Goal: Information Seeking & Learning: Learn about a topic

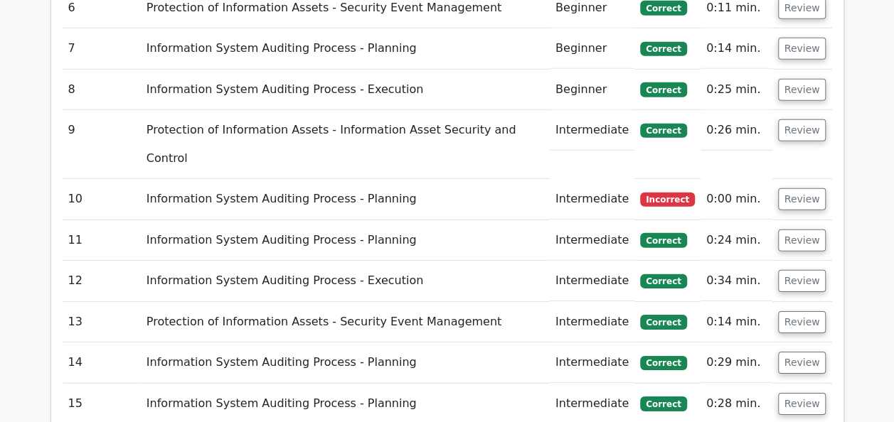
scroll to position [2068, 0]
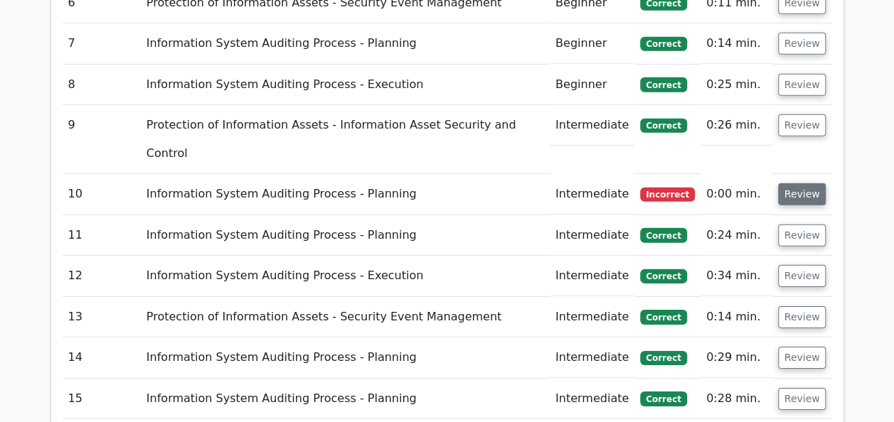
click at [788, 183] on button "Review" at bounding box center [802, 194] width 48 height 22
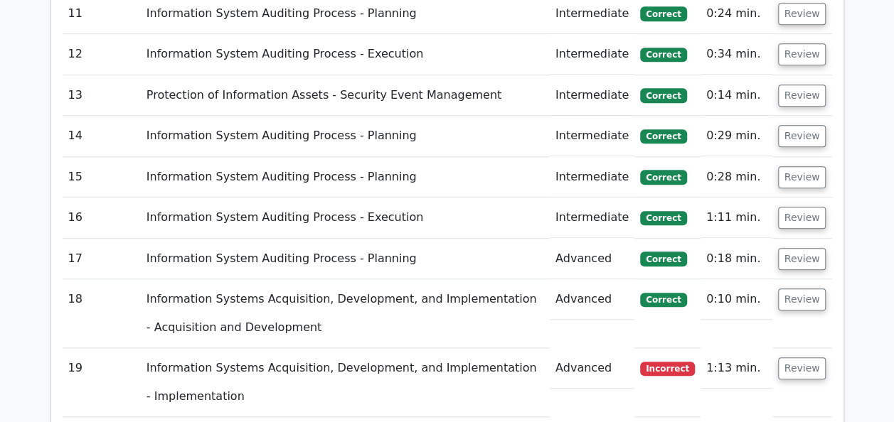
scroll to position [3091, 0]
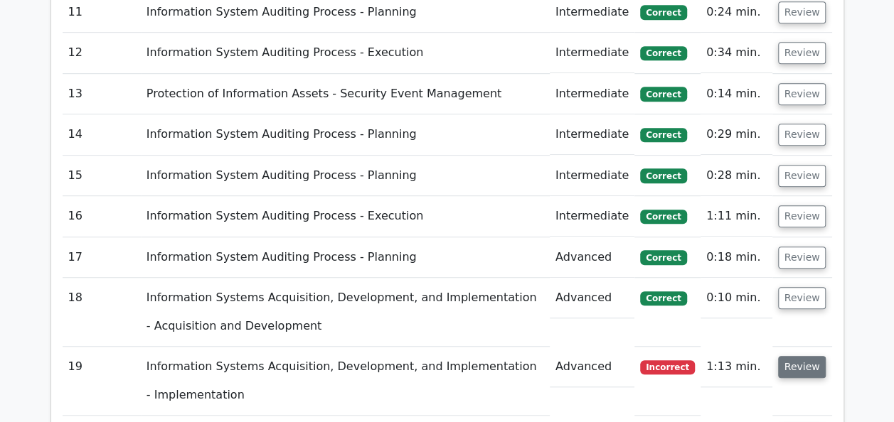
click at [802, 356] on button "Review" at bounding box center [802, 367] width 48 height 22
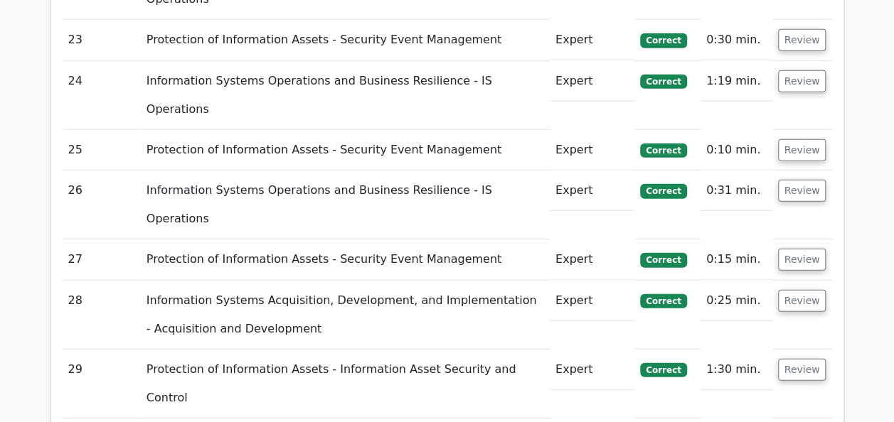
scroll to position [4496, 0]
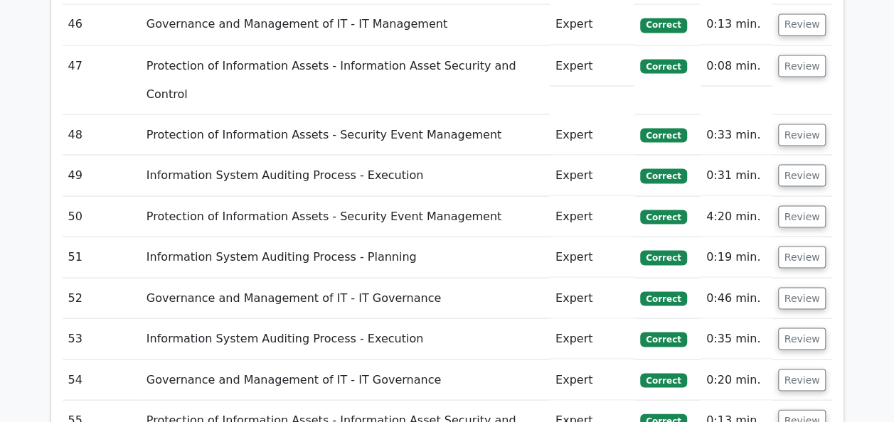
scroll to position [6635, 0]
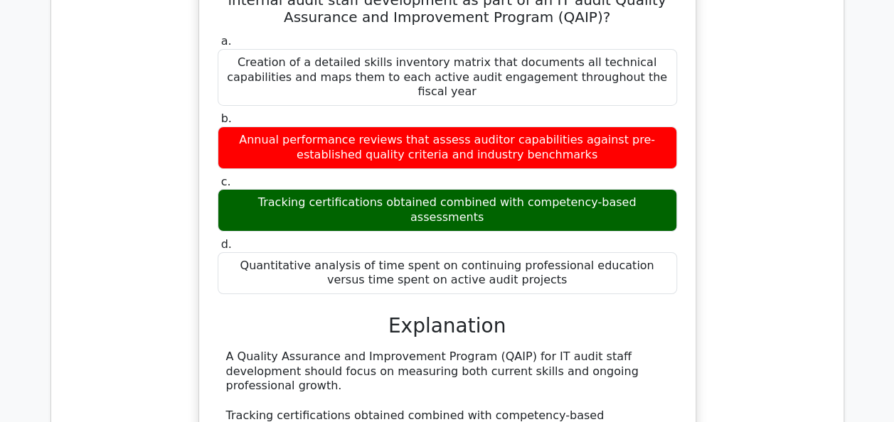
scroll to position [7843, 0]
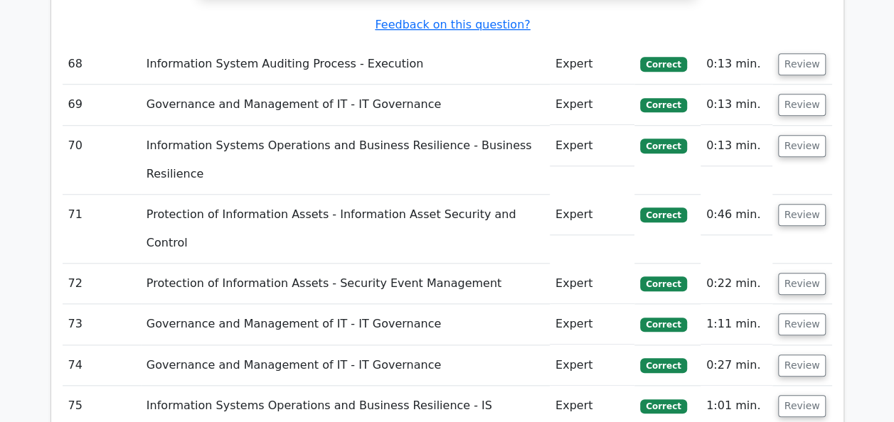
scroll to position [8598, 0]
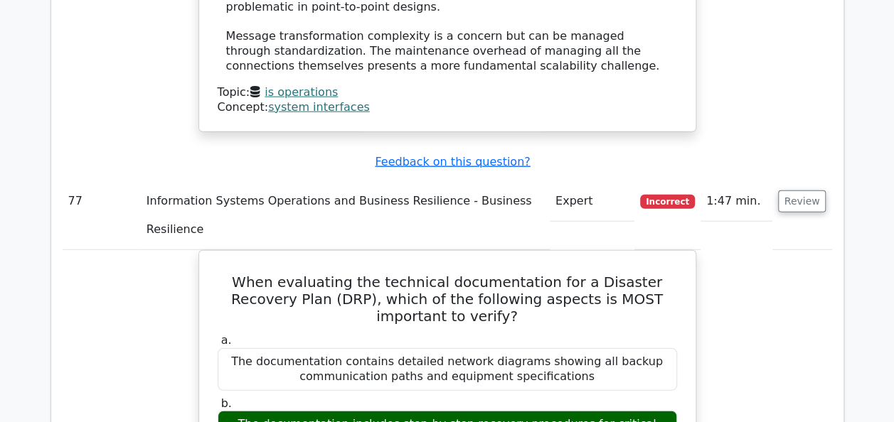
scroll to position [9746, 0]
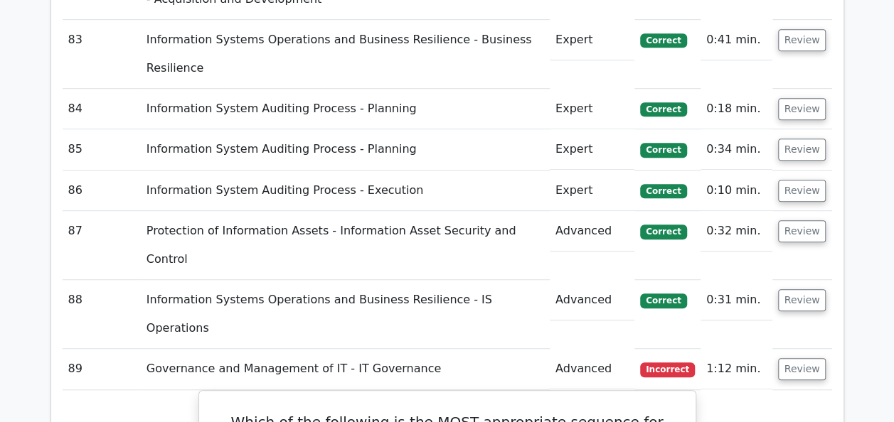
scroll to position [11090, 0]
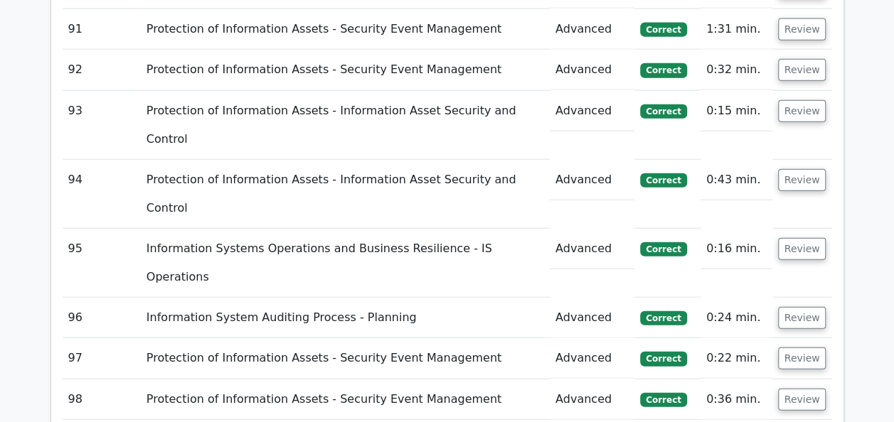
scroll to position [12374, 0]
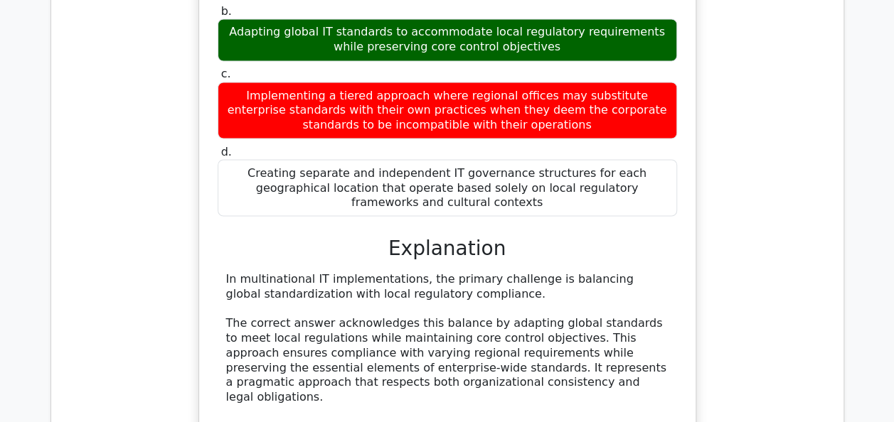
scroll to position [14654, 0]
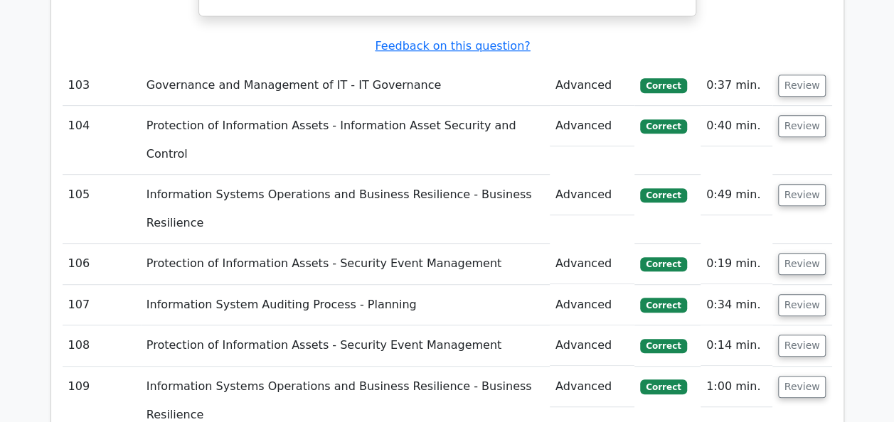
scroll to position [13729, 0]
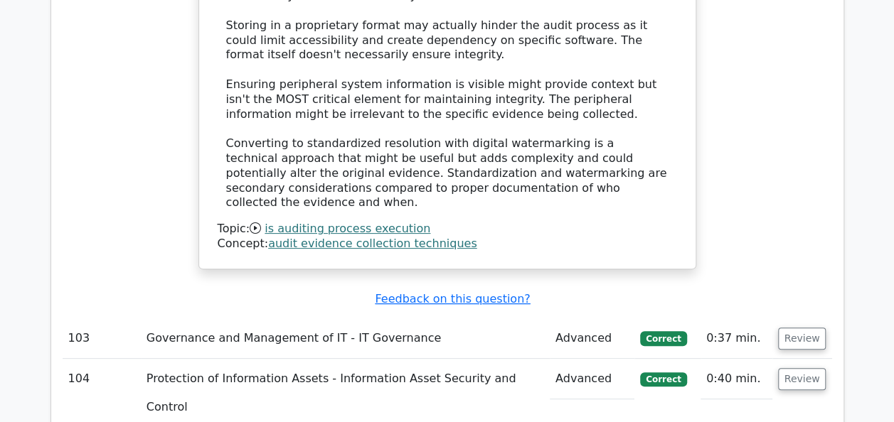
scroll to position [13519, 0]
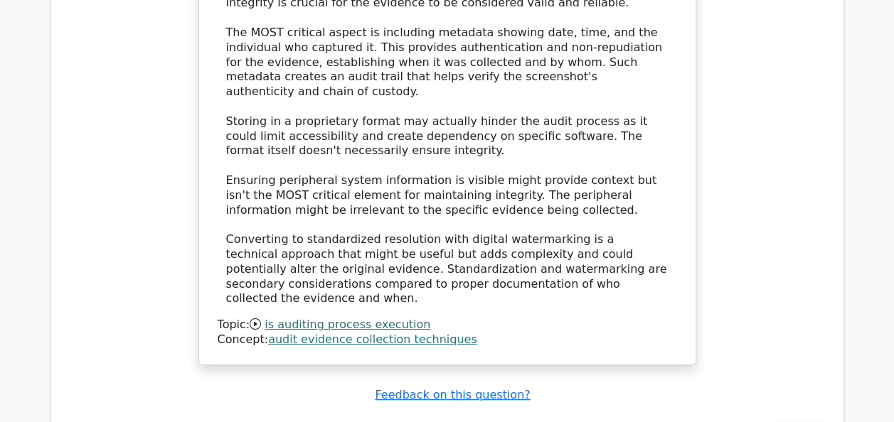
scroll to position [13358, 0]
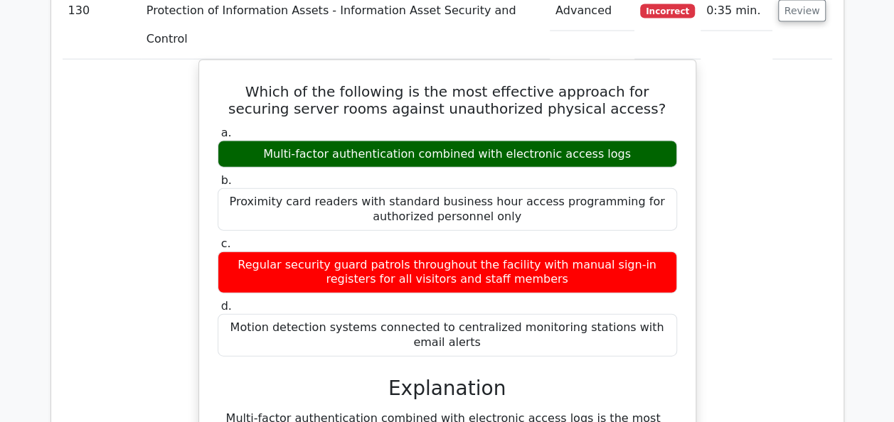
scroll to position [17762, 0]
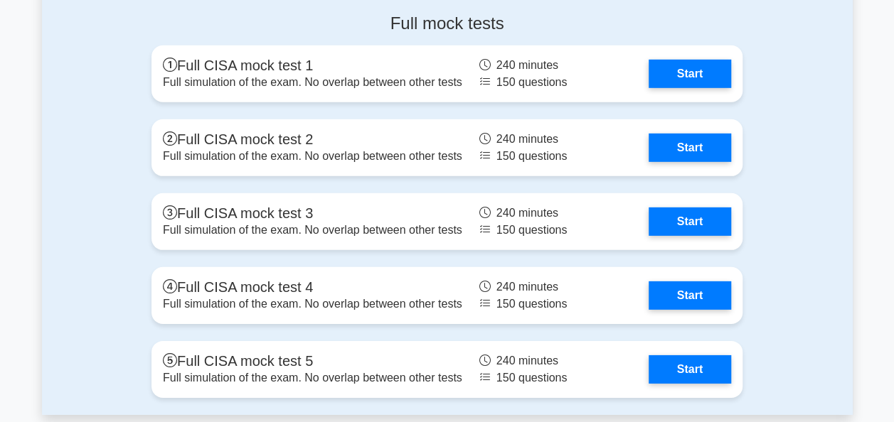
scroll to position [2061, 0]
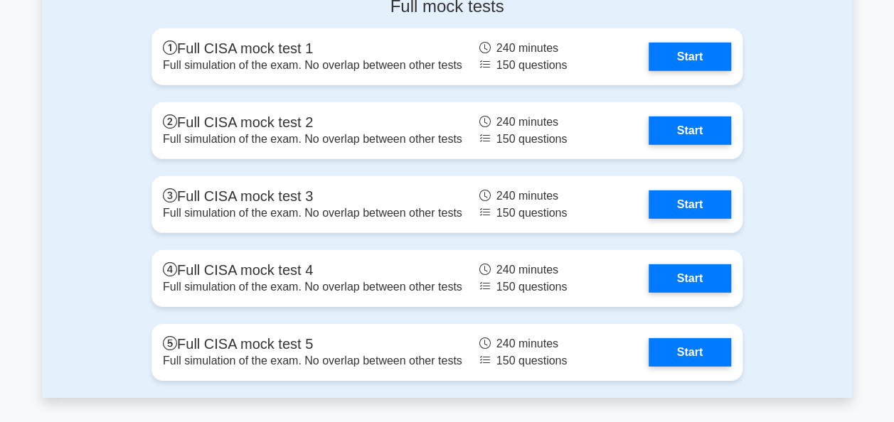
scroll to position [2079, 0]
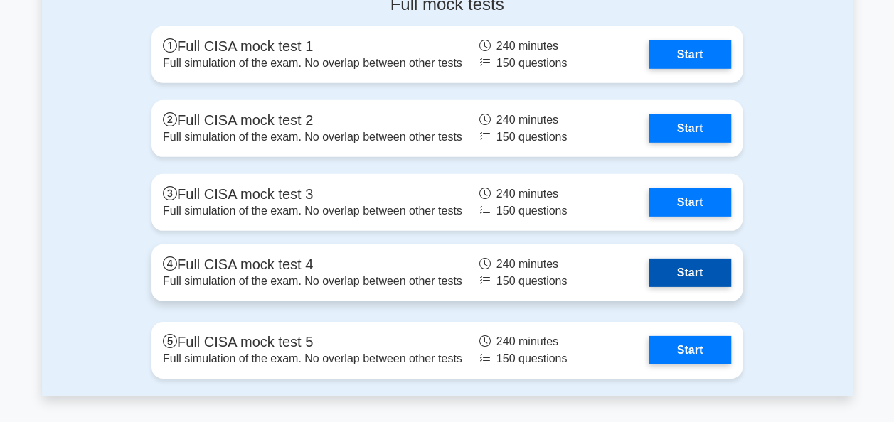
click at [708, 261] on link "Start" at bounding box center [690, 273] width 82 height 28
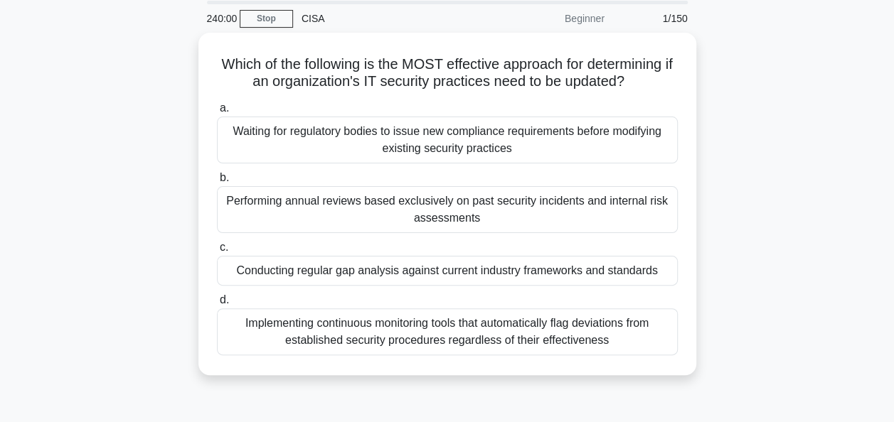
scroll to position [51, 0]
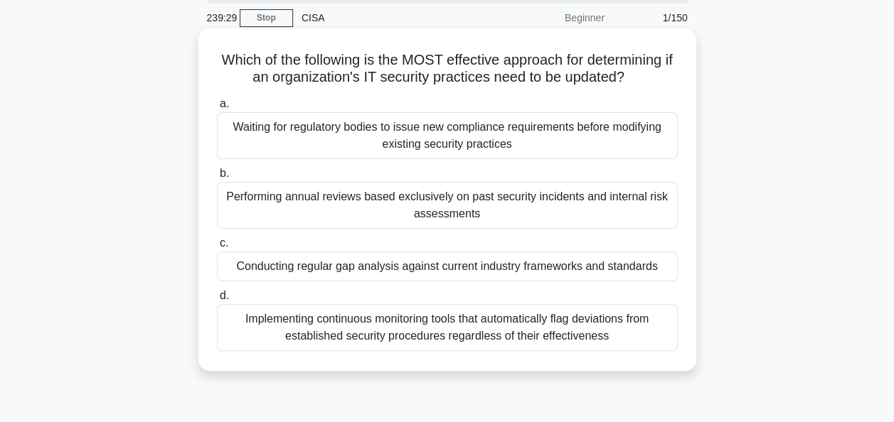
click at [629, 265] on div "Conducting regular gap analysis against current industry frameworks and standar…" at bounding box center [447, 267] width 461 height 30
click at [217, 248] on input "c. Conducting regular gap analysis against current industry frameworks and stan…" at bounding box center [217, 243] width 0 height 9
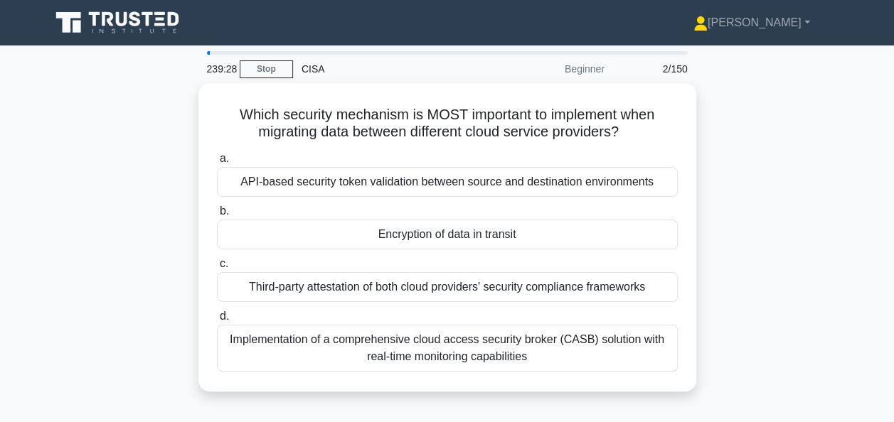
scroll to position [46, 0]
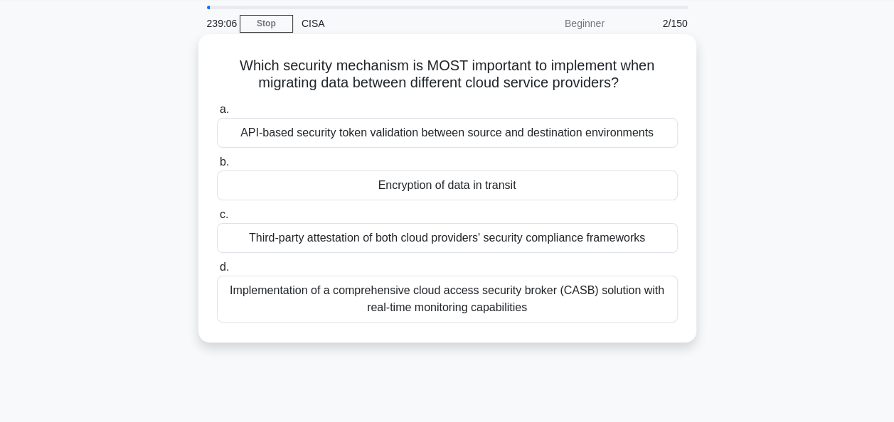
click at [654, 189] on div "Encryption of data in transit" at bounding box center [447, 186] width 461 height 30
click at [217, 167] on input "b. Encryption of data in transit" at bounding box center [217, 162] width 0 height 9
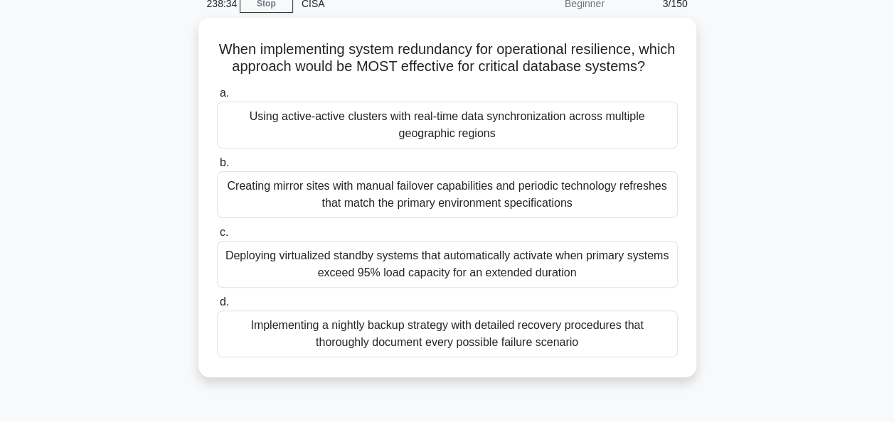
scroll to position [71, 0]
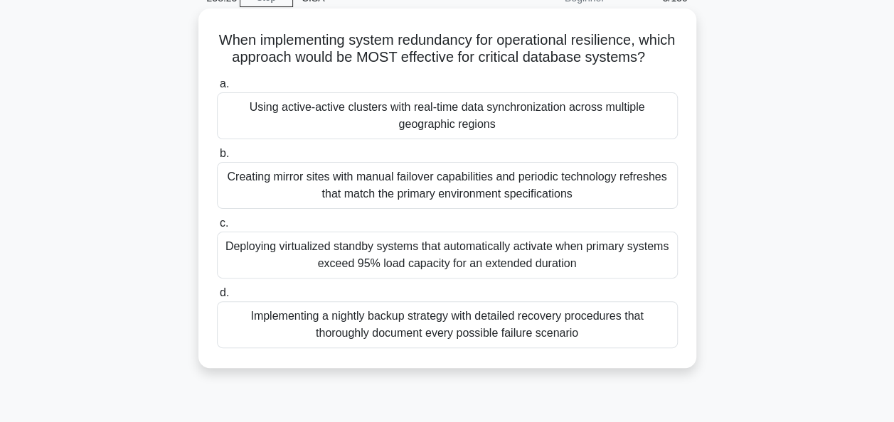
click at [635, 129] on div "Using active-active clusters with real-time data synchronization across multipl…" at bounding box center [447, 115] width 461 height 47
click at [217, 89] on input "a. Using active-active clusters with real-time data synchronization across mult…" at bounding box center [217, 84] width 0 height 9
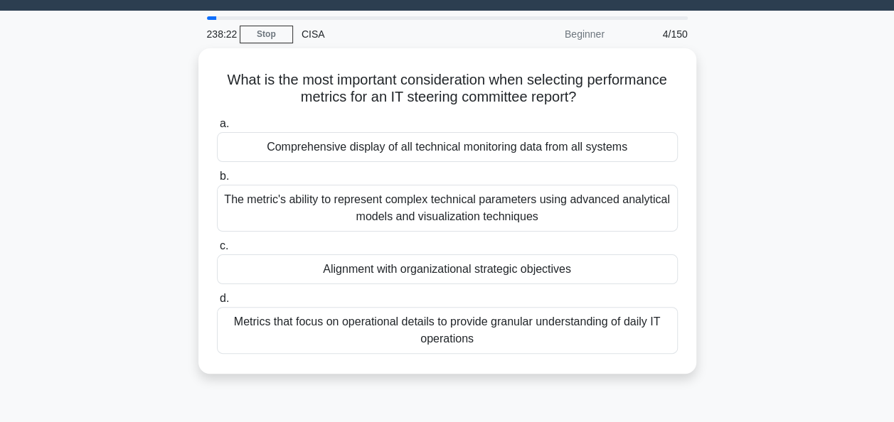
scroll to position [36, 0]
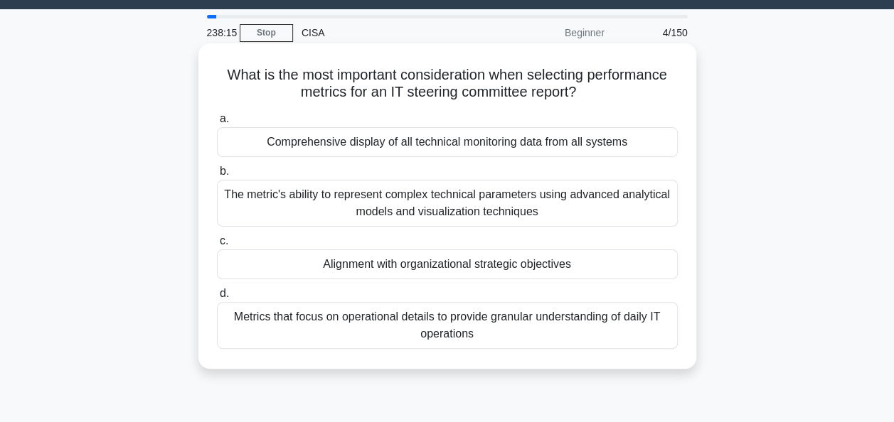
click at [620, 262] on div "Alignment with organizational strategic objectives" at bounding box center [447, 265] width 461 height 30
click at [217, 246] on input "c. Alignment with organizational strategic objectives" at bounding box center [217, 241] width 0 height 9
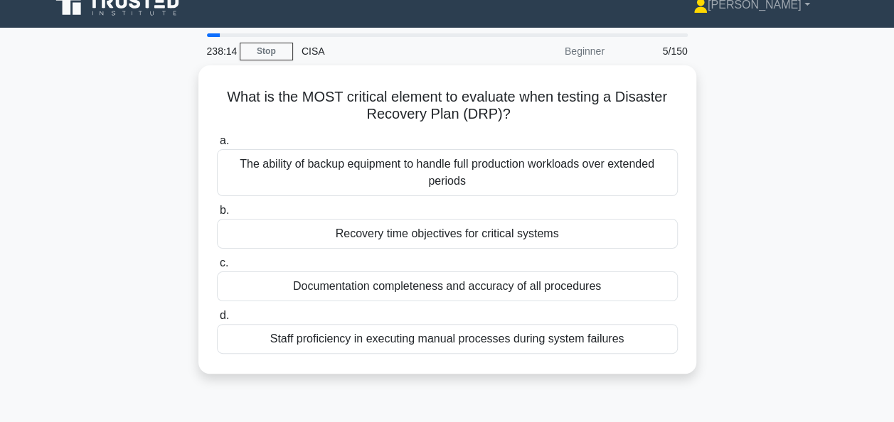
scroll to position [18, 0]
click at [754, 257] on div "What is the MOST critical element to evaluate when testing a Disaster Recovery …" at bounding box center [447, 228] width 811 height 326
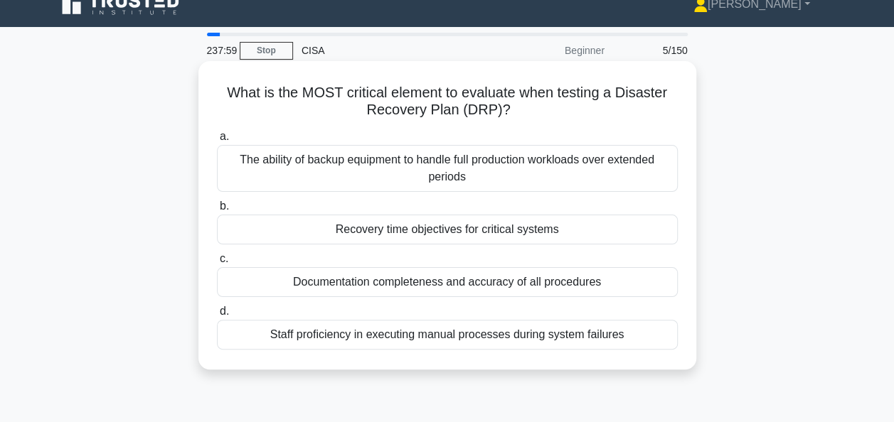
click at [628, 222] on div "Recovery time objectives for critical systems" at bounding box center [447, 230] width 461 height 30
click at [217, 211] on input "b. Recovery time objectives for critical systems" at bounding box center [217, 206] width 0 height 9
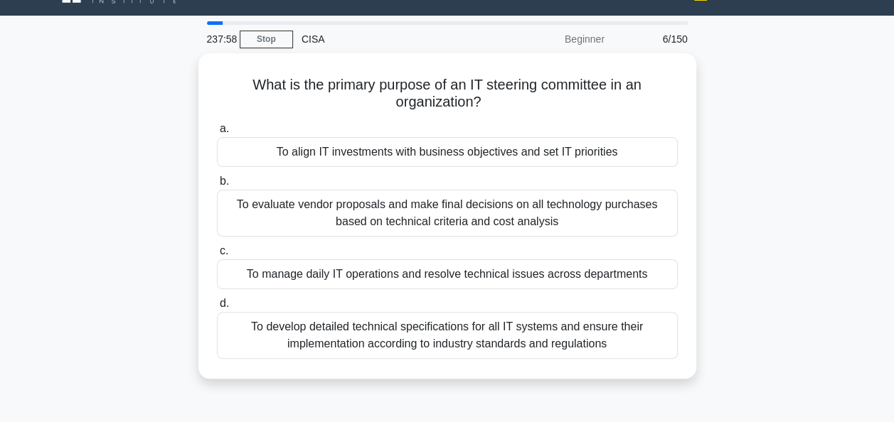
scroll to position [31, 0]
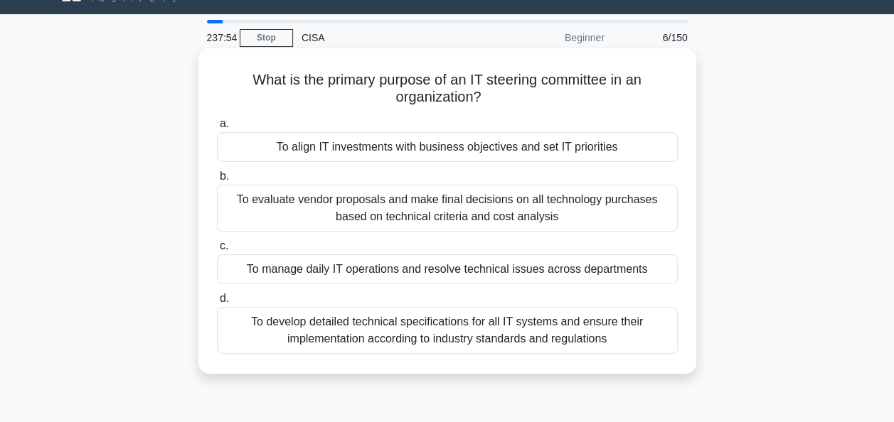
click at [630, 144] on div "To align IT investments with business objectives and set IT priorities" at bounding box center [447, 147] width 461 height 30
click at [217, 129] on input "a. To align IT investments with business objectives and set IT priorities" at bounding box center [217, 123] width 0 height 9
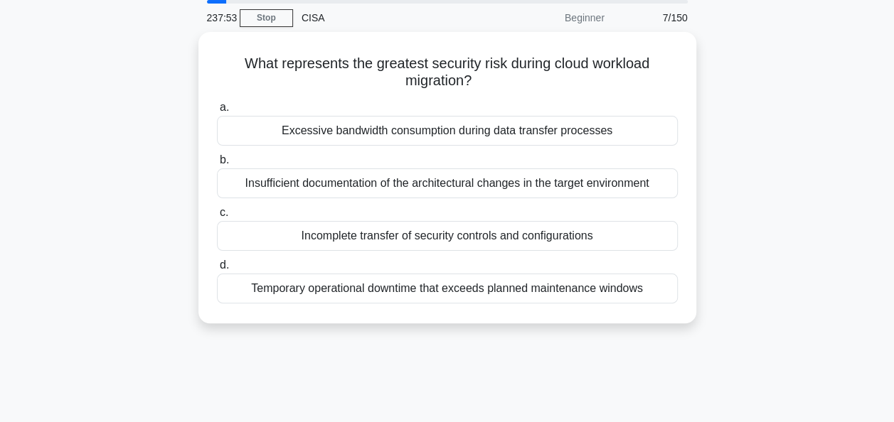
scroll to position [52, 0]
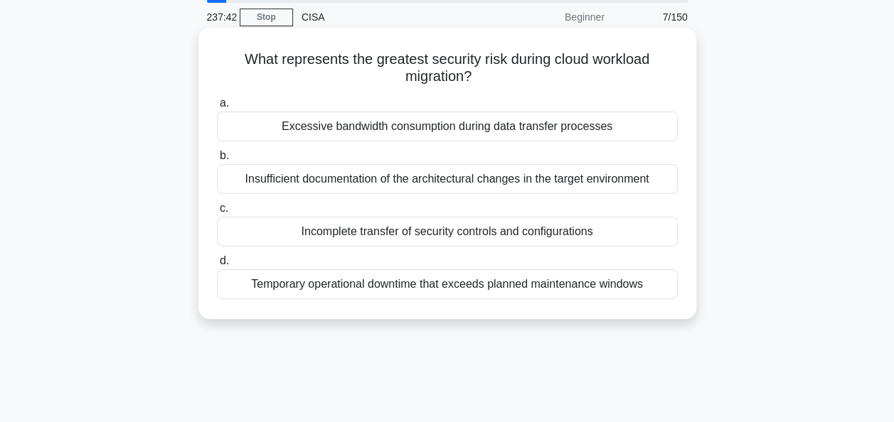
click at [640, 228] on div "Incomplete transfer of security controls and configurations" at bounding box center [447, 232] width 461 height 30
click at [217, 213] on input "c. Incomplete transfer of security controls and configurations" at bounding box center [217, 208] width 0 height 9
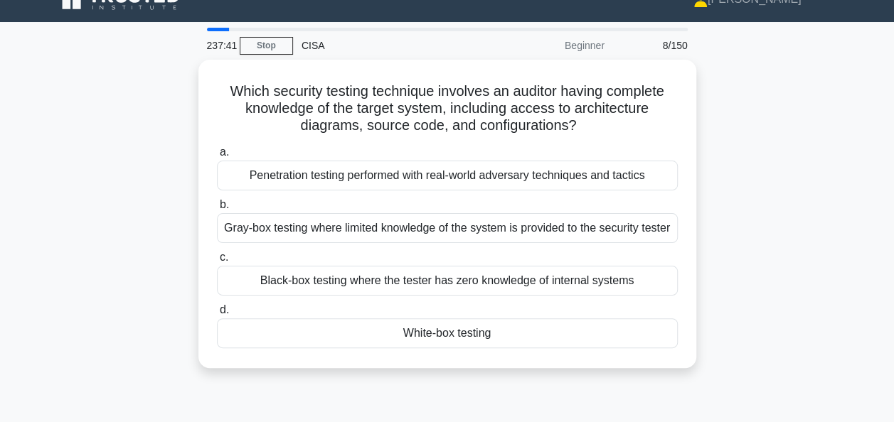
scroll to position [24, 0]
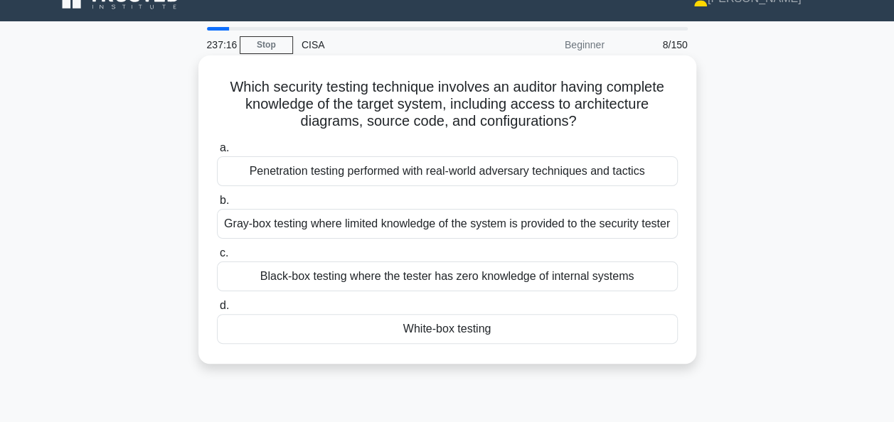
click at [637, 340] on div "White-box testing" at bounding box center [447, 329] width 461 height 30
click at [217, 311] on input "d. White-box testing" at bounding box center [217, 306] width 0 height 9
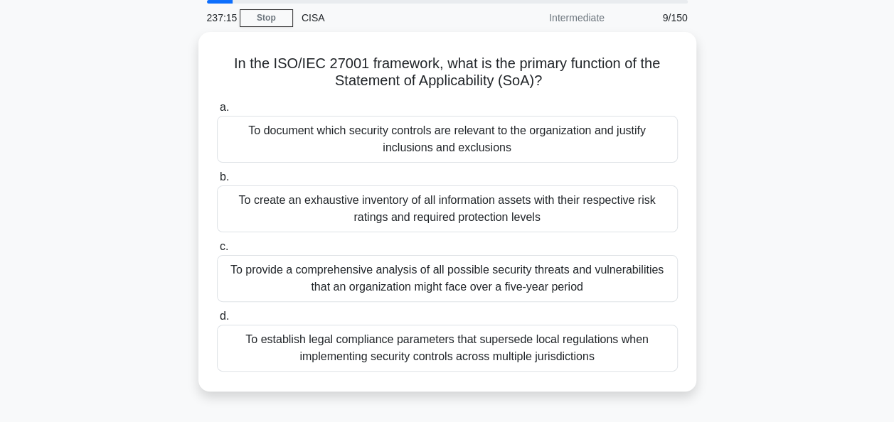
scroll to position [55, 0]
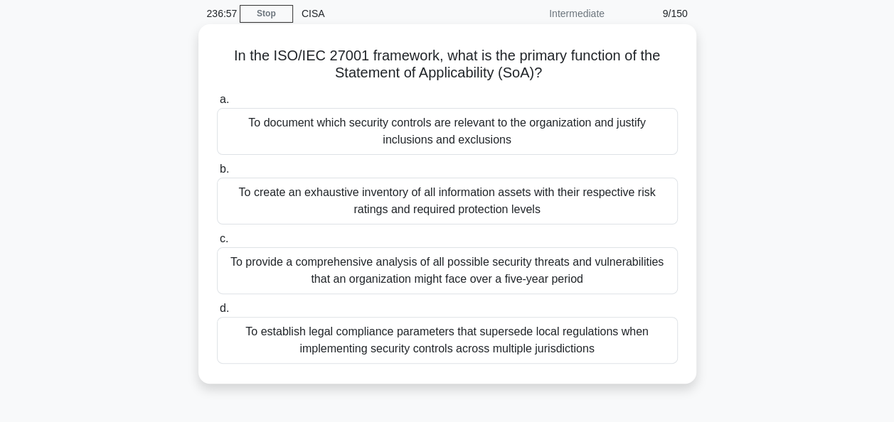
click at [621, 125] on div "To document which security controls are relevant to the organization and justif…" at bounding box center [447, 131] width 461 height 47
click at [217, 105] on input "a. To document which security controls are relevant to the organization and jus…" at bounding box center [217, 99] width 0 height 9
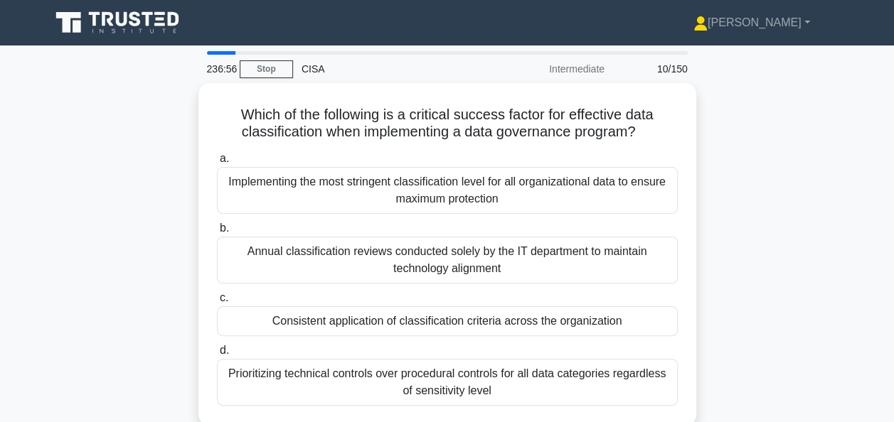
scroll to position [38, 0]
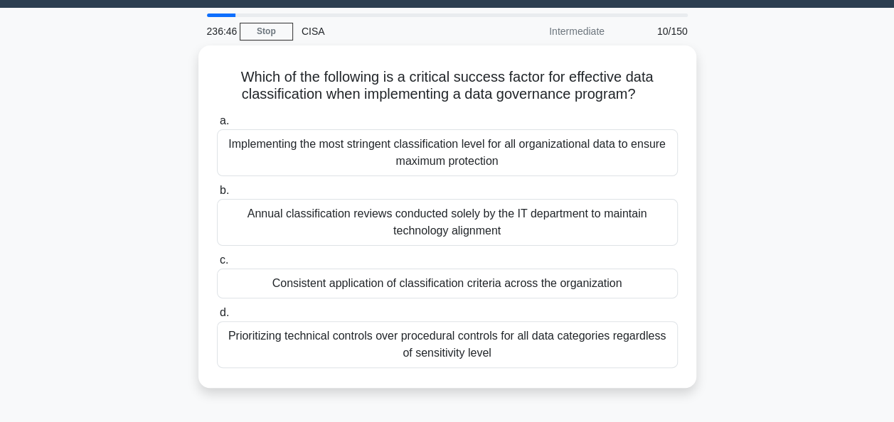
click at [753, 200] on div "Which of the following is a critical success factor for effective data classifi…" at bounding box center [447, 226] width 811 height 360
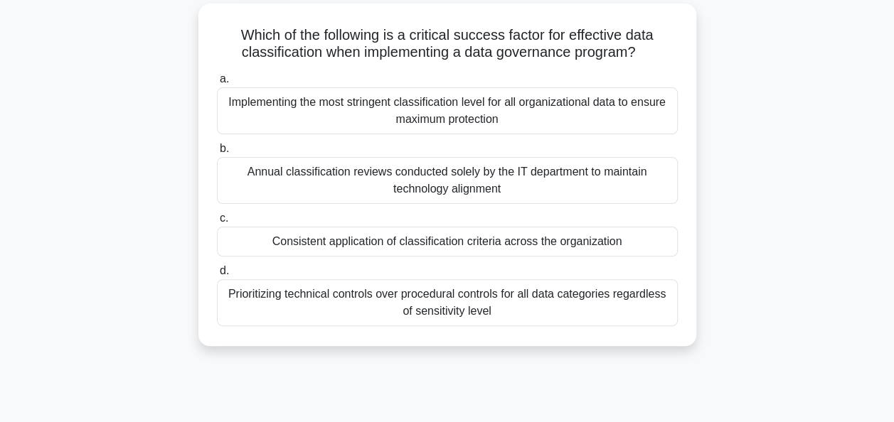
scroll to position [80, 0]
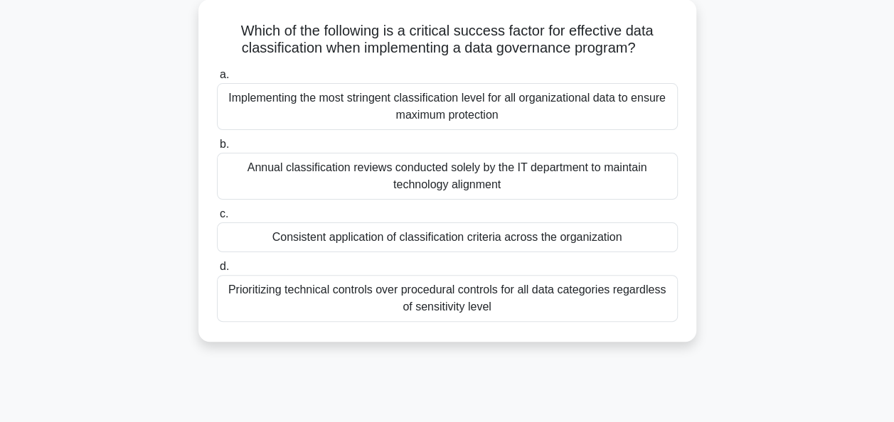
click at [659, 233] on div "Consistent application of classification criteria across the organization" at bounding box center [447, 238] width 461 height 30
click at [217, 219] on input "c. Consistent application of classification criteria across the organization" at bounding box center [217, 214] width 0 height 9
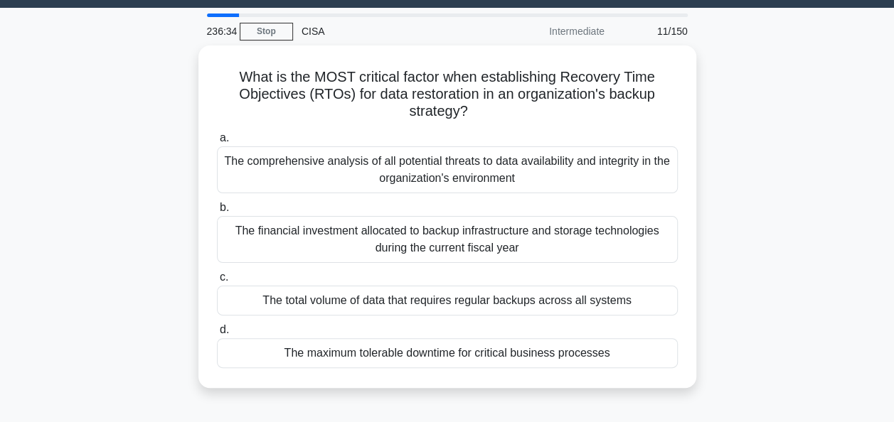
scroll to position [38, 0]
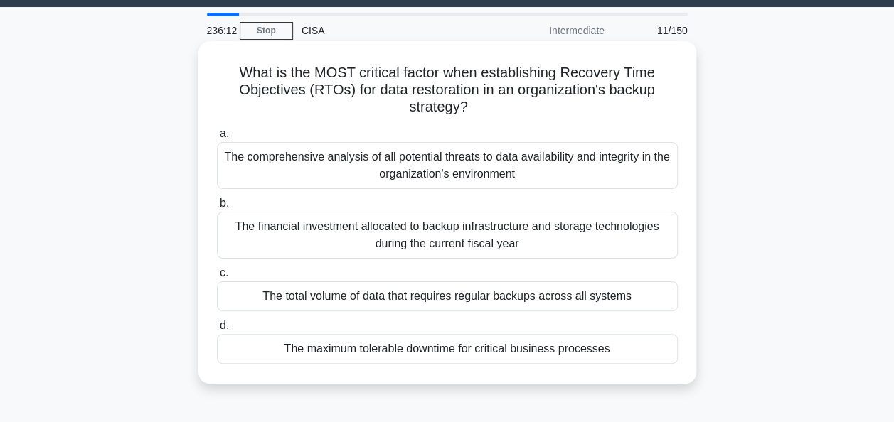
click at [626, 348] on div "The maximum tolerable downtime for critical business processes" at bounding box center [447, 349] width 461 height 30
click at [217, 331] on input "d. The maximum tolerable downtime for critical business processes" at bounding box center [217, 325] width 0 height 9
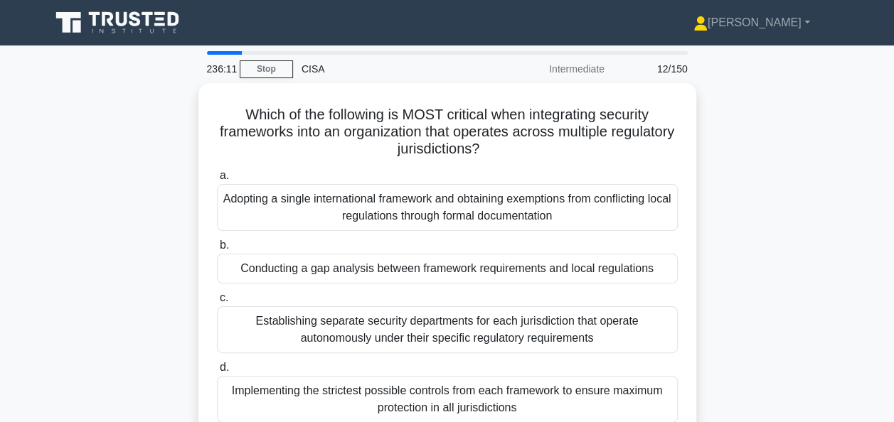
scroll to position [50, 0]
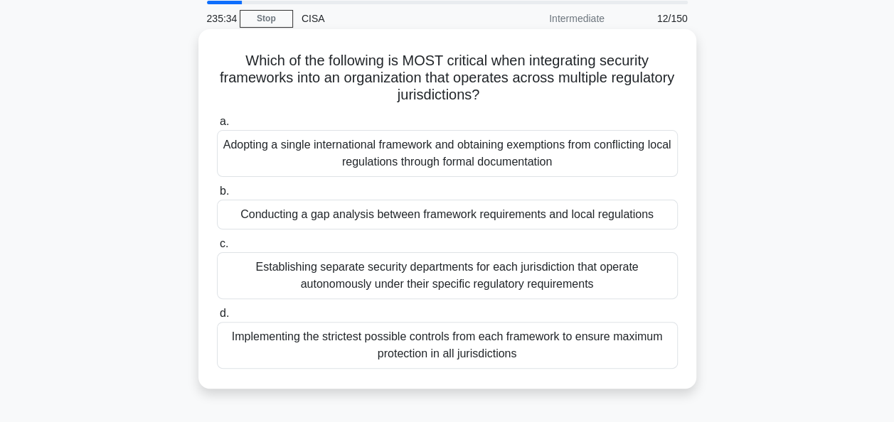
click at [622, 216] on div "Conducting a gap analysis between framework requirements and local regulations" at bounding box center [447, 215] width 461 height 30
click at [217, 196] on input "b. Conducting a gap analysis between framework requirements and local regulatio…" at bounding box center [217, 191] width 0 height 9
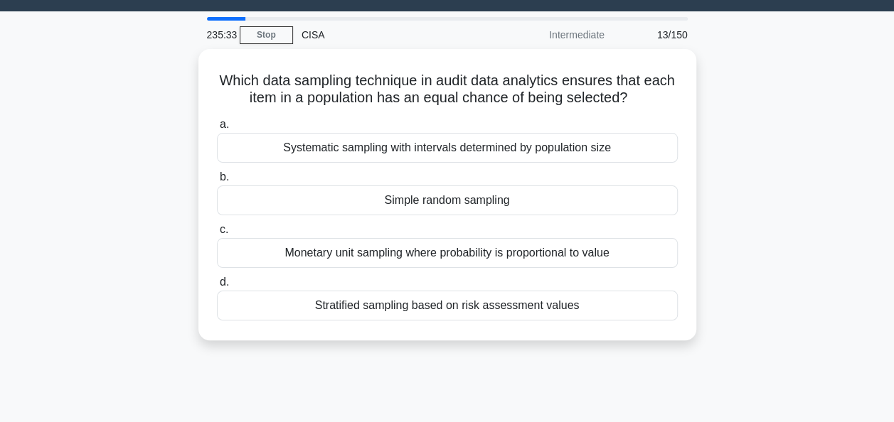
scroll to position [40, 0]
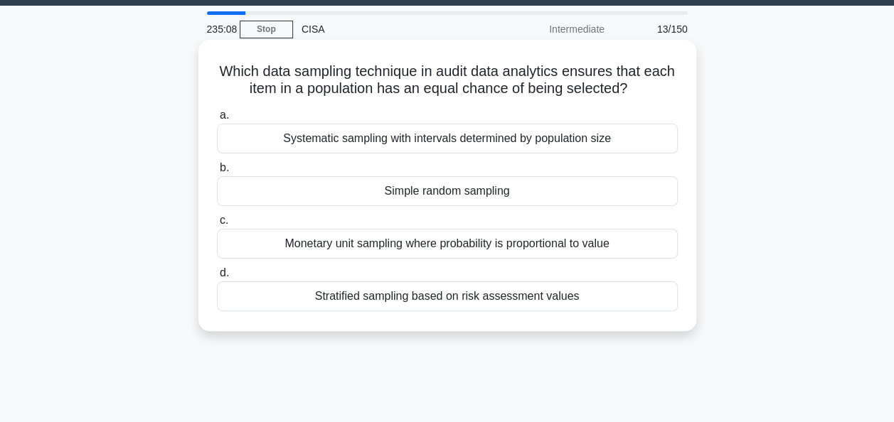
click at [646, 188] on div "Simple random sampling" at bounding box center [447, 191] width 461 height 30
click at [217, 173] on input "b. Simple random sampling" at bounding box center [217, 168] width 0 height 9
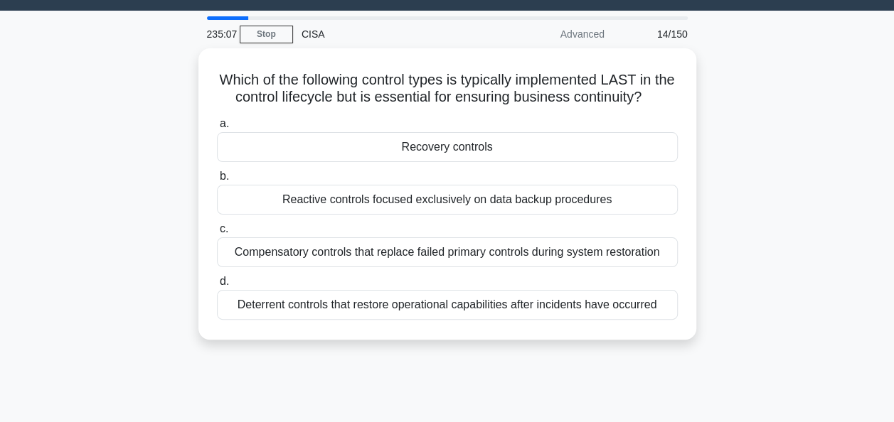
scroll to position [36, 0]
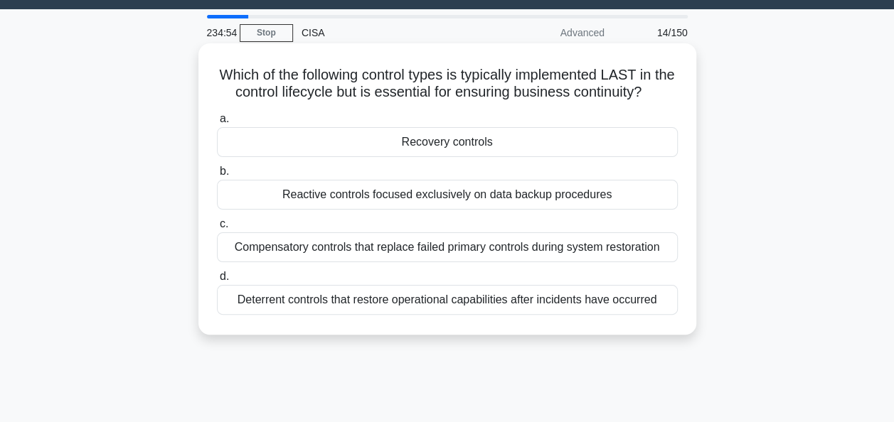
click at [640, 140] on div "Recovery controls" at bounding box center [447, 142] width 461 height 30
click at [217, 124] on input "a. Recovery controls" at bounding box center [217, 118] width 0 height 9
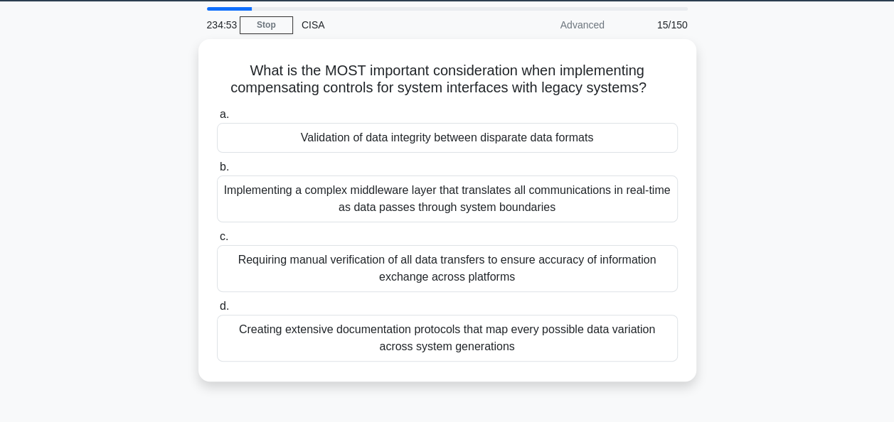
scroll to position [45, 0]
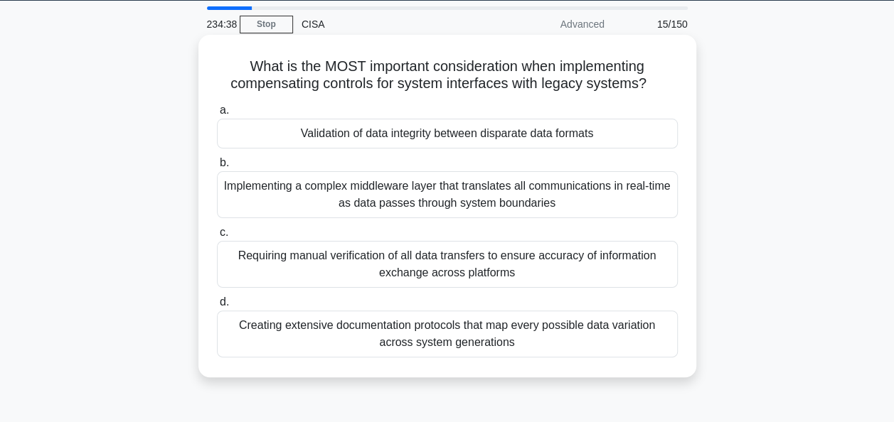
click at [627, 128] on div "Validation of data integrity between disparate data formats" at bounding box center [447, 134] width 461 height 30
click at [217, 115] on input "a. Validation of data integrity between disparate data formats" at bounding box center [217, 110] width 0 height 9
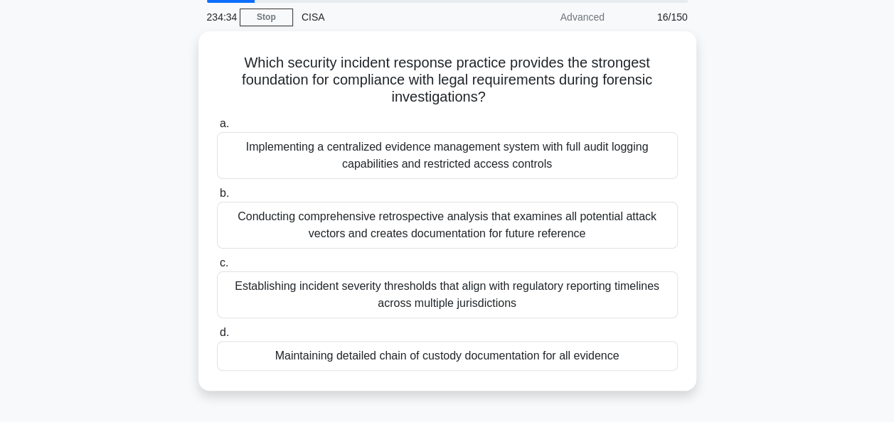
scroll to position [53, 0]
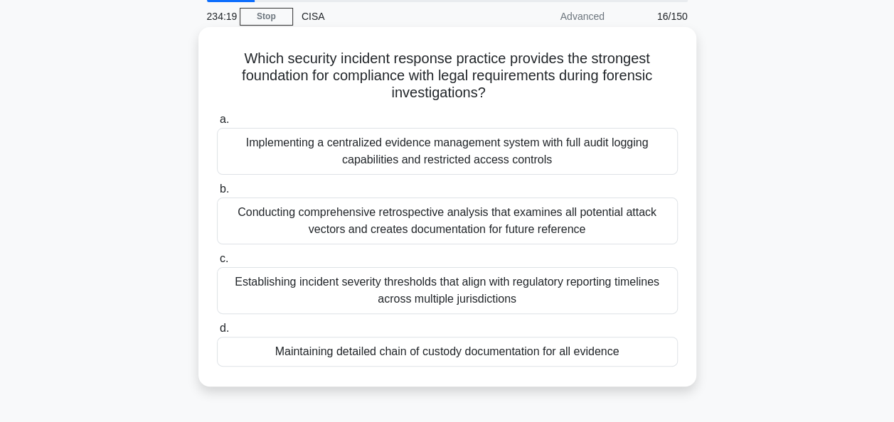
click at [639, 348] on div "Maintaining detailed chain of custody documentation for all evidence" at bounding box center [447, 352] width 461 height 30
click at [217, 334] on input "d. Maintaining detailed chain of custody documentation for all evidence" at bounding box center [217, 328] width 0 height 9
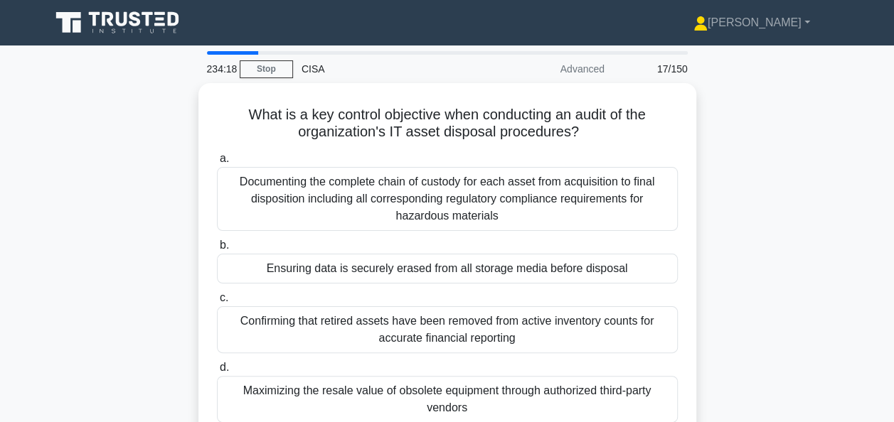
scroll to position [58, 0]
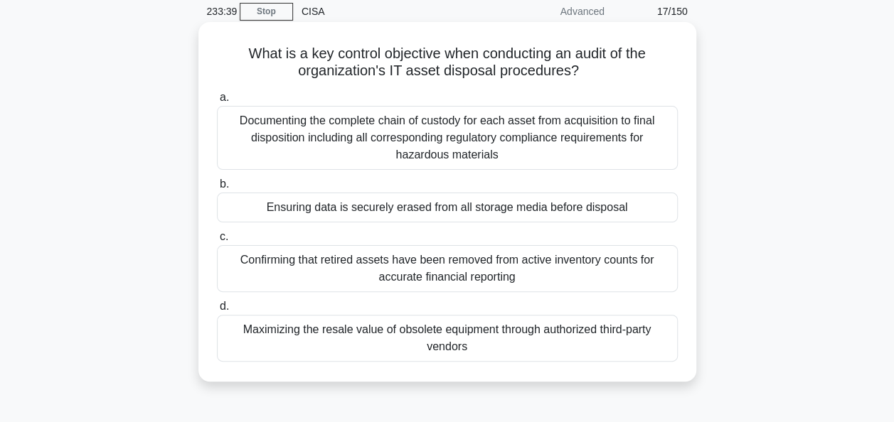
click at [620, 203] on div "Ensuring data is securely erased from all storage media before disposal" at bounding box center [447, 208] width 461 height 30
click at [217, 189] on input "b. Ensuring data is securely erased from all storage media before disposal" at bounding box center [217, 184] width 0 height 9
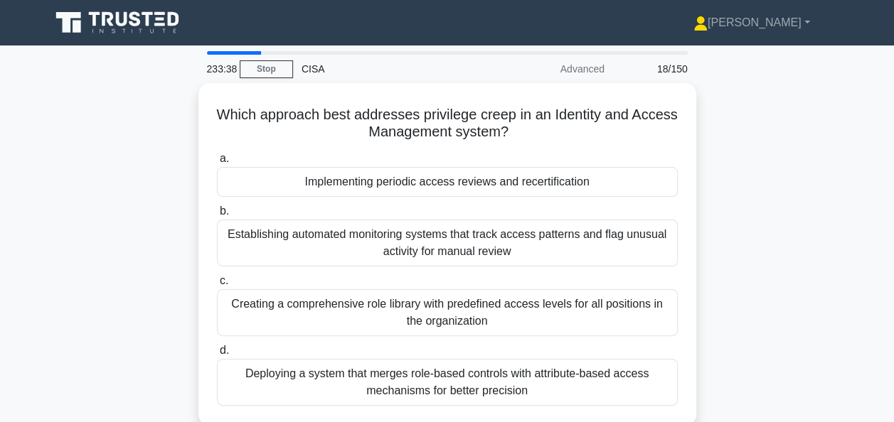
scroll to position [26, 0]
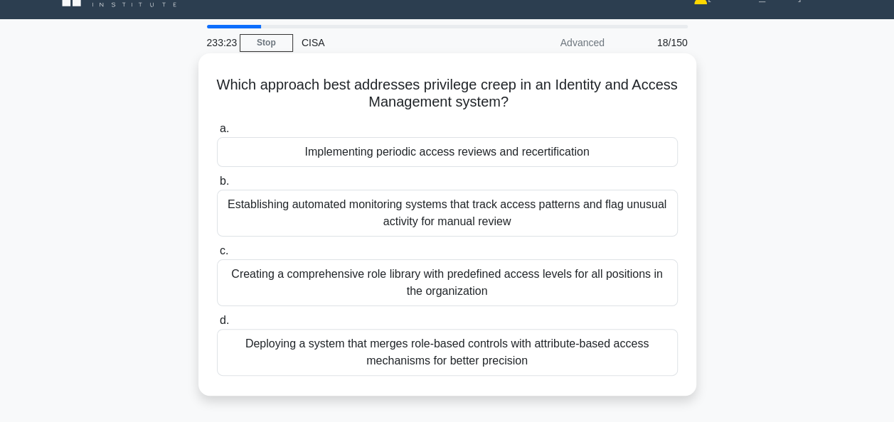
click at [639, 149] on div "Implementing periodic access reviews and recertification" at bounding box center [447, 152] width 461 height 30
click at [217, 134] on input "a. Implementing periodic access reviews and recertification" at bounding box center [217, 128] width 0 height 9
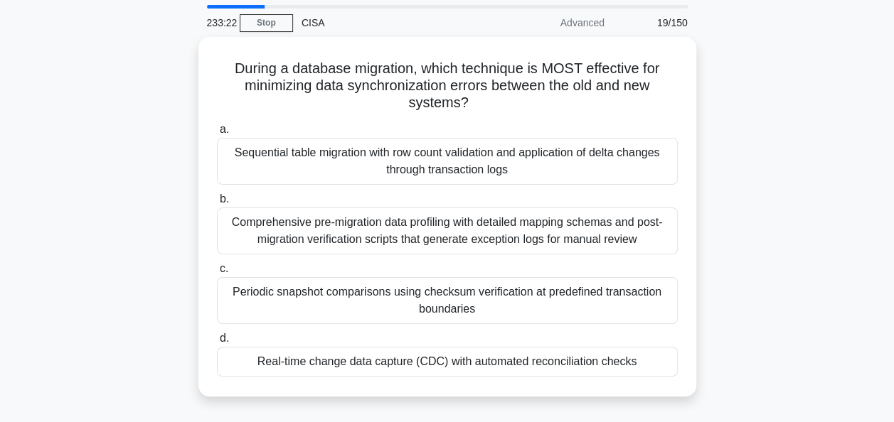
scroll to position [50, 0]
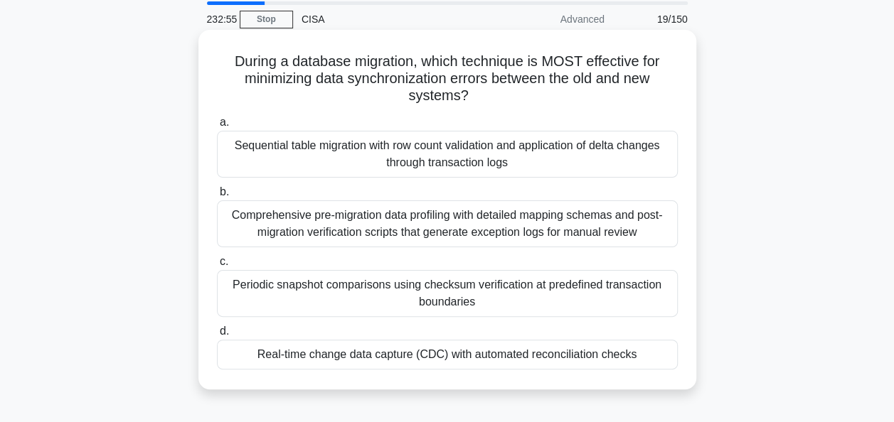
click at [631, 350] on div "Real-time change data capture (CDC) with automated reconciliation checks" at bounding box center [447, 355] width 461 height 30
click at [217, 336] on input "d. Real-time change data capture (CDC) with automated reconciliation checks" at bounding box center [217, 331] width 0 height 9
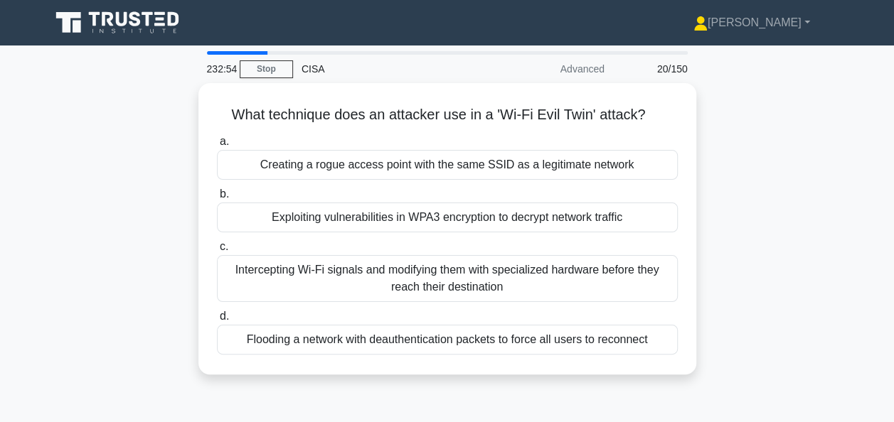
scroll to position [20, 0]
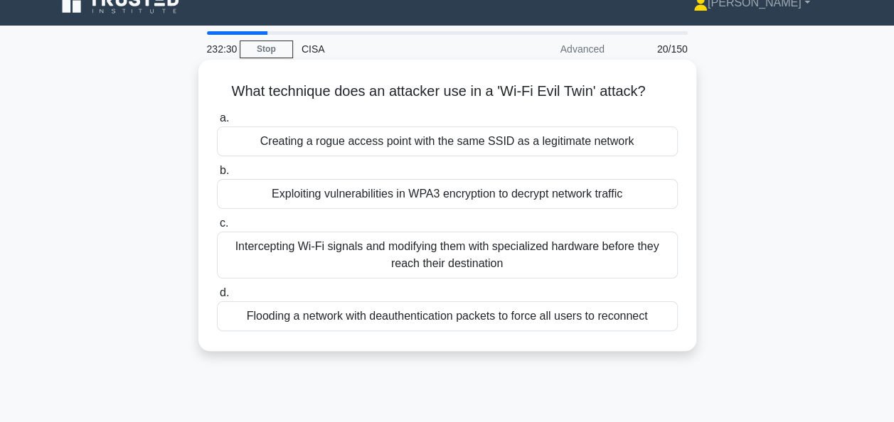
click at [621, 139] on div "Creating a rogue access point with the same SSID as a legitimate network" at bounding box center [447, 142] width 461 height 30
click at [217, 123] on input "a. Creating a rogue access point with the same SSID as a legitimate network" at bounding box center [217, 118] width 0 height 9
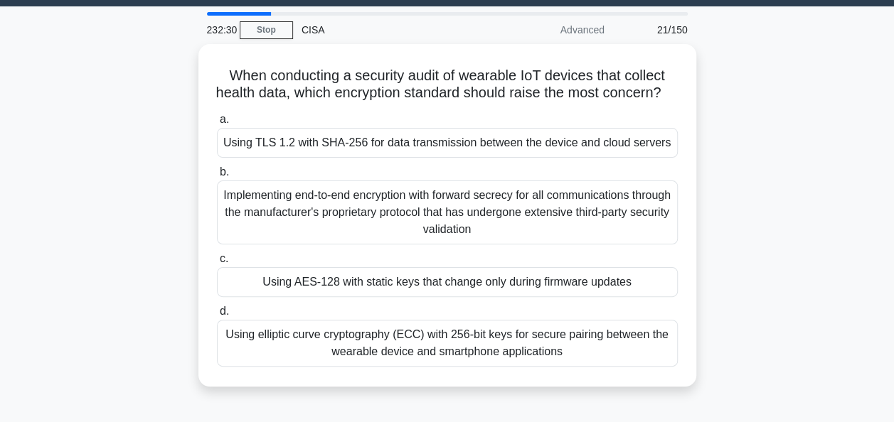
scroll to position [41, 0]
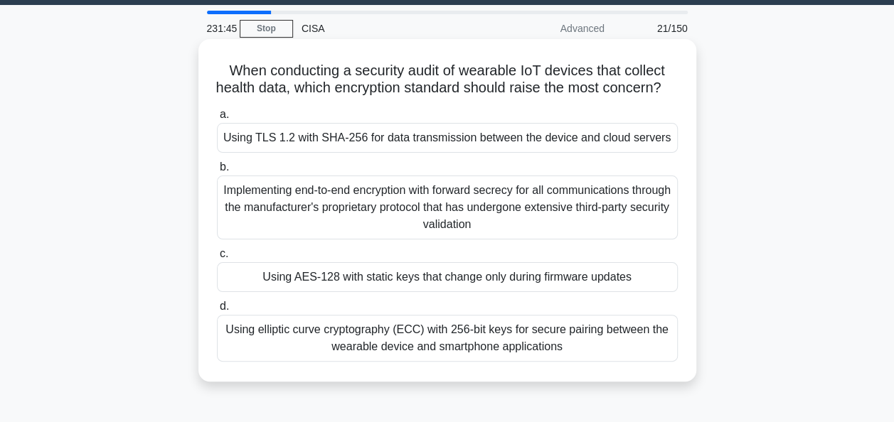
click at [623, 292] on div "Using AES-128 with static keys that change only during firmware updates" at bounding box center [447, 277] width 461 height 30
click at [217, 259] on input "c. Using AES-128 with static keys that change only during firmware updates" at bounding box center [217, 254] width 0 height 9
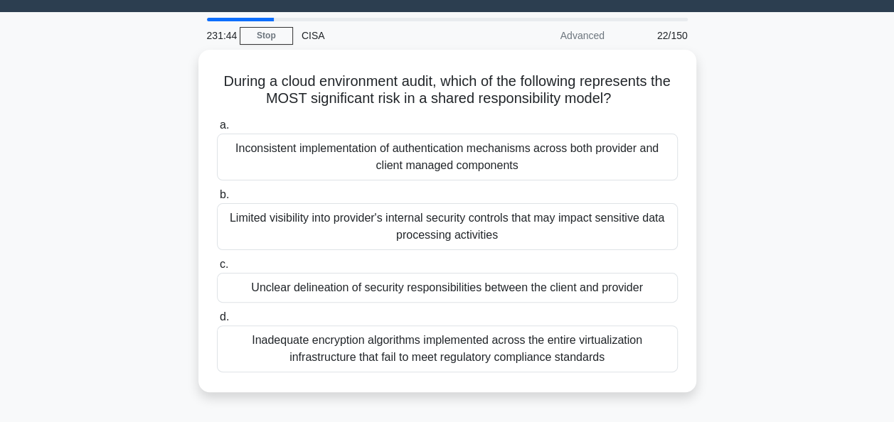
scroll to position [34, 0]
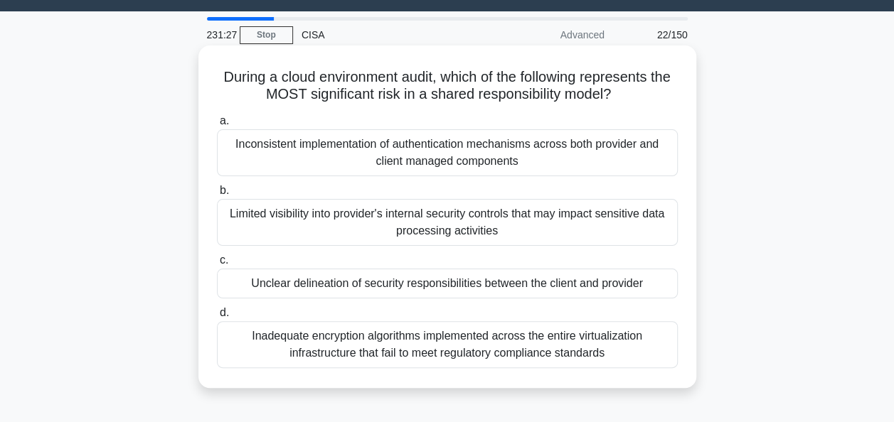
click at [607, 279] on div "Unclear delineation of security responsibilities between the client and provider" at bounding box center [447, 284] width 461 height 30
click at [217, 265] on input "c. Unclear delineation of security responsibilities between the client and prov…" at bounding box center [217, 260] width 0 height 9
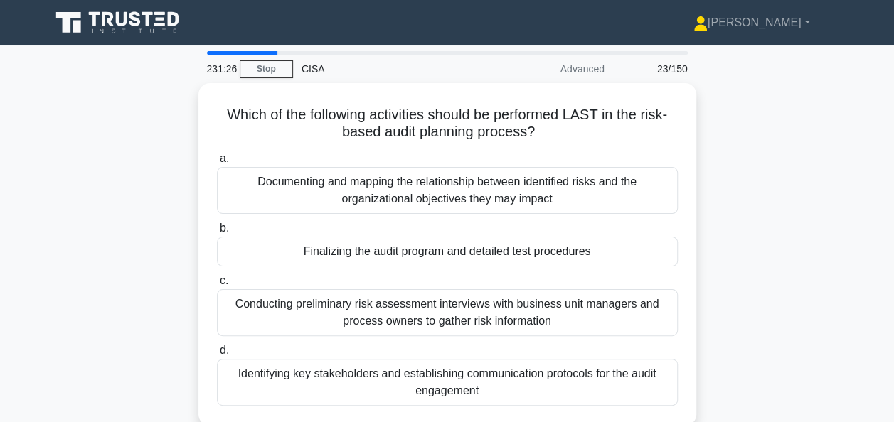
scroll to position [51, 0]
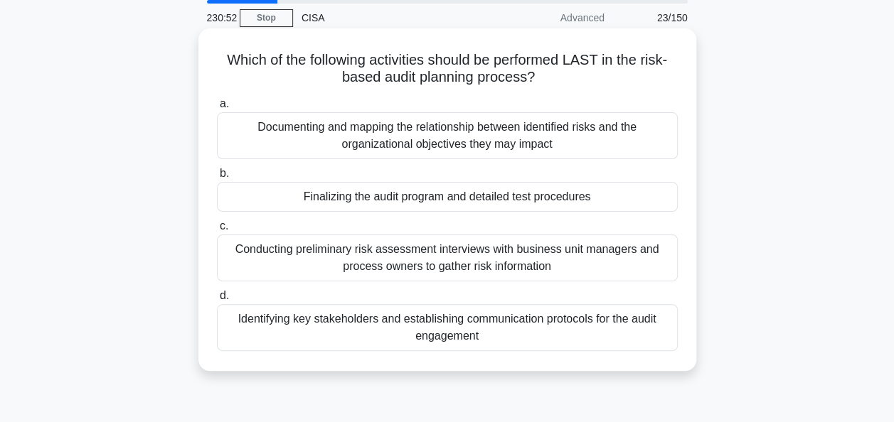
click at [653, 194] on div "Finalizing the audit program and detailed test procedures" at bounding box center [447, 197] width 461 height 30
click at [217, 178] on input "b. Finalizing the audit program and detailed test procedures" at bounding box center [217, 173] width 0 height 9
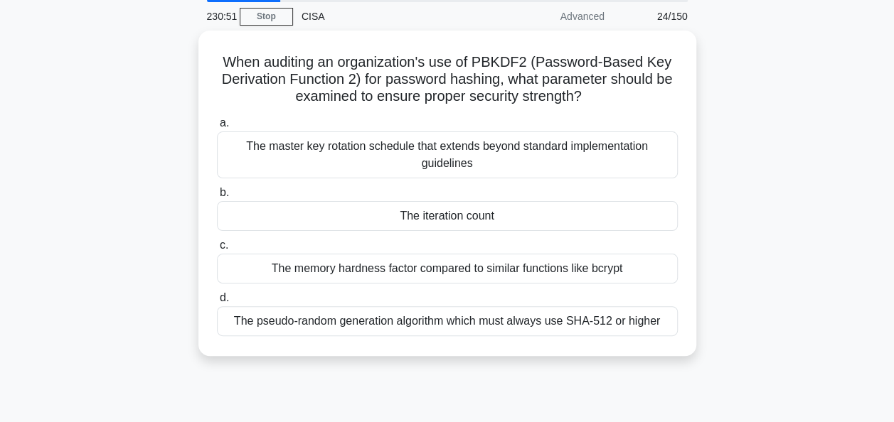
scroll to position [54, 0]
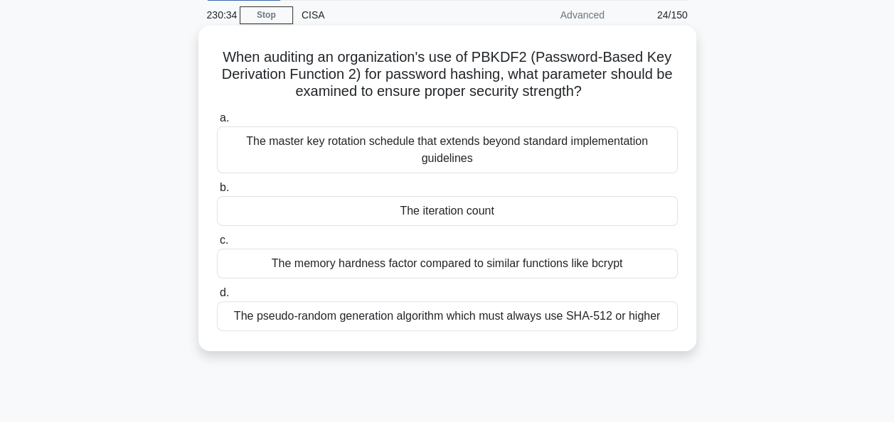
click at [631, 211] on div "The iteration count" at bounding box center [447, 211] width 461 height 30
click at [217, 193] on input "b. The iteration count" at bounding box center [217, 187] width 0 height 9
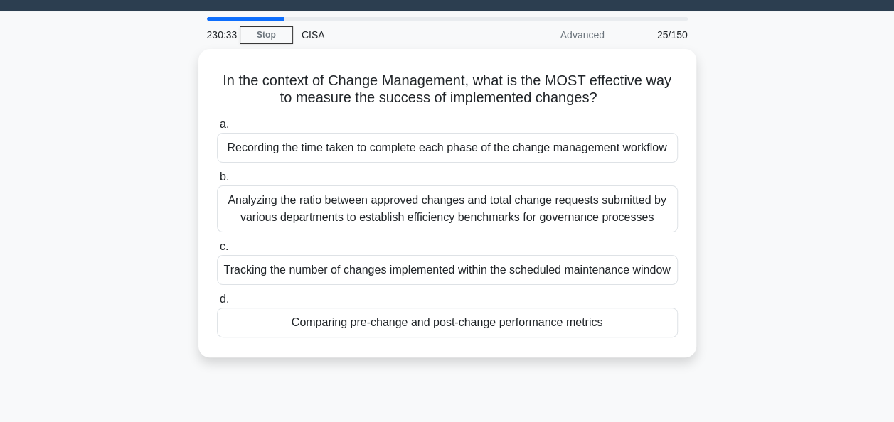
scroll to position [35, 0]
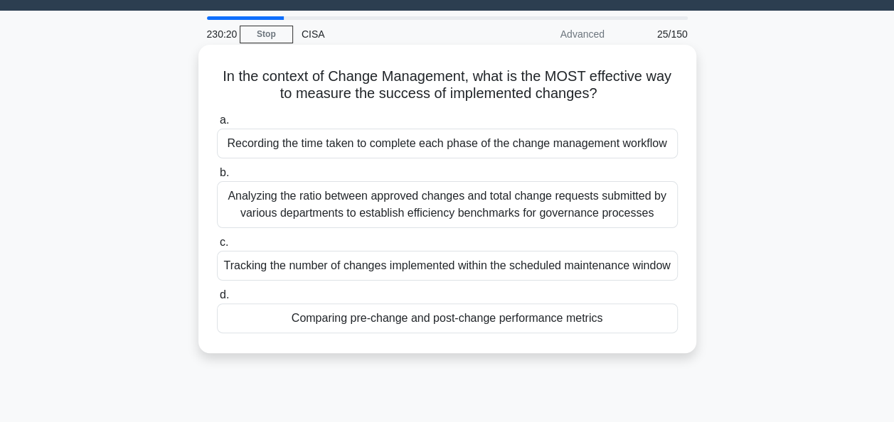
click at [627, 318] on div "Comparing pre-change and post-change performance metrics" at bounding box center [447, 319] width 461 height 30
click at [217, 300] on input "d. Comparing pre-change and post-change performance metrics" at bounding box center [217, 295] width 0 height 9
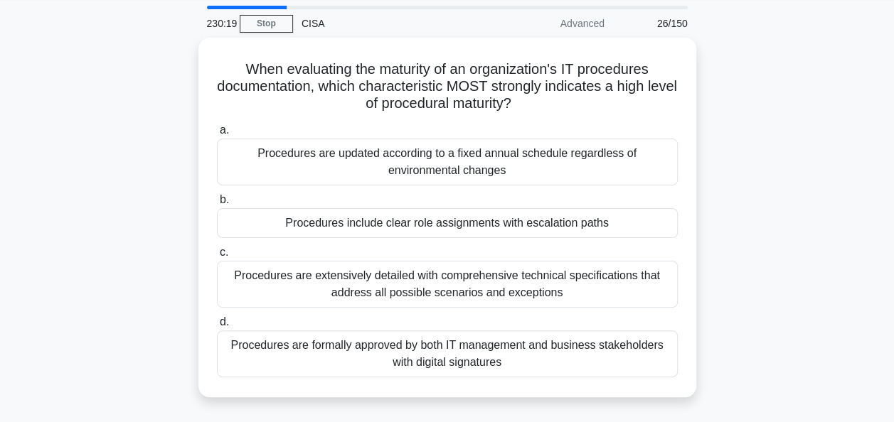
scroll to position [48, 0]
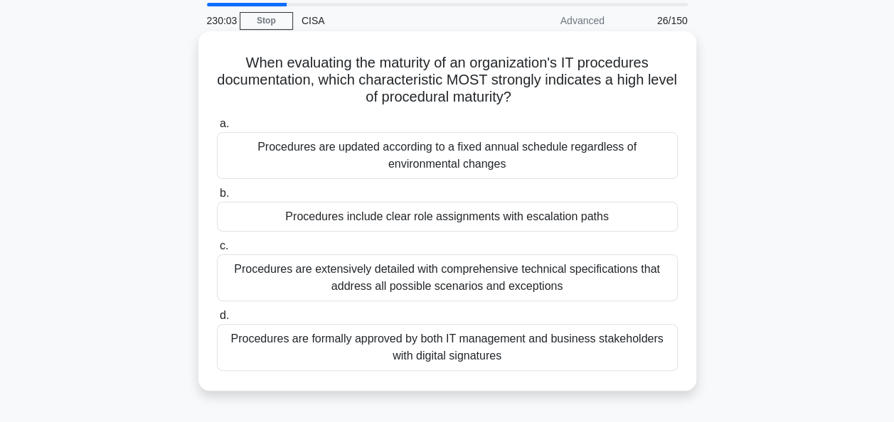
click at [623, 212] on div "Procedures include clear role assignments with escalation paths" at bounding box center [447, 217] width 461 height 30
click at [217, 198] on input "b. Procedures include clear role assignments with escalation paths" at bounding box center [217, 193] width 0 height 9
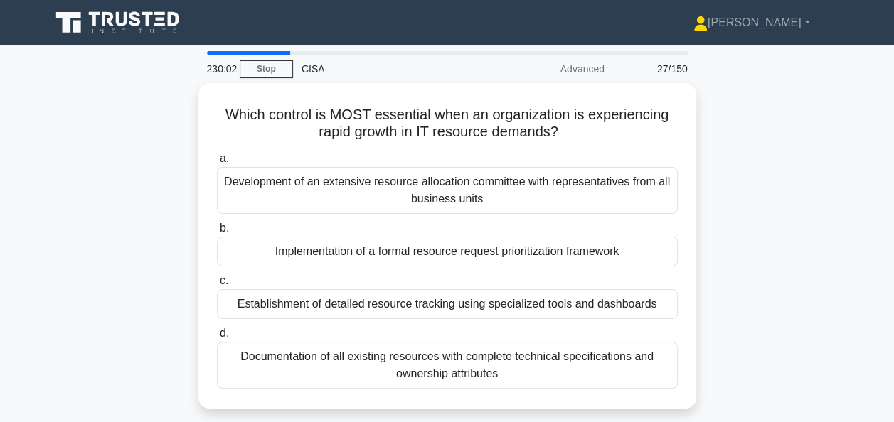
scroll to position [25, 0]
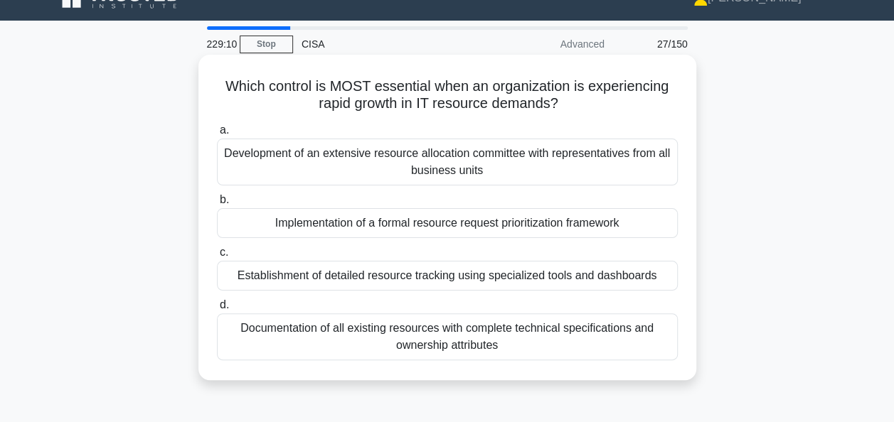
click at [616, 225] on div "Implementation of a formal resource request prioritization framework" at bounding box center [447, 223] width 461 height 30
click at [217, 205] on input "b. Implementation of a formal resource request prioritization framework" at bounding box center [217, 200] width 0 height 9
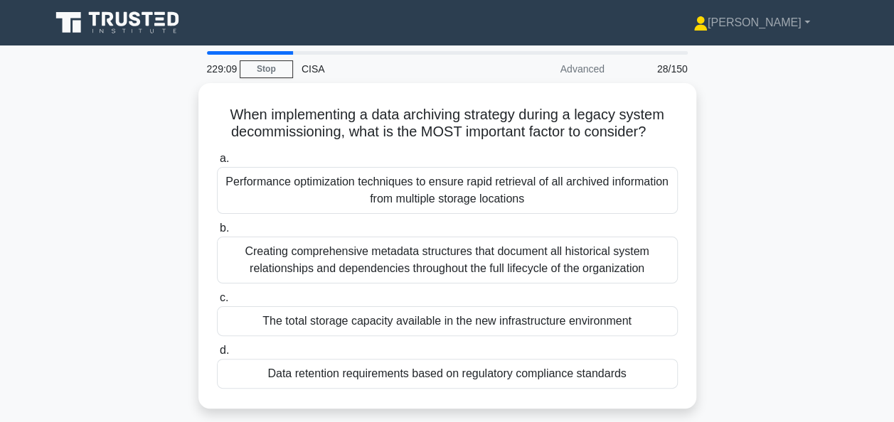
scroll to position [33, 0]
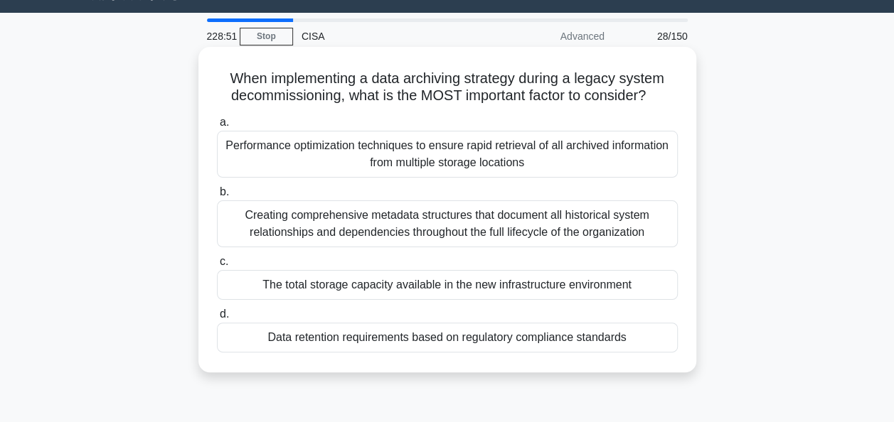
click at [607, 337] on div "Data retention requirements based on regulatory compliance standards" at bounding box center [447, 338] width 461 height 30
click at [217, 319] on input "d. Data retention requirements based on regulatory compliance standards" at bounding box center [217, 314] width 0 height 9
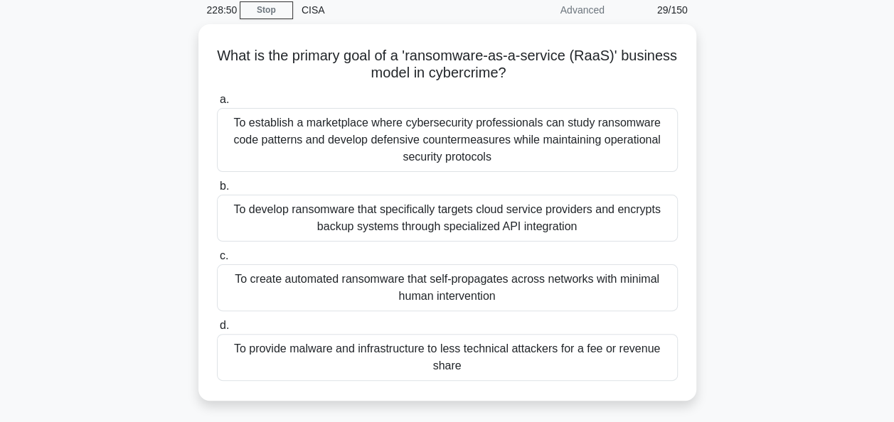
scroll to position [63, 0]
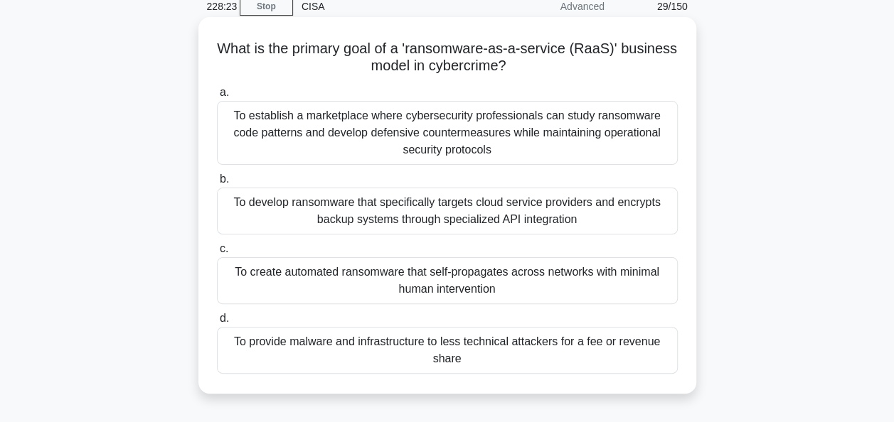
click at [614, 347] on div "To provide malware and infrastructure to less technical attackers for a fee or …" at bounding box center [447, 350] width 461 height 47
click at [217, 324] on input "d. To provide malware and infrastructure to less technical attackers for a fee …" at bounding box center [217, 318] width 0 height 9
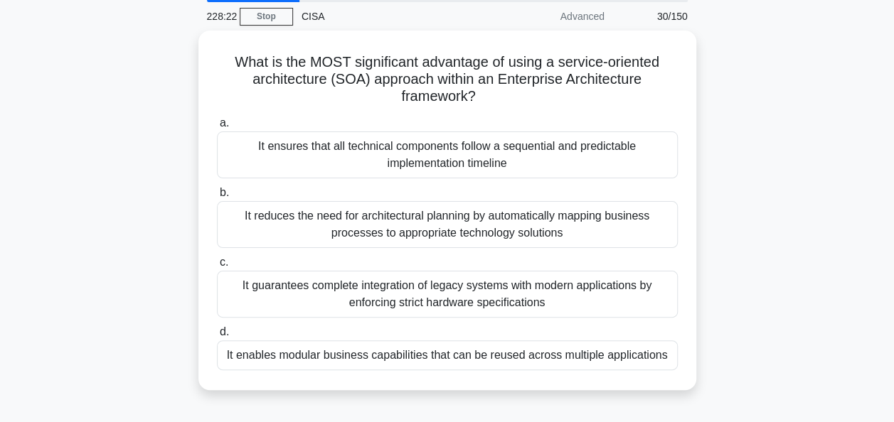
scroll to position [55, 0]
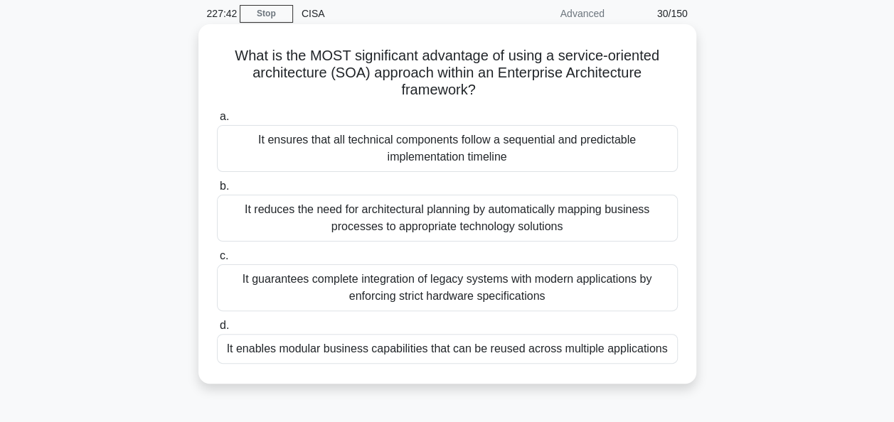
click at [646, 344] on div "It enables modular business capabilities that can be reused across multiple app…" at bounding box center [447, 349] width 461 height 30
click at [217, 331] on input "d. It enables modular business capabilities that can be reused across multiple …" at bounding box center [217, 325] width 0 height 9
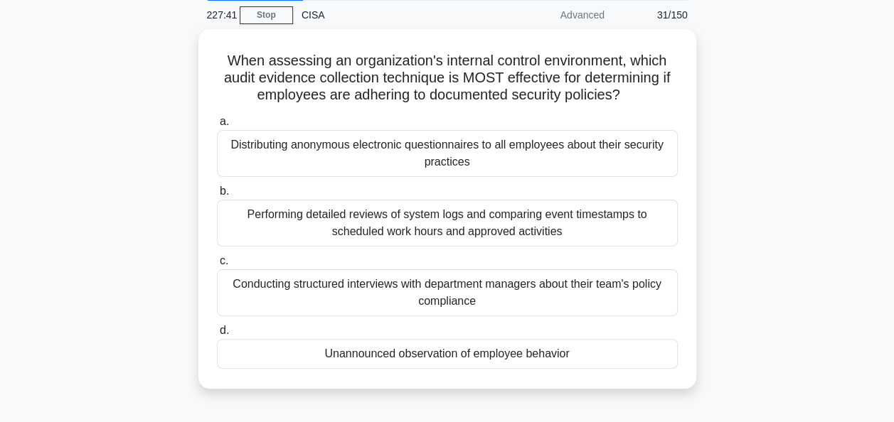
scroll to position [56, 0]
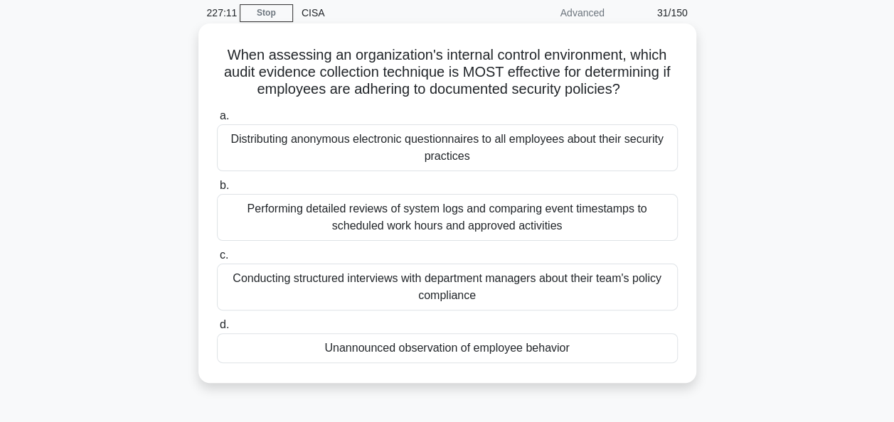
click at [627, 346] on div "Unannounced observation of employee behavior" at bounding box center [447, 349] width 461 height 30
click at [217, 330] on input "d. Unannounced observation of employee behavior" at bounding box center [217, 325] width 0 height 9
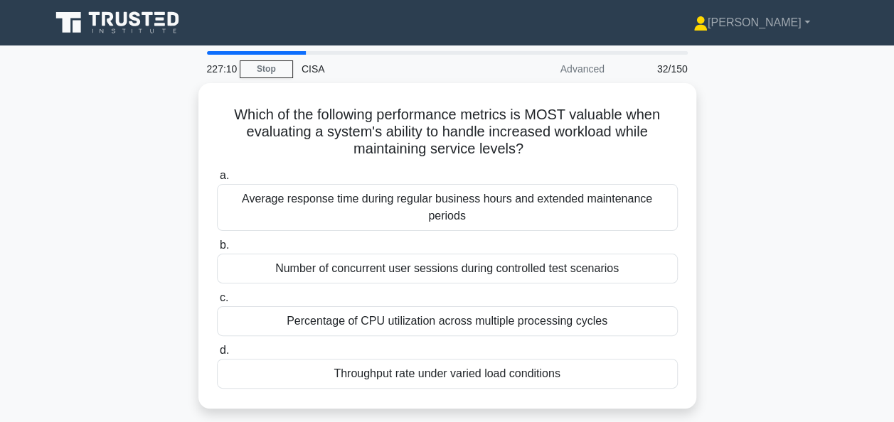
scroll to position [24, 0]
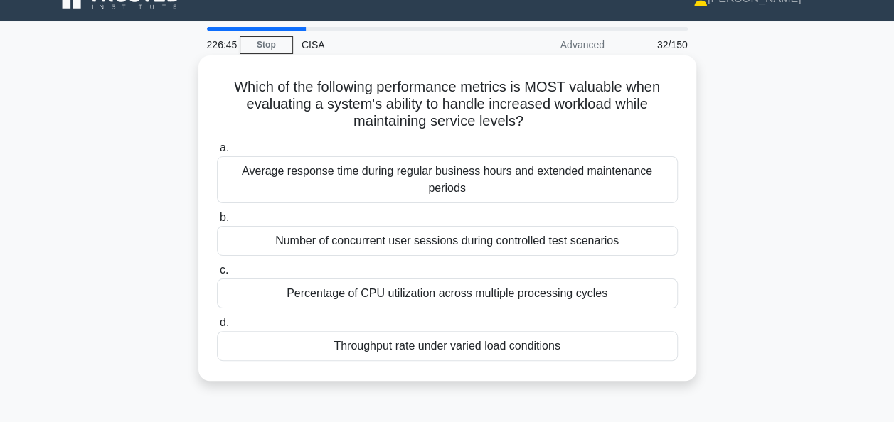
click at [631, 331] on div "Throughput rate under varied load conditions" at bounding box center [447, 346] width 461 height 30
click at [217, 327] on input "d. Throughput rate under varied load conditions" at bounding box center [217, 323] width 0 height 9
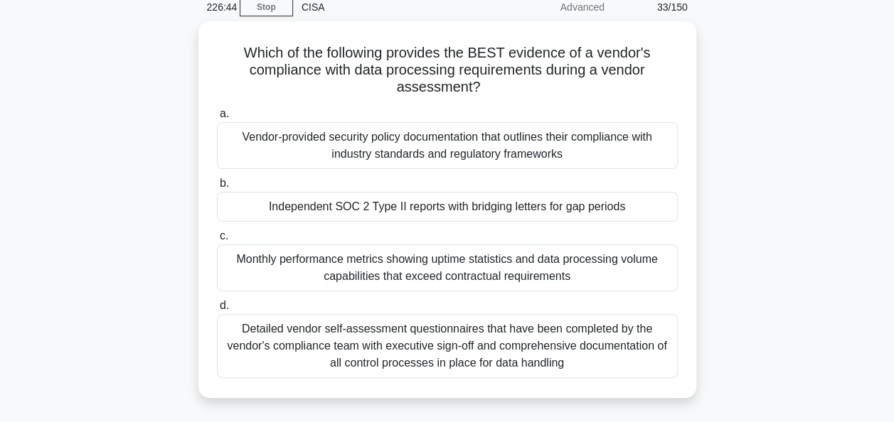
scroll to position [64, 0]
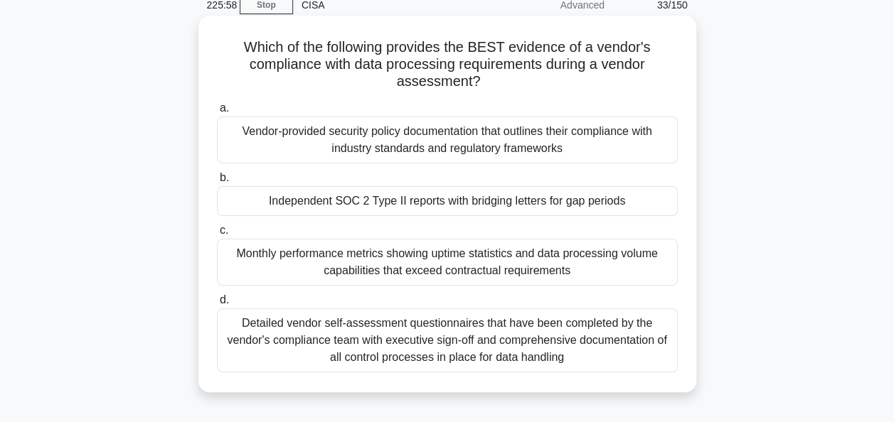
click at [631, 201] on div "Independent SOC 2 Type II reports with bridging letters for gap periods" at bounding box center [447, 201] width 461 height 30
click at [217, 183] on input "b. Independent SOC 2 Type II reports with bridging letters for gap periods" at bounding box center [217, 178] width 0 height 9
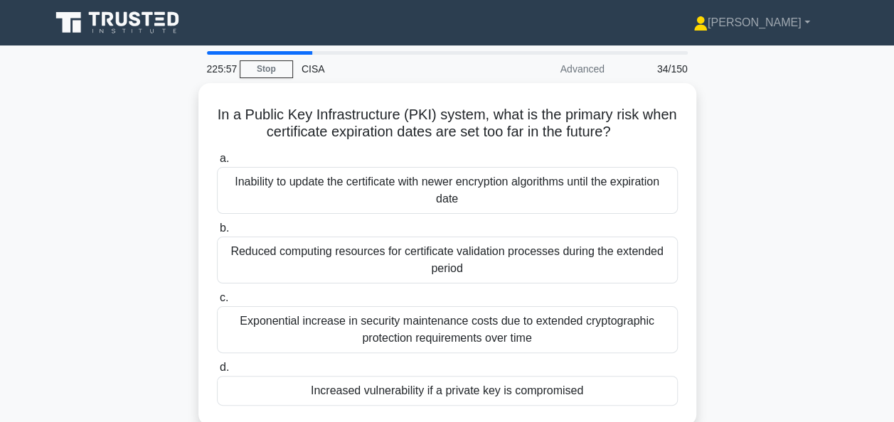
scroll to position [28, 0]
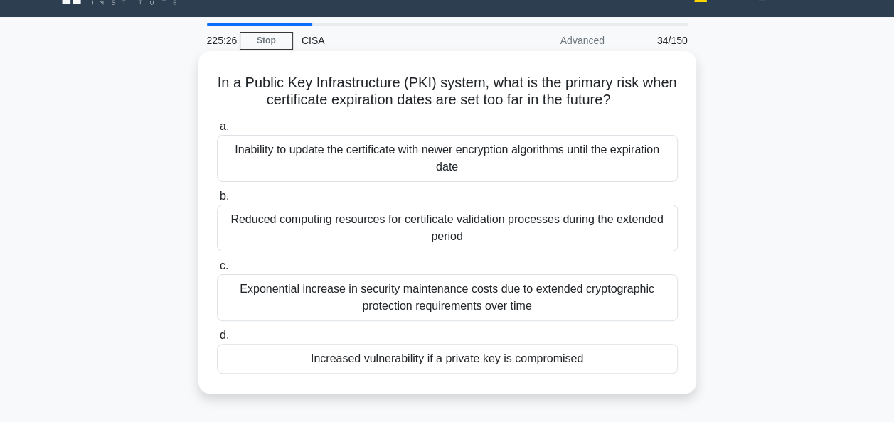
click at [589, 360] on div "Increased vulnerability if a private key is compromised" at bounding box center [447, 359] width 461 height 30
click at [217, 341] on input "d. Increased vulnerability if a private key is compromised" at bounding box center [217, 335] width 0 height 9
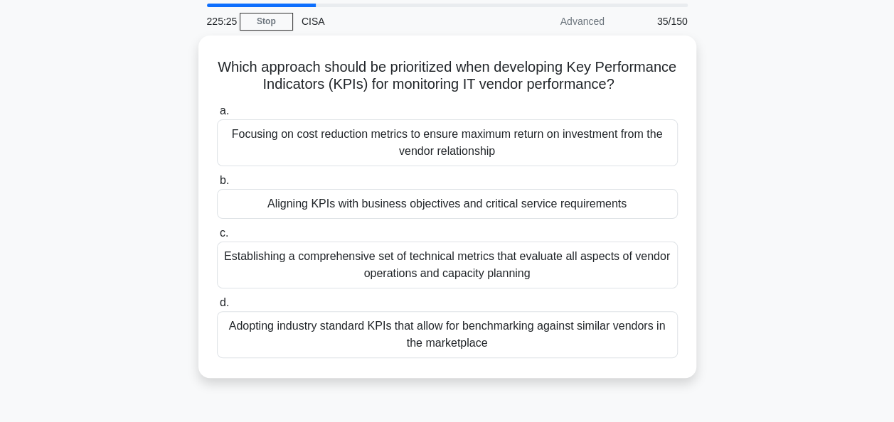
scroll to position [50, 0]
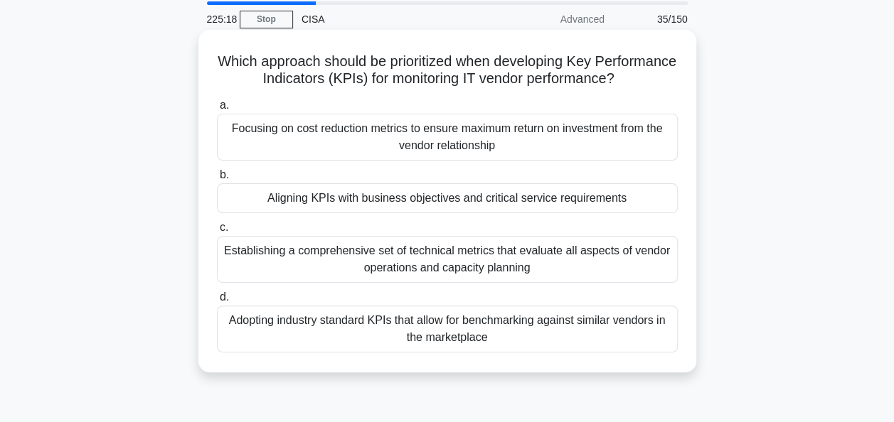
click at [640, 210] on div "Aligning KPIs with business objectives and critical service requirements" at bounding box center [447, 198] width 461 height 30
click at [217, 180] on input "b. Aligning KPIs with business objectives and critical service requirements" at bounding box center [217, 175] width 0 height 9
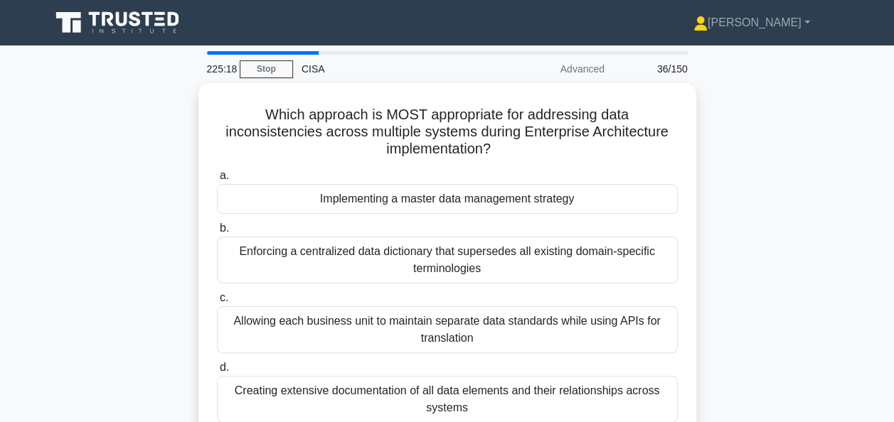
scroll to position [51, 0]
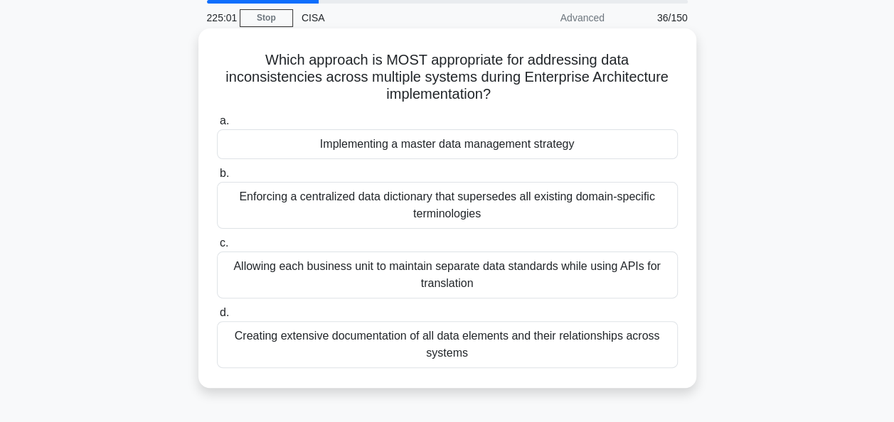
click at [636, 141] on div "Implementing a master data management strategy" at bounding box center [447, 144] width 461 height 30
click at [217, 126] on input "a. Implementing a master data management strategy" at bounding box center [217, 121] width 0 height 9
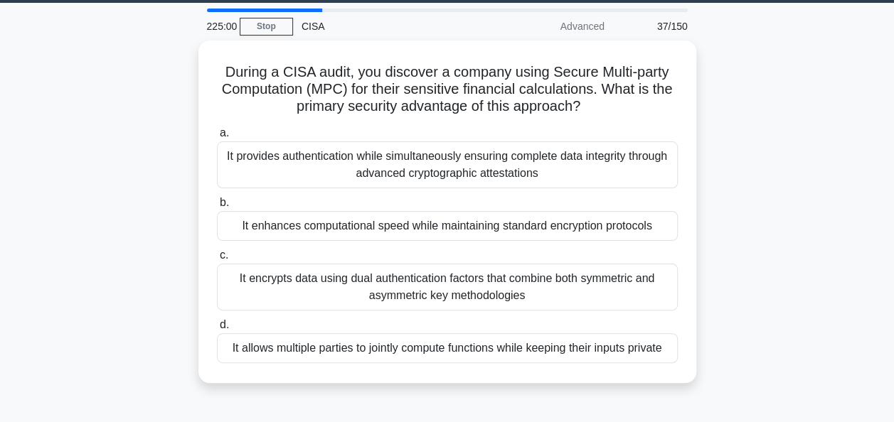
scroll to position [43, 0]
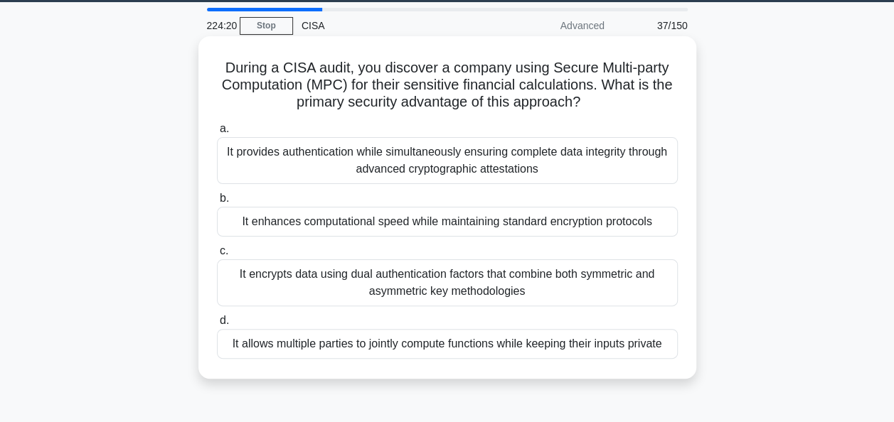
click at [626, 351] on div "It allows multiple parties to jointly compute functions while keeping their inp…" at bounding box center [447, 344] width 461 height 30
click at [217, 326] on input "d. It allows multiple parties to jointly compute functions while keeping their …" at bounding box center [217, 320] width 0 height 9
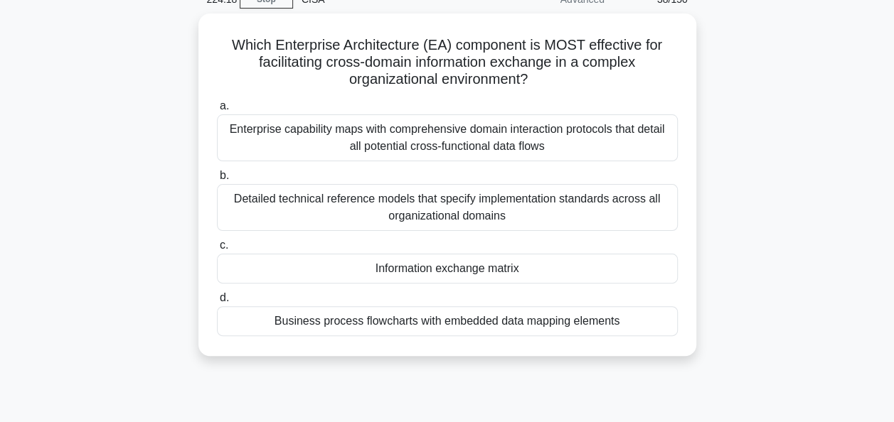
scroll to position [59, 0]
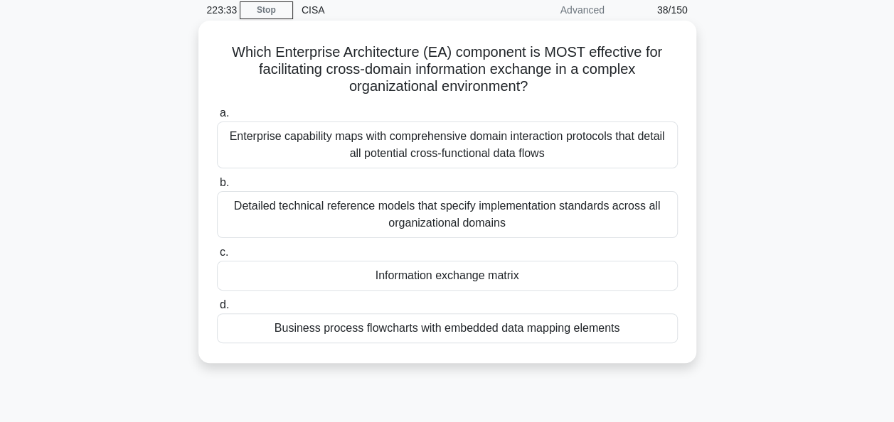
click at [647, 277] on div "Information exchange matrix" at bounding box center [447, 276] width 461 height 30
click at [217, 257] on input "c. Information exchange matrix" at bounding box center [217, 252] width 0 height 9
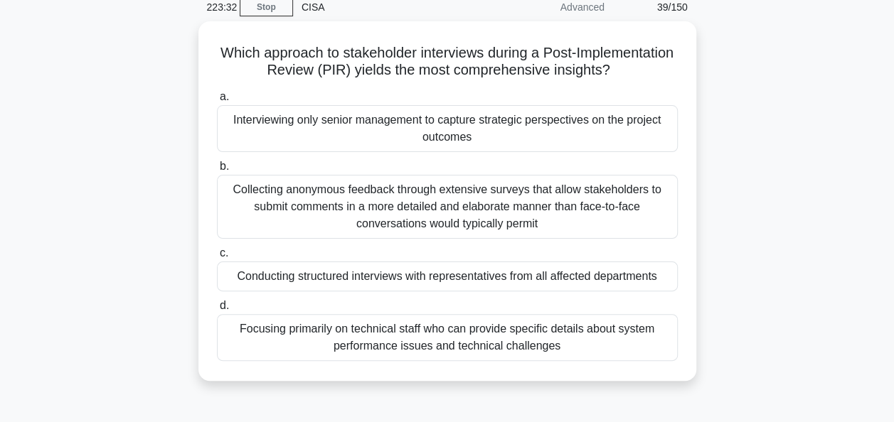
scroll to position [63, 0]
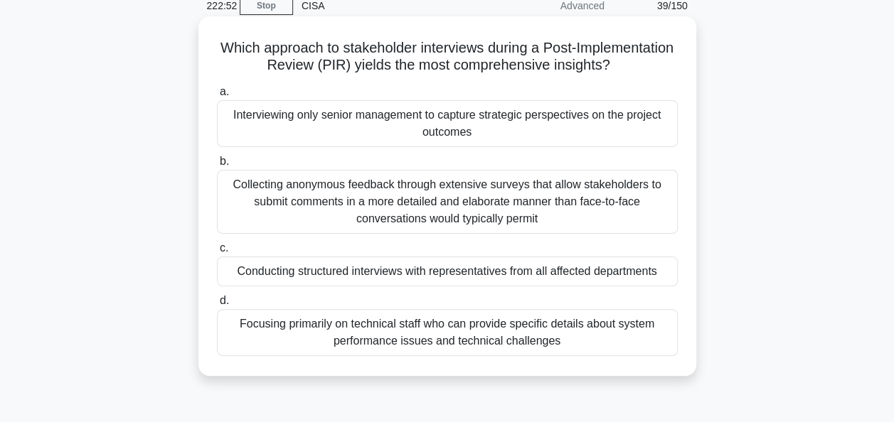
click at [640, 287] on div "Conducting structured interviews with representatives from all affected departm…" at bounding box center [447, 272] width 461 height 30
click at [217, 253] on input "c. Conducting structured interviews with representatives from all affected depa…" at bounding box center [217, 248] width 0 height 9
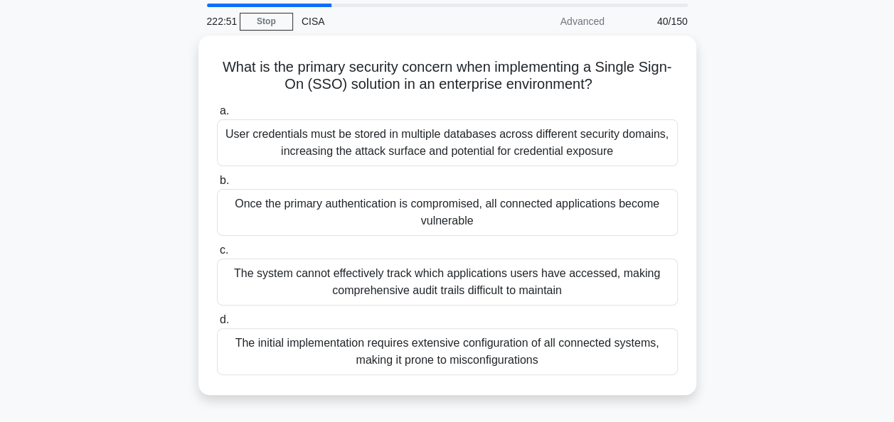
scroll to position [48, 0]
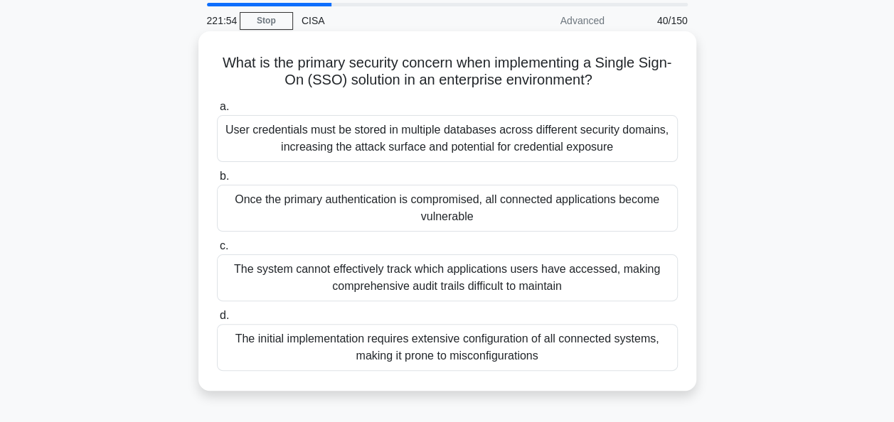
click at [634, 205] on div "Once the primary authentication is compromised, all connected applications beco…" at bounding box center [447, 208] width 461 height 47
click at [217, 181] on input "b. Once the primary authentication is compromised, all connected applications b…" at bounding box center [217, 176] width 0 height 9
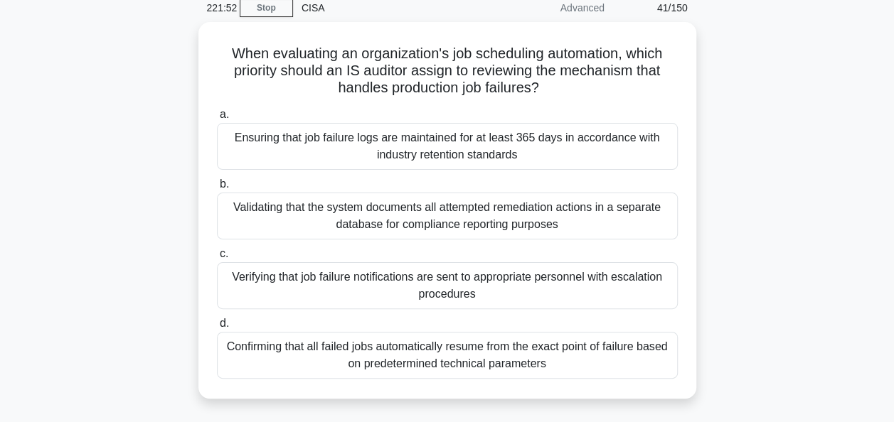
scroll to position [62, 0]
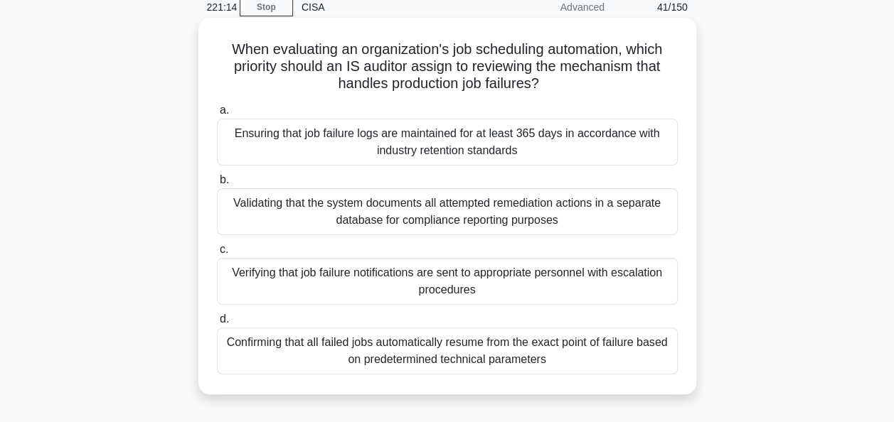
click at [649, 279] on div "Verifying that job failure notifications are sent to appropriate personnel with…" at bounding box center [447, 281] width 461 height 47
click at [217, 255] on input "c. Verifying that job failure notifications are sent to appropriate personnel w…" at bounding box center [217, 249] width 0 height 9
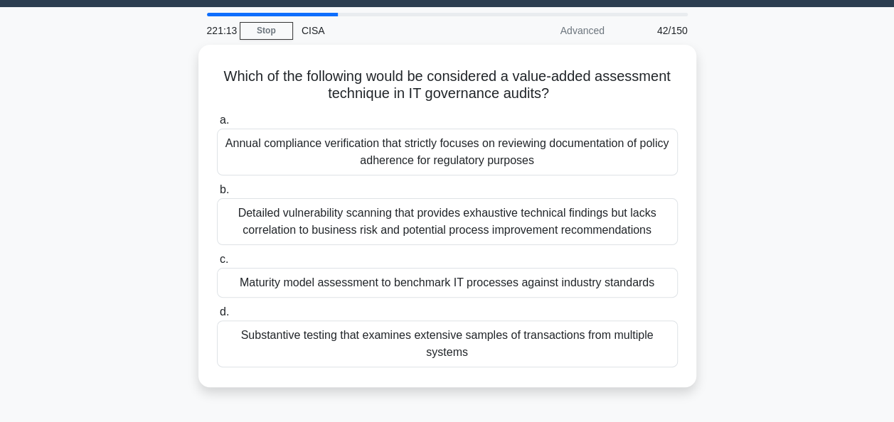
scroll to position [40, 0]
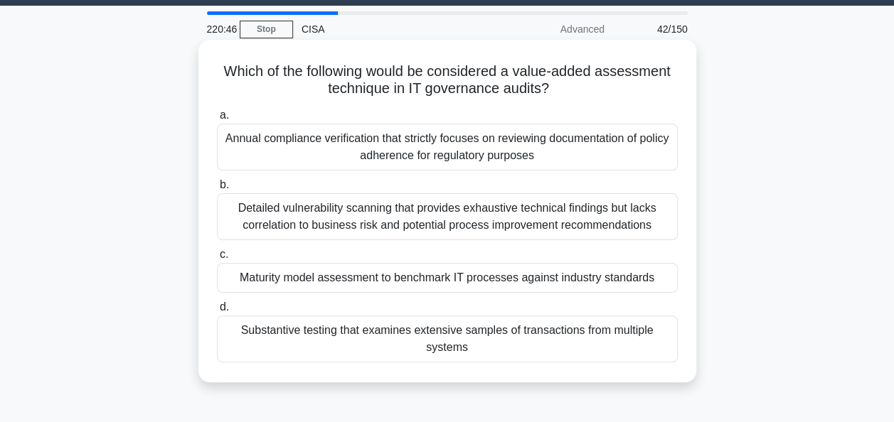
click at [643, 276] on div "Maturity model assessment to benchmark IT processes against industry standards" at bounding box center [447, 278] width 461 height 30
click at [217, 260] on input "c. Maturity model assessment to benchmark IT processes against industry standar…" at bounding box center [217, 254] width 0 height 9
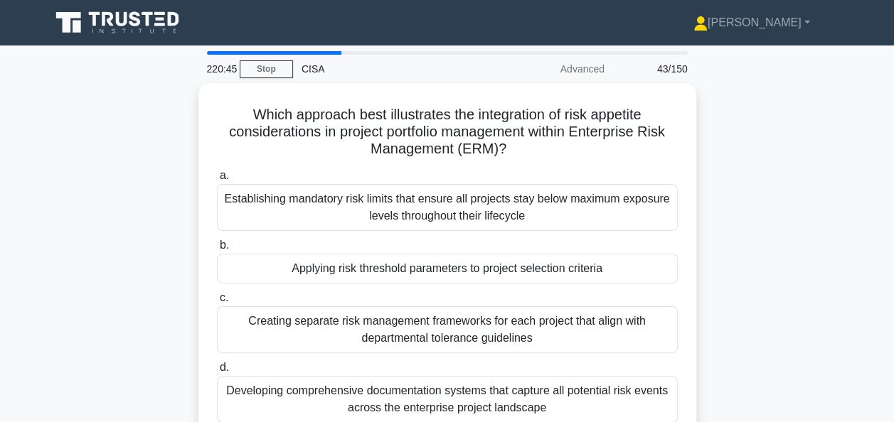
scroll to position [59, 0]
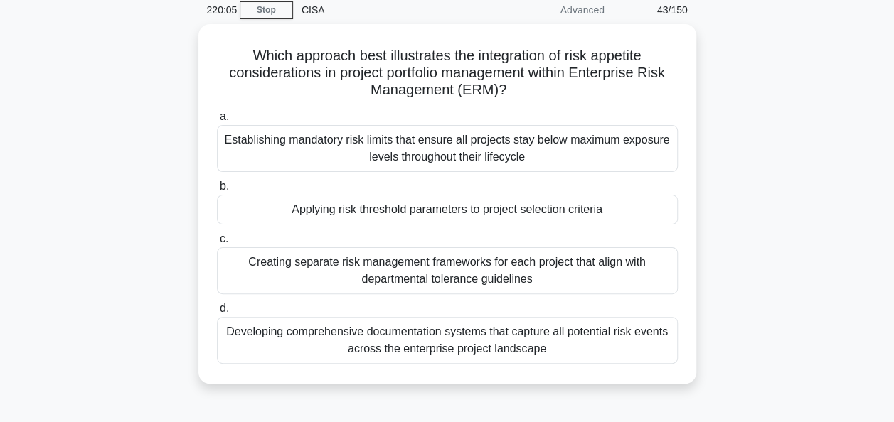
click at [759, 195] on div "Which approach best illustrates the integration of risk appetite considerations…" at bounding box center [447, 212] width 811 height 377
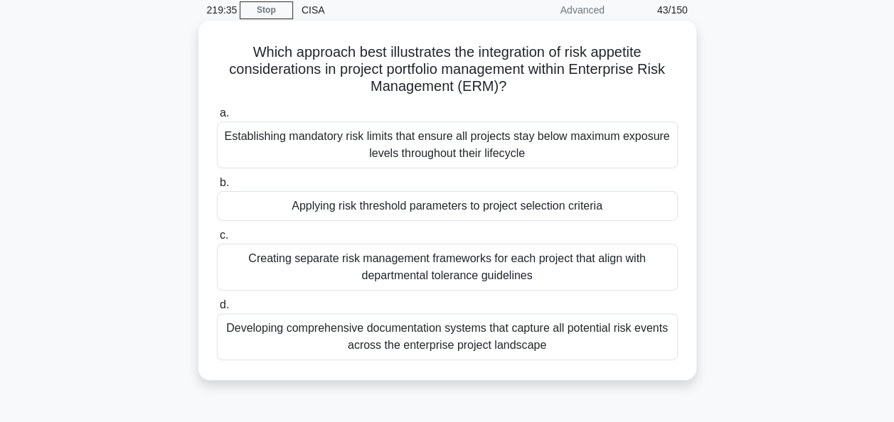
click at [650, 206] on div "Applying risk threshold parameters to project selection criteria" at bounding box center [447, 206] width 461 height 30
click at [217, 188] on input "b. Applying risk threshold parameters to project selection criteria" at bounding box center [217, 182] width 0 height 9
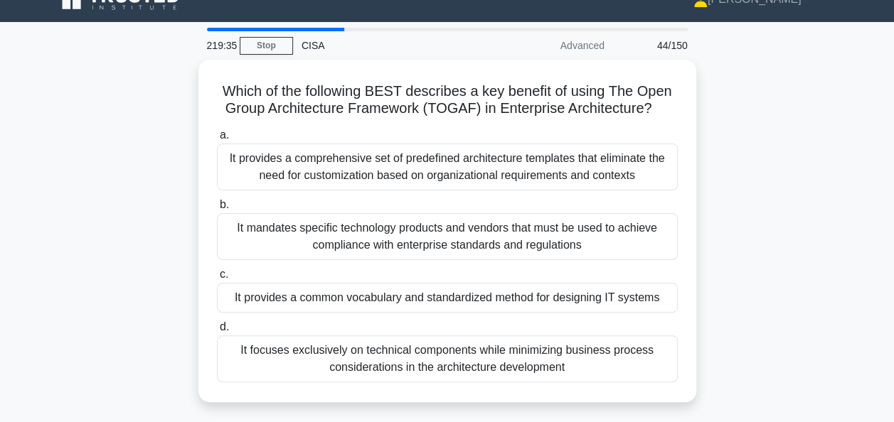
scroll to position [31, 0]
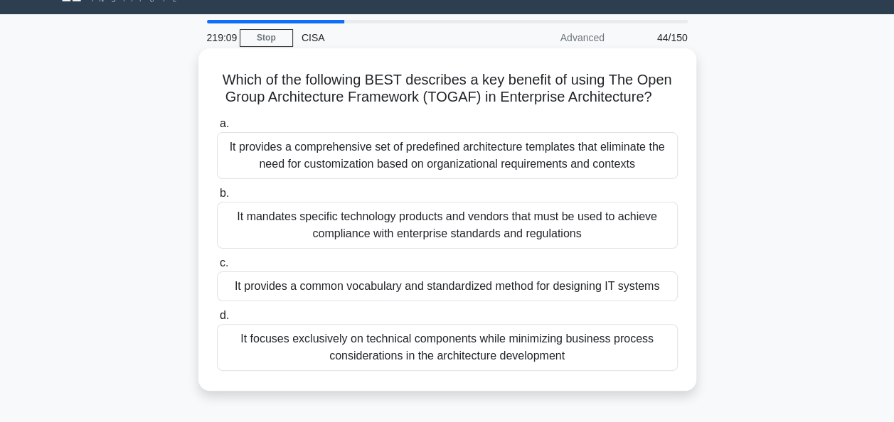
click at [657, 283] on div "It provides a common vocabulary and standardized method for designing IT systems" at bounding box center [447, 287] width 461 height 30
click at [217, 268] on input "c. It provides a common vocabulary and standardized method for designing IT sys…" at bounding box center [217, 263] width 0 height 9
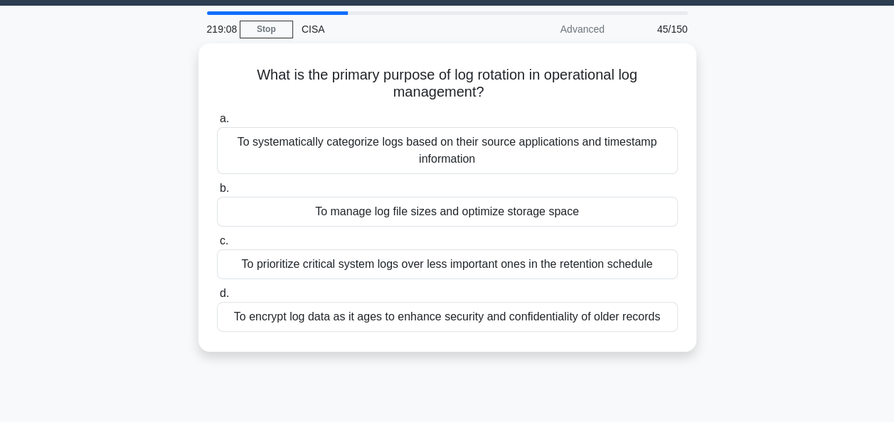
scroll to position [41, 0]
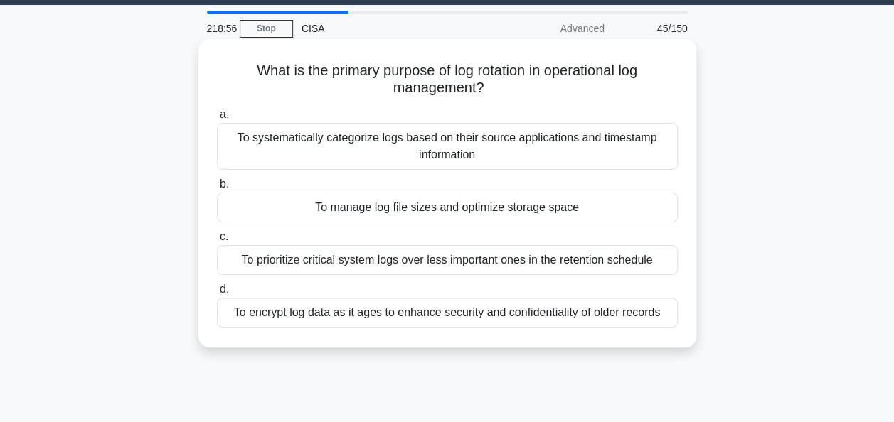
click at [633, 217] on div "To manage log file sizes and optimize storage space" at bounding box center [447, 208] width 461 height 30
click at [217, 189] on input "b. To manage log file sizes and optimize storage space" at bounding box center [217, 184] width 0 height 9
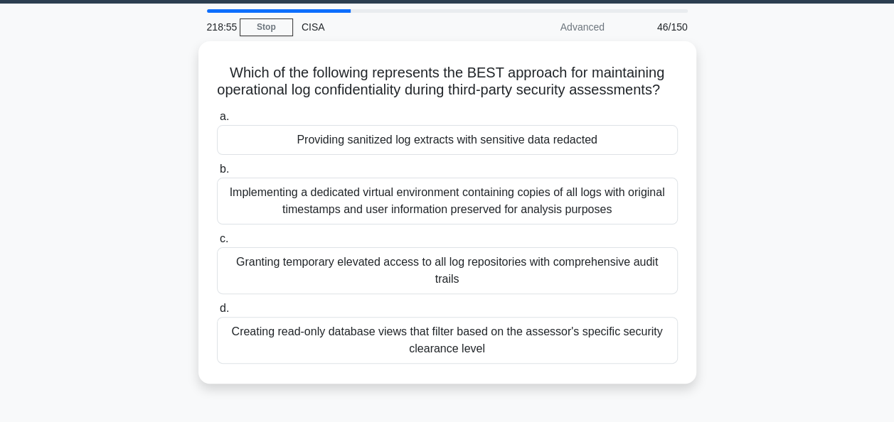
scroll to position [43, 0]
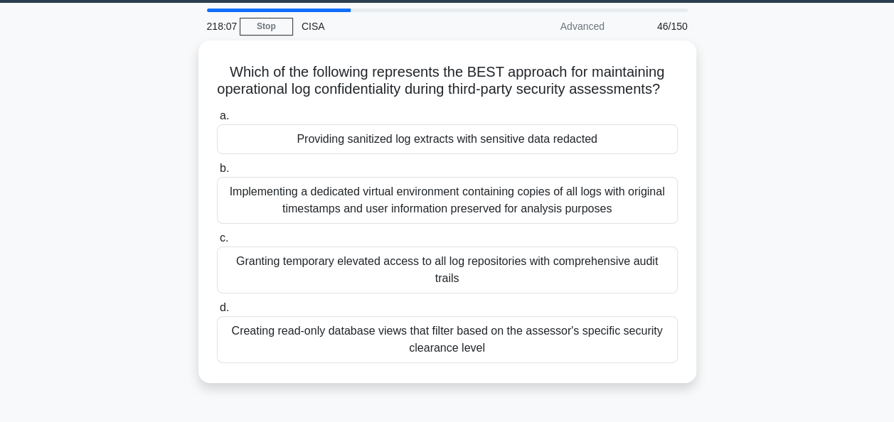
click at [772, 258] on div "Which of the following represents the BEST approach for maintaining operational…" at bounding box center [447, 221] width 811 height 360
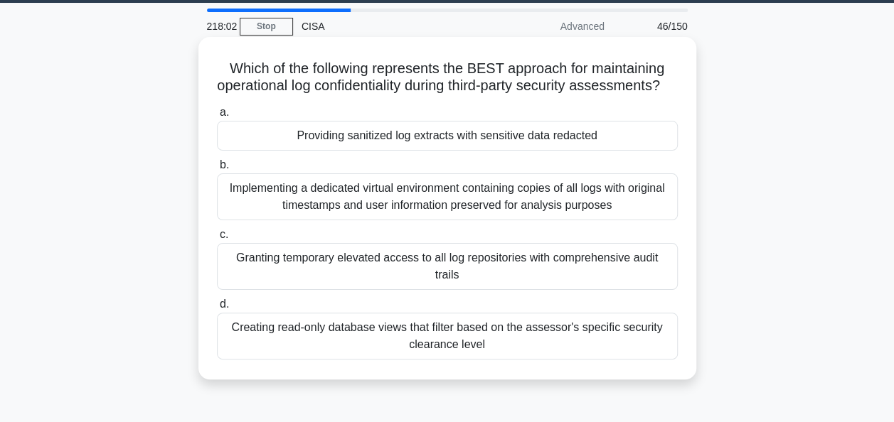
click at [599, 147] on div "Providing sanitized log extracts with sensitive data redacted" at bounding box center [447, 136] width 461 height 30
click at [217, 117] on input "a. Providing sanitized log extracts with sensitive data redacted" at bounding box center [217, 112] width 0 height 9
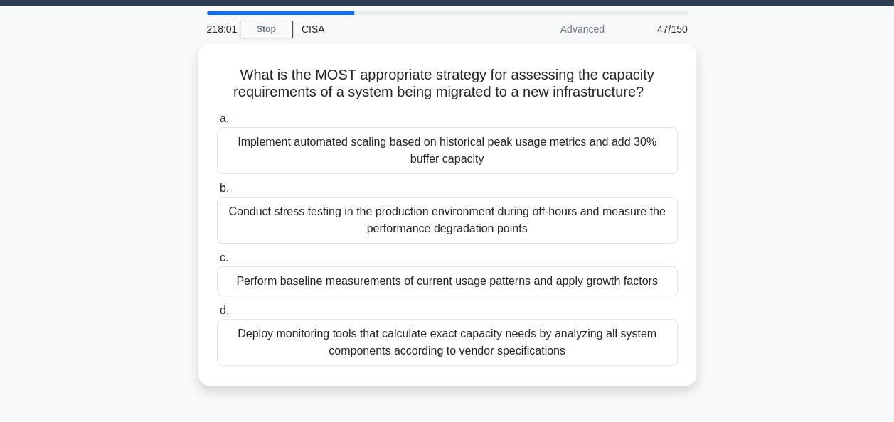
scroll to position [41, 0]
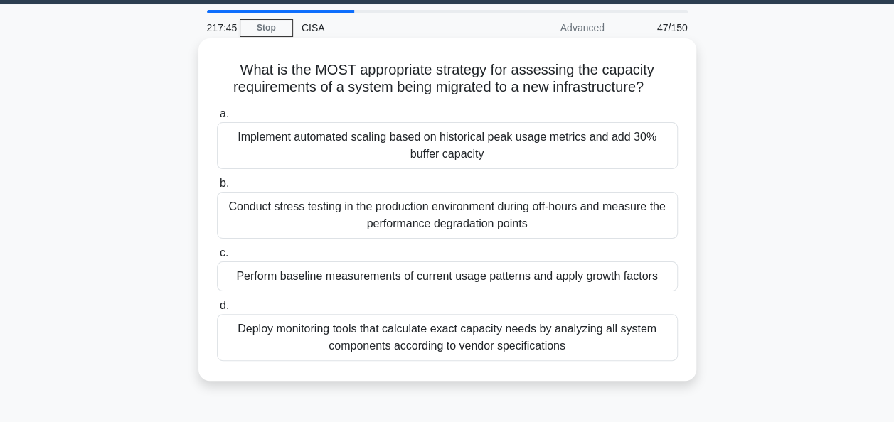
click at [661, 273] on div "Perform baseline measurements of current usage patterns and apply growth factors" at bounding box center [447, 277] width 461 height 30
click at [217, 258] on input "c. Perform baseline measurements of current usage patterns and apply growth fac…" at bounding box center [217, 253] width 0 height 9
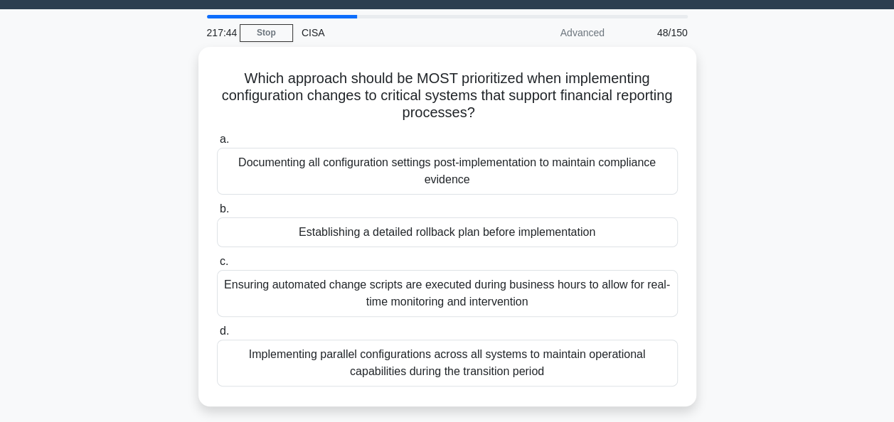
scroll to position [43, 0]
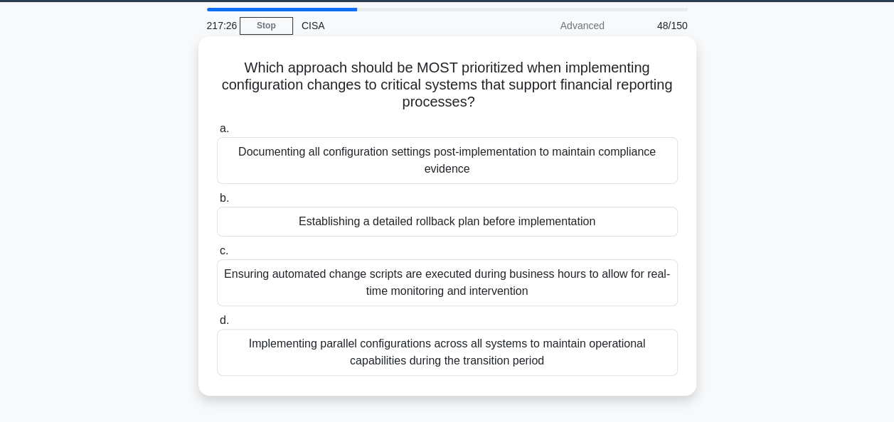
click at [659, 220] on div "Establishing a detailed rollback plan before implementation" at bounding box center [447, 222] width 461 height 30
click at [217, 203] on input "b. Establishing a detailed rollback plan before implementation" at bounding box center [217, 198] width 0 height 9
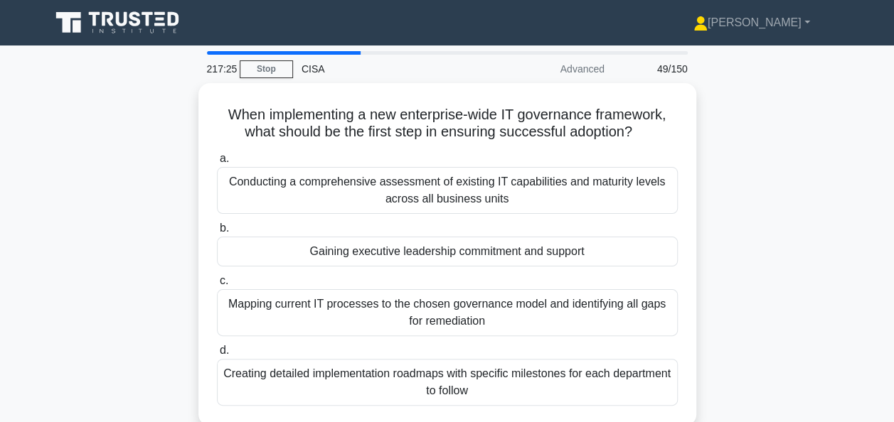
scroll to position [41, 0]
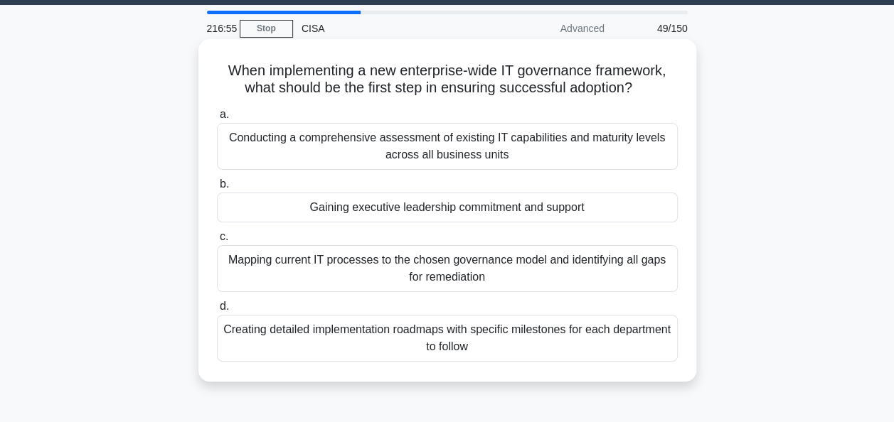
click at [651, 213] on div "Gaining executive leadership commitment and support" at bounding box center [447, 208] width 461 height 30
click at [217, 189] on input "b. Gaining executive leadership commitment and support" at bounding box center [217, 184] width 0 height 9
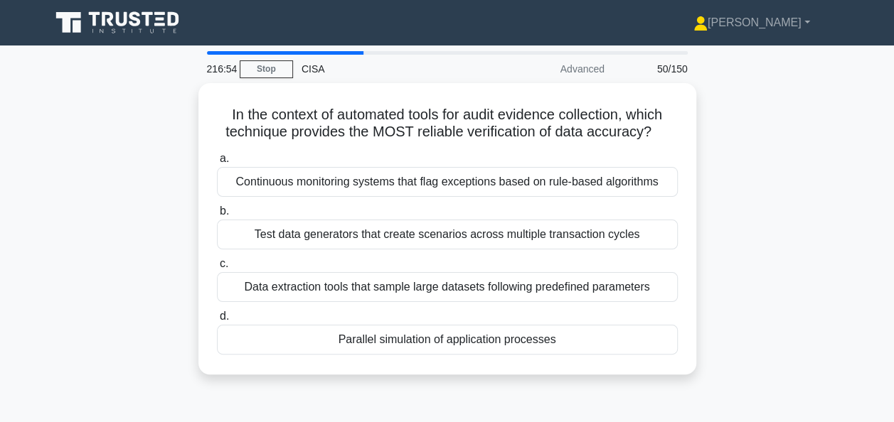
scroll to position [27, 0]
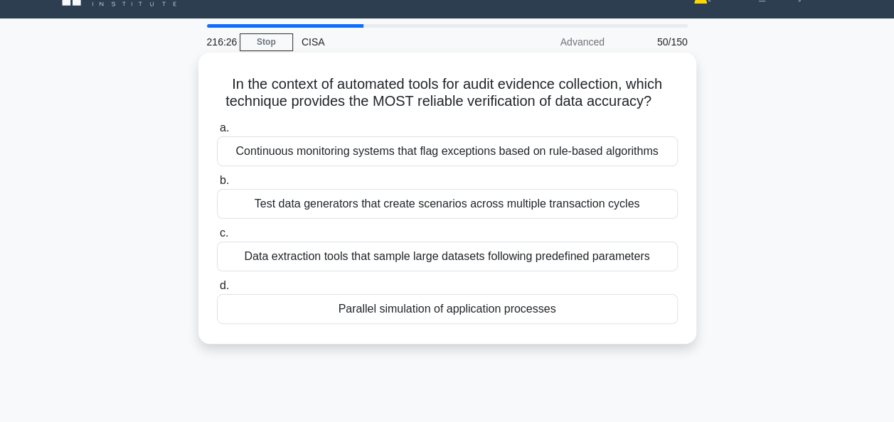
click at [636, 313] on div "Parallel simulation of application processes" at bounding box center [447, 309] width 461 height 30
click at [217, 291] on input "d. Parallel simulation of application processes" at bounding box center [217, 286] width 0 height 9
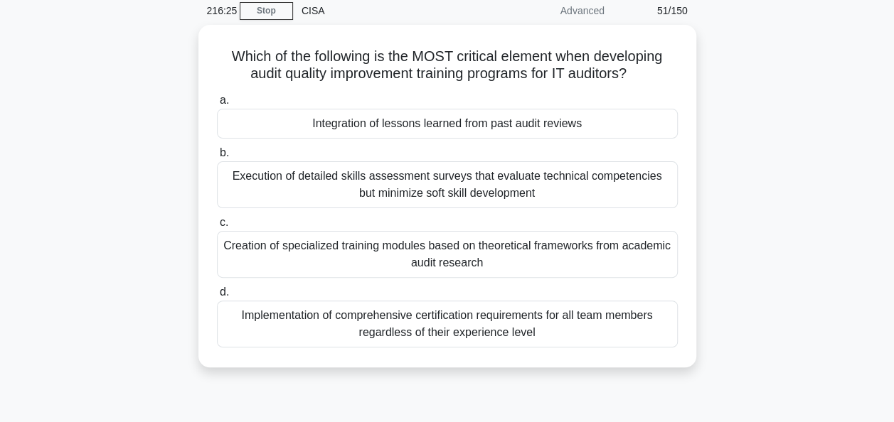
scroll to position [59, 0]
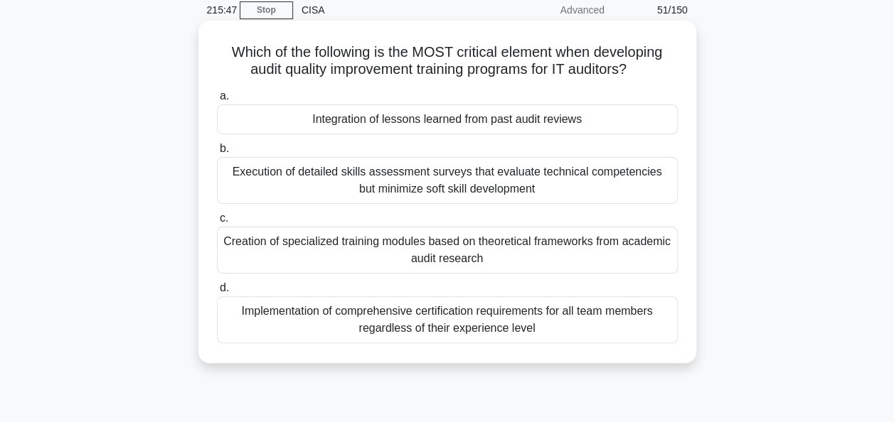
click at [631, 119] on div "Integration of lessons learned from past audit reviews" at bounding box center [447, 120] width 461 height 30
click at [217, 101] on input "a. Integration of lessons learned from past audit reviews" at bounding box center [217, 96] width 0 height 9
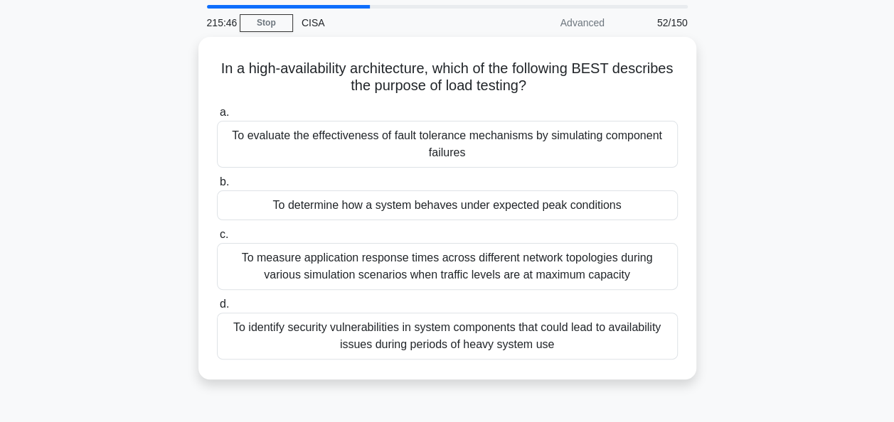
scroll to position [47, 0]
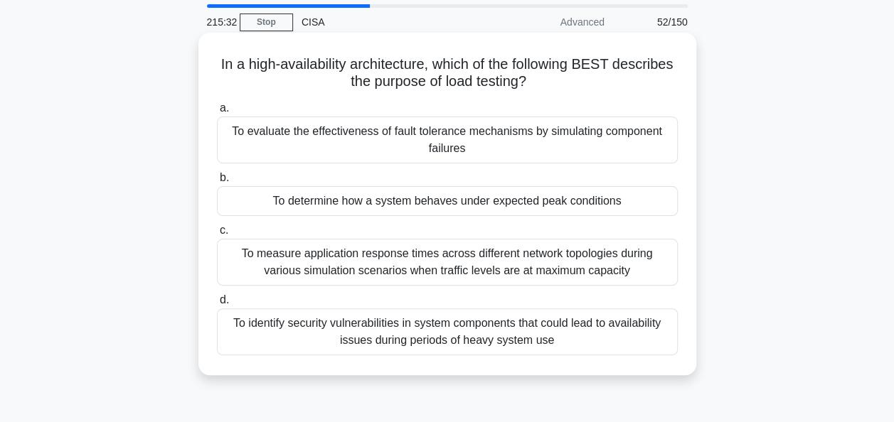
click at [641, 196] on div "To determine how a system behaves under expected peak conditions" at bounding box center [447, 201] width 461 height 30
click at [217, 183] on input "b. To determine how a system behaves under expected peak conditions" at bounding box center [217, 178] width 0 height 9
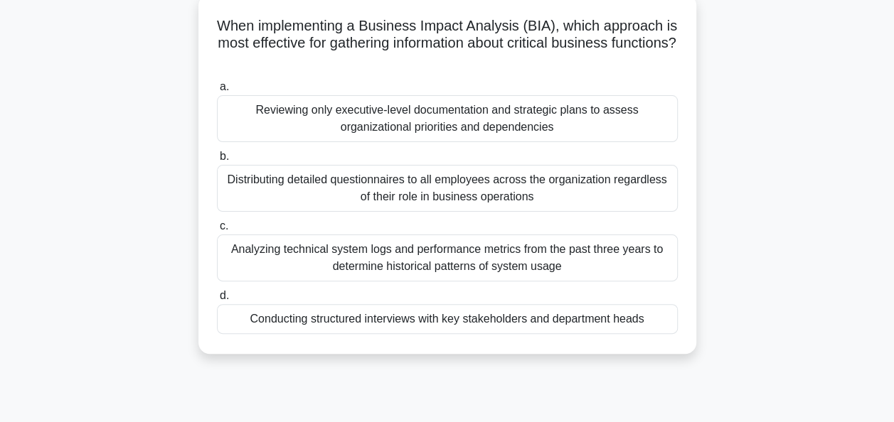
scroll to position [90, 0]
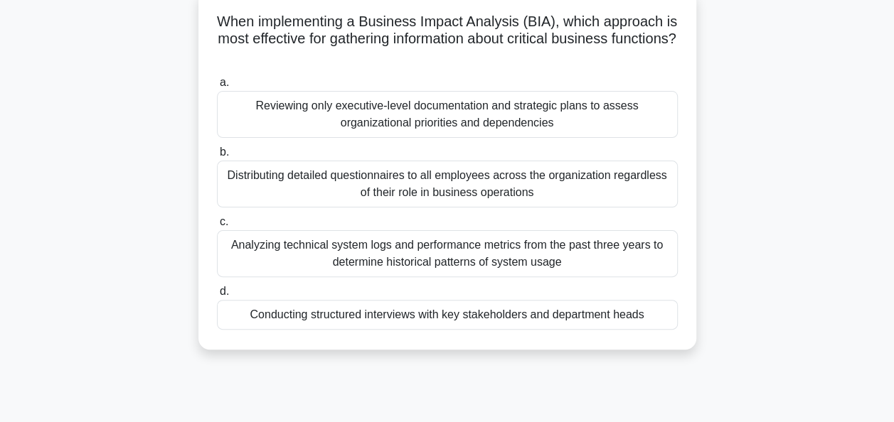
click at [639, 312] on div "Conducting structured interviews with key stakeholders and department heads" at bounding box center [447, 315] width 461 height 30
click at [217, 297] on input "d. Conducting structured interviews with key stakeholders and department heads" at bounding box center [217, 291] width 0 height 9
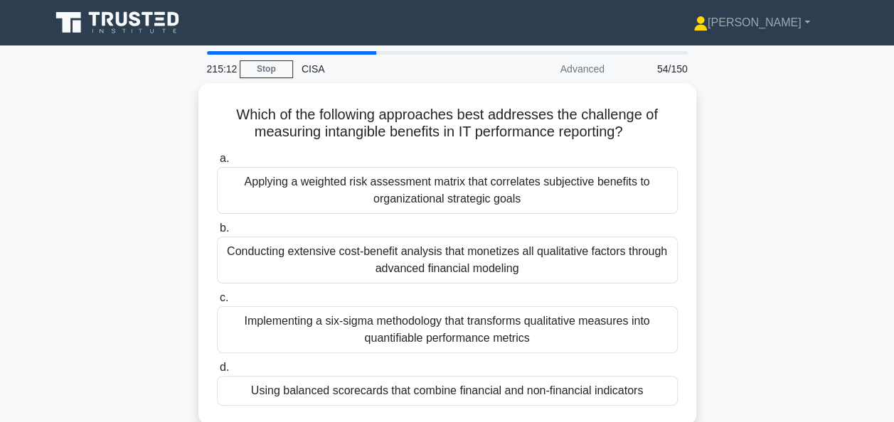
scroll to position [63, 0]
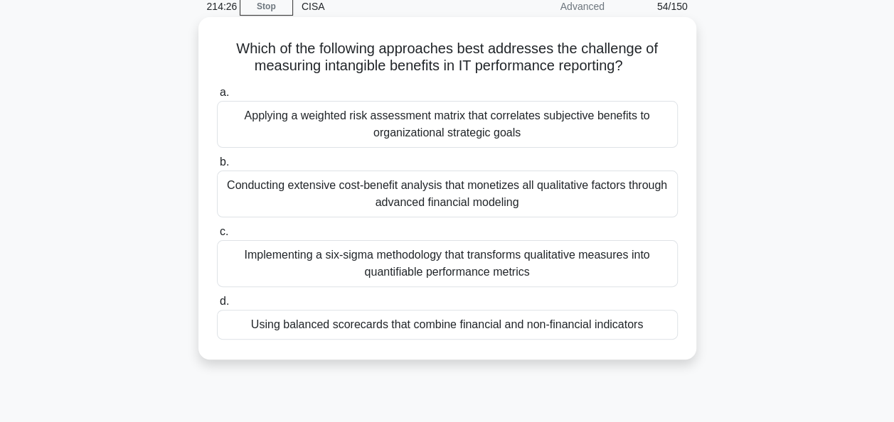
click at [639, 322] on div "Using balanced scorecards that combine financial and non-financial indicators" at bounding box center [447, 325] width 461 height 30
click at [217, 306] on input "d. Using balanced scorecards that combine financial and non-financial indicators" at bounding box center [217, 301] width 0 height 9
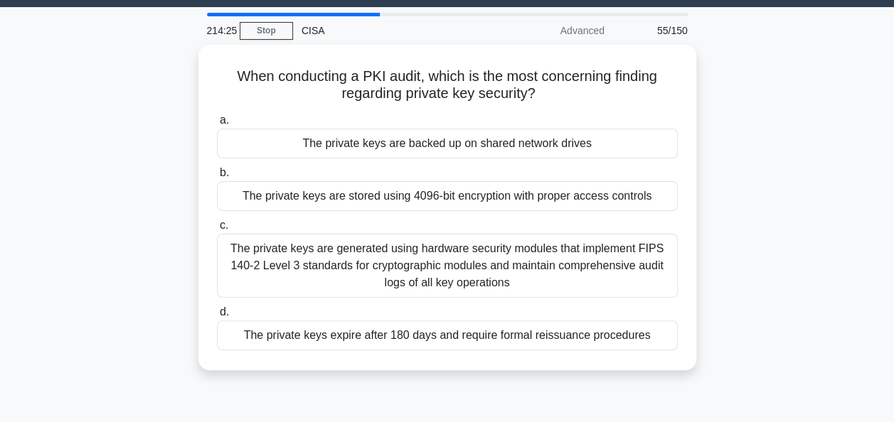
scroll to position [41, 0]
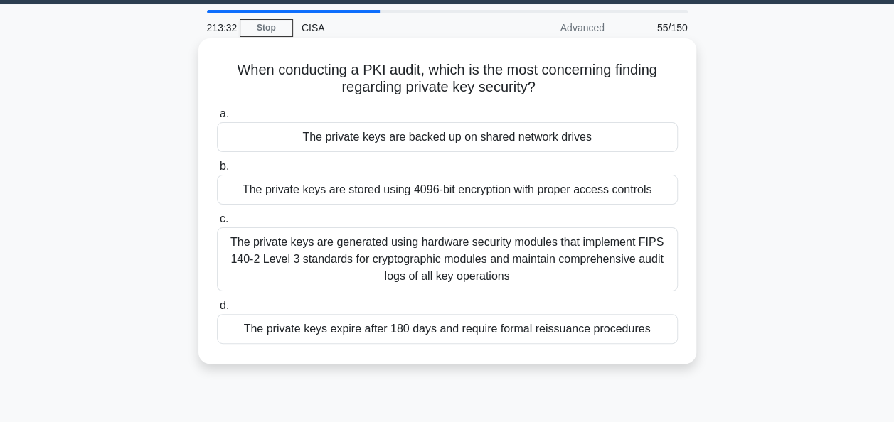
click at [651, 132] on div "The private keys are backed up on shared network drives" at bounding box center [447, 137] width 461 height 30
click at [217, 119] on input "a. The private keys are backed up on shared network drives" at bounding box center [217, 114] width 0 height 9
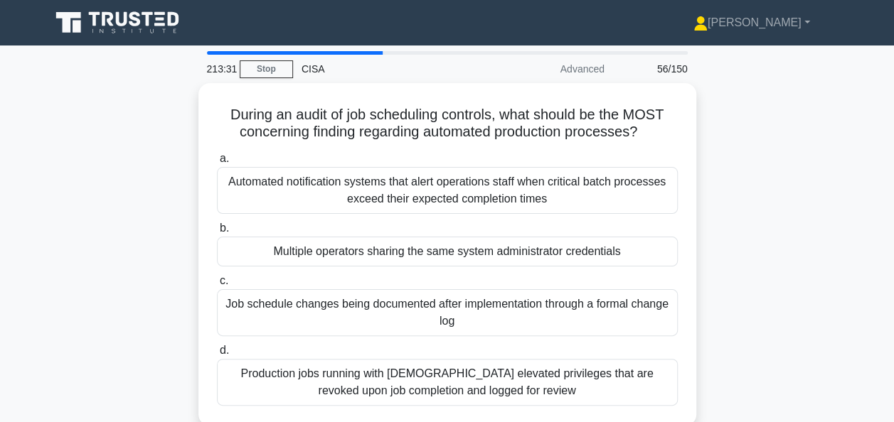
scroll to position [48, 0]
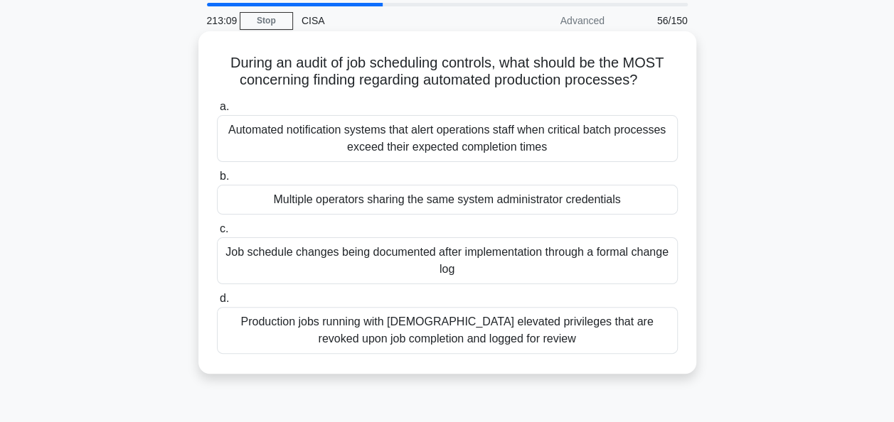
click at [652, 200] on div "Multiple operators sharing the same system administrator credentials" at bounding box center [447, 200] width 461 height 30
click at [217, 181] on input "b. Multiple operators sharing the same system administrator credentials" at bounding box center [217, 176] width 0 height 9
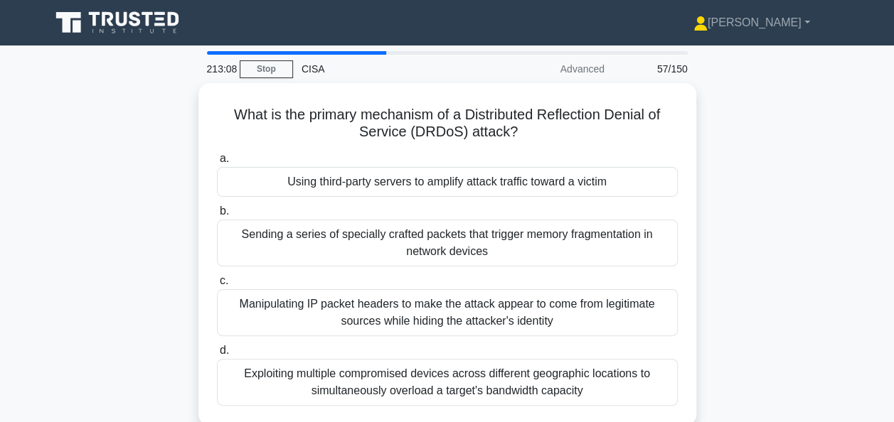
scroll to position [53, 0]
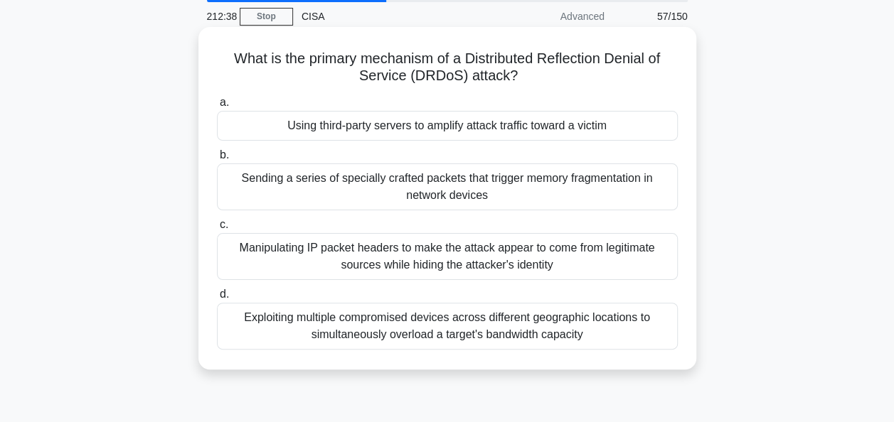
click at [627, 324] on div "Exploiting multiple compromised devices across different geographic locations t…" at bounding box center [447, 326] width 461 height 47
click at [217, 299] on input "d. Exploiting multiple compromised devices across different geographic location…" at bounding box center [217, 294] width 0 height 9
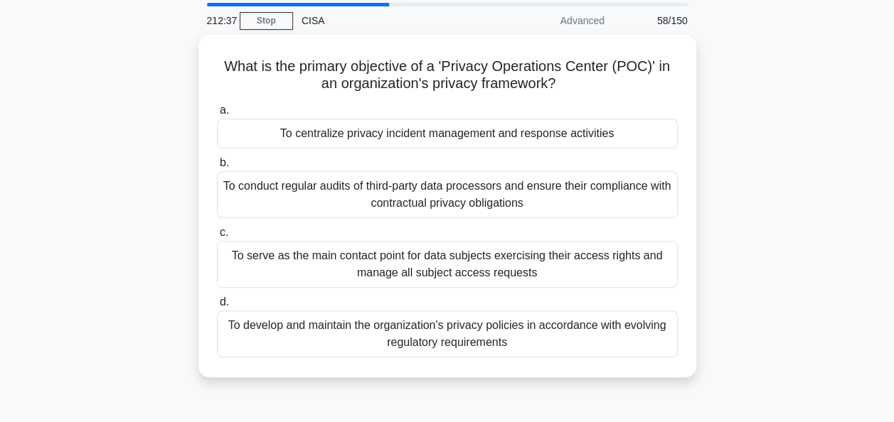
scroll to position [49, 0]
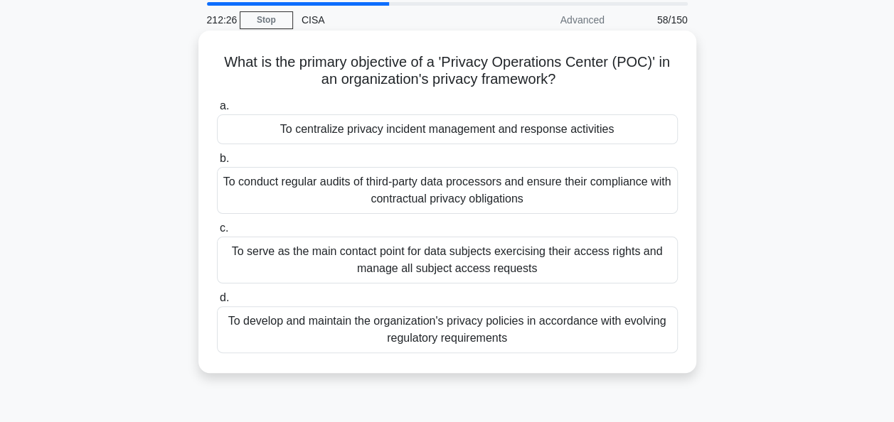
click at [622, 129] on div "To centralize privacy incident management and response activities" at bounding box center [447, 129] width 461 height 30
click at [217, 111] on input "a. To centralize privacy incident management and response activities" at bounding box center [217, 106] width 0 height 9
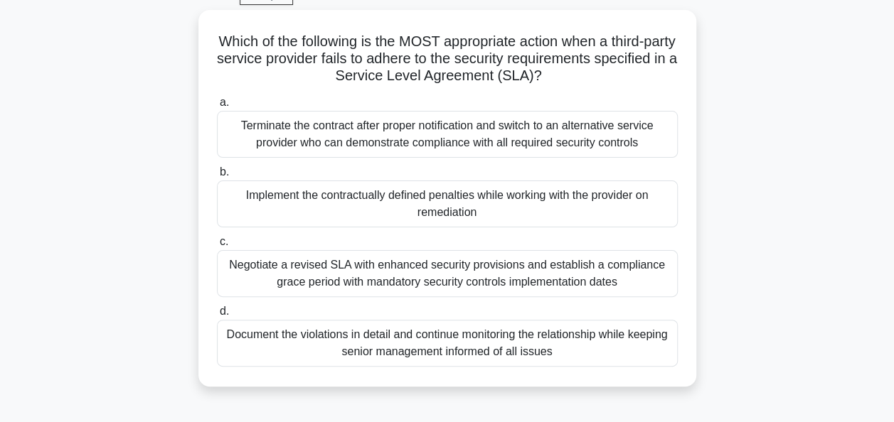
scroll to position [74, 0]
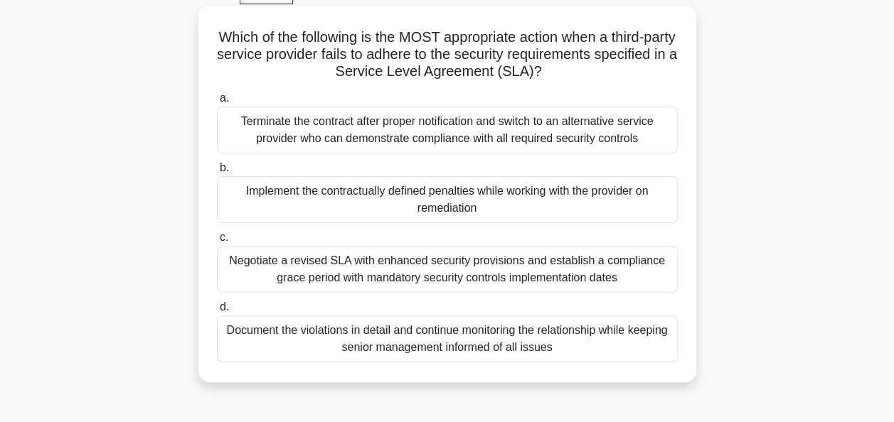
click at [609, 196] on div "Implement the contractually defined penalties while working with the provider o…" at bounding box center [447, 199] width 461 height 47
click at [217, 173] on input "b. Implement the contractually defined penalties while working with the provide…" at bounding box center [217, 168] width 0 height 9
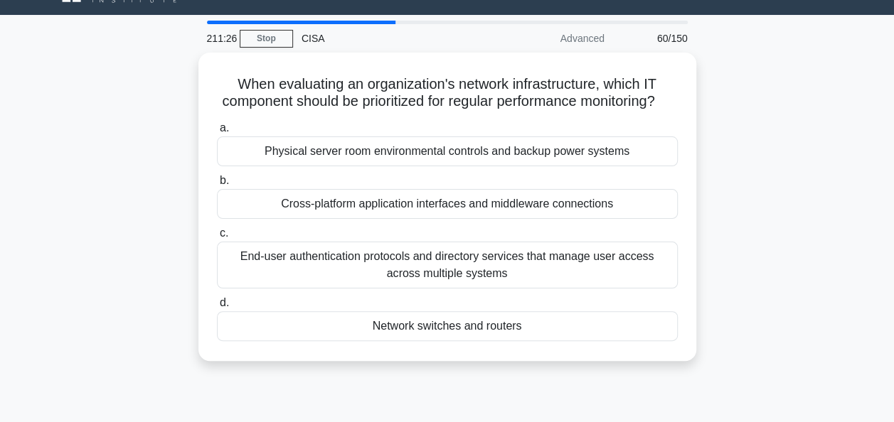
scroll to position [31, 0]
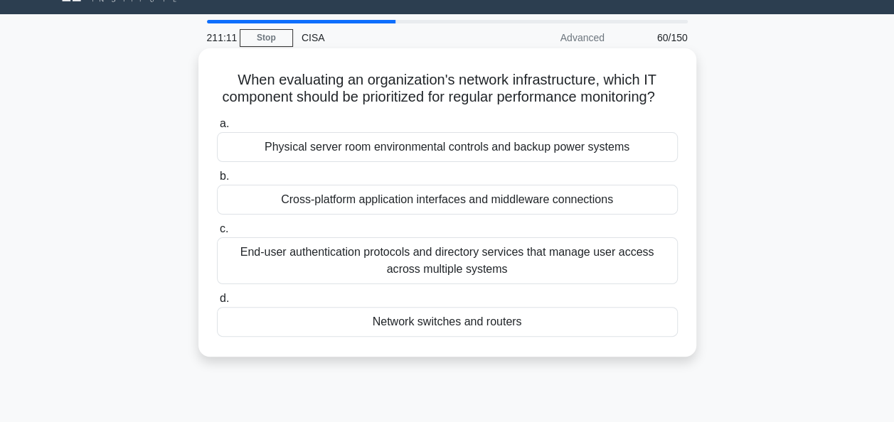
click at [639, 337] on div "Network switches and routers" at bounding box center [447, 322] width 461 height 30
click at [217, 304] on input "d. Network switches and routers" at bounding box center [217, 298] width 0 height 9
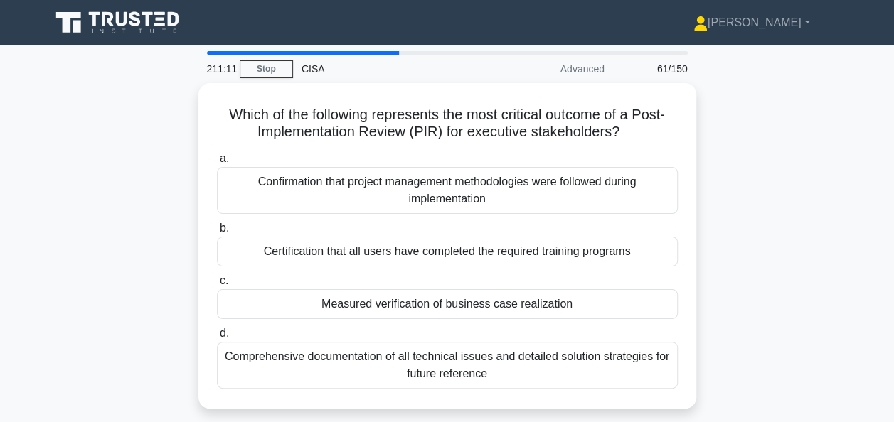
scroll to position [61, 0]
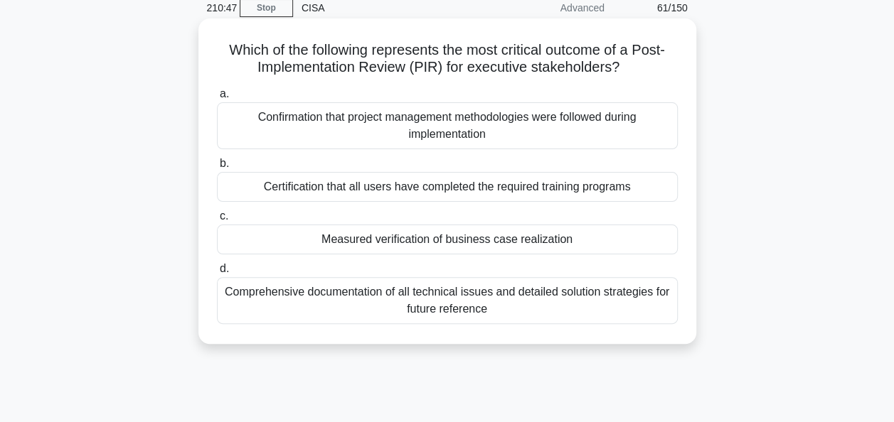
click at [626, 240] on div "Measured verification of business case realization" at bounding box center [447, 240] width 461 height 30
click at [217, 221] on input "c. Measured verification of business case realization" at bounding box center [217, 216] width 0 height 9
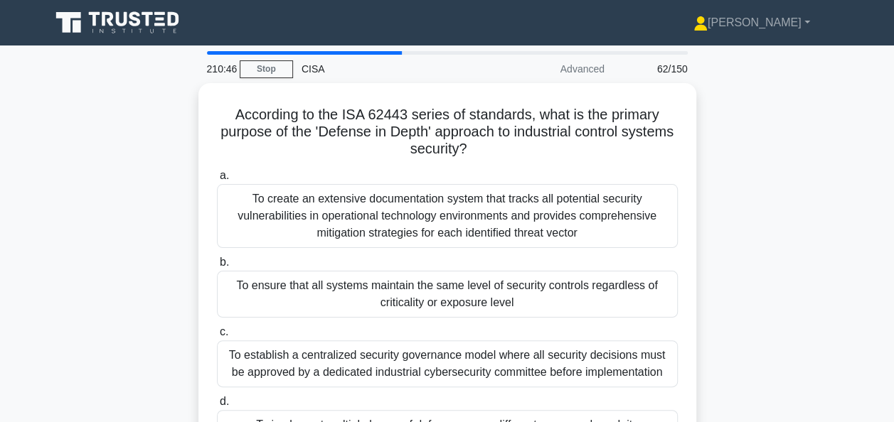
scroll to position [84, 0]
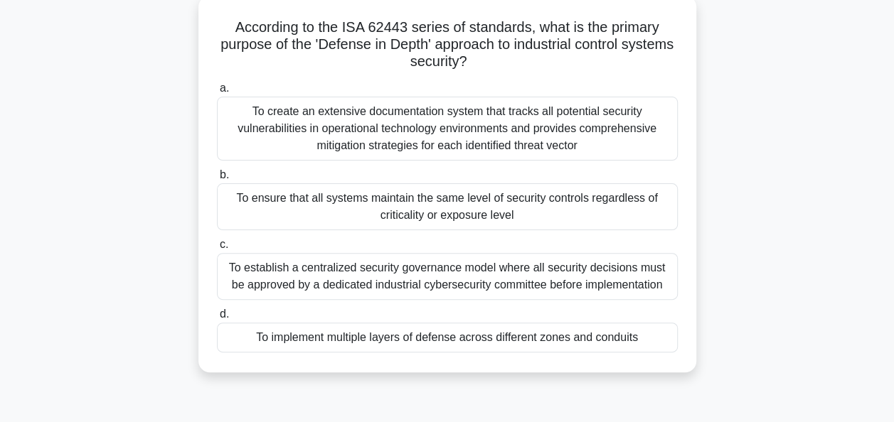
click at [641, 334] on div "To implement multiple layers of defense across different zones and conduits" at bounding box center [447, 338] width 461 height 30
click at [217, 319] on input "d. To implement multiple layers of defense across different zones and conduits" at bounding box center [217, 314] width 0 height 9
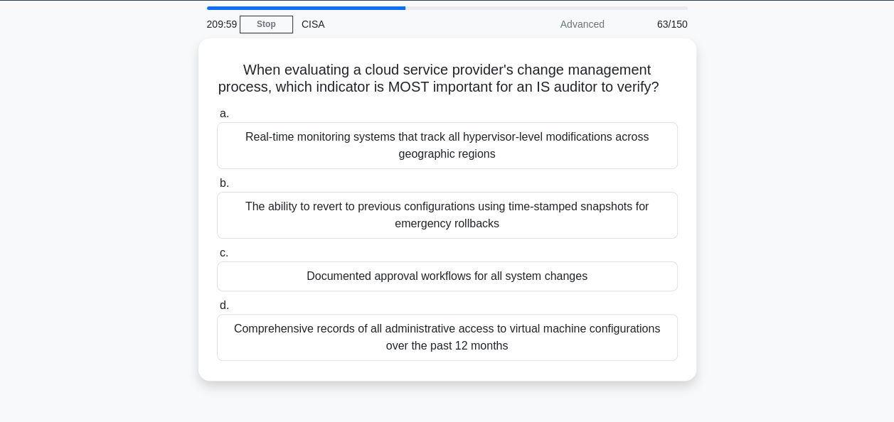
scroll to position [46, 0]
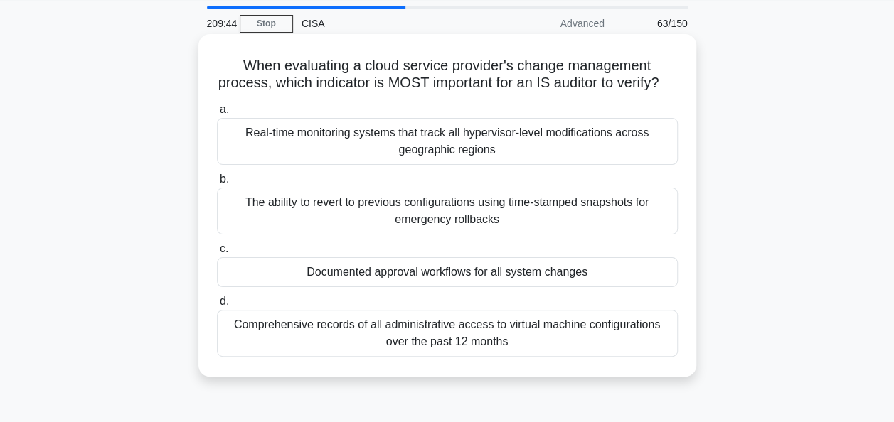
click at [641, 287] on div "Documented approval workflows for all system changes" at bounding box center [447, 272] width 461 height 30
click at [217, 254] on input "c. Documented approval workflows for all system changes" at bounding box center [217, 249] width 0 height 9
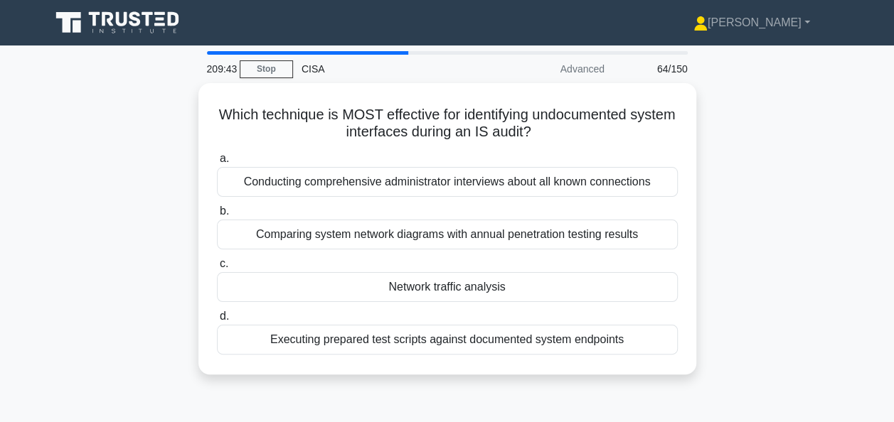
scroll to position [23, 0]
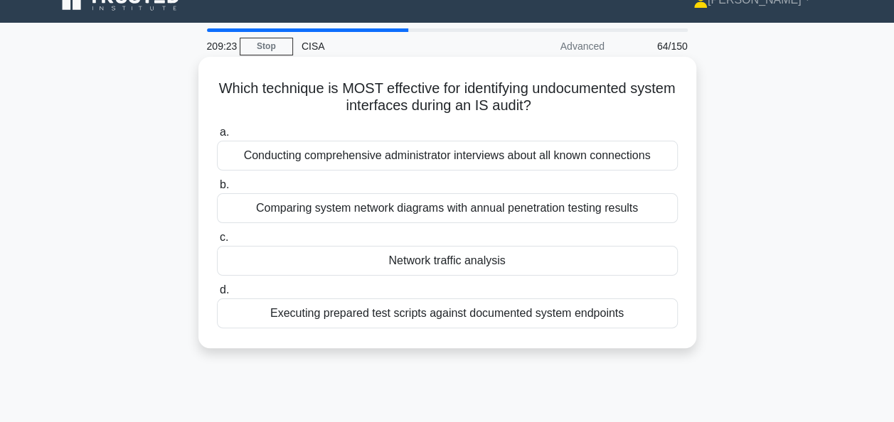
click at [637, 260] on div "Network traffic analysis" at bounding box center [447, 261] width 461 height 30
click at [217, 242] on input "c. Network traffic analysis" at bounding box center [217, 237] width 0 height 9
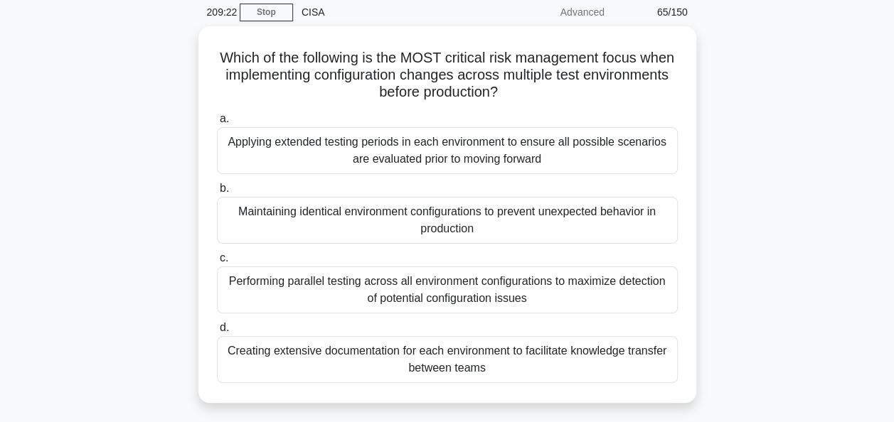
scroll to position [59, 0]
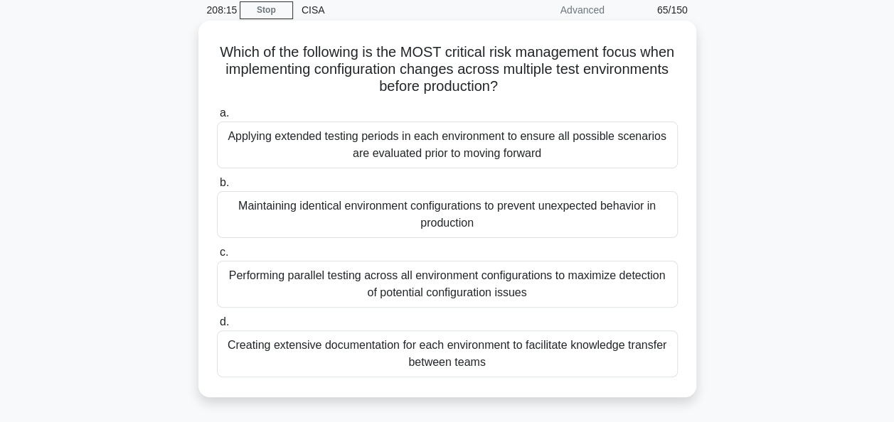
click at [629, 294] on div "Performing parallel testing across all environment configurations to maximize d…" at bounding box center [447, 284] width 461 height 47
click at [217, 257] on input "c. Performing parallel testing across all environment configurations to maximiz…" at bounding box center [217, 252] width 0 height 9
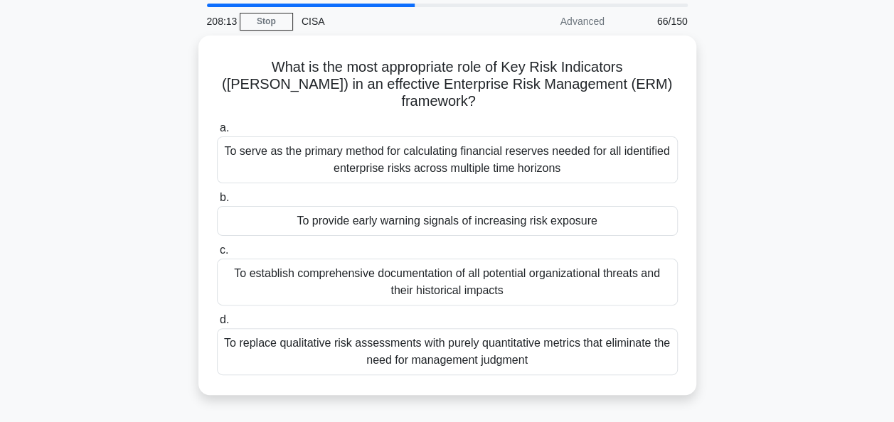
scroll to position [48, 0]
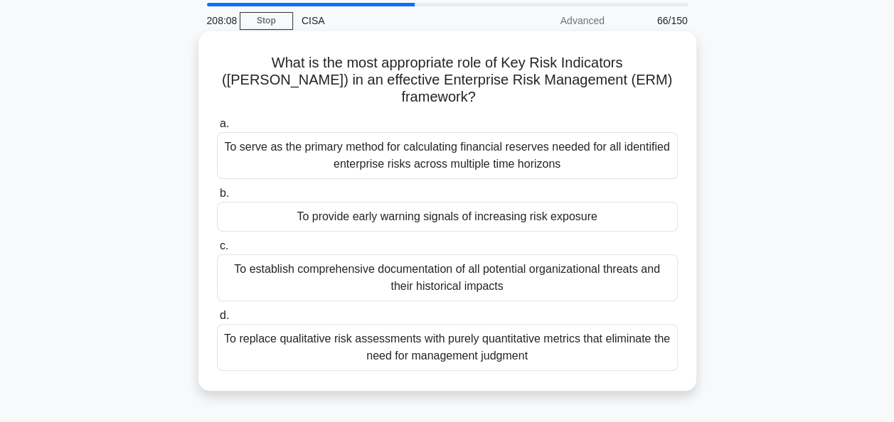
click at [596, 202] on div "To provide early warning signals of increasing risk exposure" at bounding box center [447, 217] width 461 height 30
click at [217, 192] on input "b. To provide early warning signals of increasing risk exposure" at bounding box center [217, 193] width 0 height 9
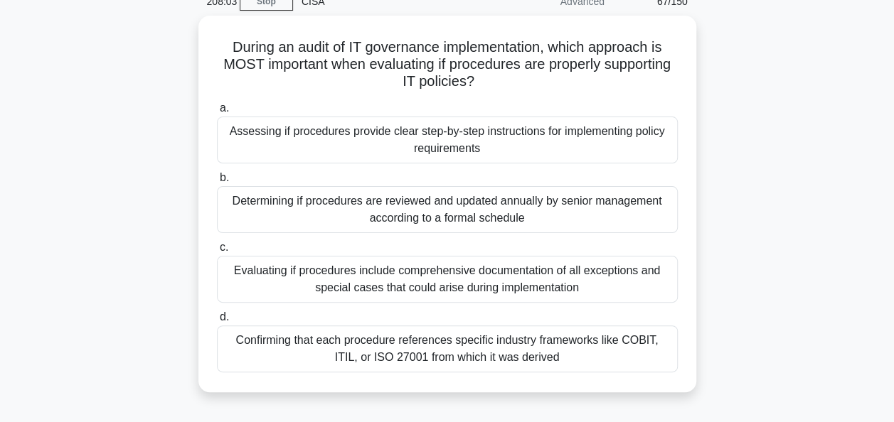
scroll to position [68, 0]
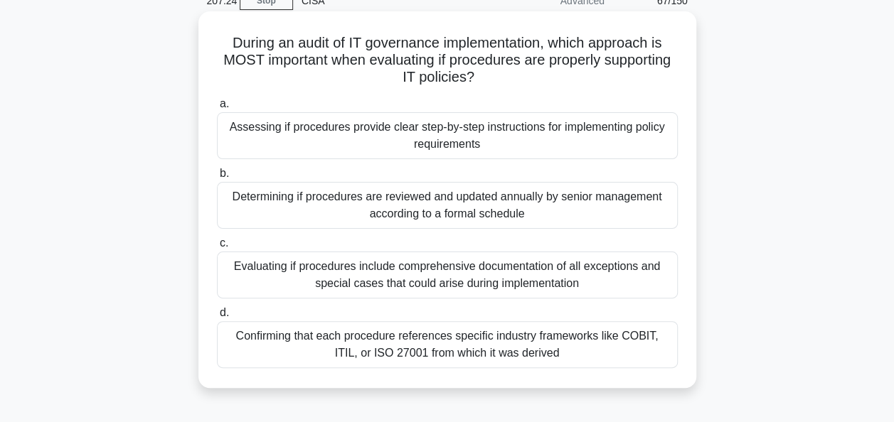
click at [641, 340] on div "Confirming that each procedure references specific industry frameworks like COB…" at bounding box center [447, 344] width 461 height 47
click at [217, 318] on input "d. Confirming that each procedure references specific industry frameworks like …" at bounding box center [217, 313] width 0 height 9
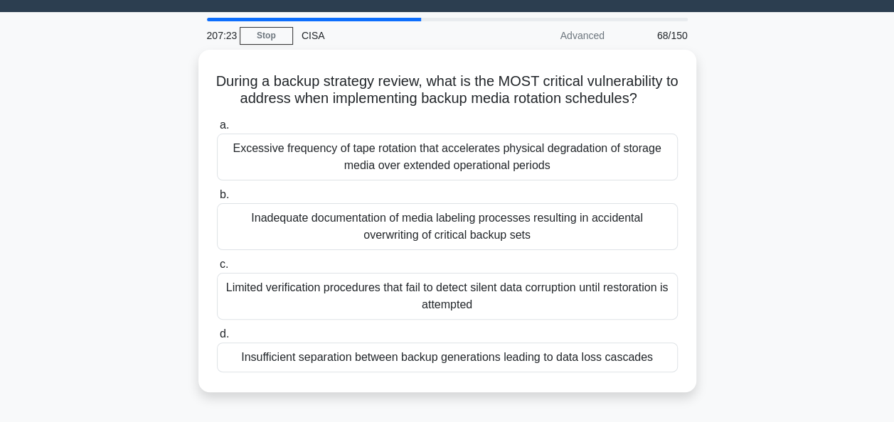
scroll to position [40, 0]
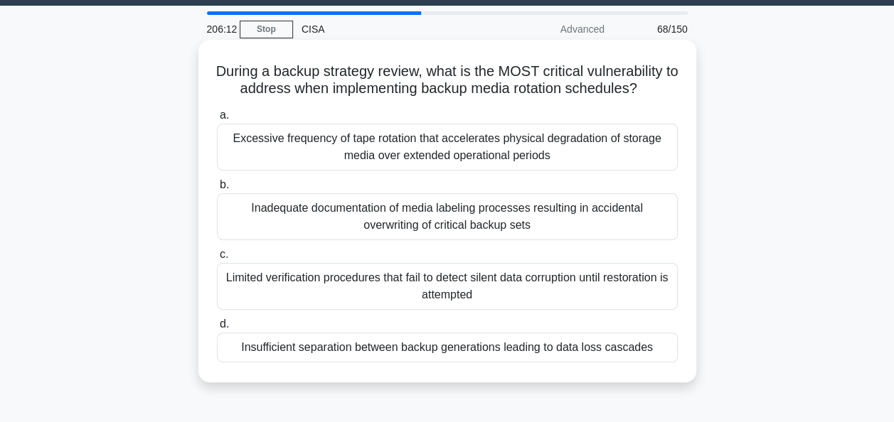
click at [619, 343] on div "Insufficient separation between backup generations leading to data loss cascades" at bounding box center [447, 348] width 461 height 30
click at [217, 329] on input "d. Insufficient separation between backup generations leading to data loss casc…" at bounding box center [217, 324] width 0 height 9
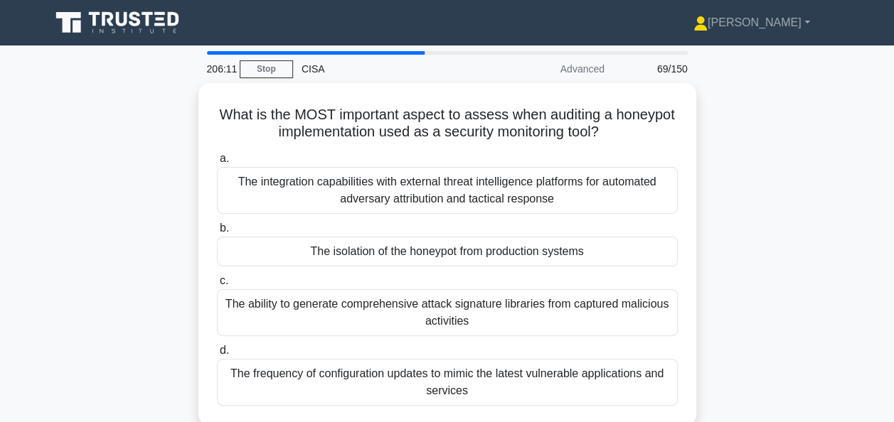
scroll to position [65, 0]
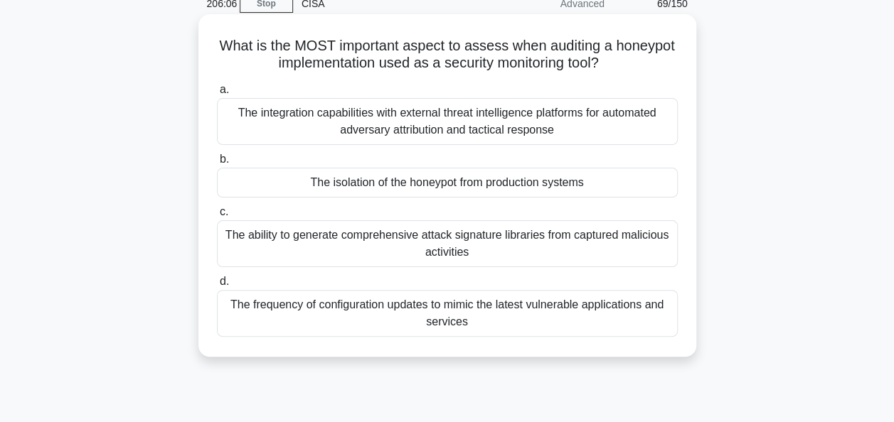
click at [651, 178] on div "The isolation of the honeypot from production systems" at bounding box center [447, 183] width 461 height 30
click at [217, 164] on input "b. The isolation of the honeypot from production systems" at bounding box center [217, 159] width 0 height 9
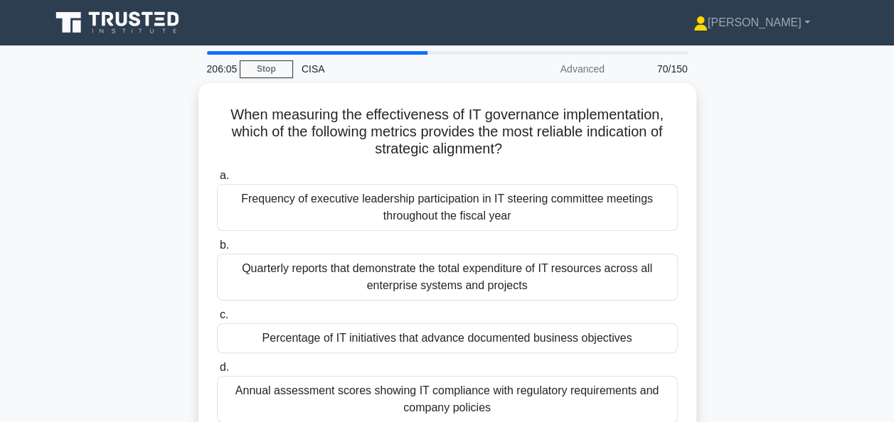
scroll to position [40, 0]
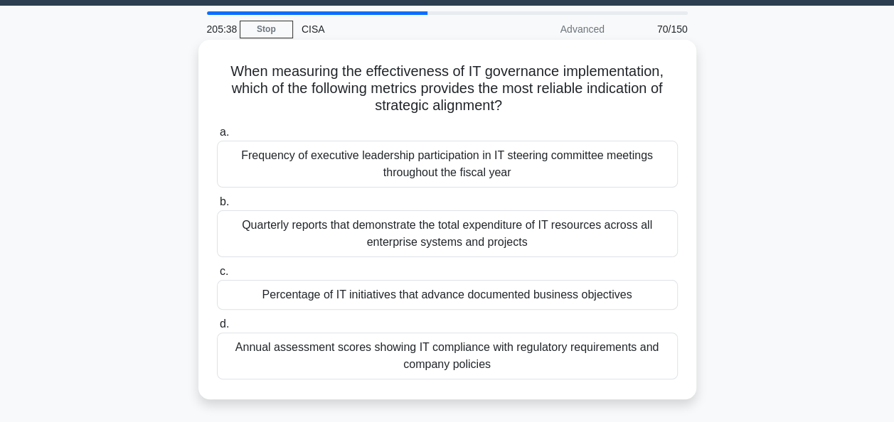
click at [601, 297] on div "Percentage of IT initiatives that advance documented business objectives" at bounding box center [447, 295] width 461 height 30
click at [217, 277] on input "c. Percentage of IT initiatives that advance documented business objectives" at bounding box center [217, 271] width 0 height 9
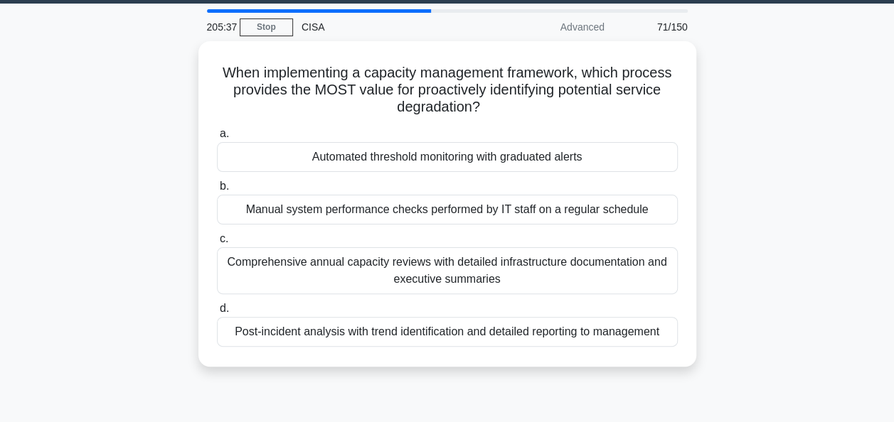
scroll to position [43, 0]
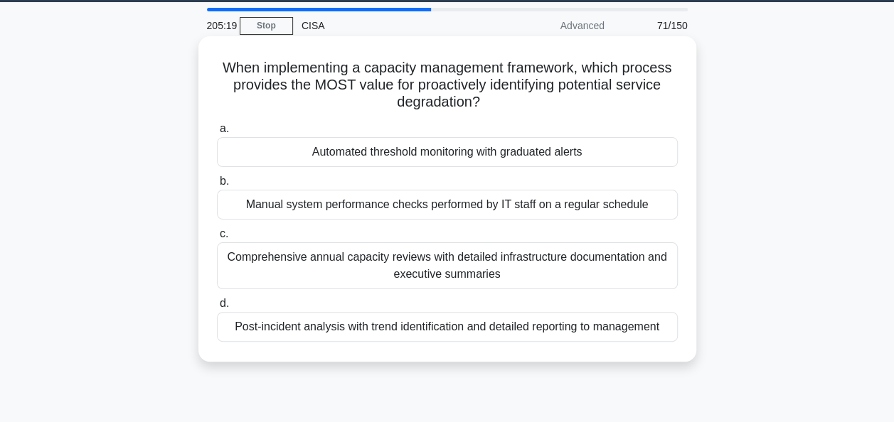
click at [587, 157] on div "Automated threshold monitoring with graduated alerts" at bounding box center [447, 152] width 461 height 30
click at [217, 134] on input "a. Automated threshold monitoring with graduated alerts" at bounding box center [217, 128] width 0 height 9
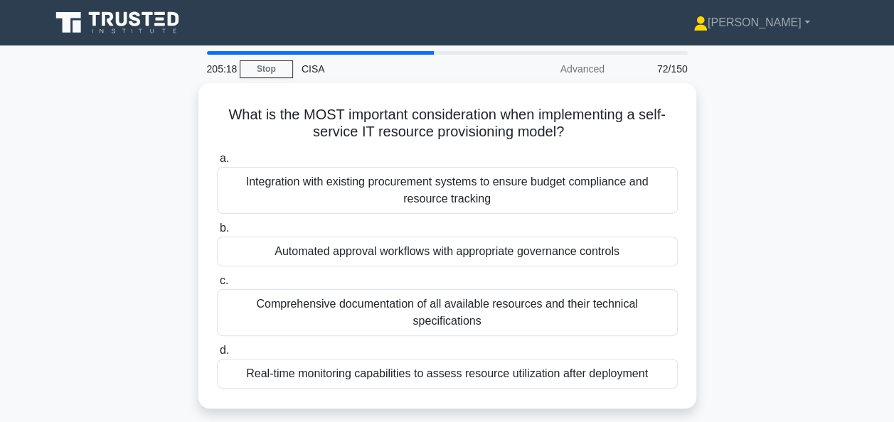
scroll to position [26, 0]
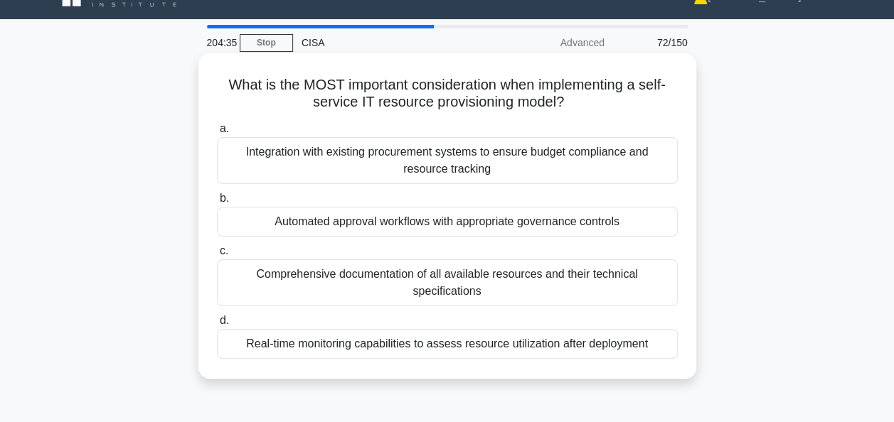
click at [643, 218] on div "Automated approval workflows with appropriate governance controls" at bounding box center [447, 222] width 461 height 30
click at [217, 203] on input "b. Automated approval workflows with appropriate governance controls" at bounding box center [217, 198] width 0 height 9
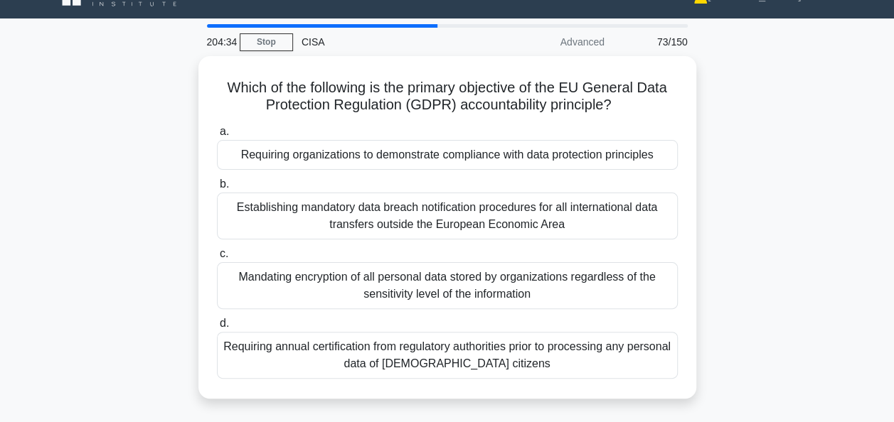
scroll to position [30, 0]
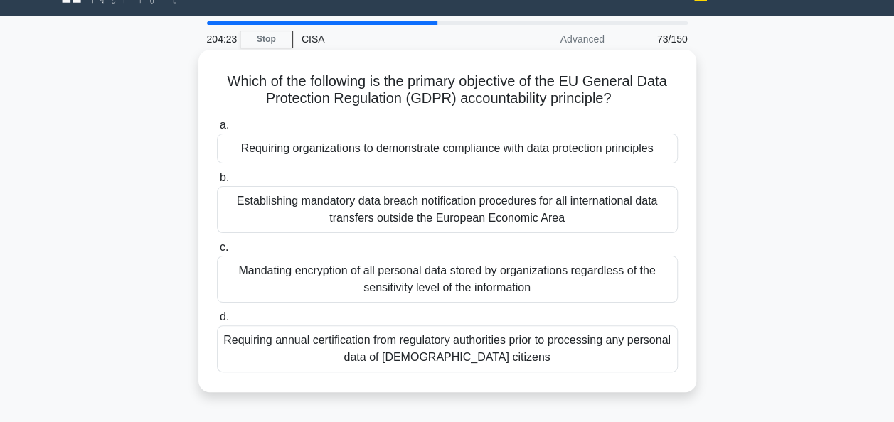
click at [645, 146] on div "Requiring organizations to demonstrate compliance with data protection principl…" at bounding box center [447, 149] width 461 height 30
click at [217, 130] on input "a. Requiring organizations to demonstrate compliance with data protection princ…" at bounding box center [217, 125] width 0 height 9
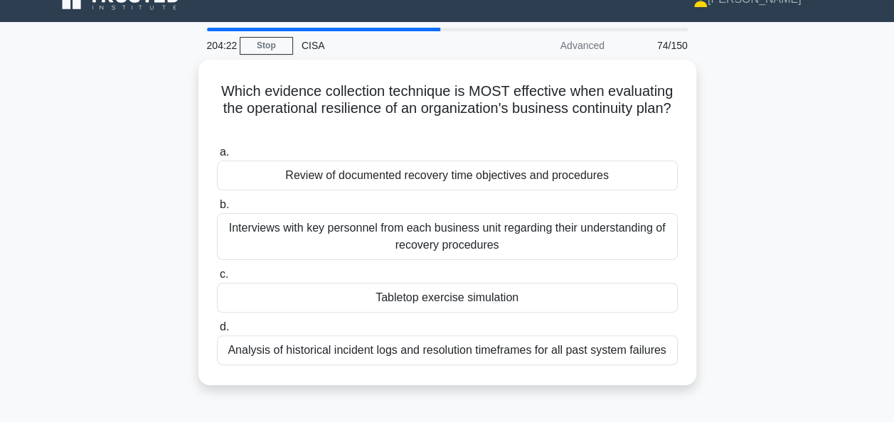
scroll to position [24, 0]
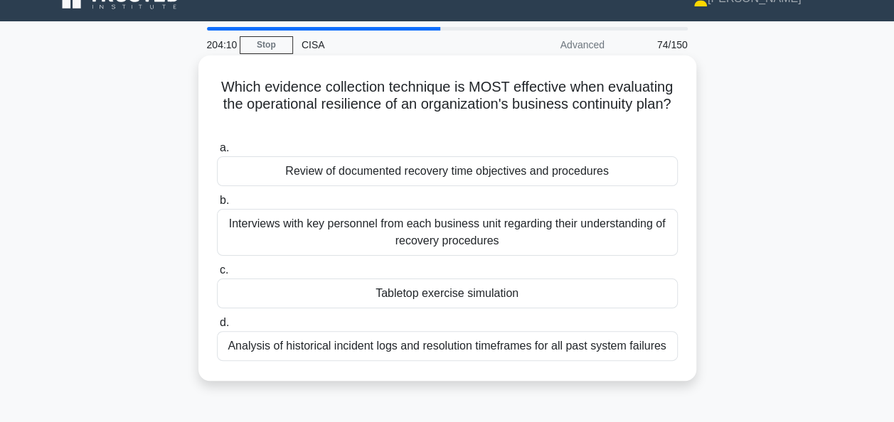
click at [575, 284] on div "Tabletop exercise simulation" at bounding box center [447, 294] width 461 height 30
click at [217, 275] on input "c. Tabletop exercise simulation" at bounding box center [217, 270] width 0 height 9
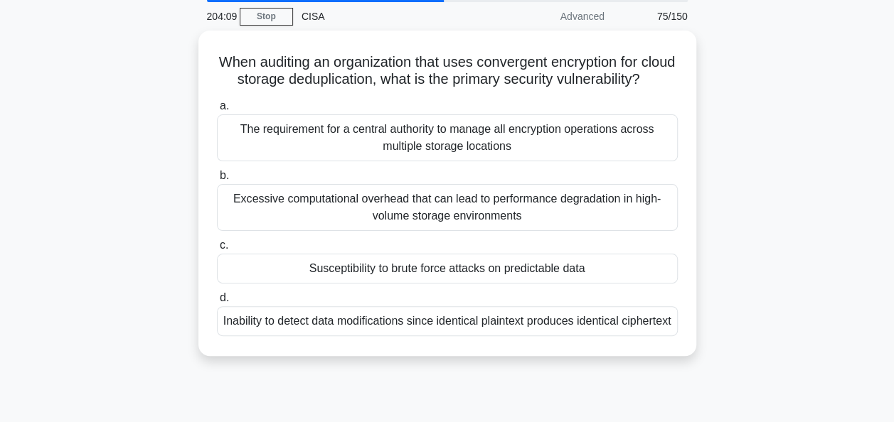
scroll to position [54, 0]
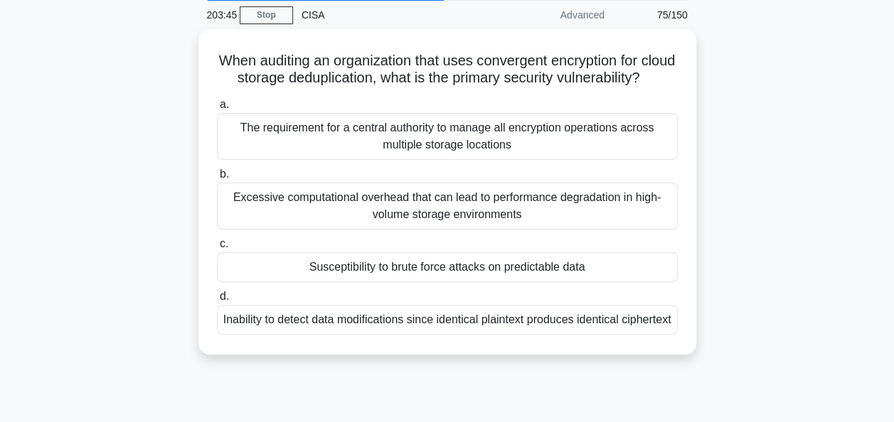
click at [791, 276] on div "When auditing an organization that uses convergent encryption for cloud storage…" at bounding box center [447, 200] width 811 height 343
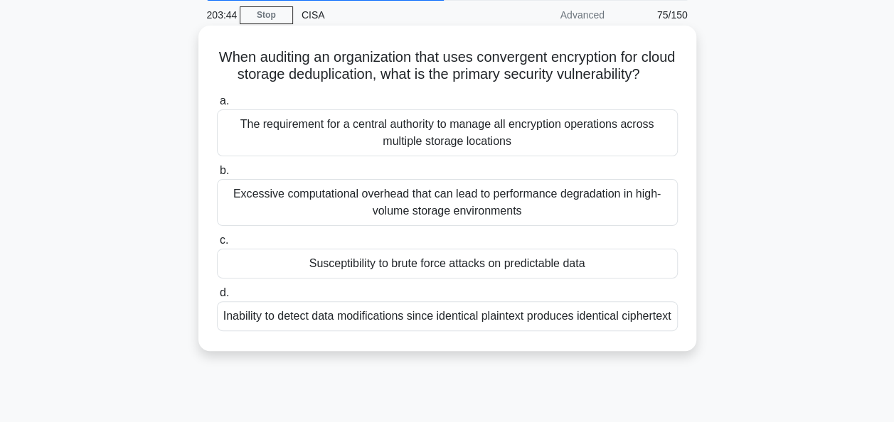
click at [609, 279] on div "Susceptibility to brute force attacks on predictable data" at bounding box center [447, 264] width 461 height 30
click at [217, 245] on input "c. Susceptibility to brute force attacks on predictable data" at bounding box center [217, 240] width 0 height 9
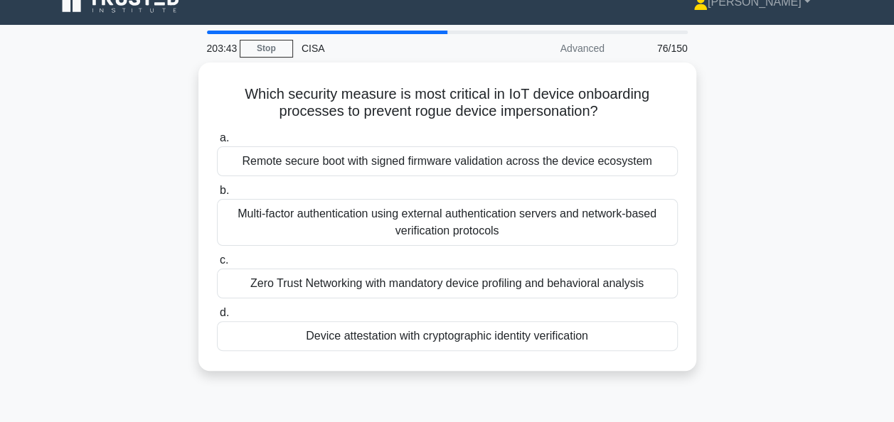
scroll to position [21, 0]
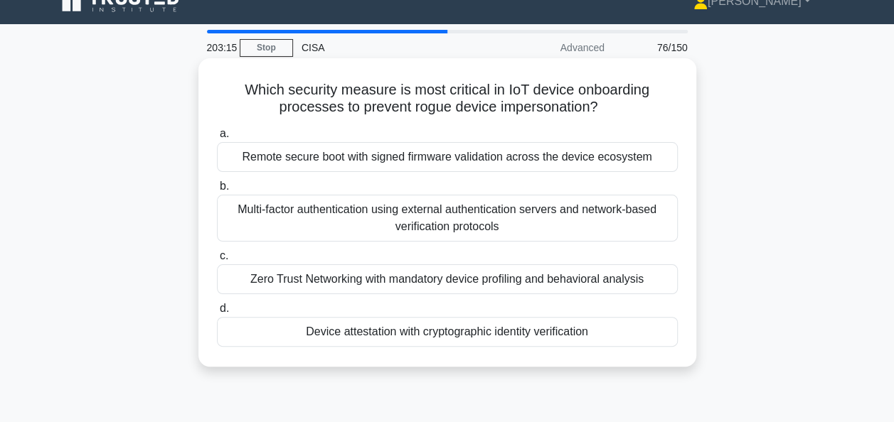
click at [580, 326] on div "Device attestation with cryptographic identity verification" at bounding box center [447, 332] width 461 height 30
click at [217, 314] on input "d. Device attestation with cryptographic identity verification" at bounding box center [217, 308] width 0 height 9
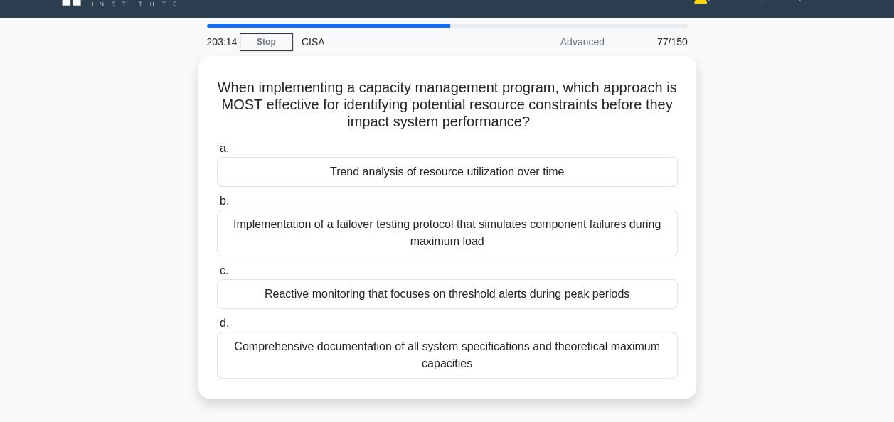
scroll to position [28, 0]
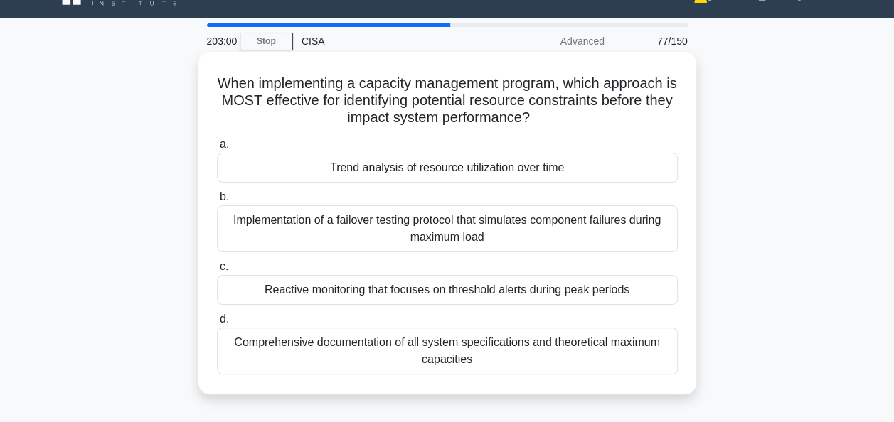
click at [636, 167] on div "Trend analysis of resource utilization over time" at bounding box center [447, 168] width 461 height 30
click at [217, 149] on input "a. Trend analysis of resource utilization over time" at bounding box center [217, 144] width 0 height 9
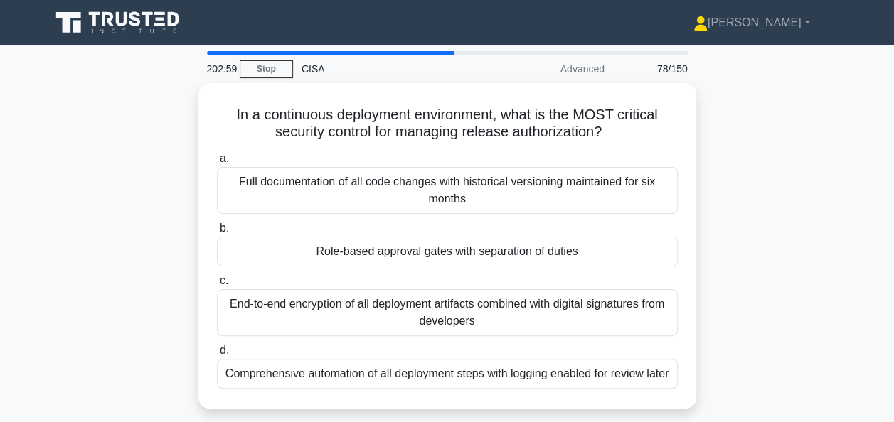
scroll to position [21, 0]
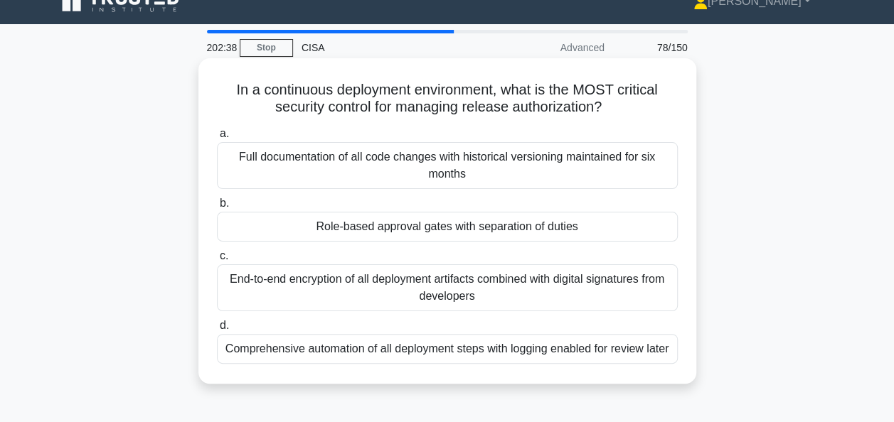
click at [630, 220] on div "Role-based approval gates with separation of duties" at bounding box center [447, 227] width 461 height 30
click at [217, 208] on input "b. Role-based approval gates with separation of duties" at bounding box center [217, 203] width 0 height 9
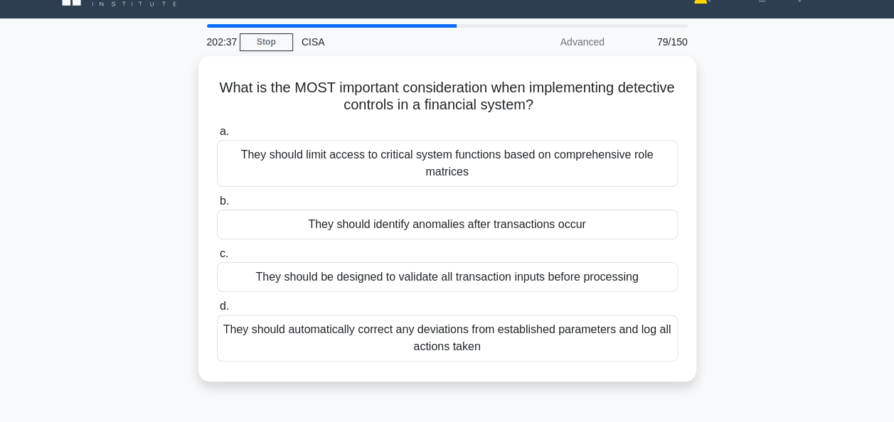
scroll to position [28, 0]
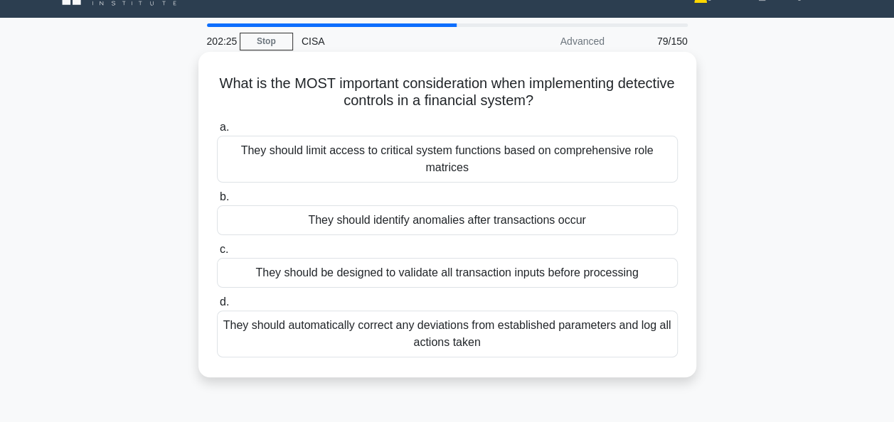
click at [615, 222] on div "They should identify anomalies after transactions occur" at bounding box center [447, 221] width 461 height 30
click at [217, 202] on input "b. They should identify anomalies after transactions occur" at bounding box center [217, 197] width 0 height 9
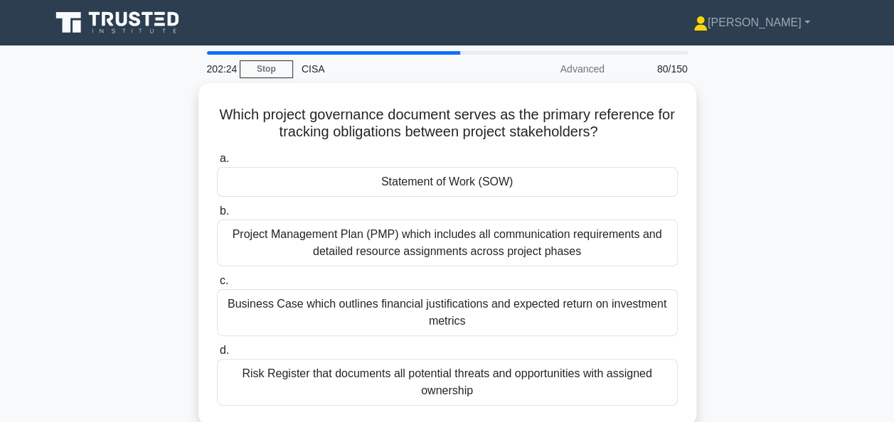
scroll to position [37, 0]
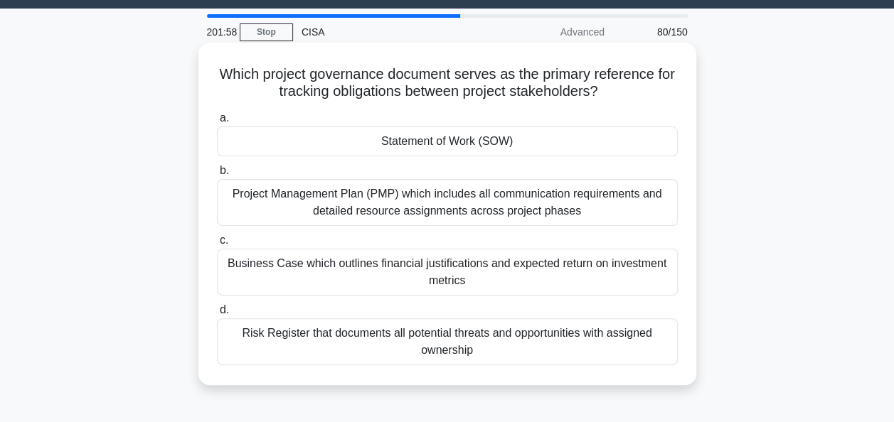
click at [595, 142] on div "Statement of Work (SOW)" at bounding box center [447, 142] width 461 height 30
click at [217, 123] on input "a. Statement of Work (SOW)" at bounding box center [217, 118] width 0 height 9
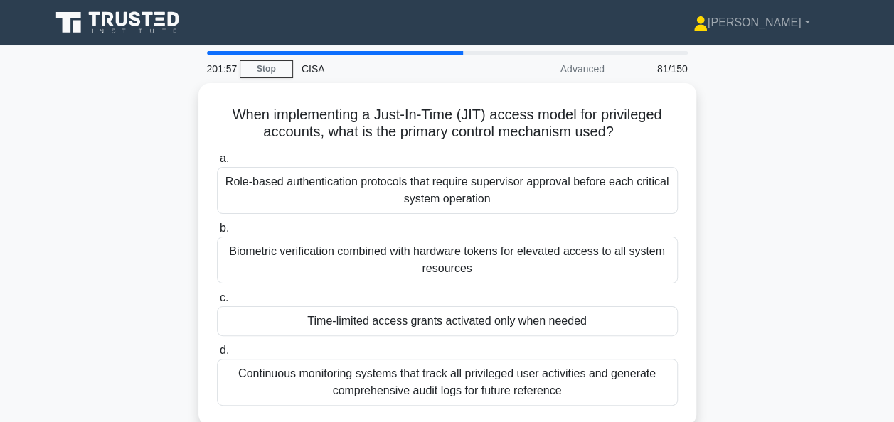
scroll to position [23, 0]
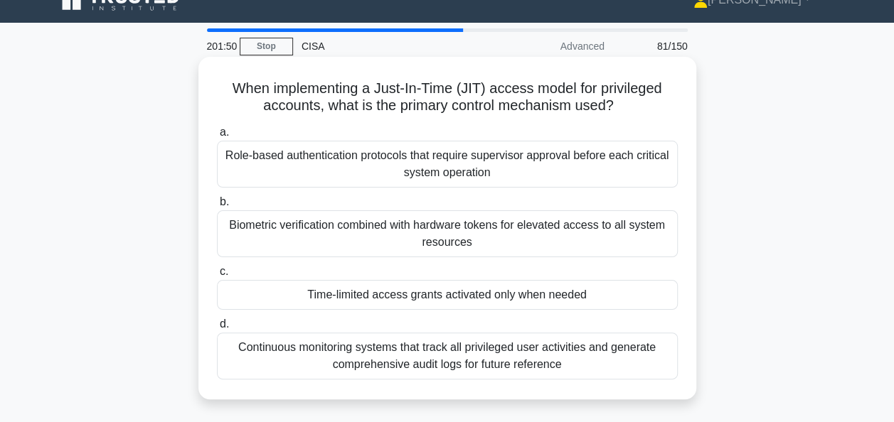
click at [657, 292] on div "Time-limited access grants activated only when needed" at bounding box center [447, 295] width 461 height 30
click at [217, 277] on input "c. Time-limited access grants activated only when needed" at bounding box center [217, 271] width 0 height 9
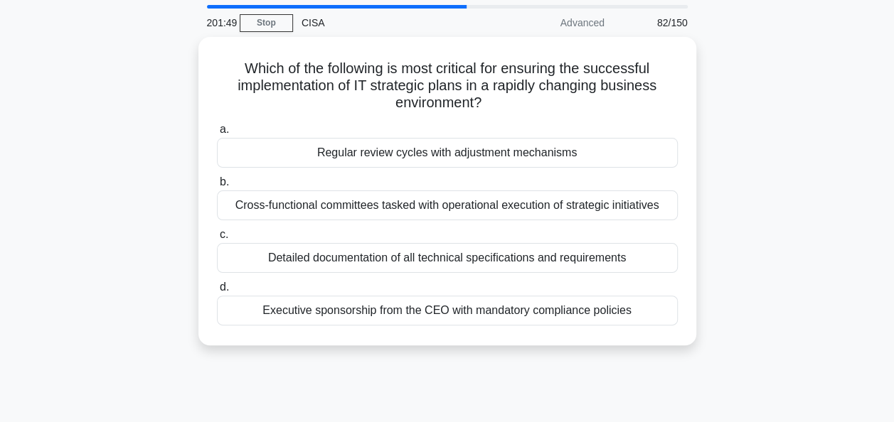
scroll to position [47, 0]
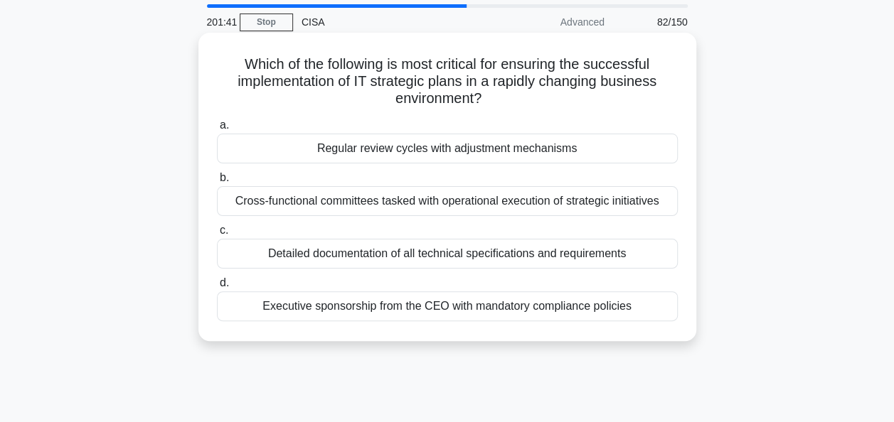
click at [661, 154] on div "Regular review cycles with adjustment mechanisms" at bounding box center [447, 149] width 461 height 30
click at [217, 130] on input "a. Regular review cycles with adjustment mechanisms" at bounding box center [217, 125] width 0 height 9
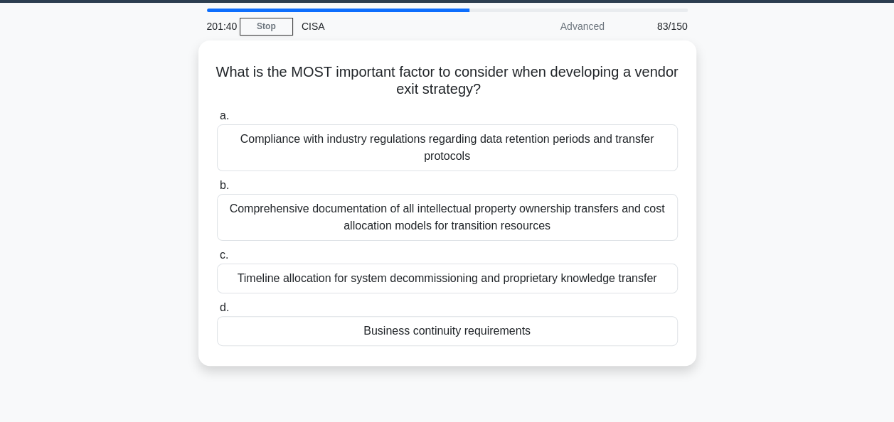
scroll to position [43, 0]
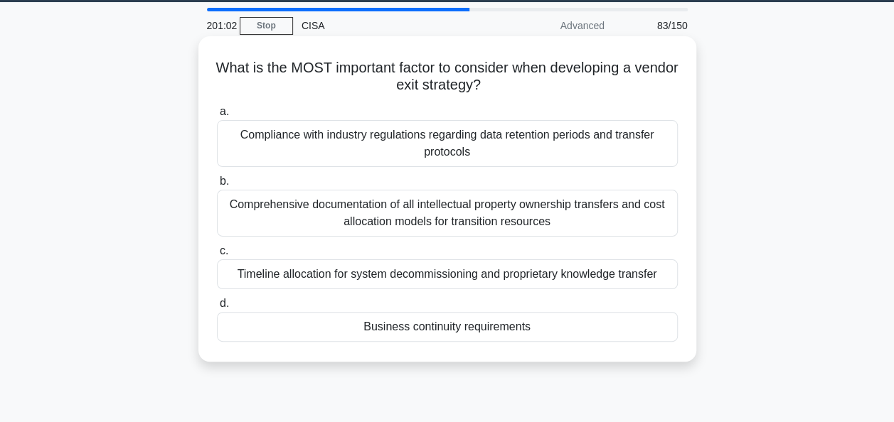
click at [643, 326] on div "Business continuity requirements" at bounding box center [447, 327] width 461 height 30
click at [217, 309] on input "d. Business continuity requirements" at bounding box center [217, 303] width 0 height 9
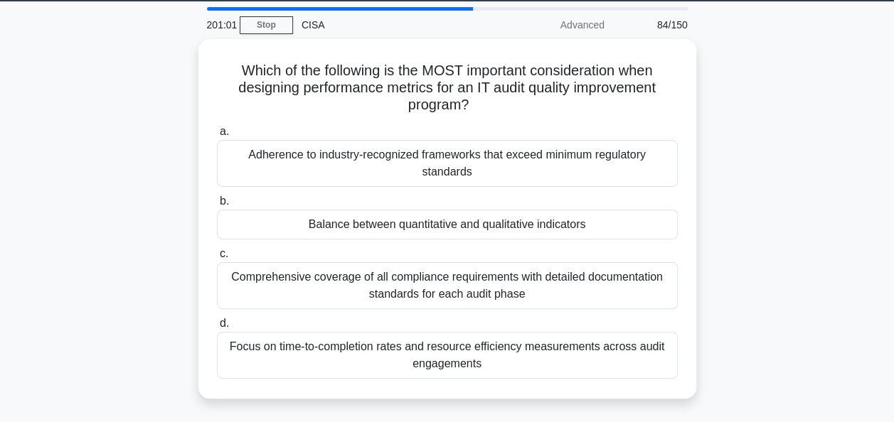
scroll to position [48, 0]
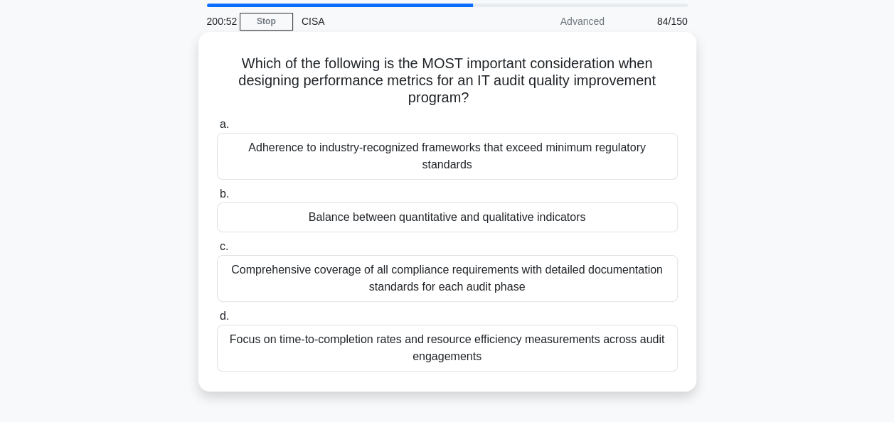
click at [635, 218] on div "Balance between quantitative and qualitative indicators" at bounding box center [447, 218] width 461 height 30
click at [217, 199] on input "b. Balance between quantitative and qualitative indicators" at bounding box center [217, 194] width 0 height 9
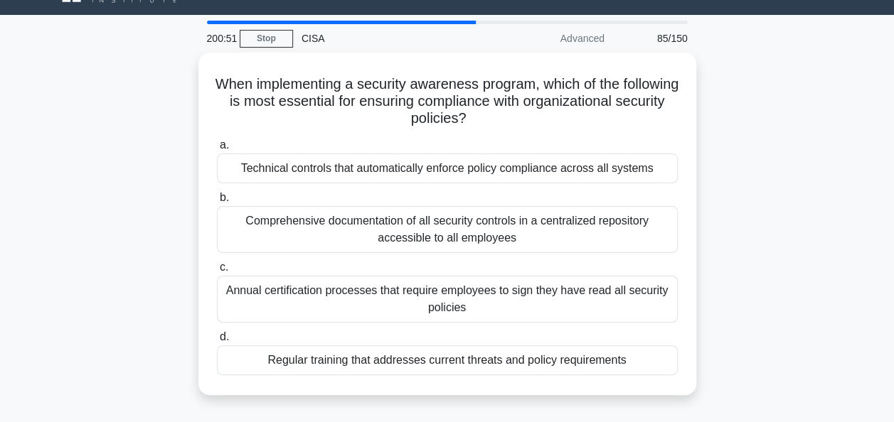
scroll to position [31, 0]
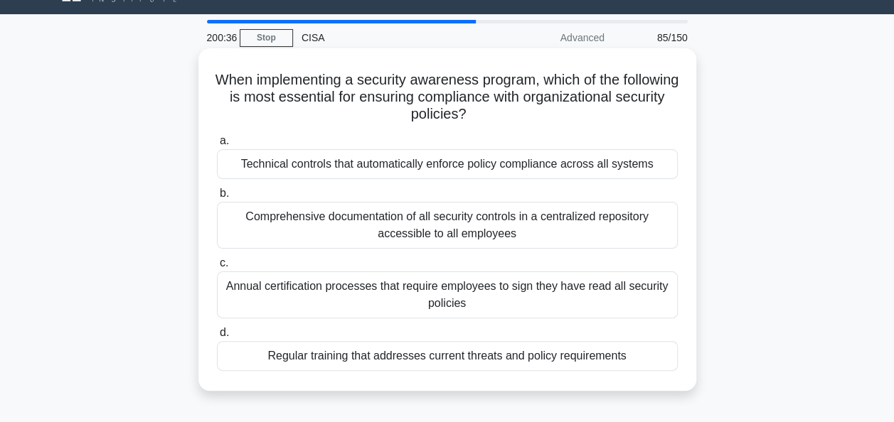
click at [628, 351] on div "Regular training that addresses current threats and policy requirements" at bounding box center [447, 356] width 461 height 30
click at [217, 338] on input "d. Regular training that addresses current threats and policy requirements" at bounding box center [217, 333] width 0 height 9
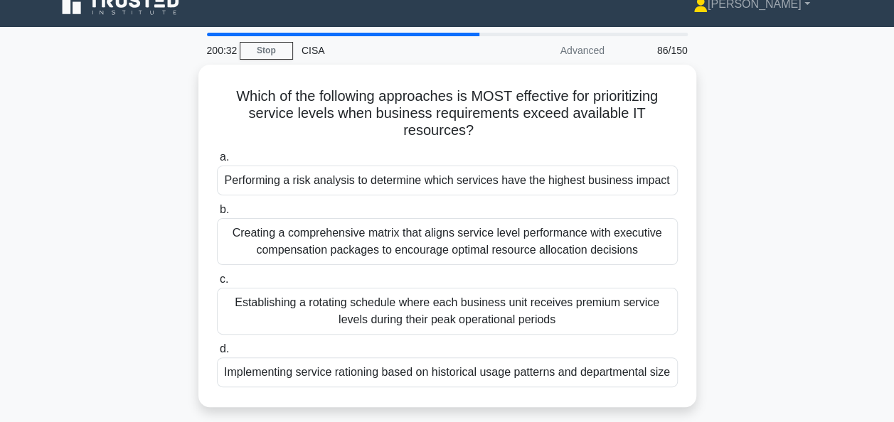
scroll to position [20, 0]
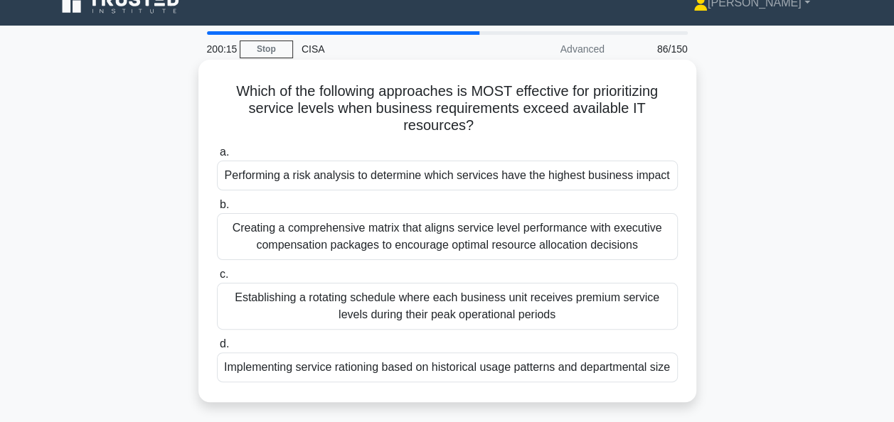
click at [630, 169] on div "Performing a risk analysis to determine which services have the highest busines…" at bounding box center [447, 176] width 461 height 30
click at [217, 157] on input "a. Performing a risk analysis to determine which services have the highest busi…" at bounding box center [217, 152] width 0 height 9
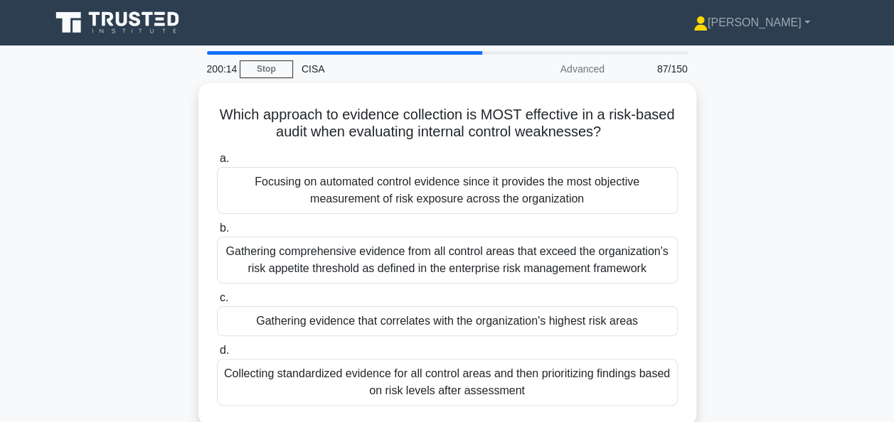
scroll to position [39, 0]
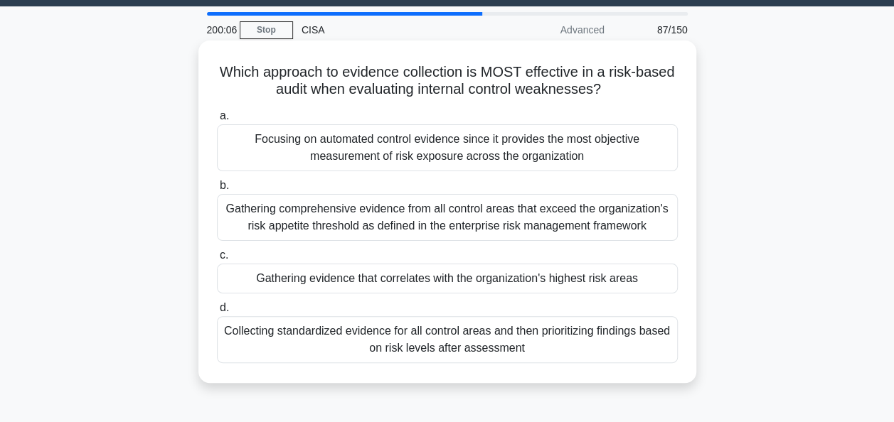
click at [623, 273] on div "Gathering evidence that correlates with the organization's highest risk areas" at bounding box center [447, 279] width 461 height 30
click at [217, 260] on input "c. Gathering evidence that correlates with the organization's highest risk areas" at bounding box center [217, 255] width 0 height 9
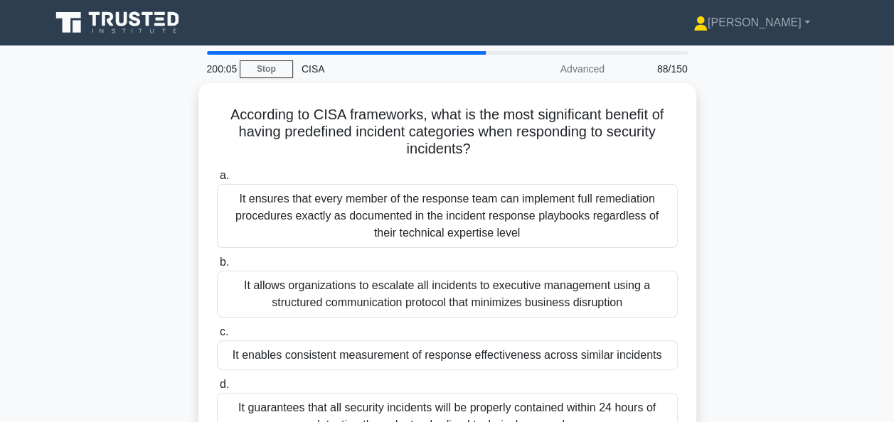
scroll to position [62, 0]
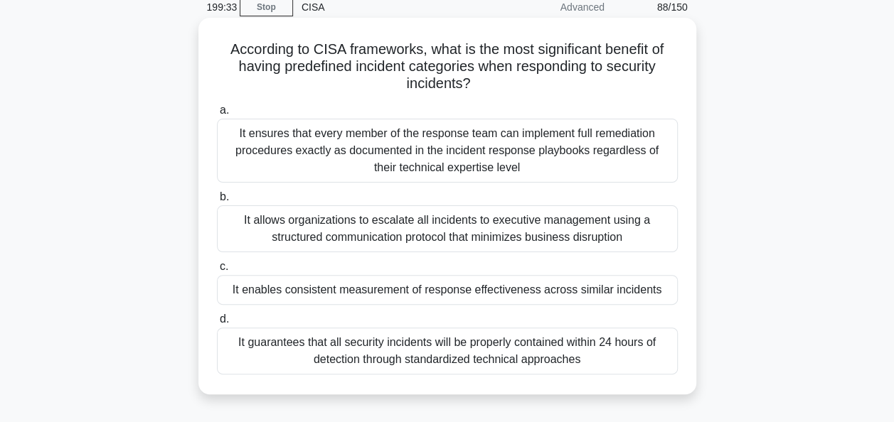
click at [593, 289] on div "It enables consistent measurement of response effectiveness across similar inci…" at bounding box center [447, 290] width 461 height 30
click at [217, 272] on input "c. It enables consistent measurement of response effectiveness across similar i…" at bounding box center [217, 266] width 0 height 9
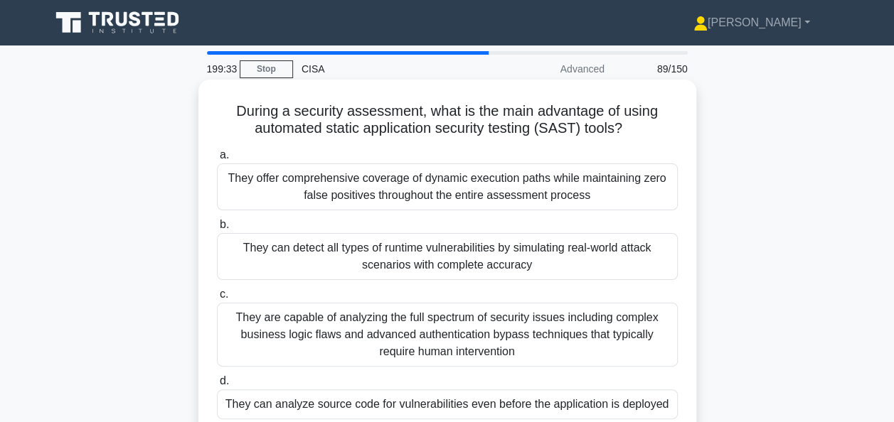
scroll to position [33, 0]
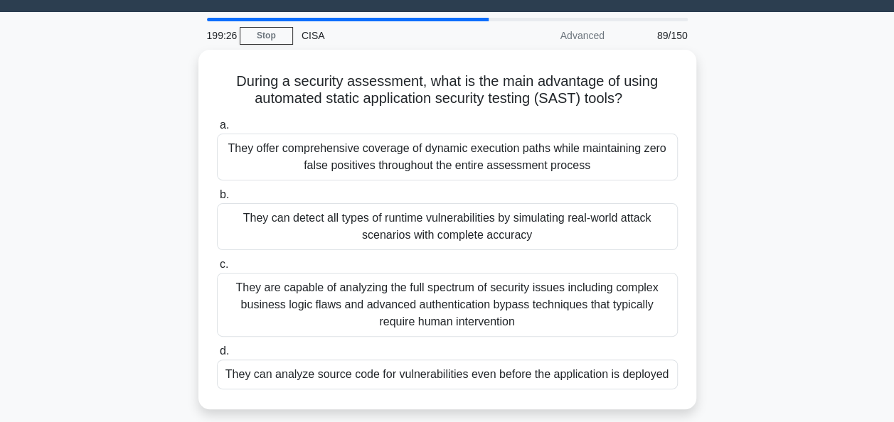
click at [737, 253] on div "During a security assessment, what is the main advantage of using automated sta…" at bounding box center [447, 238] width 811 height 377
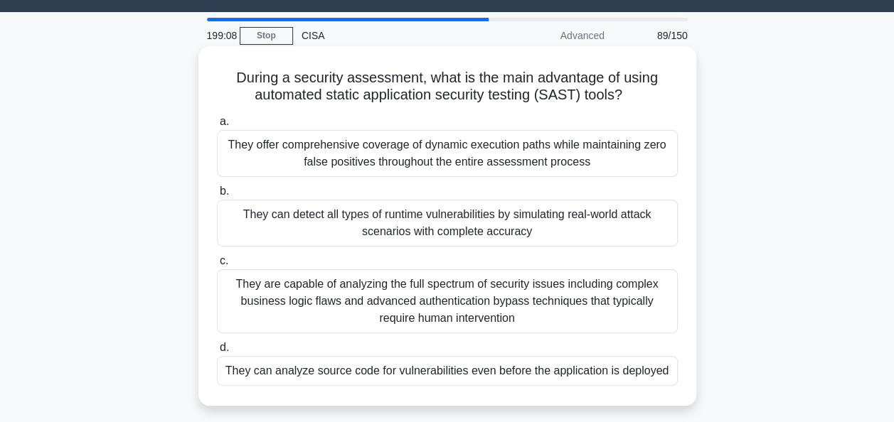
click at [647, 370] on div "They can analyze source code for vulnerabilities even before the application is…" at bounding box center [447, 371] width 461 height 30
click at [217, 353] on input "d. They can analyze source code for vulnerabilities even before the application…" at bounding box center [217, 347] width 0 height 9
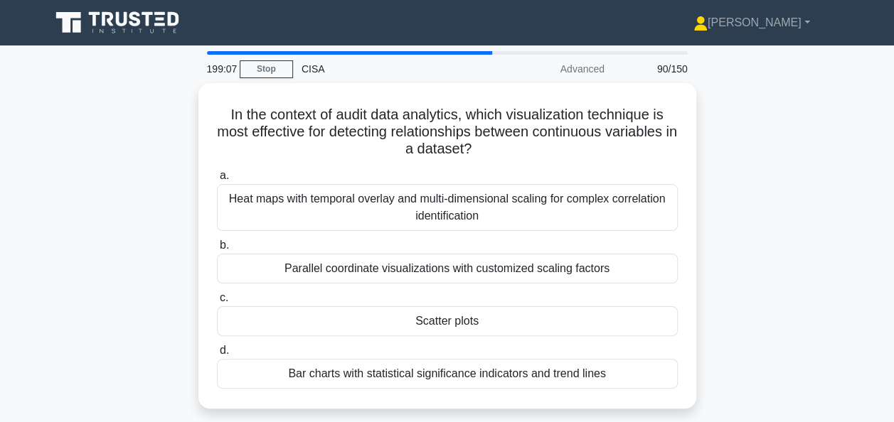
scroll to position [35, 0]
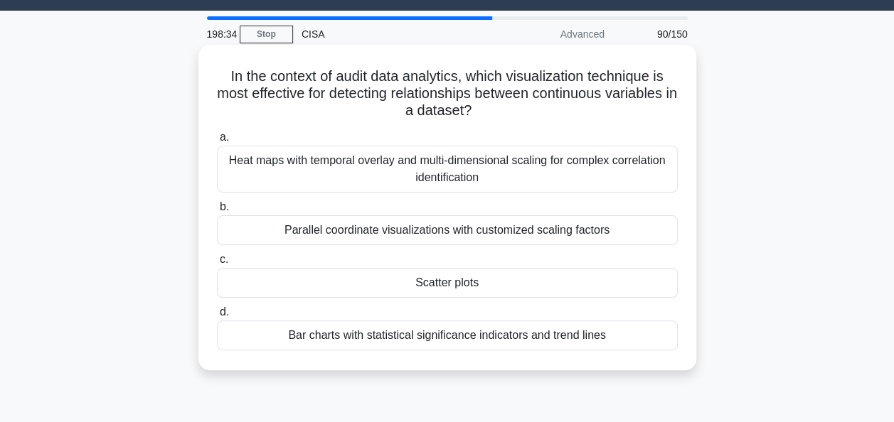
click at [604, 283] on div "Scatter plots" at bounding box center [447, 283] width 461 height 30
click at [217, 265] on input "c. Scatter plots" at bounding box center [217, 259] width 0 height 9
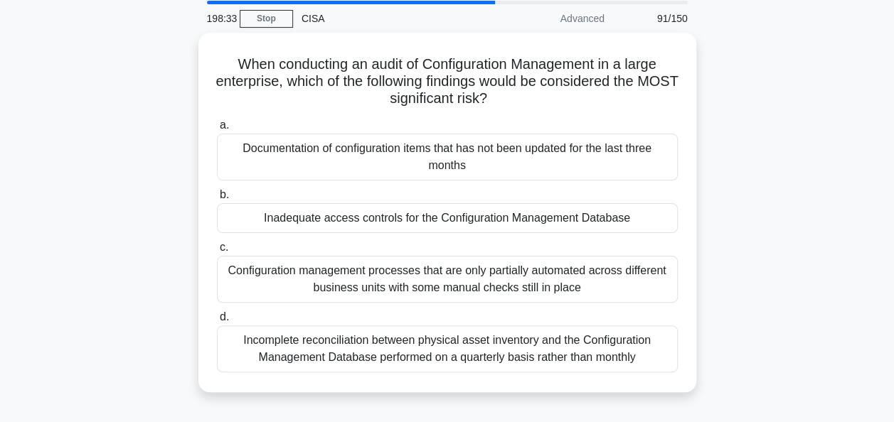
scroll to position [51, 0]
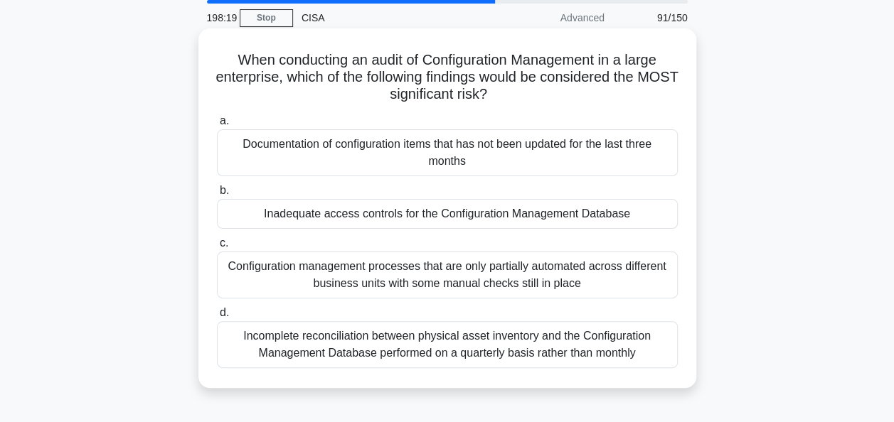
click at [655, 210] on div "Inadequate access controls for the Configuration Management Database" at bounding box center [447, 214] width 461 height 30
click at [217, 196] on input "b. Inadequate access controls for the Configuration Management Database" at bounding box center [217, 190] width 0 height 9
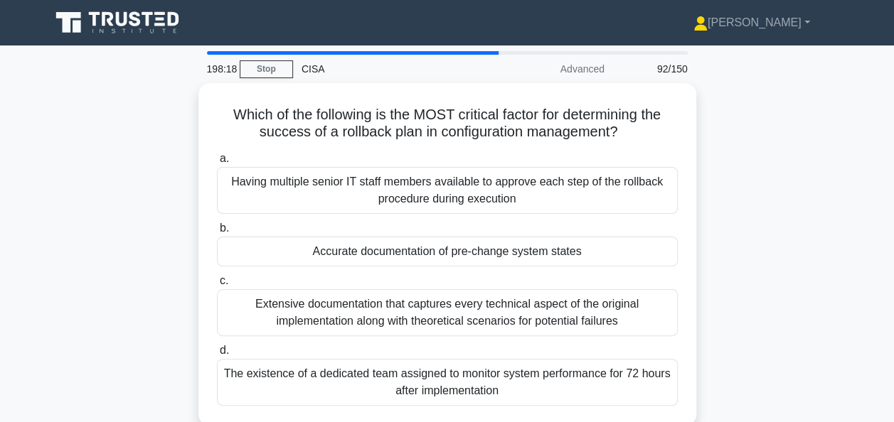
scroll to position [27, 0]
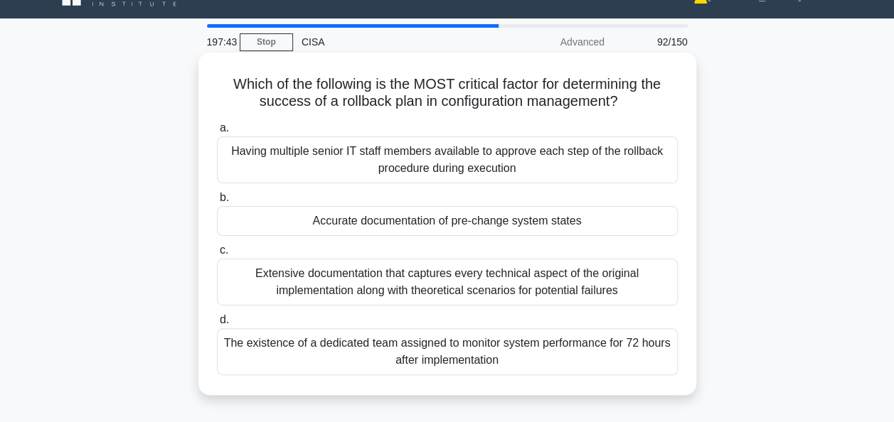
click at [612, 212] on div "Accurate documentation of pre-change system states" at bounding box center [447, 221] width 461 height 30
click at [217, 203] on input "b. Accurate documentation of pre-change system states" at bounding box center [217, 197] width 0 height 9
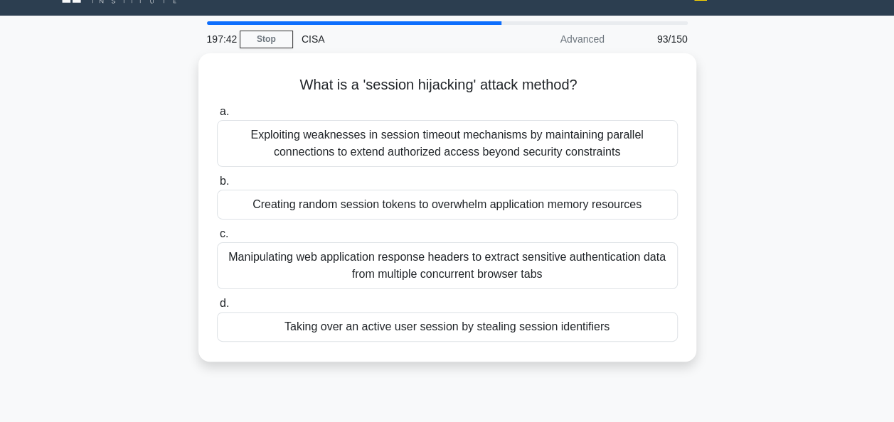
scroll to position [31, 0]
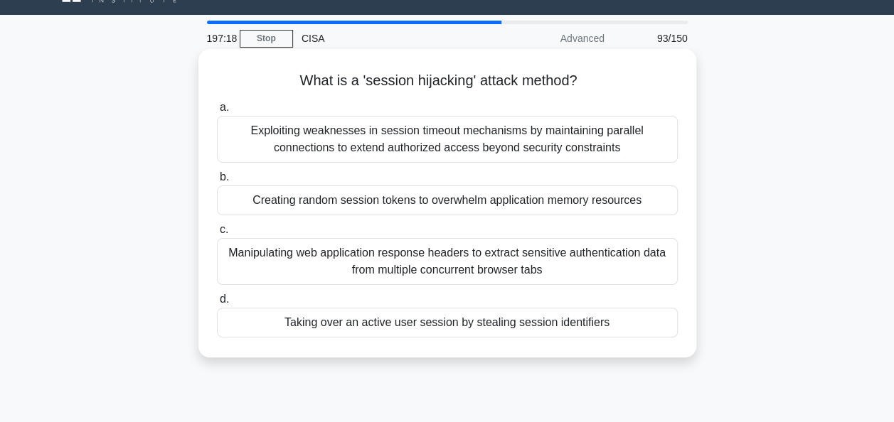
click at [626, 312] on div "Taking over an active user session by stealing session identifiers" at bounding box center [447, 323] width 461 height 30
click at [217, 304] on input "d. Taking over an active user session by stealing session identifiers" at bounding box center [217, 299] width 0 height 9
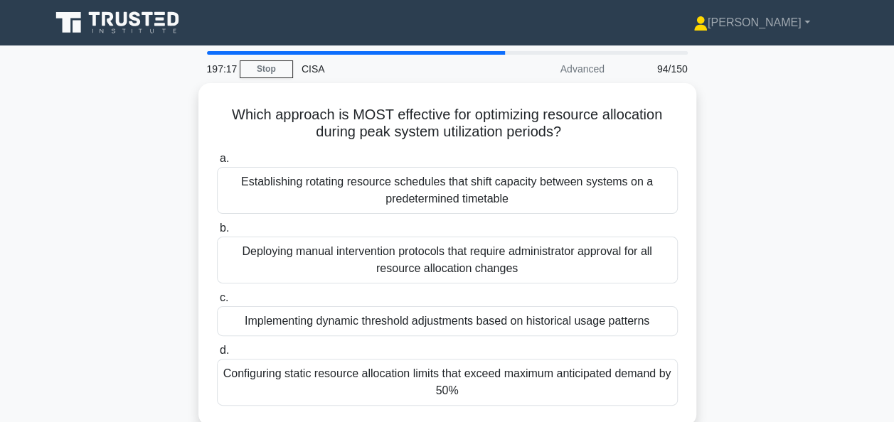
scroll to position [36, 0]
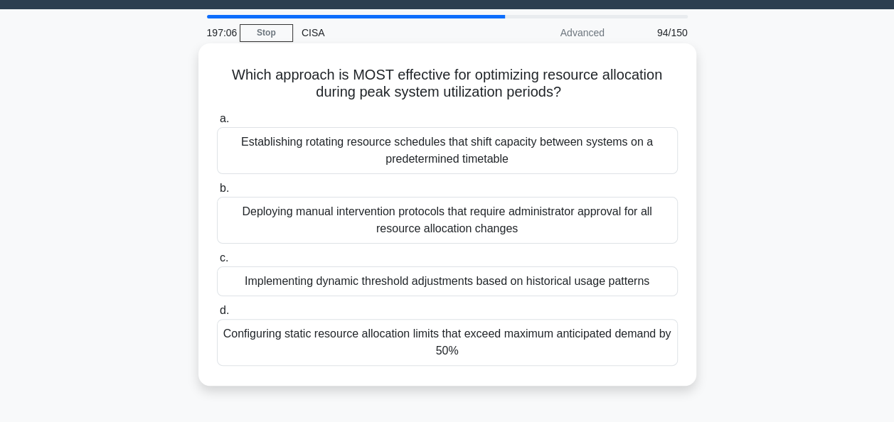
click at [644, 279] on div "Implementing dynamic threshold adjustments based on historical usage patterns" at bounding box center [447, 282] width 461 height 30
click at [217, 263] on input "c. Implementing dynamic threshold adjustments based on historical usage patterns" at bounding box center [217, 258] width 0 height 9
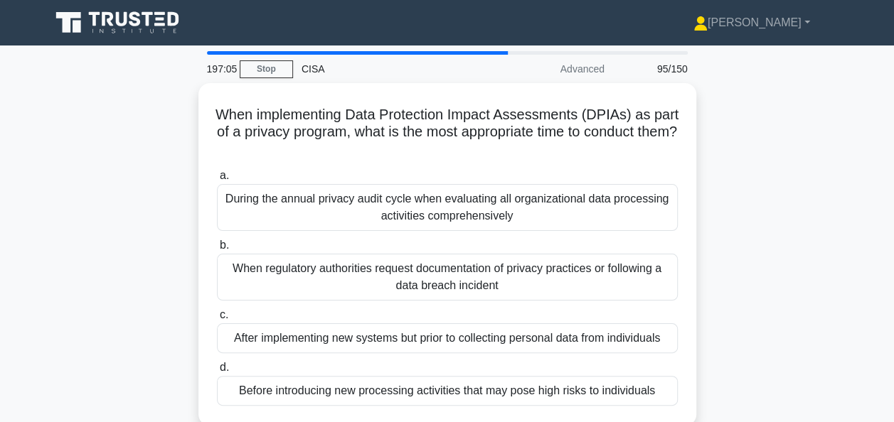
scroll to position [50, 0]
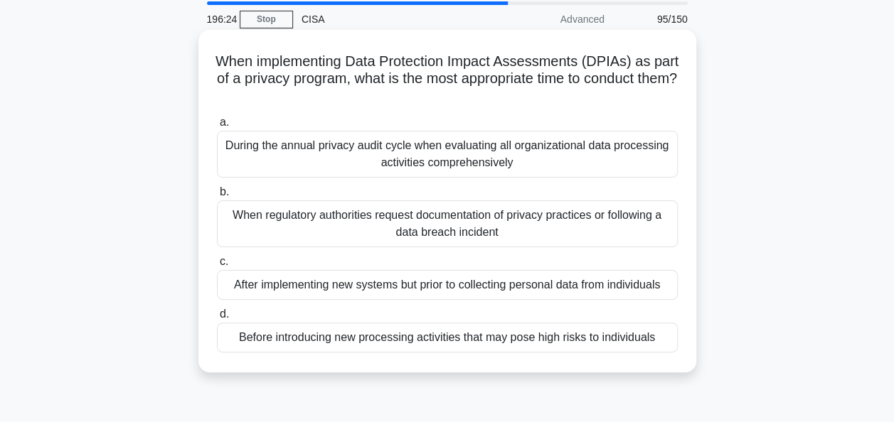
click at [623, 336] on div "Before introducing new processing activities that may pose high risks to indivi…" at bounding box center [447, 338] width 461 height 30
click at [217, 319] on input "d. Before introducing new processing activities that may pose high risks to ind…" at bounding box center [217, 314] width 0 height 9
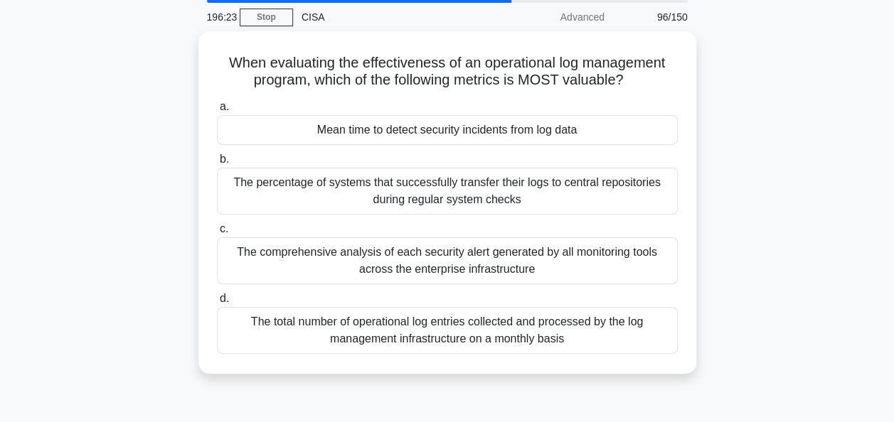
scroll to position [54, 0]
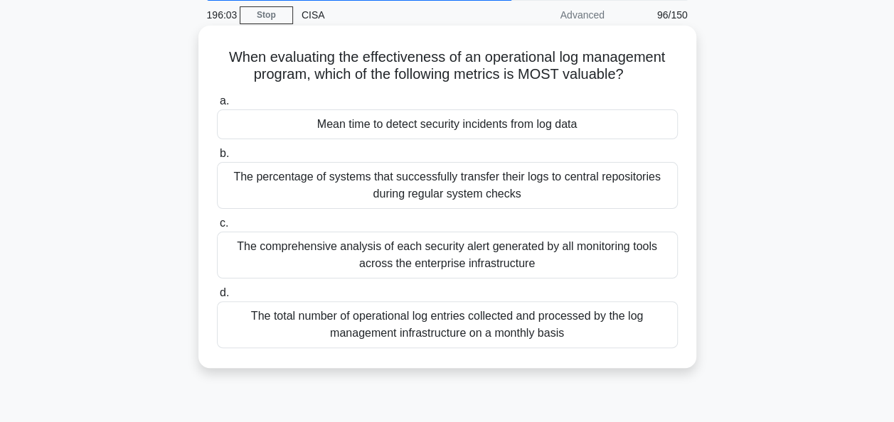
click at [658, 127] on div "Mean time to detect security incidents from log data" at bounding box center [447, 125] width 461 height 30
click at [217, 106] on input "a. Mean time to detect security incidents from log data" at bounding box center [217, 101] width 0 height 9
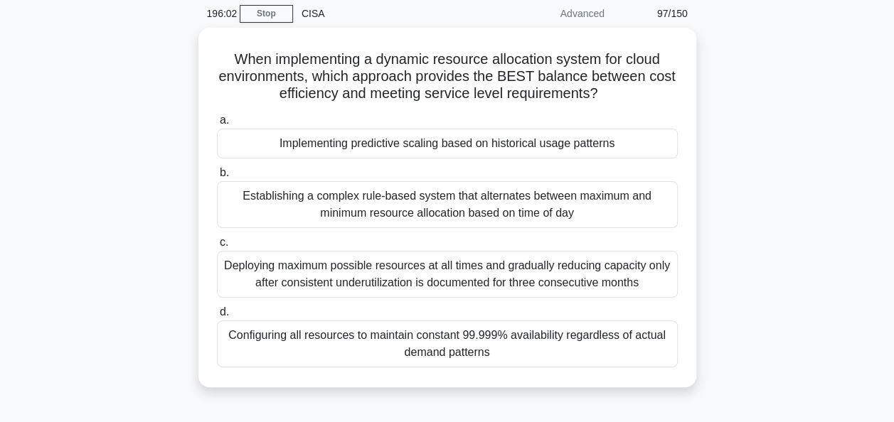
scroll to position [67, 0]
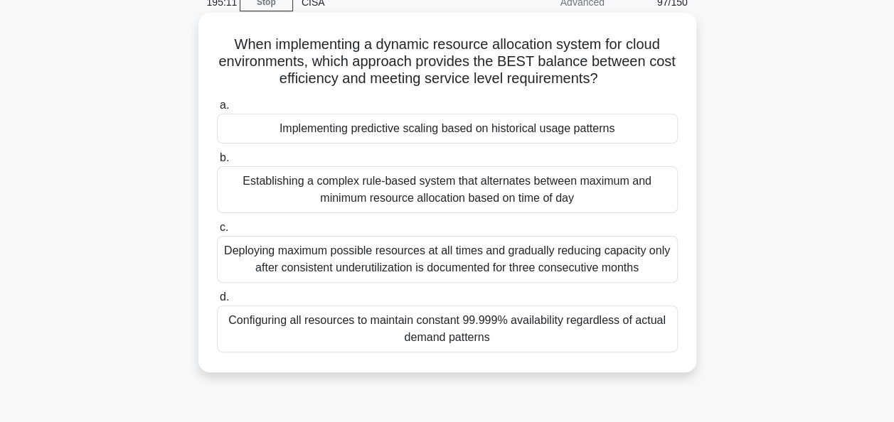
click at [653, 130] on div "Implementing predictive scaling based on historical usage patterns" at bounding box center [447, 129] width 461 height 30
click at [217, 110] on input "a. Implementing predictive scaling based on historical usage patterns" at bounding box center [217, 105] width 0 height 9
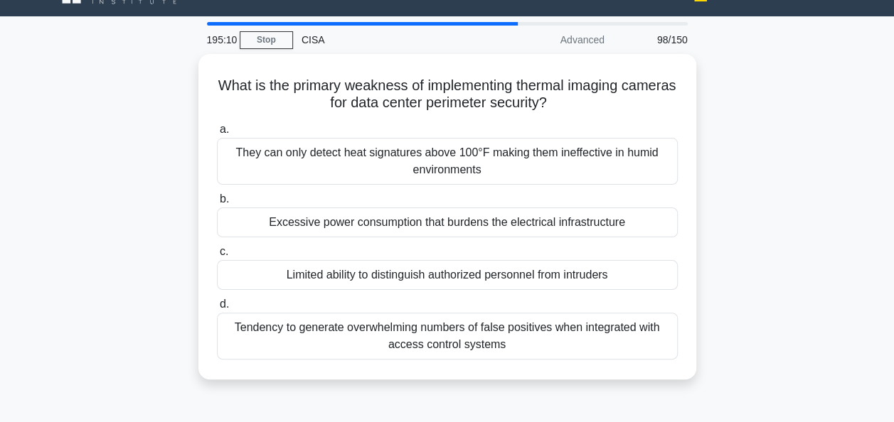
scroll to position [31, 0]
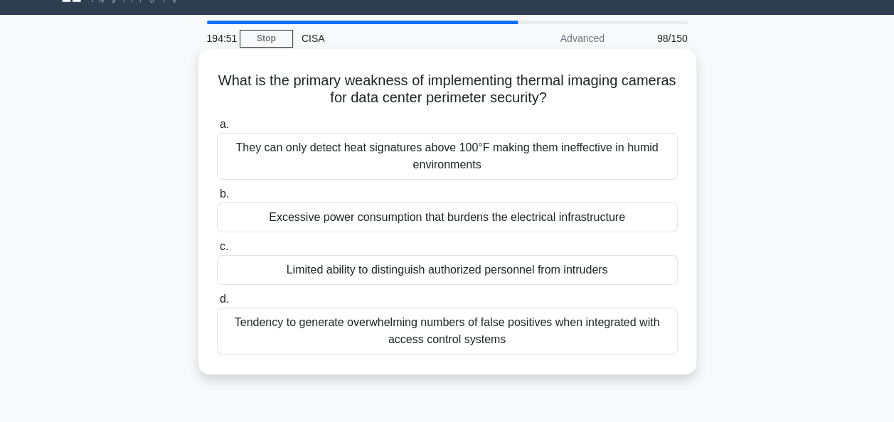
click at [641, 267] on div "Limited ability to distinguish authorized personnel from intruders" at bounding box center [447, 270] width 461 height 30
click at [217, 252] on input "c. Limited ability to distinguish authorized personnel from intruders" at bounding box center [217, 246] width 0 height 9
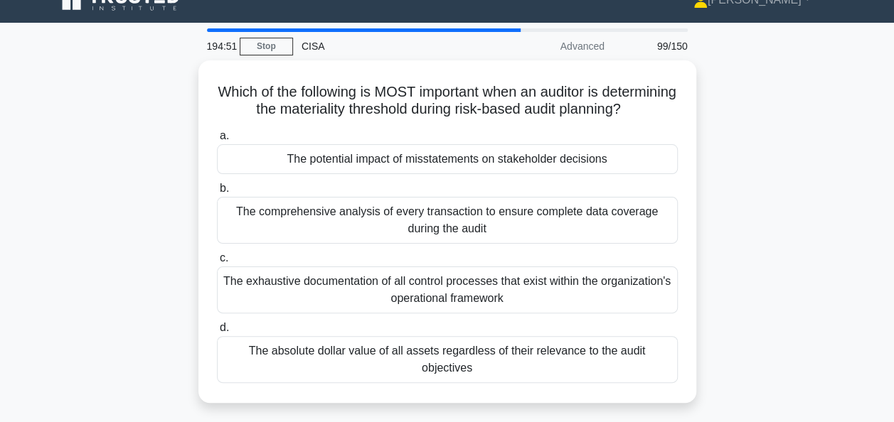
scroll to position [23, 0]
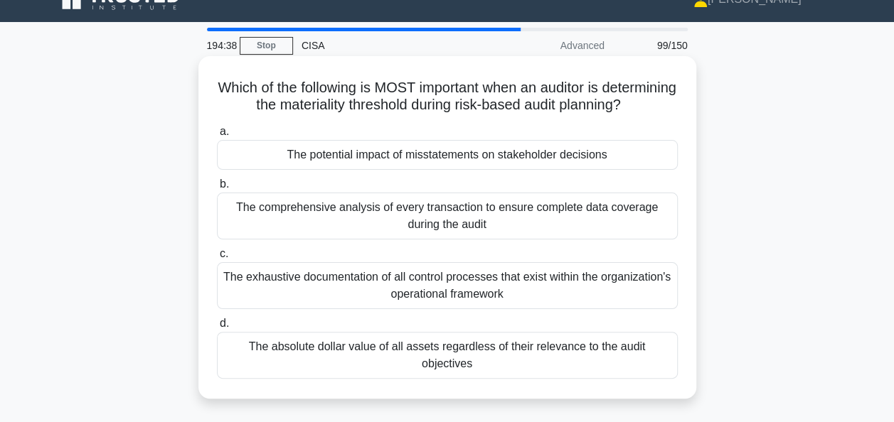
click at [638, 169] on div "The potential impact of misstatements on stakeholder decisions" at bounding box center [447, 155] width 461 height 30
click at [217, 137] on input "a. The potential impact of misstatements on stakeholder decisions" at bounding box center [217, 131] width 0 height 9
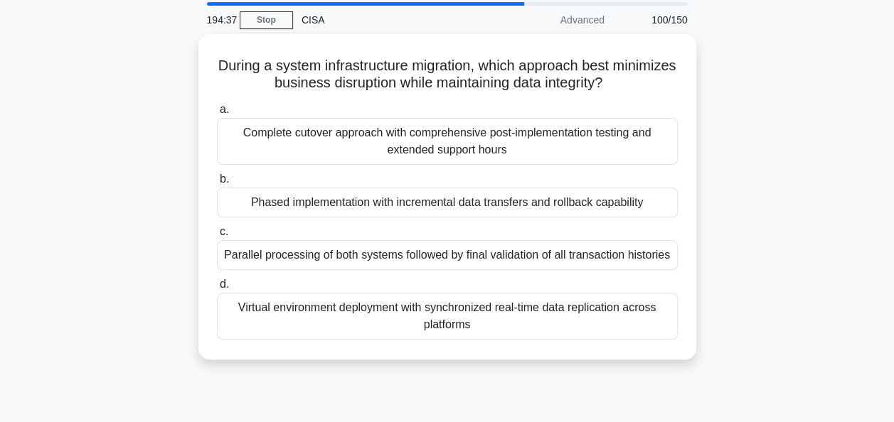
scroll to position [50, 0]
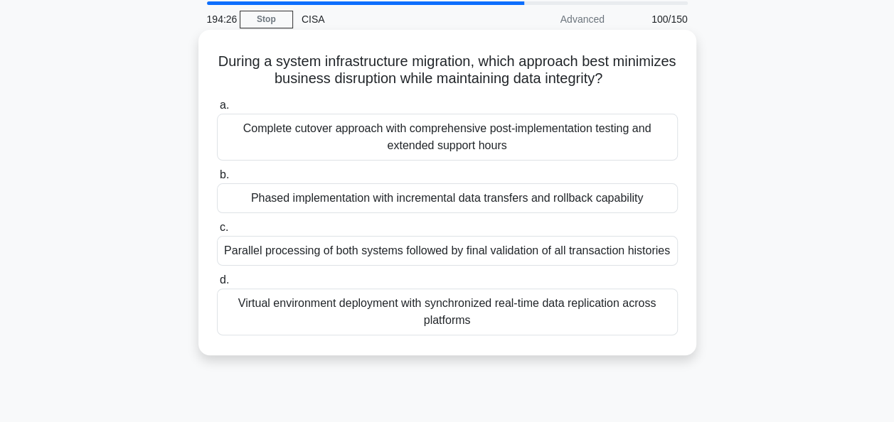
click at [644, 198] on div "Phased implementation with incremental data transfers and rollback capability" at bounding box center [447, 198] width 461 height 30
click at [217, 180] on input "b. Phased implementation with incremental data transfers and rollback capability" at bounding box center [217, 175] width 0 height 9
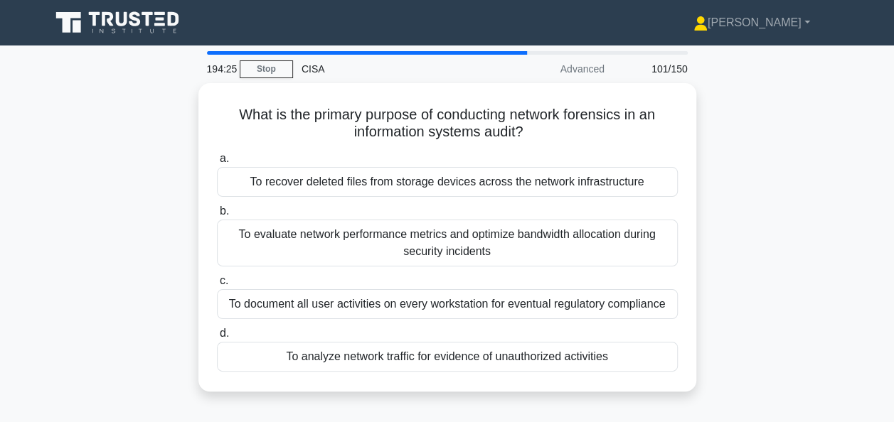
scroll to position [50, 0]
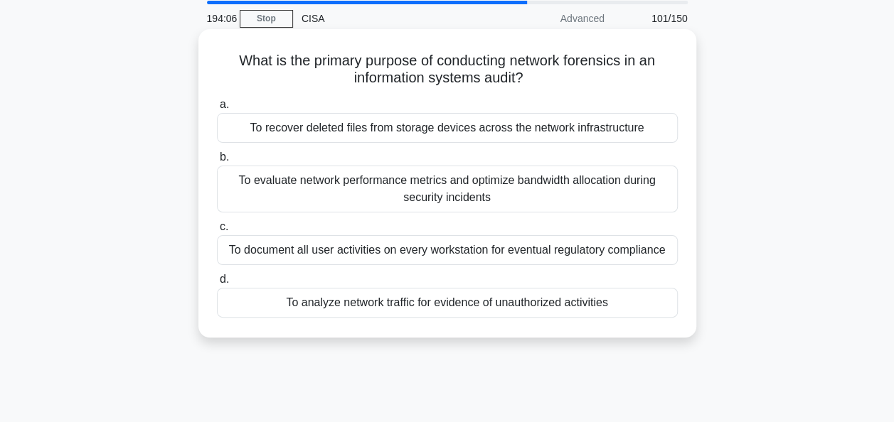
click at [620, 307] on div "To analyze network traffic for evidence of unauthorized activities" at bounding box center [447, 303] width 461 height 30
click at [217, 284] on input "d. To analyze network traffic for evidence of unauthorized activities" at bounding box center [217, 279] width 0 height 9
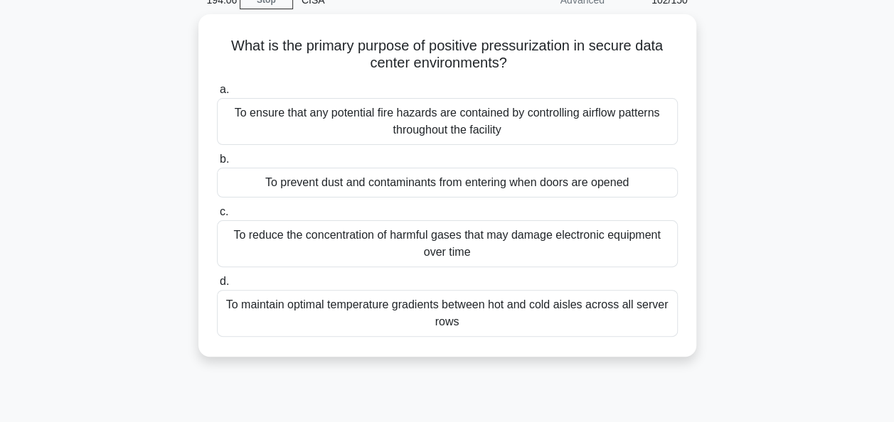
scroll to position [70, 0]
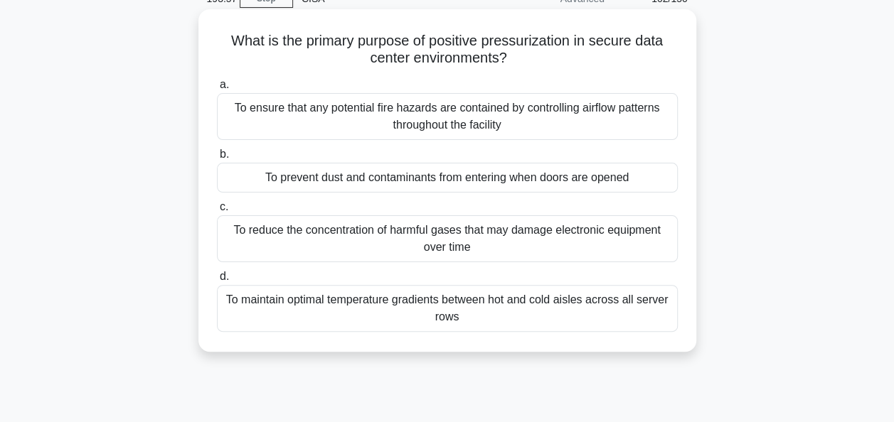
click at [637, 172] on div "To prevent dust and contaminants from entering when doors are opened" at bounding box center [447, 178] width 461 height 30
click at [217, 159] on input "b. To prevent dust and contaminants from entering when doors are opened" at bounding box center [217, 154] width 0 height 9
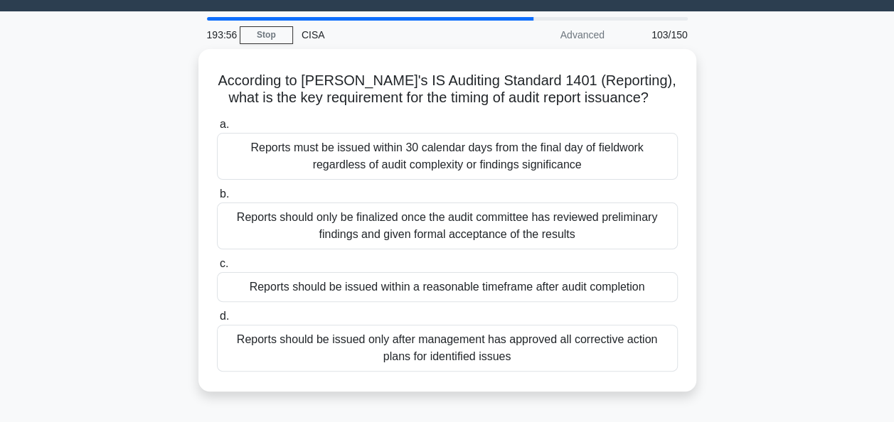
scroll to position [55, 0]
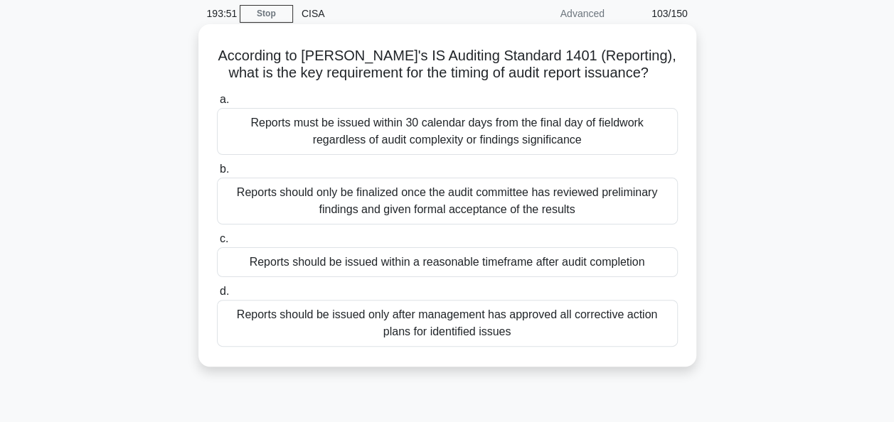
click at [635, 257] on div "Reports should be issued within a reasonable timeframe after audit completion" at bounding box center [447, 262] width 461 height 30
click at [217, 244] on input "c. Reports should be issued within a reasonable timeframe after audit completion" at bounding box center [217, 239] width 0 height 9
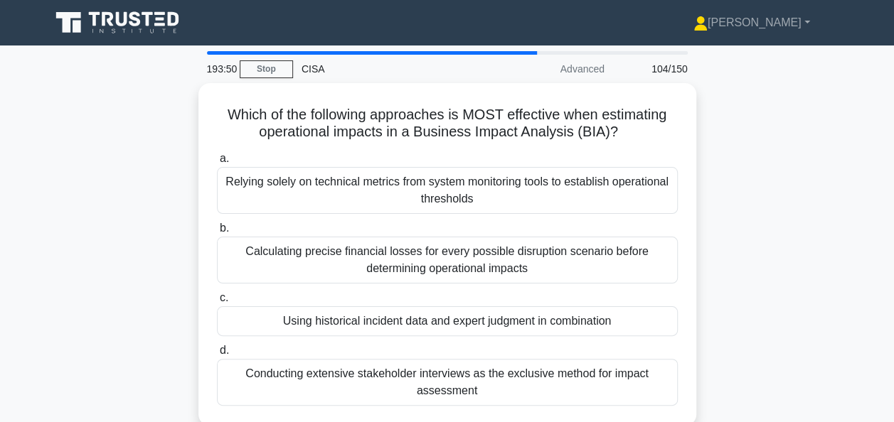
scroll to position [23, 0]
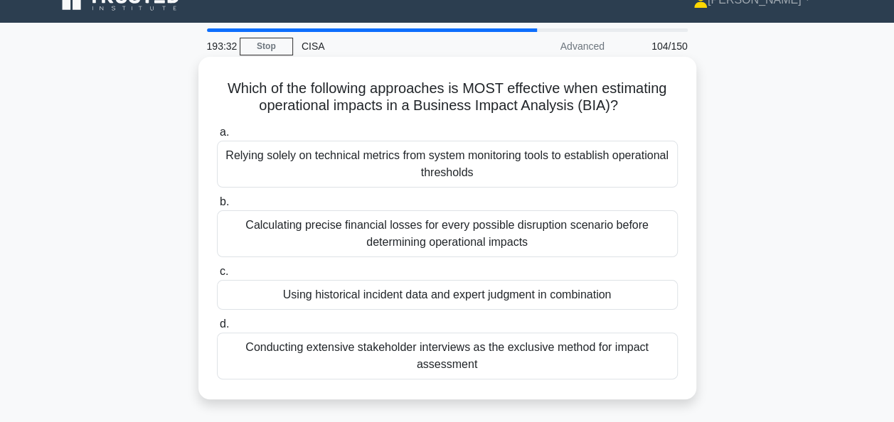
click at [621, 293] on div "Using historical incident data and expert judgment in combination" at bounding box center [447, 295] width 461 height 30
click at [217, 277] on input "c. Using historical incident data and expert judgment in combination" at bounding box center [217, 271] width 0 height 9
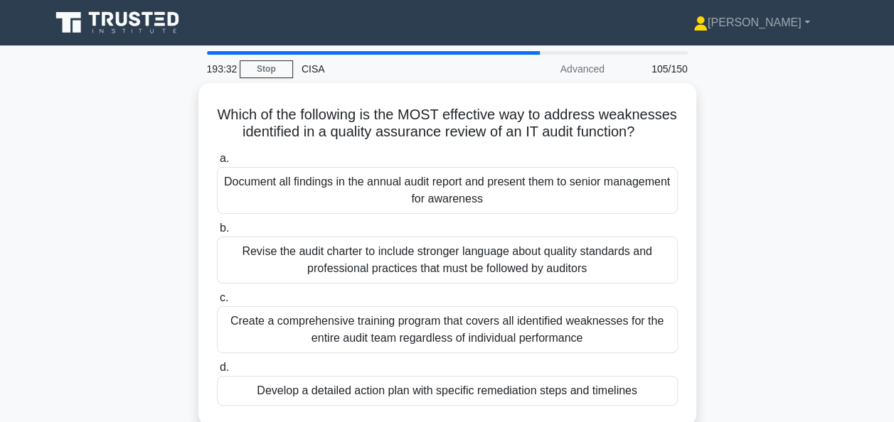
scroll to position [27, 0]
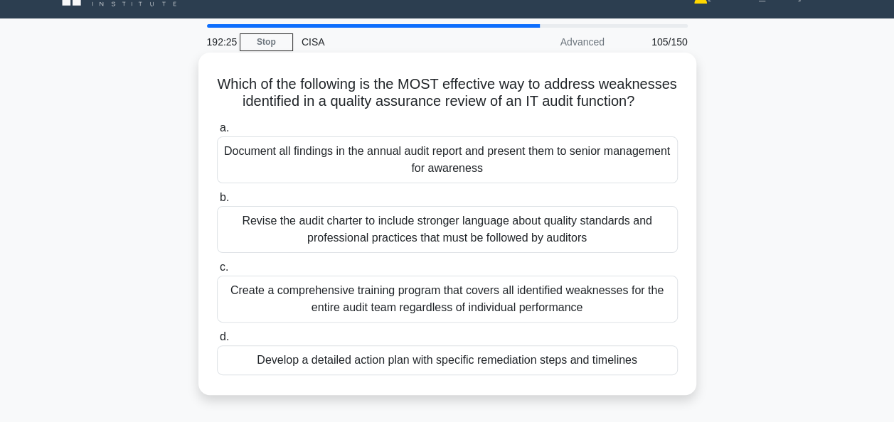
click at [636, 375] on div "Develop a detailed action plan with specific remediation steps and timelines" at bounding box center [447, 361] width 461 height 30
click at [217, 342] on input "d. Develop a detailed action plan with specific remediation steps and timelines" at bounding box center [217, 337] width 0 height 9
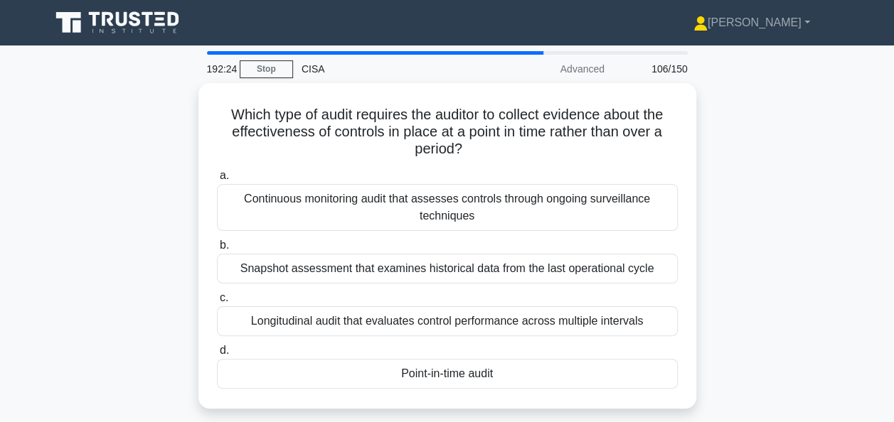
scroll to position [32, 0]
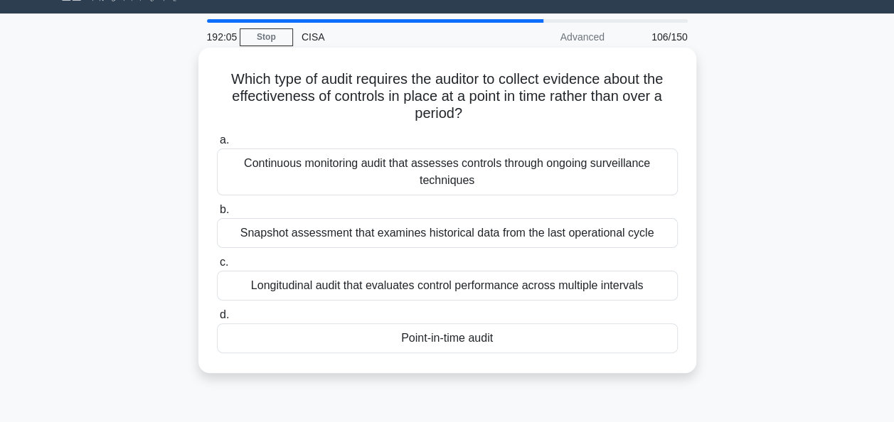
click at [644, 338] on div "Point-in-time audit" at bounding box center [447, 339] width 461 height 30
click at [217, 320] on input "d. Point-in-time audit" at bounding box center [217, 315] width 0 height 9
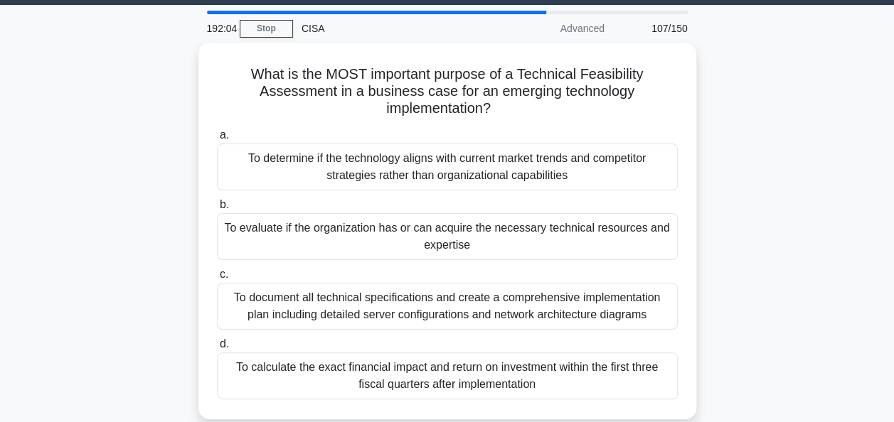
scroll to position [46, 0]
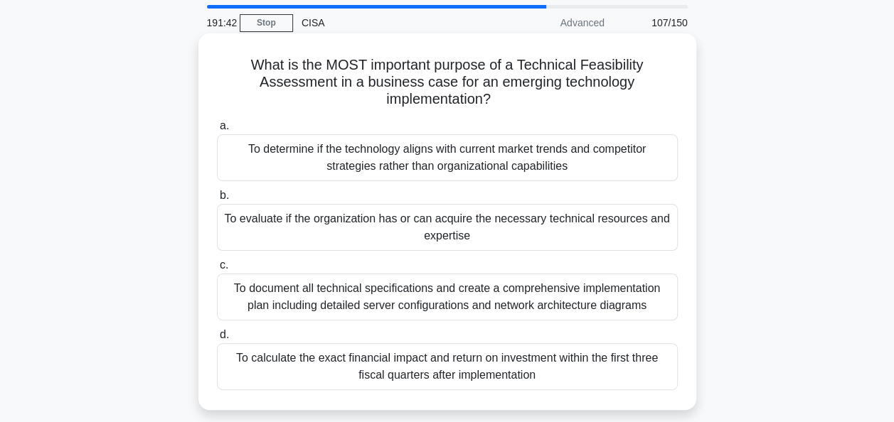
click at [606, 226] on div "To evaluate if the organization has or can acquire the necessary technical reso…" at bounding box center [447, 227] width 461 height 47
click at [217, 201] on input "b. To evaluate if the organization has or can acquire the necessary technical r…" at bounding box center [217, 195] width 0 height 9
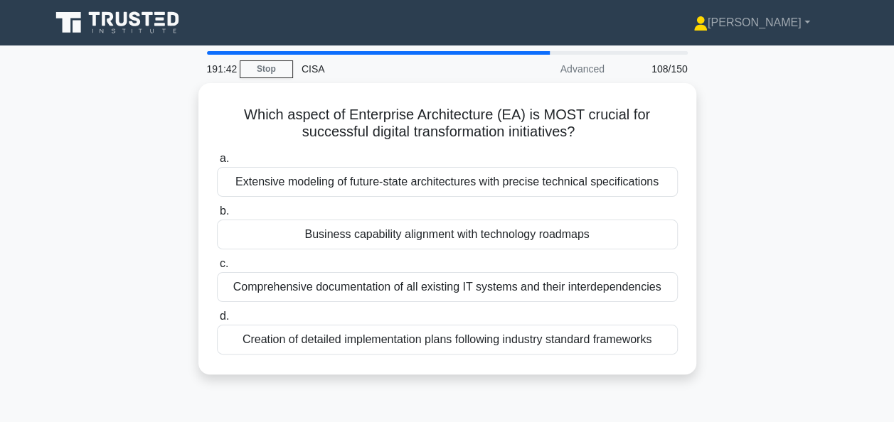
scroll to position [19, 0]
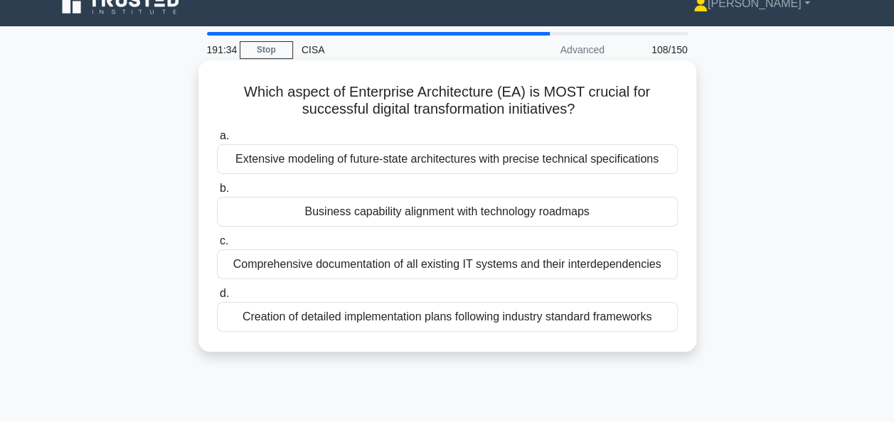
click at [644, 206] on div "Business capability alignment with technology roadmaps" at bounding box center [447, 212] width 461 height 30
click at [217, 193] on input "b. Business capability alignment with technology roadmaps" at bounding box center [217, 188] width 0 height 9
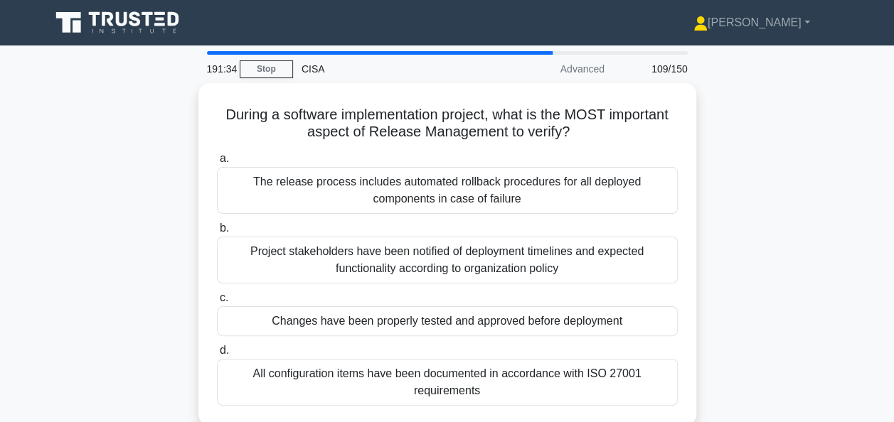
scroll to position [28, 0]
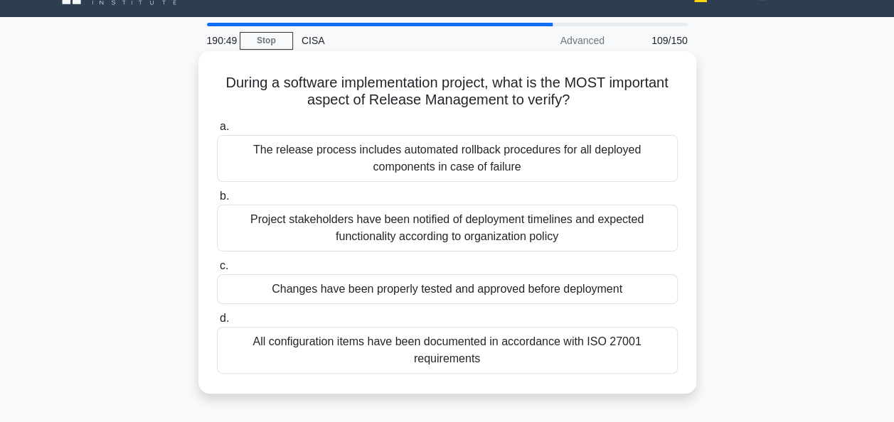
click at [613, 286] on div "Changes have been properly tested and approved before deployment" at bounding box center [447, 289] width 461 height 30
click at [217, 271] on input "c. Changes have been properly tested and approved before deployment" at bounding box center [217, 266] width 0 height 9
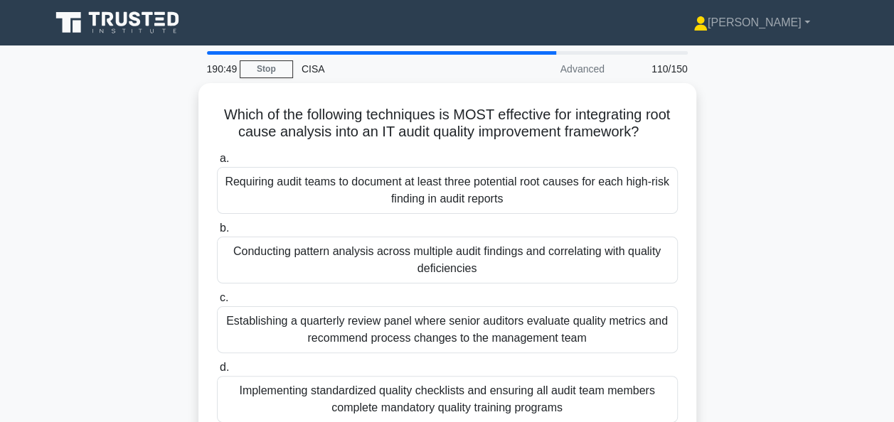
scroll to position [36, 0]
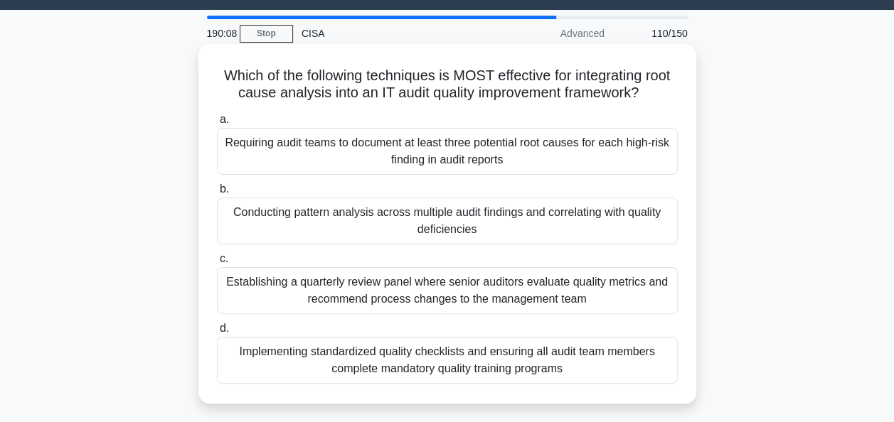
click at [631, 220] on div "Conducting pattern analysis across multiple audit findings and correlating with…" at bounding box center [447, 221] width 461 height 47
click at [217, 194] on input "b. Conducting pattern analysis across multiple audit findings and correlating w…" at bounding box center [217, 189] width 0 height 9
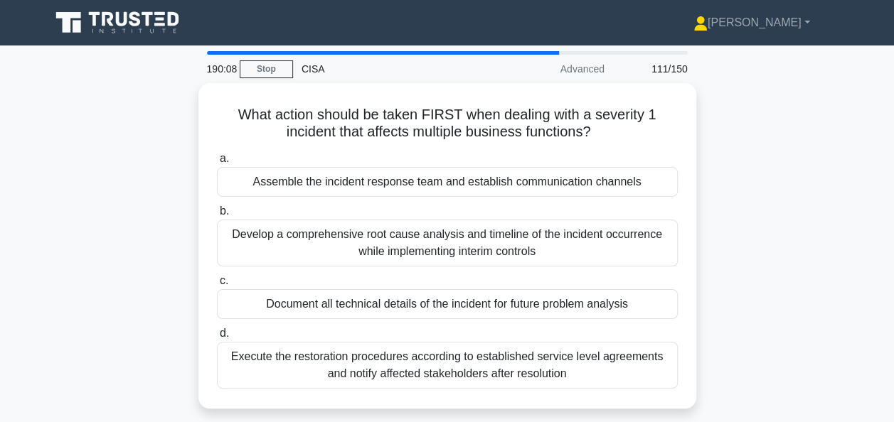
scroll to position [37, 0]
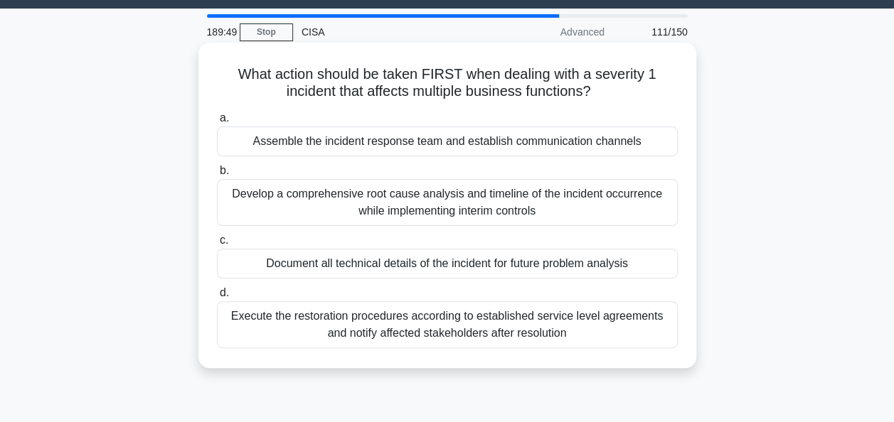
click at [663, 142] on div "Assemble the incident response team and establish communication channels" at bounding box center [447, 142] width 461 height 30
click at [217, 123] on input "a. Assemble the incident response team and establish communication channels" at bounding box center [217, 118] width 0 height 9
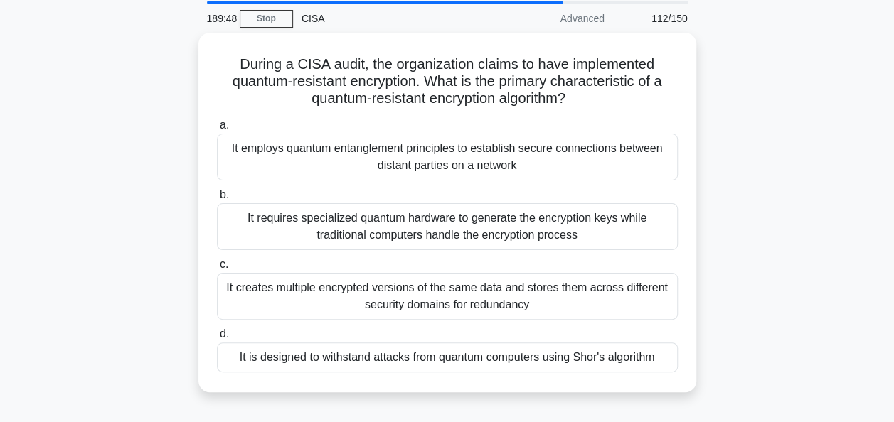
scroll to position [51, 0]
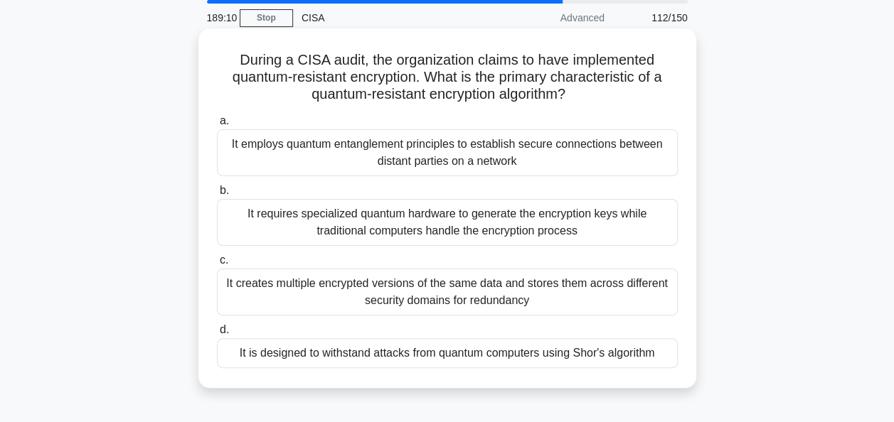
click at [641, 358] on div "It is designed to withstand attacks from quantum computers using Shor's algorit…" at bounding box center [447, 353] width 461 height 30
click at [217, 335] on input "d. It is designed to withstand attacks from quantum computers using Shor's algo…" at bounding box center [217, 330] width 0 height 9
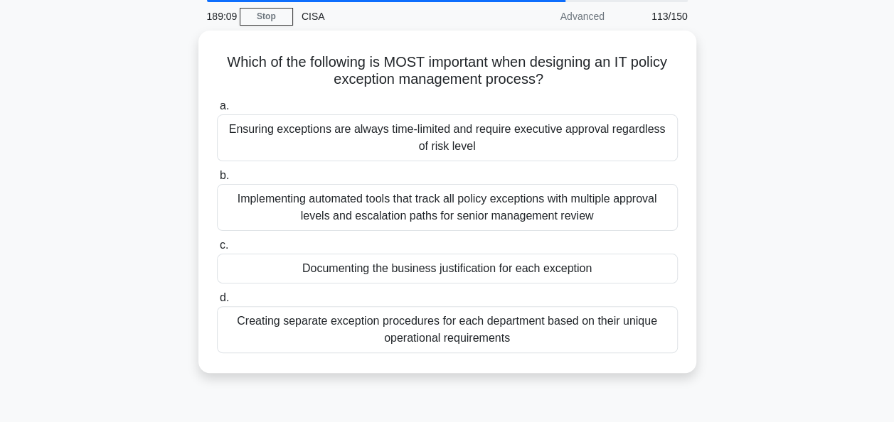
scroll to position [53, 0]
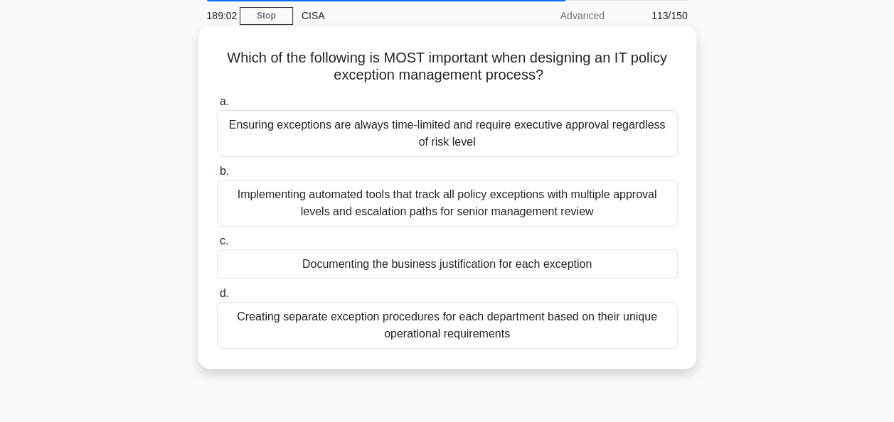
click at [655, 267] on div "Documenting the business justification for each exception" at bounding box center [447, 265] width 461 height 30
click at [217, 246] on input "c. Documenting the business justification for each exception" at bounding box center [217, 241] width 0 height 9
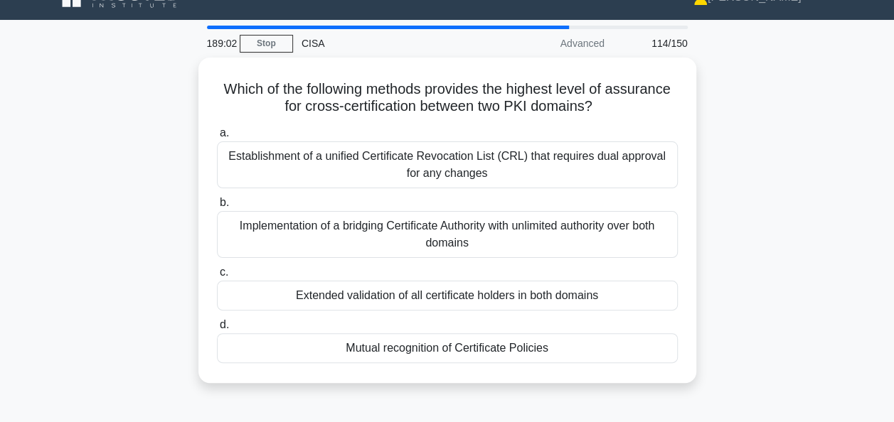
scroll to position [26, 0]
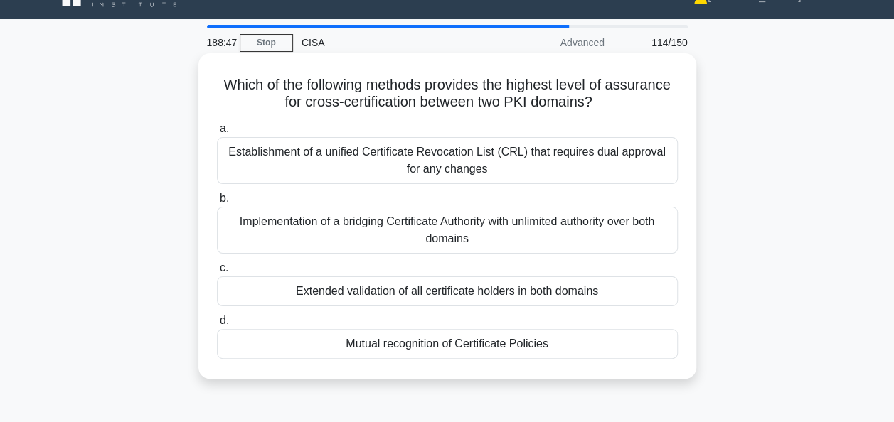
click at [615, 340] on div "Mutual recognition of Certificate Policies" at bounding box center [447, 344] width 461 height 30
click at [217, 326] on input "d. Mutual recognition of Certificate Policies" at bounding box center [217, 320] width 0 height 9
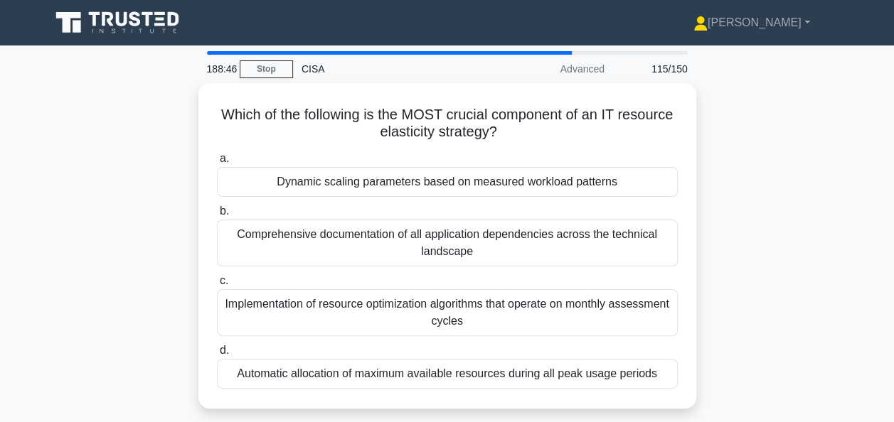
scroll to position [26, 0]
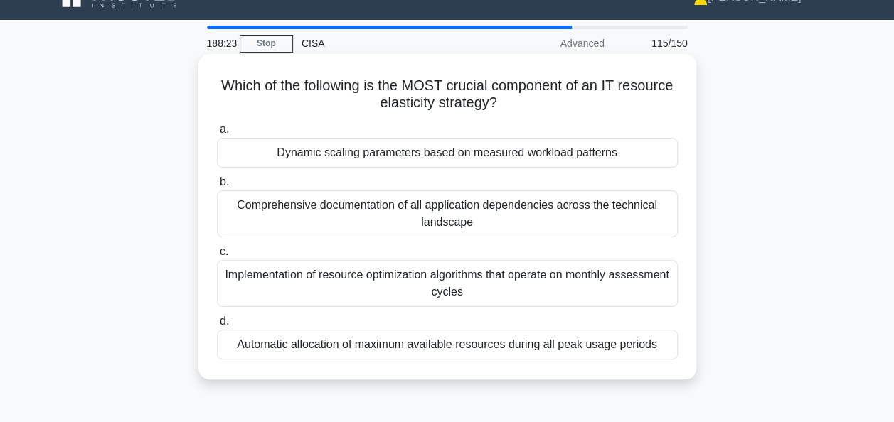
click at [597, 149] on div "Dynamic scaling parameters based on measured workload patterns" at bounding box center [447, 153] width 461 height 30
click at [217, 134] on input "a. Dynamic scaling parameters based on measured workload patterns" at bounding box center [217, 129] width 0 height 9
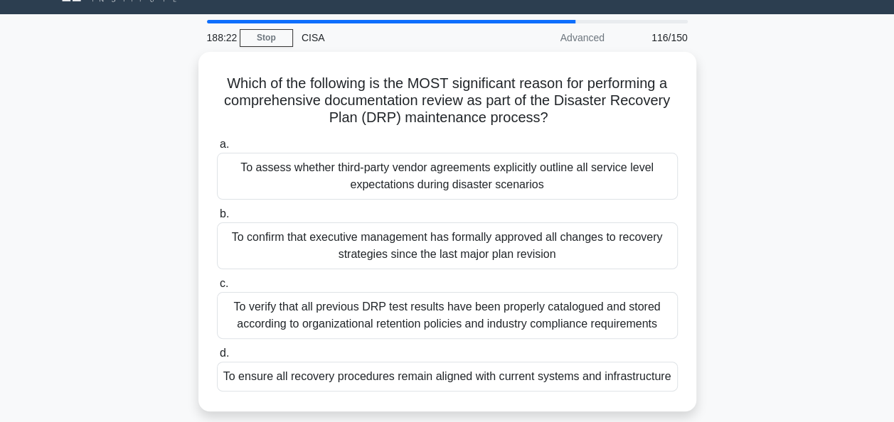
scroll to position [34, 0]
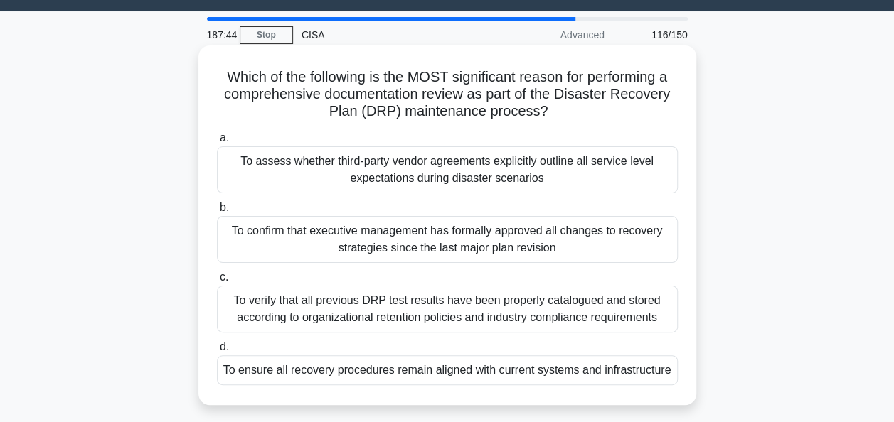
click at [636, 368] on div "To ensure all recovery procedures remain aligned with current systems and infra…" at bounding box center [447, 371] width 461 height 30
click at [217, 352] on input "d. To ensure all recovery procedures remain aligned with current systems and in…" at bounding box center [217, 347] width 0 height 9
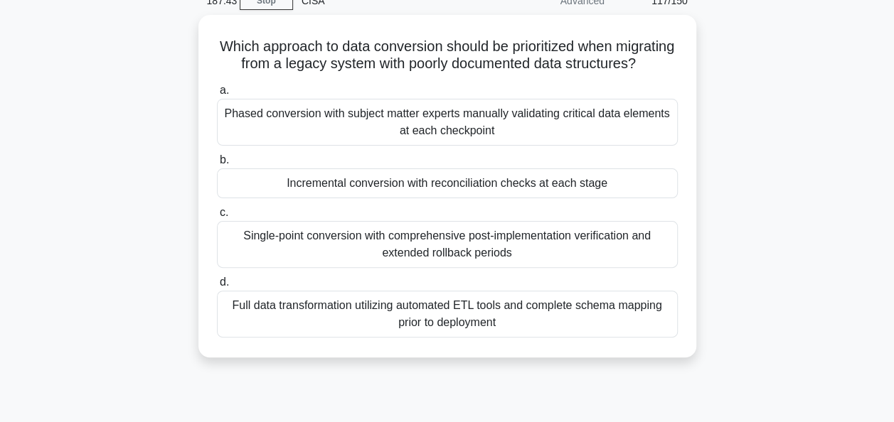
scroll to position [69, 0]
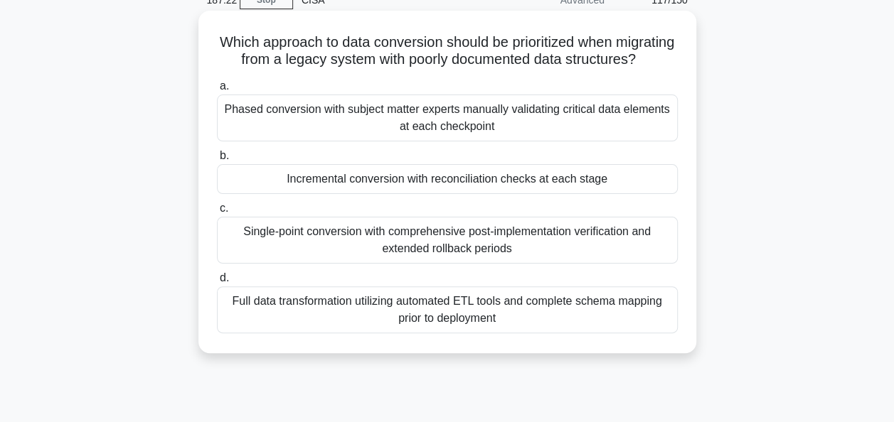
click at [640, 193] on div "Incremental conversion with reconciliation checks at each stage" at bounding box center [447, 179] width 461 height 30
click at [217, 161] on input "b. Incremental conversion with reconciliation checks at each stage" at bounding box center [217, 155] width 0 height 9
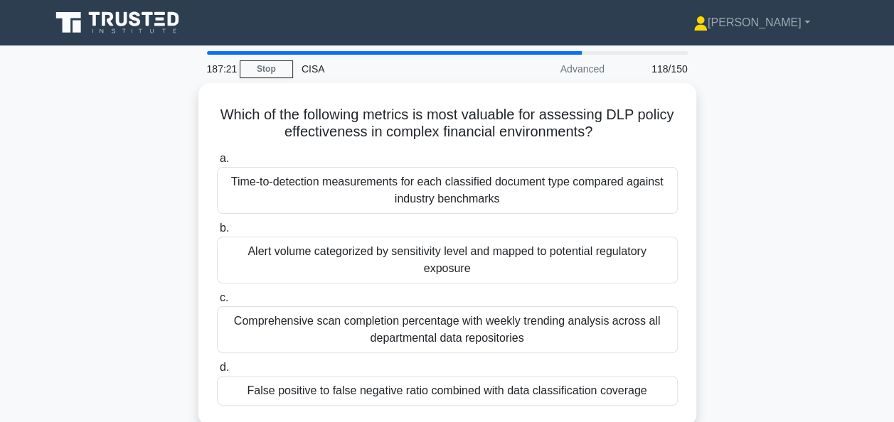
scroll to position [56, 0]
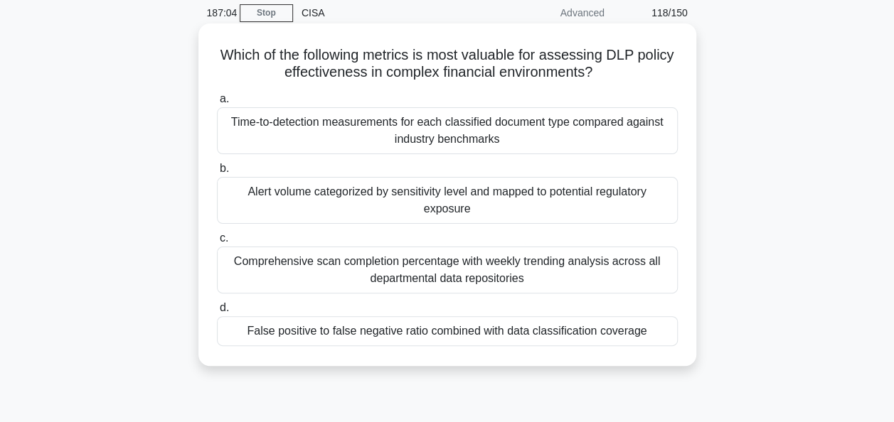
click at [619, 329] on div "False positive to false negative ratio combined with data classification covera…" at bounding box center [447, 331] width 461 height 30
click at [217, 313] on input "d. False positive to false negative ratio combined with data classification cov…" at bounding box center [217, 308] width 0 height 9
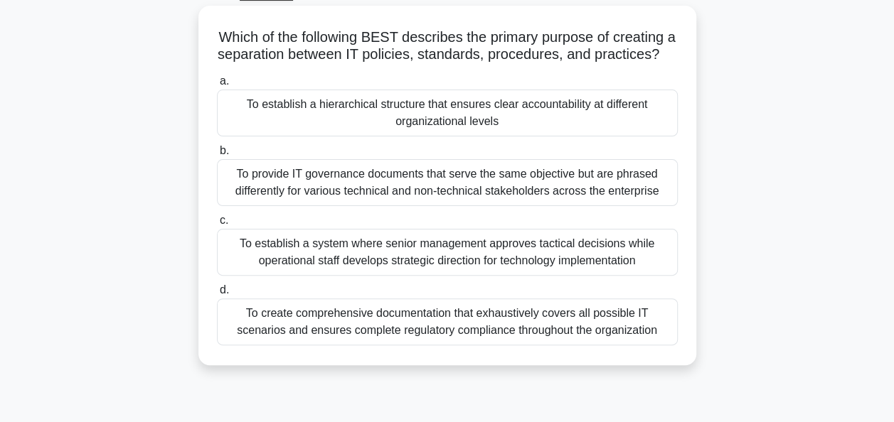
scroll to position [78, 0]
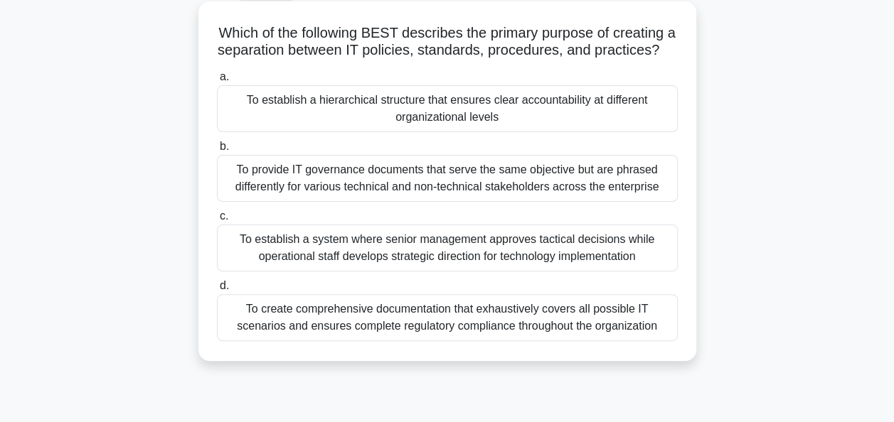
click at [644, 129] on div "To establish a hierarchical structure that ensures clear accountability at diff…" at bounding box center [447, 108] width 461 height 47
click at [217, 82] on input "a. To establish a hierarchical structure that ensures clear accountability at d…" at bounding box center [217, 77] width 0 height 9
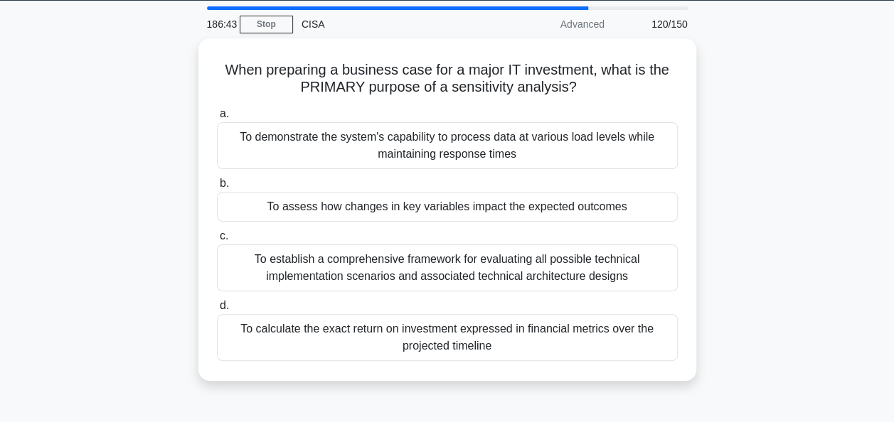
scroll to position [46, 0]
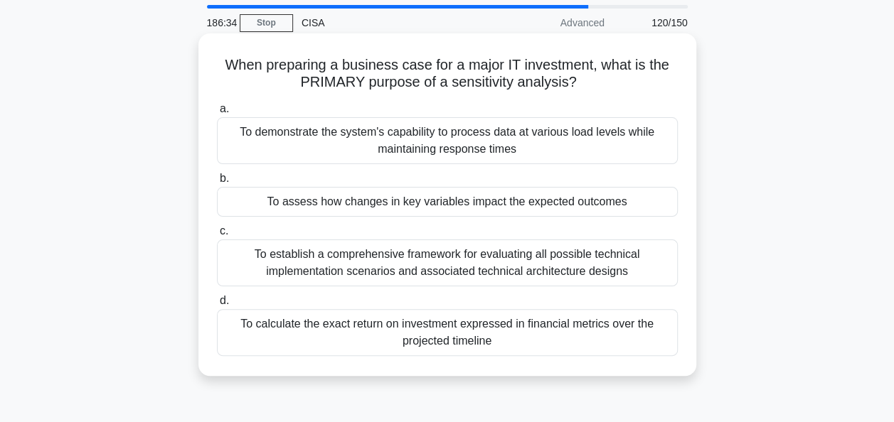
click at [654, 198] on div "To assess how changes in key variables impact the expected outcomes" at bounding box center [447, 202] width 461 height 30
click at [217, 183] on input "b. To assess how changes in key variables impact the expected outcomes" at bounding box center [217, 178] width 0 height 9
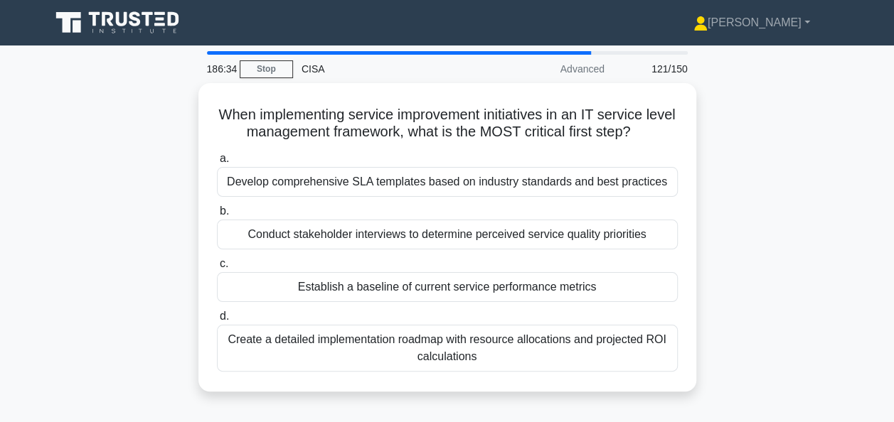
scroll to position [24, 0]
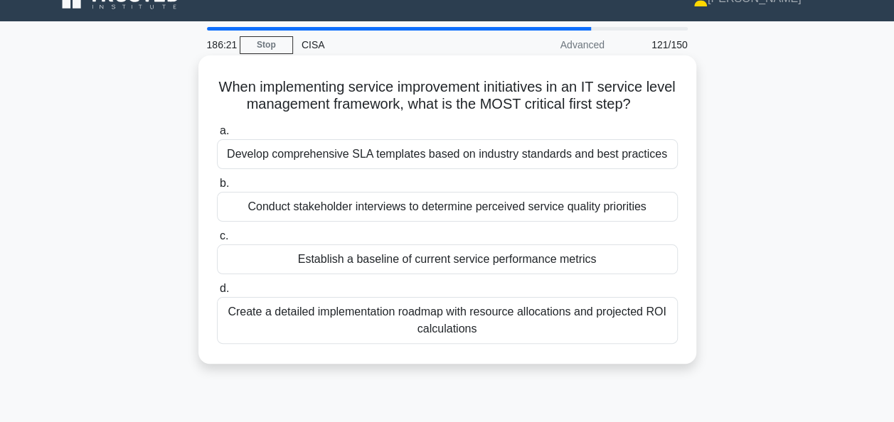
click at [625, 255] on div "Establish a baseline of current service performance metrics" at bounding box center [447, 260] width 461 height 30
click at [217, 241] on input "c. Establish a baseline of current service performance metrics" at bounding box center [217, 236] width 0 height 9
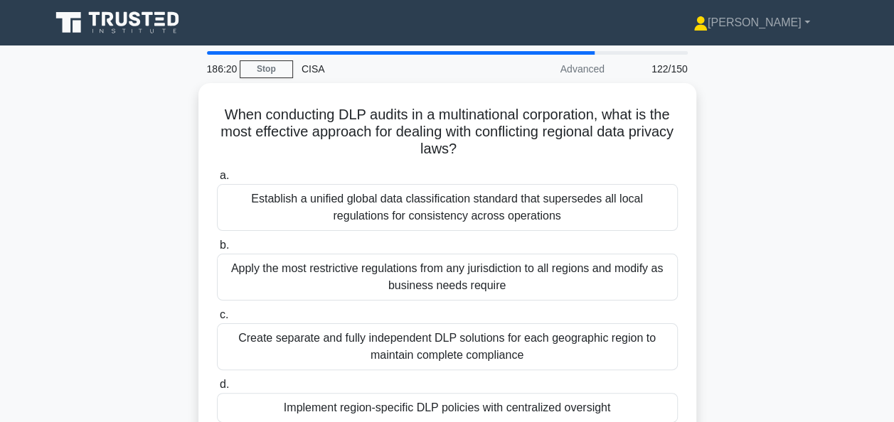
scroll to position [58, 0]
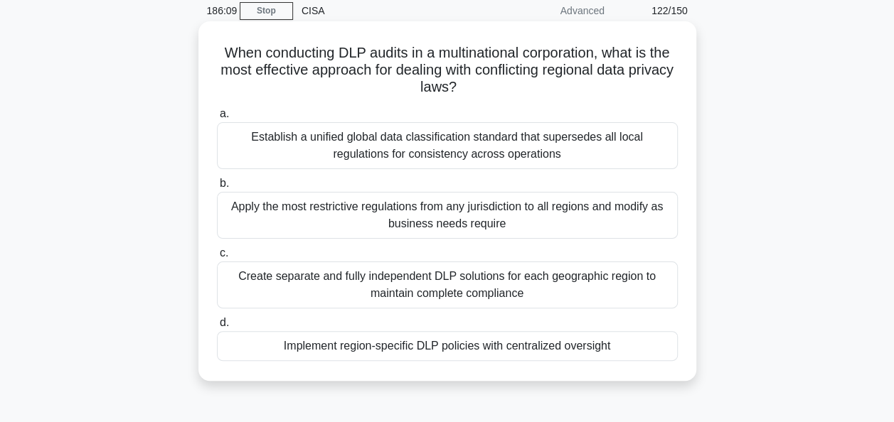
click at [578, 350] on div "Implement region-specific DLP policies with centralized oversight" at bounding box center [447, 346] width 461 height 30
click at [217, 328] on input "d. Implement region-specific DLP policies with centralized oversight" at bounding box center [217, 323] width 0 height 9
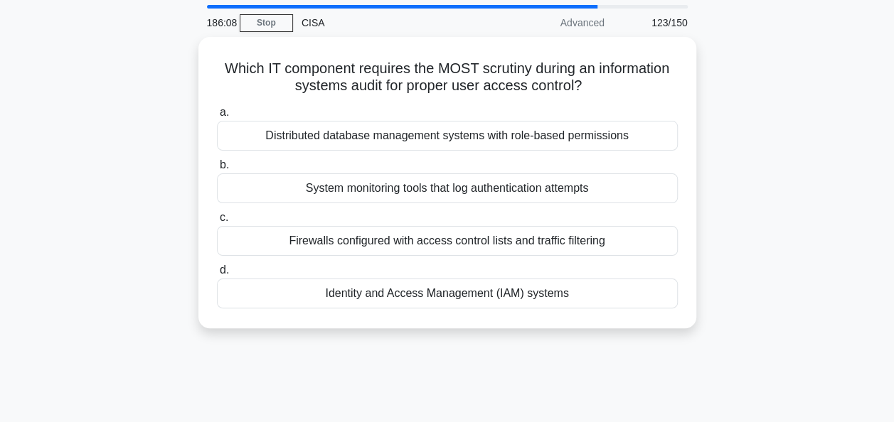
scroll to position [48, 0]
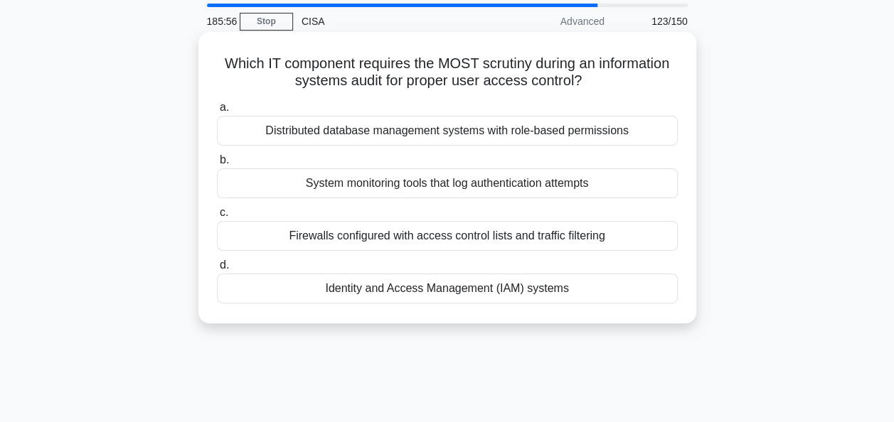
click at [642, 288] on div "Identity and Access Management (IAM) systems" at bounding box center [447, 289] width 461 height 30
click at [217, 270] on input "d. Identity and Access Management (IAM) systems" at bounding box center [217, 265] width 0 height 9
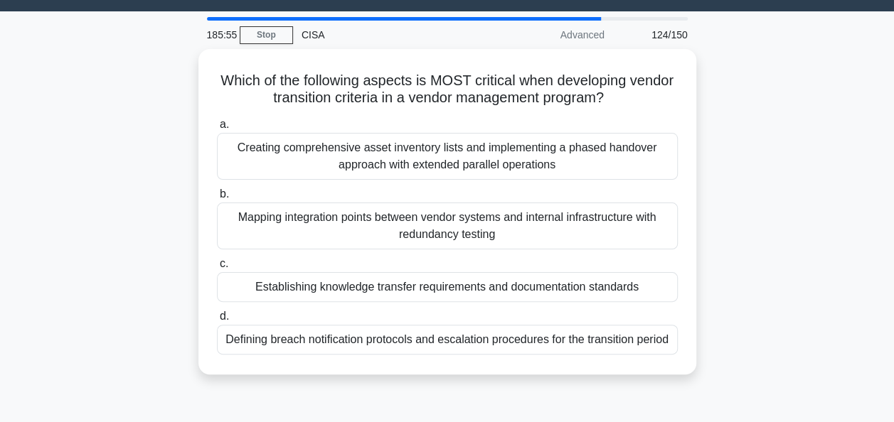
scroll to position [40, 0]
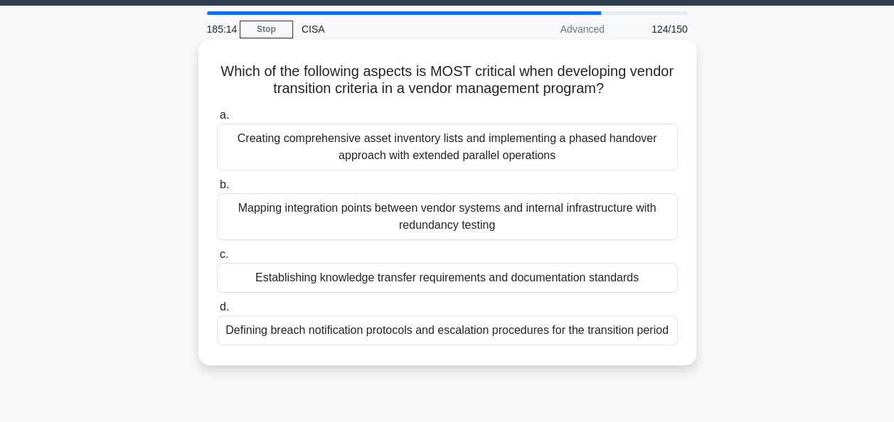
click at [648, 277] on div "Establishing knowledge transfer requirements and documentation standards" at bounding box center [447, 278] width 461 height 30
click at [217, 260] on input "c. Establishing knowledge transfer requirements and documentation standards" at bounding box center [217, 254] width 0 height 9
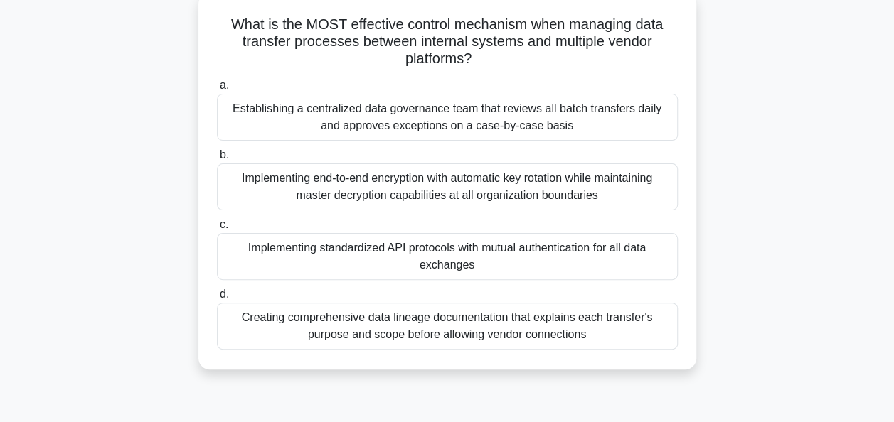
scroll to position [94, 0]
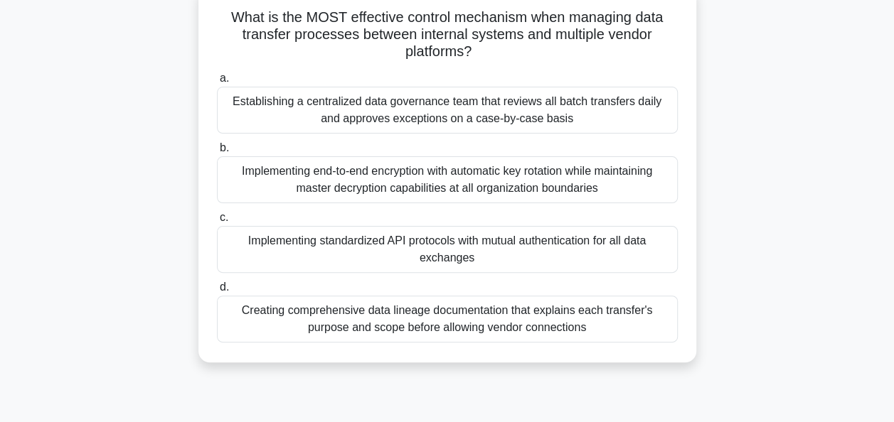
click at [629, 241] on div "Implementing standardized API protocols with mutual authentication for all data…" at bounding box center [447, 249] width 461 height 47
click at [217, 223] on input "c. Implementing standardized API protocols with mutual authentication for all d…" at bounding box center [217, 217] width 0 height 9
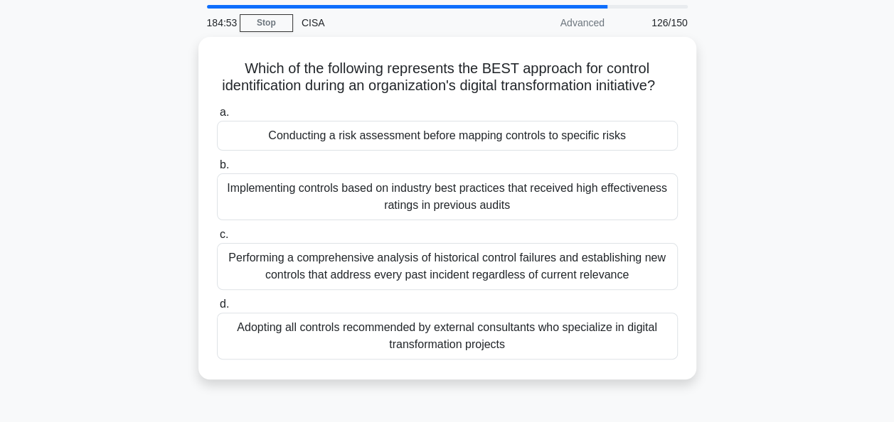
scroll to position [50, 0]
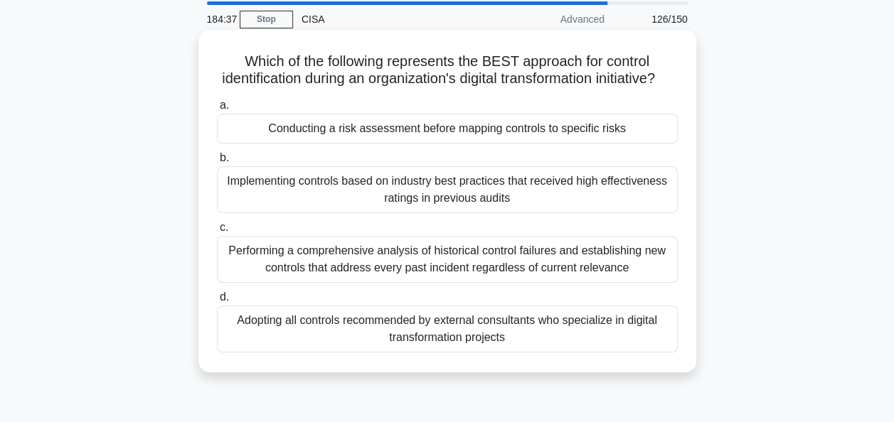
click at [650, 142] on div "Conducting a risk assessment before mapping controls to specific risks" at bounding box center [447, 129] width 461 height 30
click at [217, 110] on input "a. Conducting a risk assessment before mapping controls to specific risks" at bounding box center [217, 105] width 0 height 9
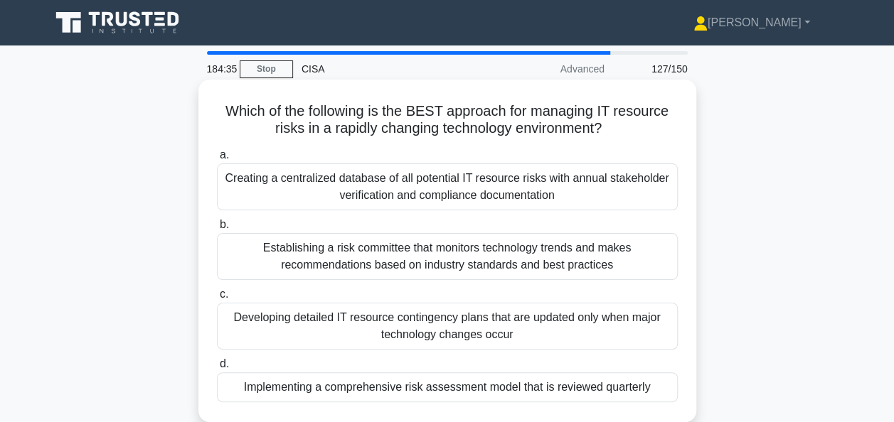
scroll to position [48, 0]
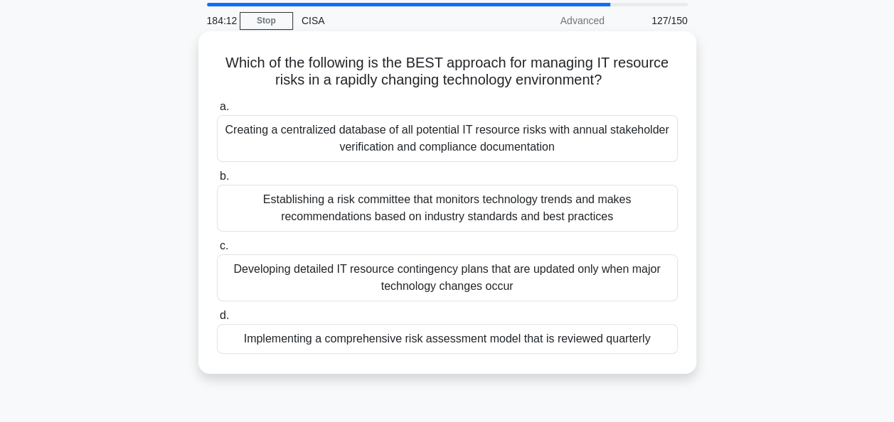
click at [427, 206] on div "Establishing a risk committee that monitors technology trends and makes recomme…" at bounding box center [447, 208] width 461 height 47
click at [217, 181] on input "b. Establishing a risk committee that monitors technology trends and makes reco…" at bounding box center [217, 176] width 0 height 9
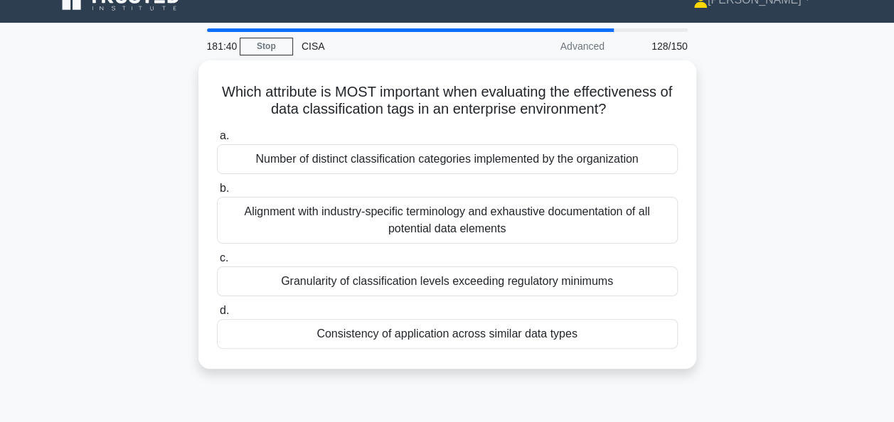
scroll to position [29, 0]
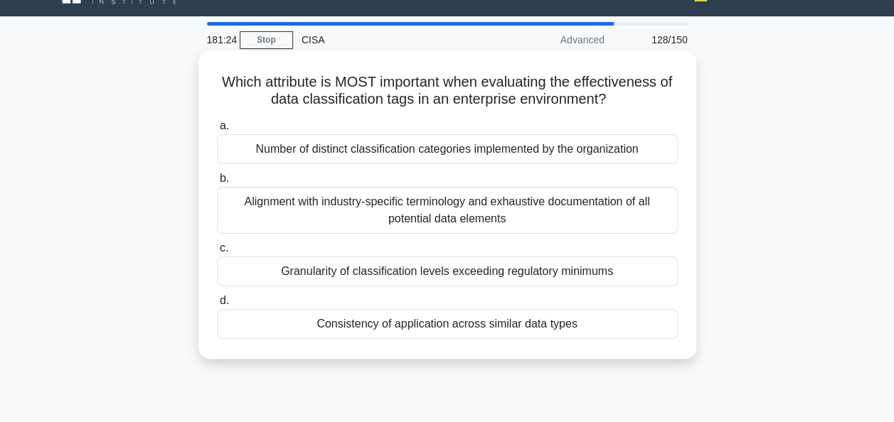
click at [637, 319] on div "Consistency of application across similar data types" at bounding box center [447, 324] width 461 height 30
click at [217, 306] on input "d. Consistency of application across similar data types" at bounding box center [217, 301] width 0 height 9
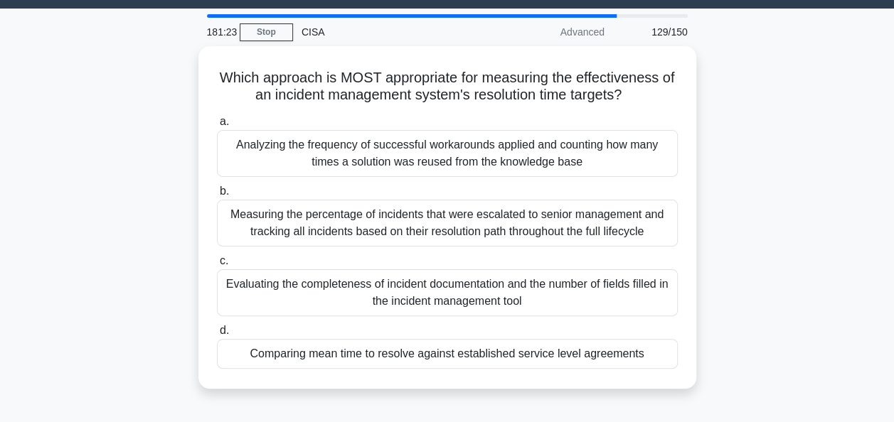
scroll to position [50, 0]
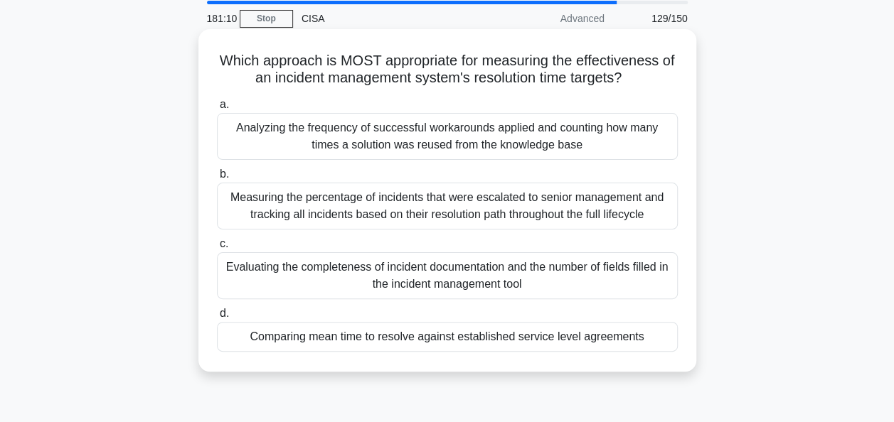
click at [629, 338] on div "Comparing mean time to resolve against established service level agreements" at bounding box center [447, 337] width 461 height 30
click at [217, 319] on input "d. Comparing mean time to resolve against established service level agreements" at bounding box center [217, 313] width 0 height 9
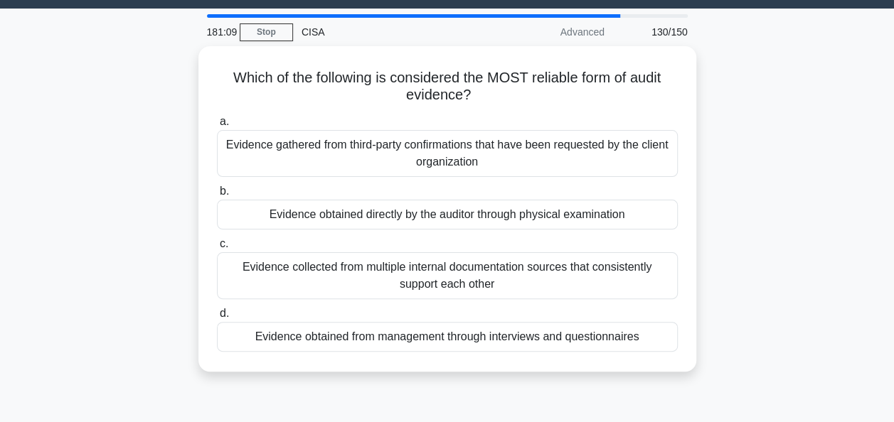
scroll to position [40, 0]
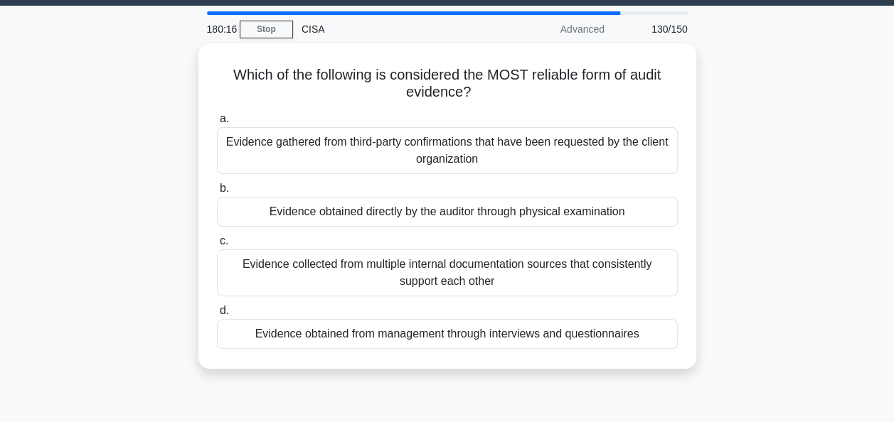
click at [798, 240] on div "Which of the following is considered the MOST reliable form of audit evidence? …" at bounding box center [447, 214] width 811 height 343
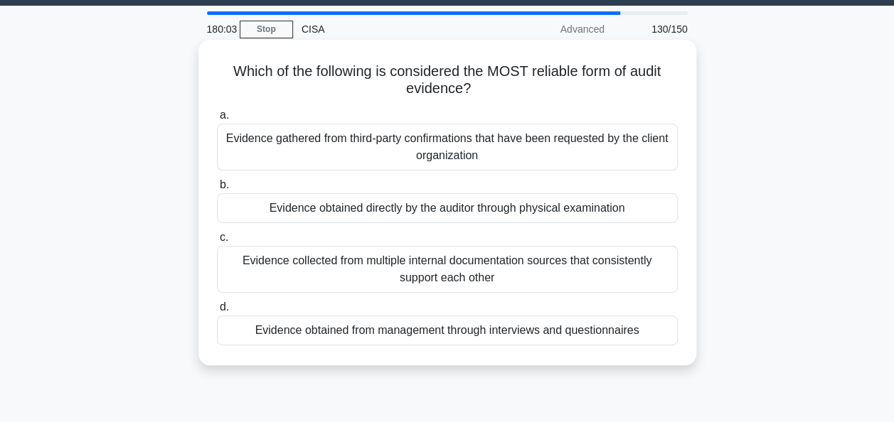
click at [639, 206] on div "Evidence obtained directly by the auditor through physical examination" at bounding box center [447, 208] width 461 height 30
click at [217, 190] on input "b. Evidence obtained directly by the auditor through physical examination" at bounding box center [217, 185] width 0 height 9
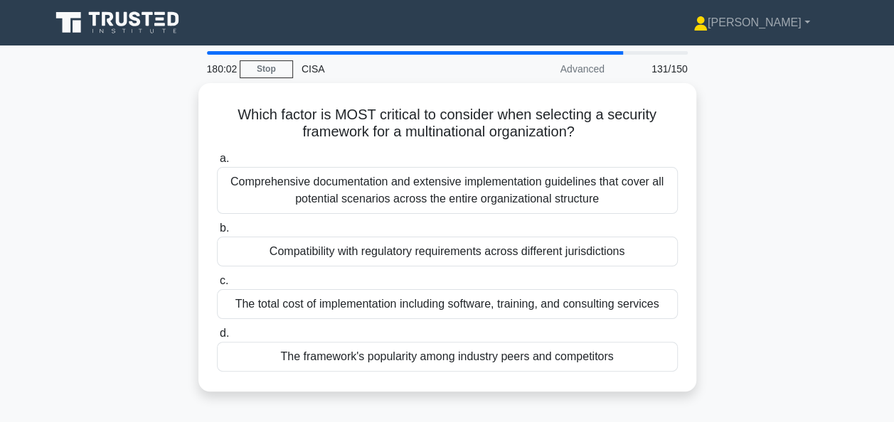
scroll to position [33, 0]
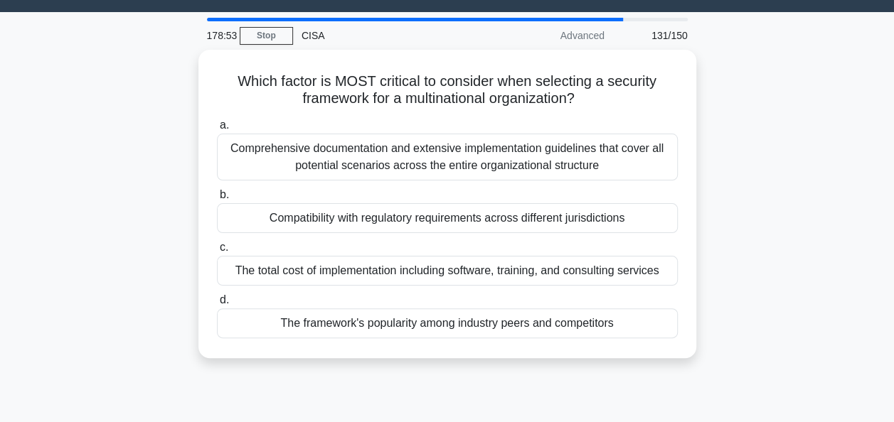
click at [829, 229] on div "Which factor is MOST critical to consider when selecting a security framework f…" at bounding box center [447, 213] width 811 height 326
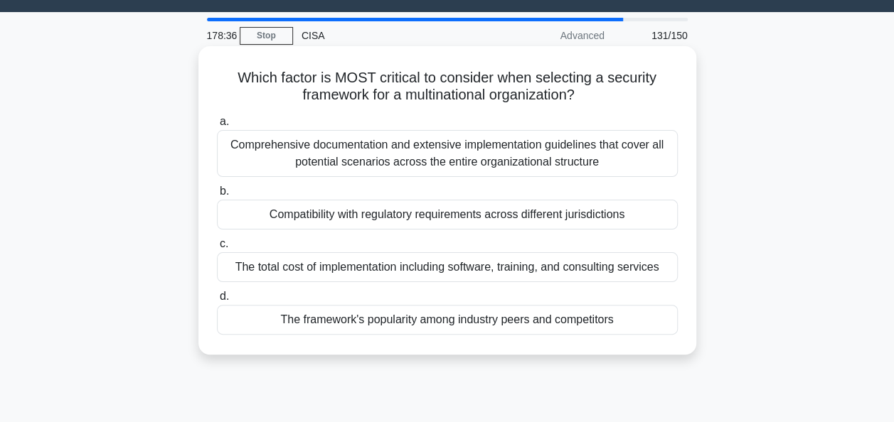
click at [651, 212] on div "Compatibility with regulatory requirements across different jurisdictions" at bounding box center [447, 215] width 461 height 30
click at [217, 196] on input "b. Compatibility with regulatory requirements across different jurisdictions" at bounding box center [217, 191] width 0 height 9
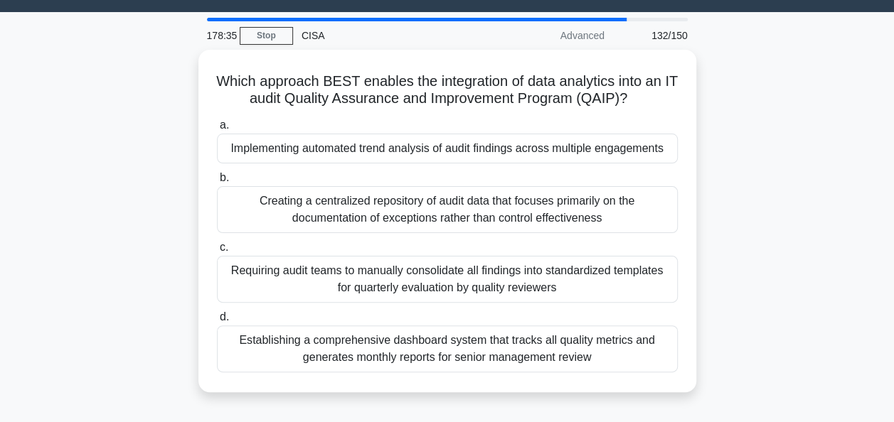
scroll to position [48, 0]
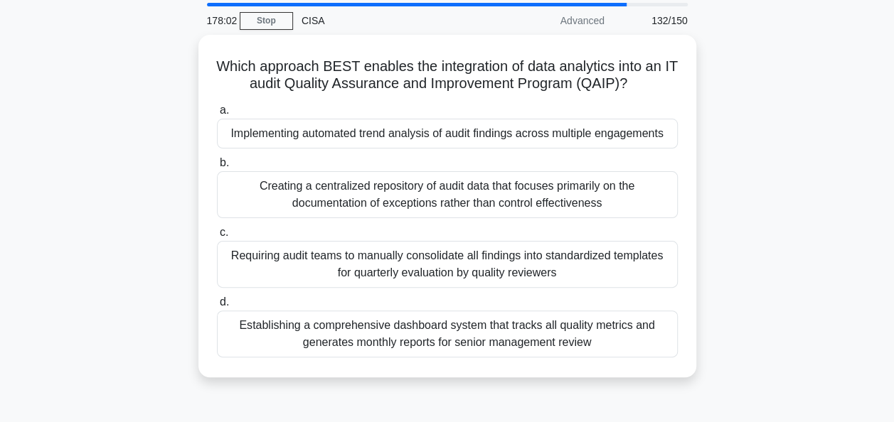
click at [782, 242] on div "Which approach BEST enables the integration of data analytics into an IT audit …" at bounding box center [447, 215] width 811 height 360
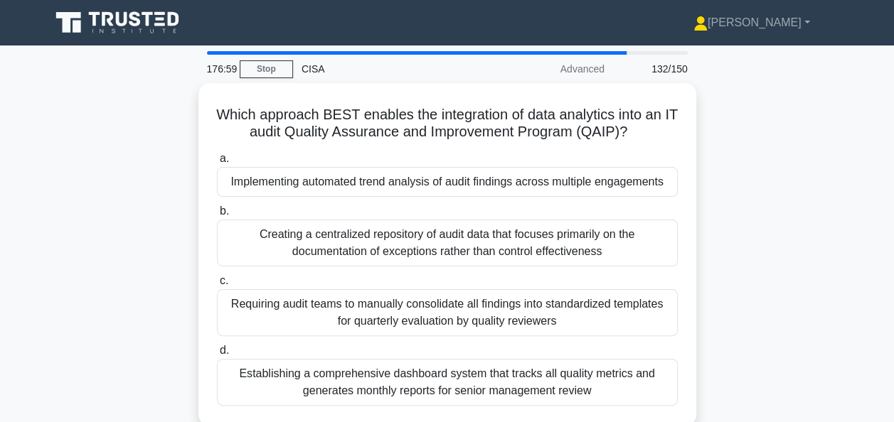
scroll to position [37, 0]
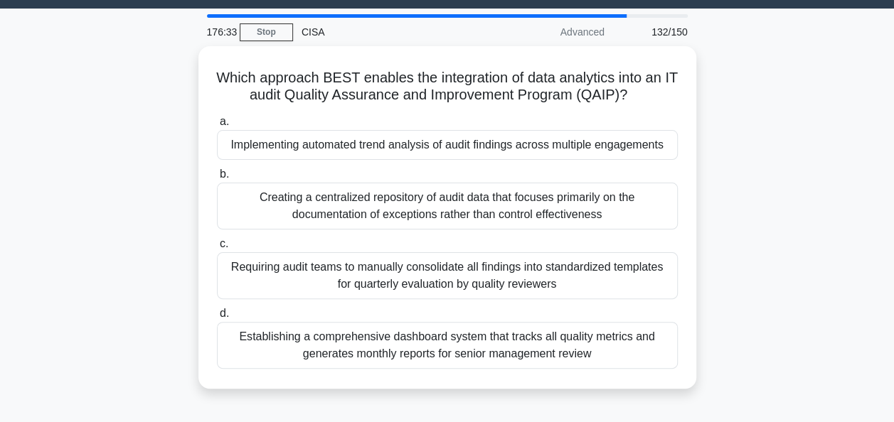
click at [802, 232] on div "Which approach BEST enables the integration of data analytics into an IT audit …" at bounding box center [447, 226] width 811 height 360
click at [839, 211] on div "Which approach BEST enables the integration of data analytics into an IT audit …" at bounding box center [447, 226] width 811 height 360
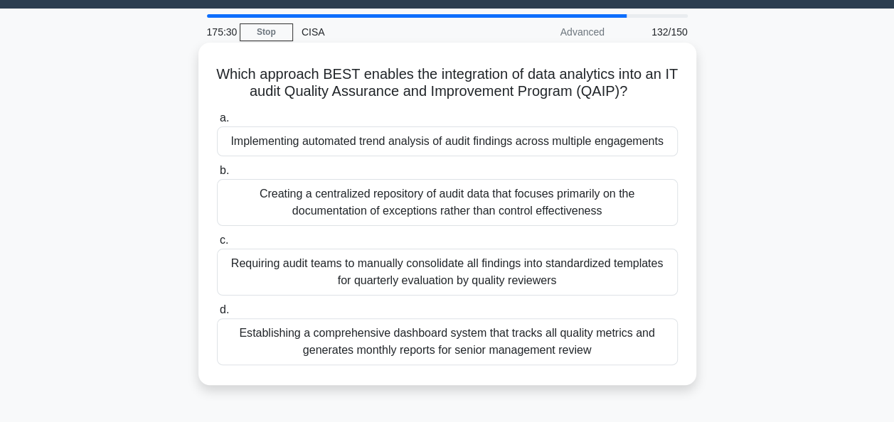
click at [638, 147] on div "Implementing automated trend analysis of audit findings across multiple engagem…" at bounding box center [447, 142] width 461 height 30
click at [217, 123] on input "a. Implementing automated trend analysis of audit findings across multiple enga…" at bounding box center [217, 118] width 0 height 9
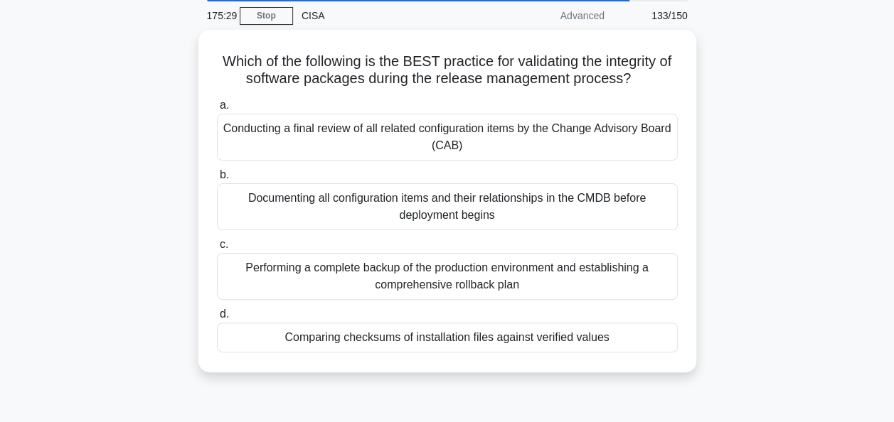
scroll to position [54, 0]
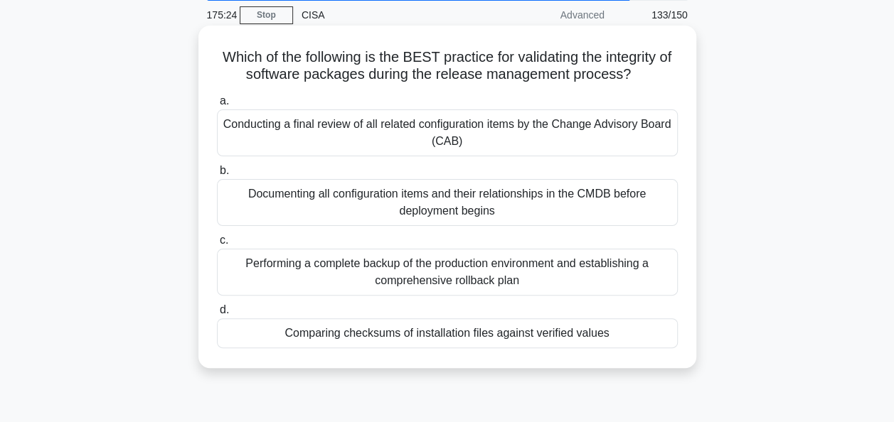
click at [560, 336] on div "Comparing checksums of installation files against verified values" at bounding box center [447, 334] width 461 height 30
click at [217, 315] on input "d. Comparing checksums of installation files against verified values" at bounding box center [217, 310] width 0 height 9
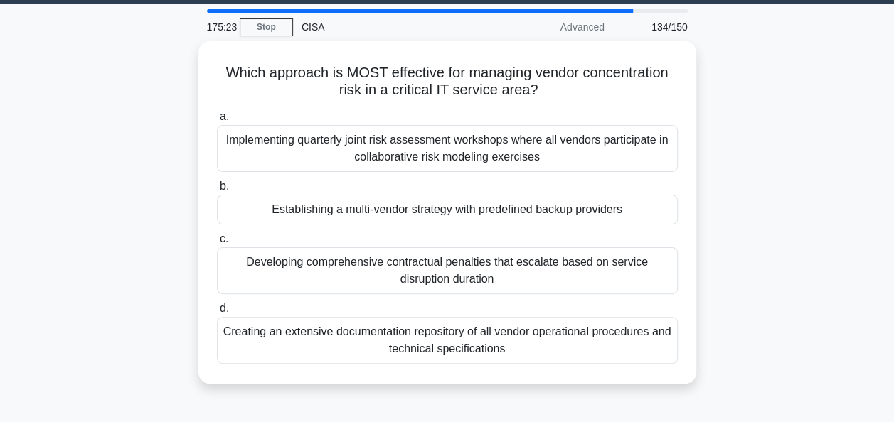
scroll to position [44, 0]
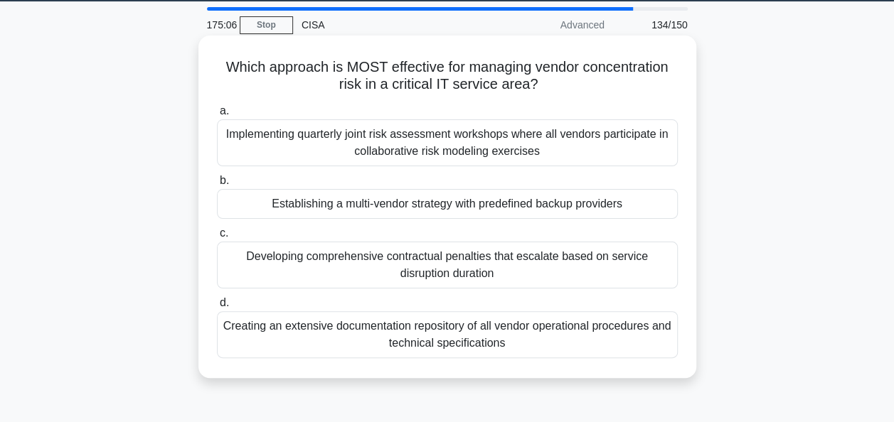
click at [619, 197] on div "Establishing a multi-vendor strategy with predefined backup providers" at bounding box center [447, 204] width 461 height 30
click at [217, 186] on input "b. Establishing a multi-vendor strategy with predefined backup providers" at bounding box center [217, 180] width 0 height 9
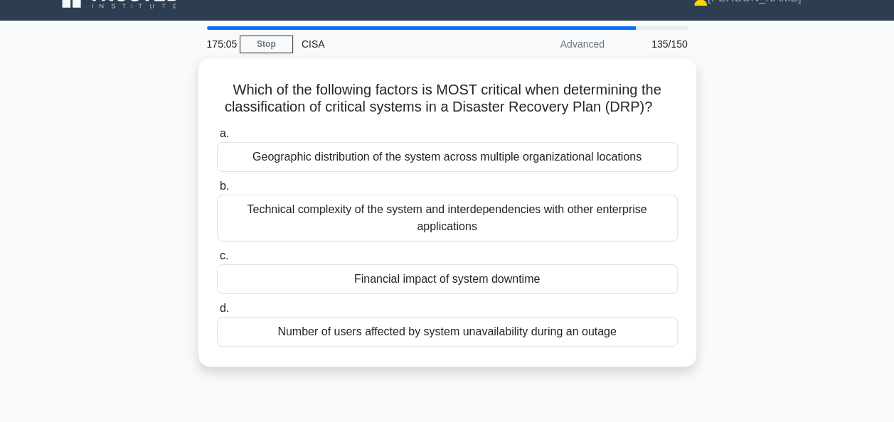
scroll to position [26, 0]
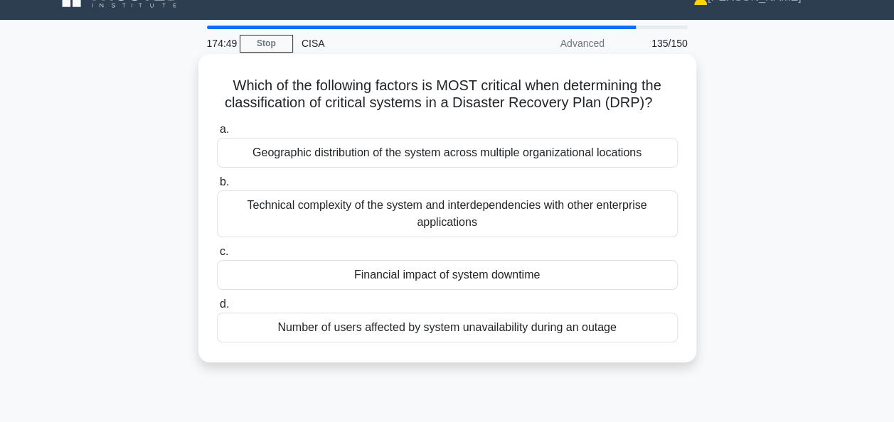
click at [629, 270] on div "Financial impact of system downtime" at bounding box center [447, 275] width 461 height 30
click at [217, 257] on input "c. Financial impact of system downtime" at bounding box center [217, 251] width 0 height 9
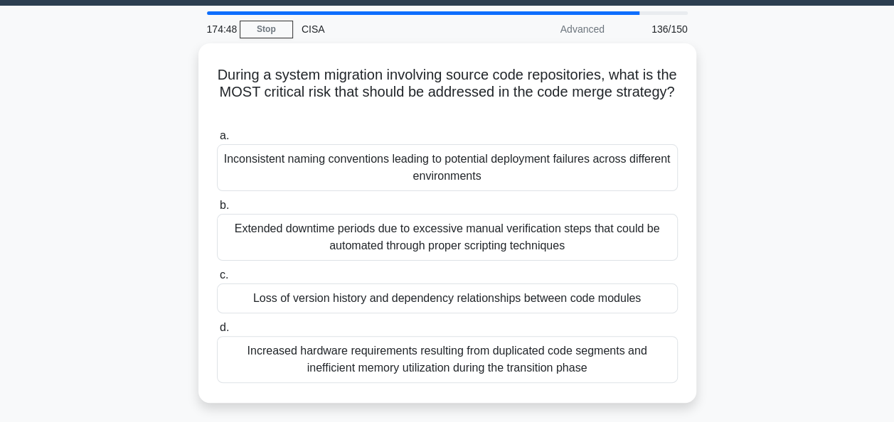
scroll to position [43, 0]
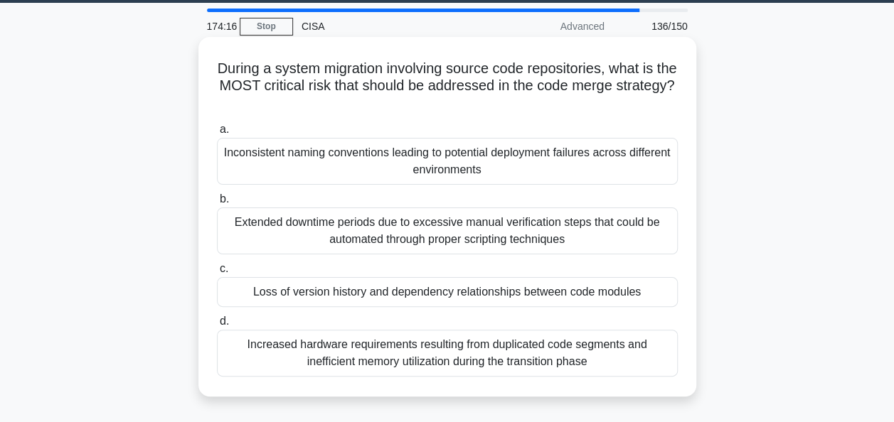
click at [624, 292] on div "Loss of version history and dependency relationships between code modules" at bounding box center [447, 292] width 461 height 30
click at [217, 274] on input "c. Loss of version history and dependency relationships between code modules" at bounding box center [217, 269] width 0 height 9
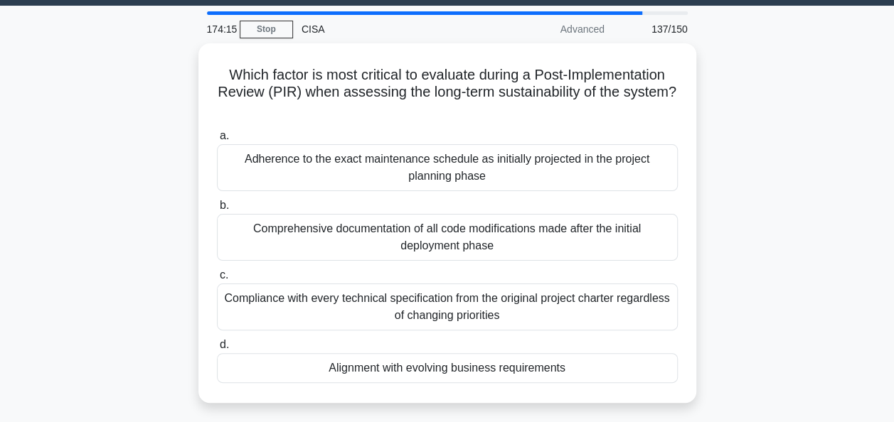
scroll to position [42, 0]
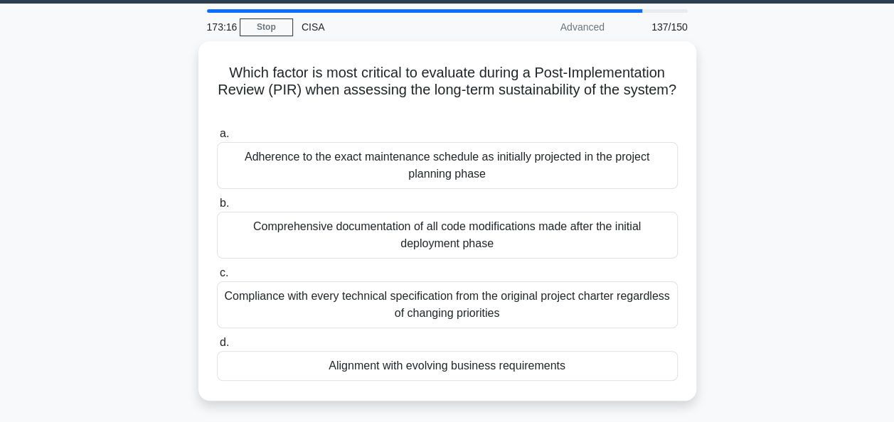
click at [772, 280] on div "Which factor is most critical to evaluate during a Post-Implementation Review (…" at bounding box center [447, 229] width 811 height 377
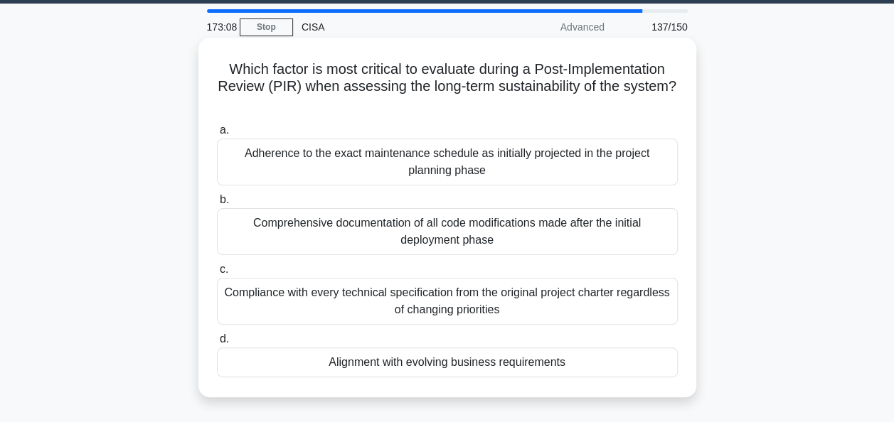
click at [641, 361] on div "Alignment with evolving business requirements" at bounding box center [447, 363] width 461 height 30
click at [217, 344] on input "d. Alignment with evolving business requirements" at bounding box center [217, 339] width 0 height 9
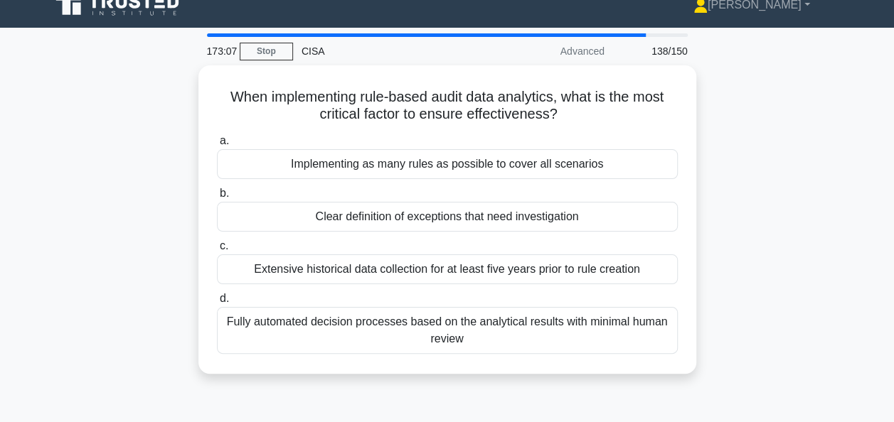
scroll to position [23, 0]
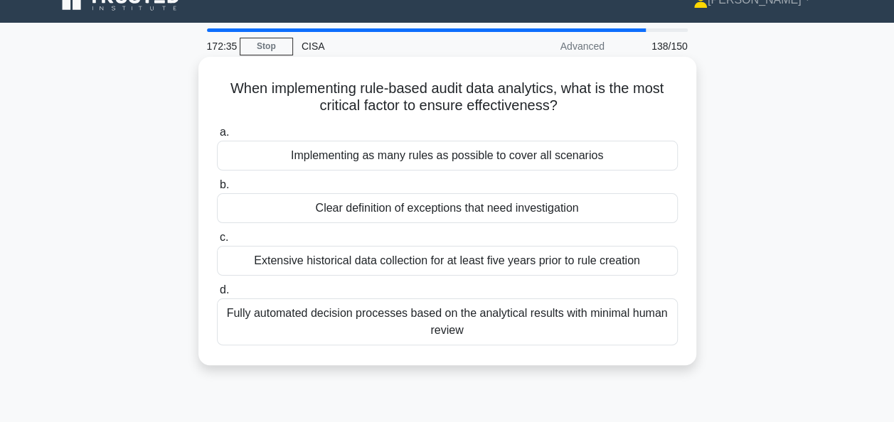
click at [636, 205] on div "Clear definition of exceptions that need investigation" at bounding box center [447, 208] width 461 height 30
click at [217, 190] on input "b. Clear definition of exceptions that need investigation" at bounding box center [217, 185] width 0 height 9
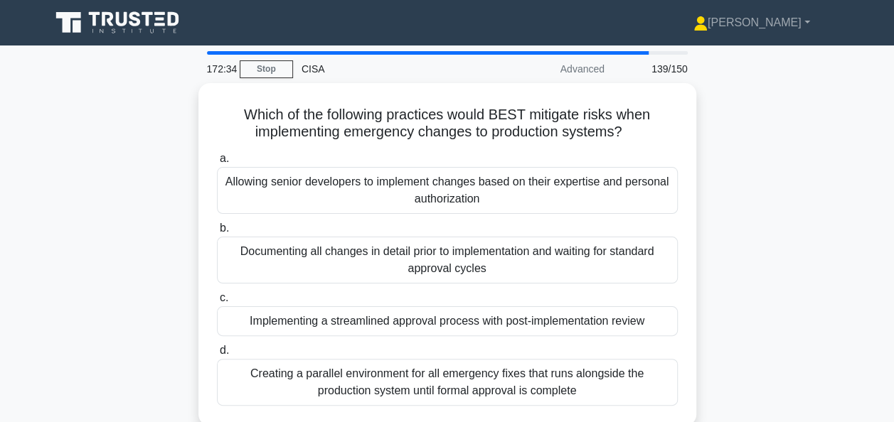
scroll to position [30, 0]
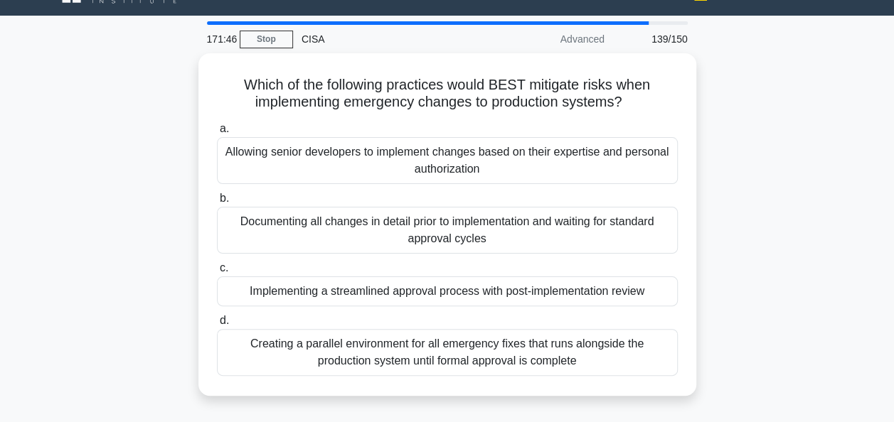
click at [775, 226] on div "Which of the following practices would BEST mitigate risks when implementing em…" at bounding box center [447, 233] width 811 height 360
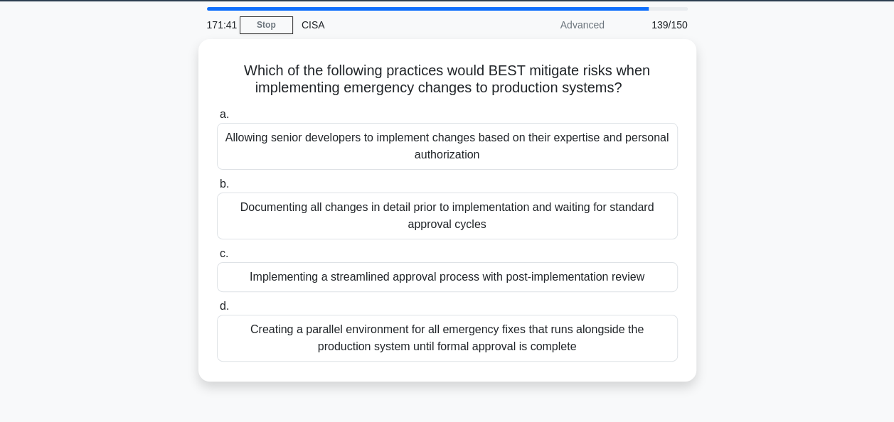
scroll to position [45, 0]
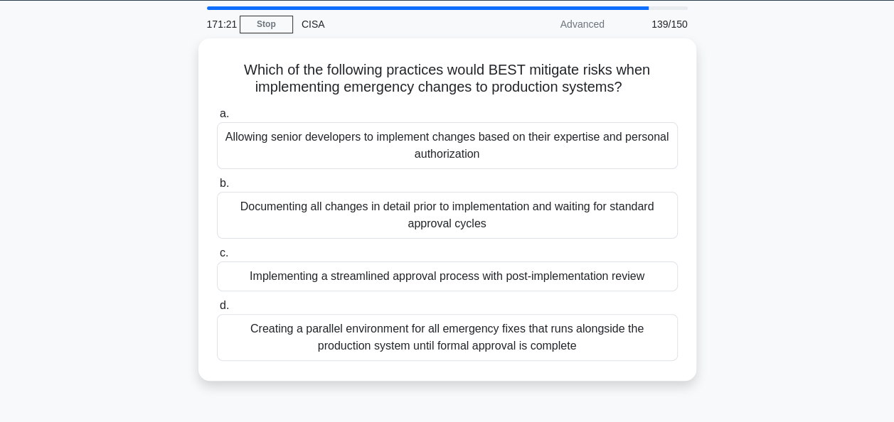
click at [767, 236] on div "Which of the following practices would BEST mitigate risks when implementing em…" at bounding box center [447, 218] width 811 height 360
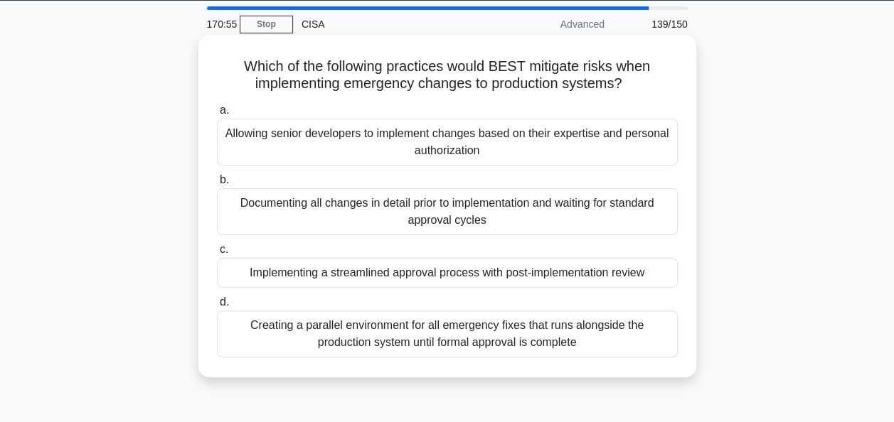
click at [634, 275] on div "Implementing a streamlined approval process with post-implementation review" at bounding box center [447, 273] width 461 height 30
click at [217, 255] on input "c. Implementing a streamlined approval process with post-implementation review" at bounding box center [217, 249] width 0 height 9
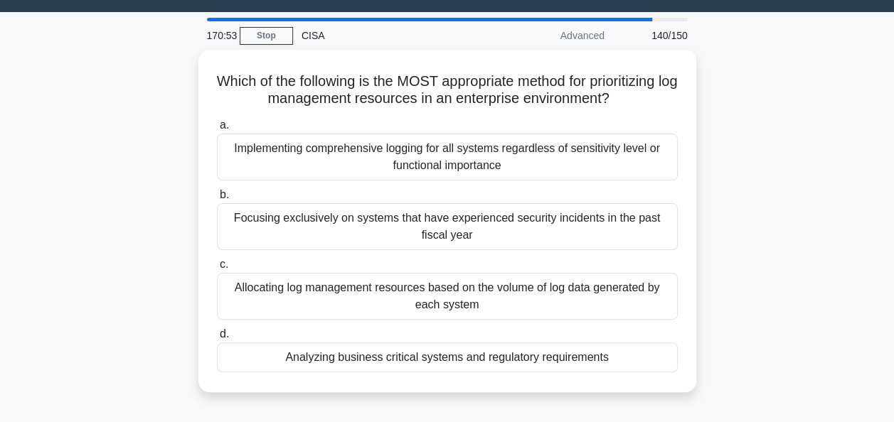
scroll to position [34, 0]
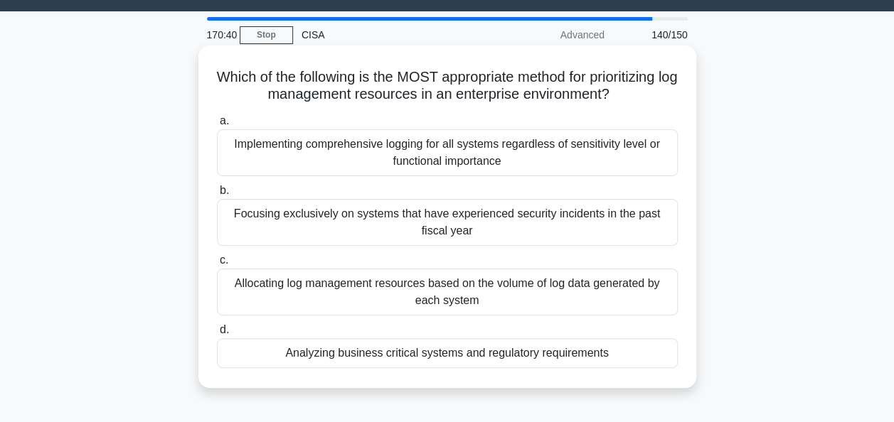
click at [640, 356] on div "Analyzing business critical systems and regulatory requirements" at bounding box center [447, 353] width 461 height 30
click at [217, 335] on input "d. Analyzing business critical systems and regulatory requirements" at bounding box center [217, 330] width 0 height 9
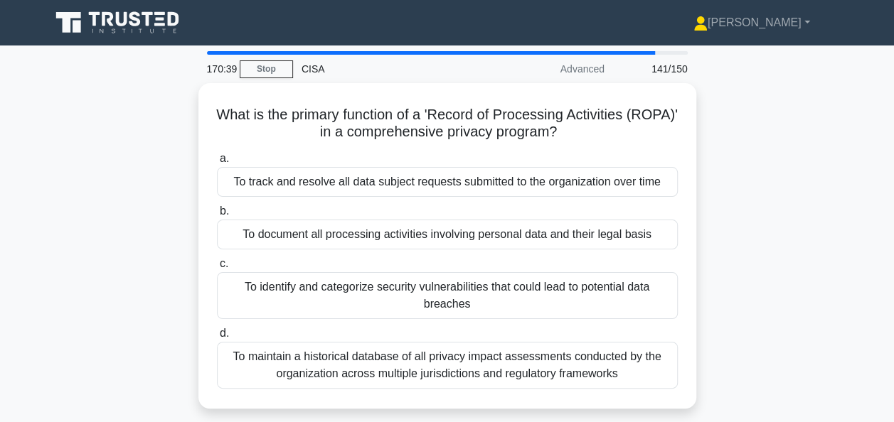
scroll to position [33, 0]
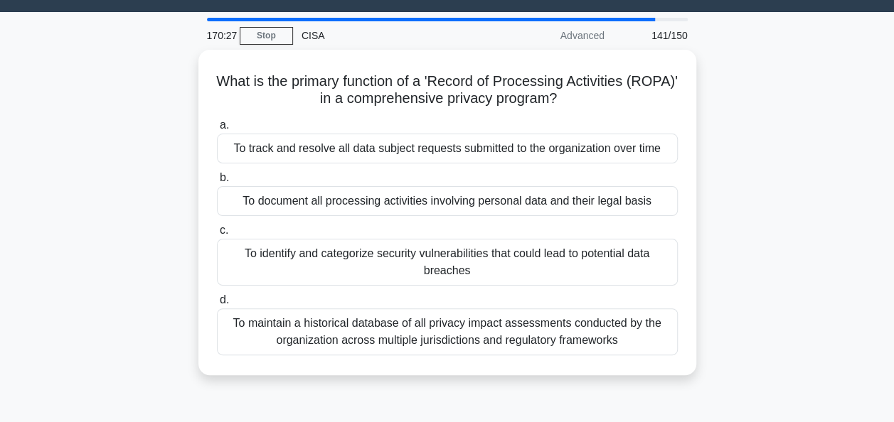
click at [752, 275] on div "What is the primary function of a 'Record of Processing Activities (ROPA)' in a…" at bounding box center [447, 221] width 811 height 343
click at [791, 234] on div "What is the primary function of a 'Record of Processing Activities (ROPA)' in a…" at bounding box center [447, 221] width 811 height 343
click at [781, 284] on div "What is the primary function of a 'Record of Processing Activities (ROPA)' in a…" at bounding box center [447, 221] width 811 height 343
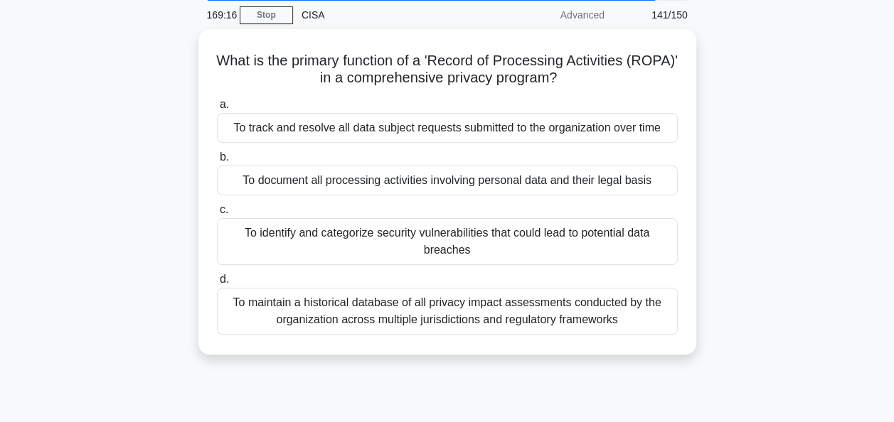
scroll to position [55, 0]
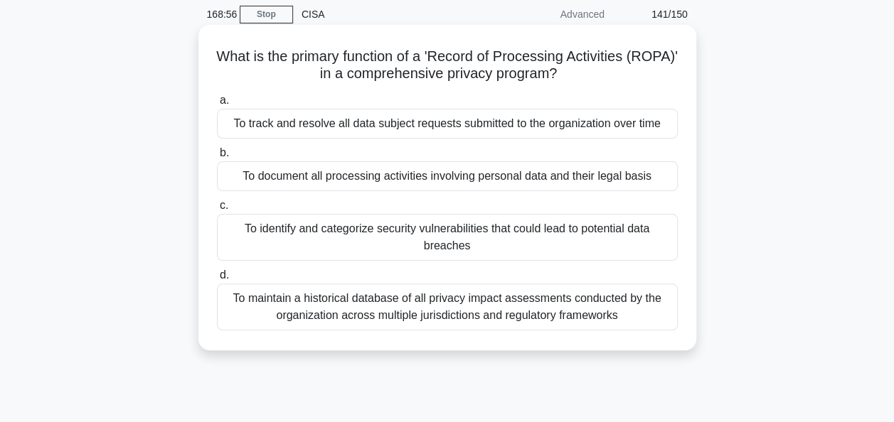
click at [646, 174] on div "To document all processing activities involving personal data and their legal b…" at bounding box center [447, 176] width 461 height 30
click at [217, 158] on input "b. To document all processing activities involving personal data and their lega…" at bounding box center [217, 153] width 0 height 9
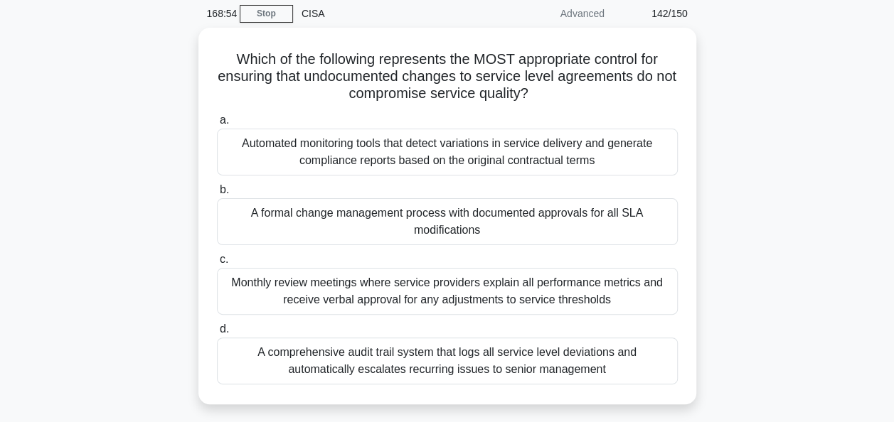
scroll to position [58, 0]
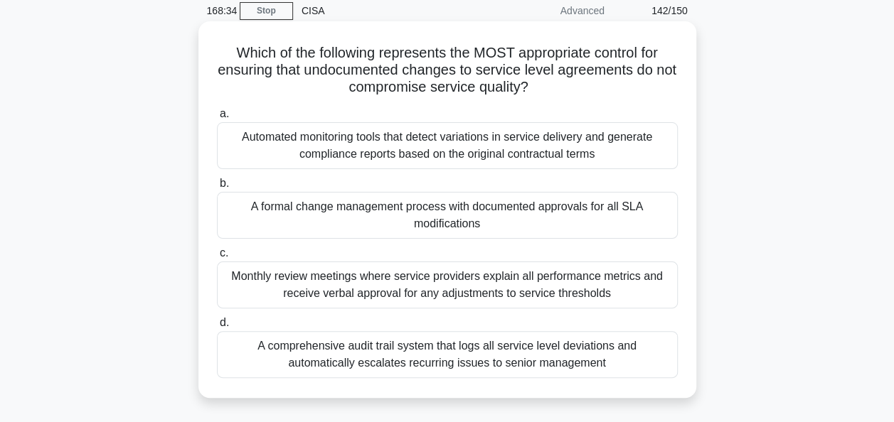
click at [628, 216] on div "A formal change management process with documented approvals for all SLA modifi…" at bounding box center [447, 215] width 461 height 47
click at [217, 188] on input "b. A formal change management process with documented approvals for all SLA mod…" at bounding box center [217, 183] width 0 height 9
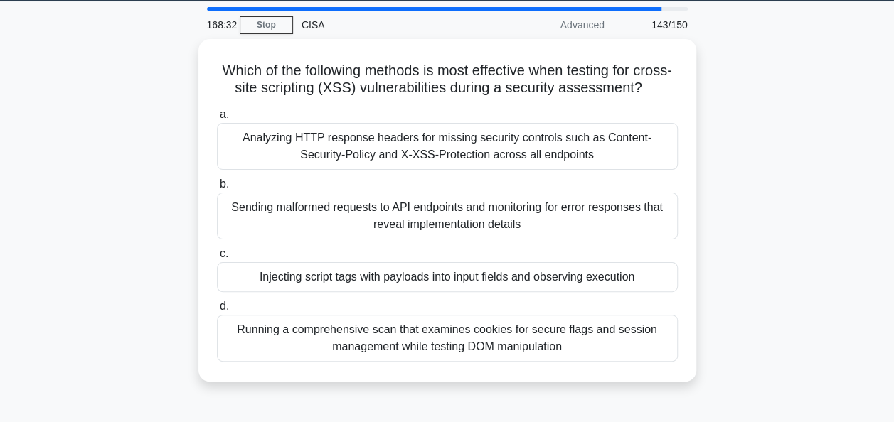
scroll to position [63, 0]
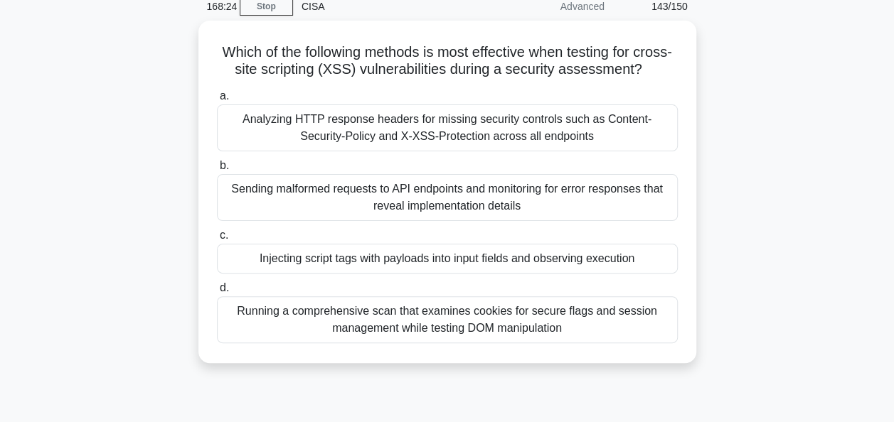
click at [720, 148] on div "Which of the following methods is most effective when testing for cross-site sc…" at bounding box center [447, 201] width 811 height 360
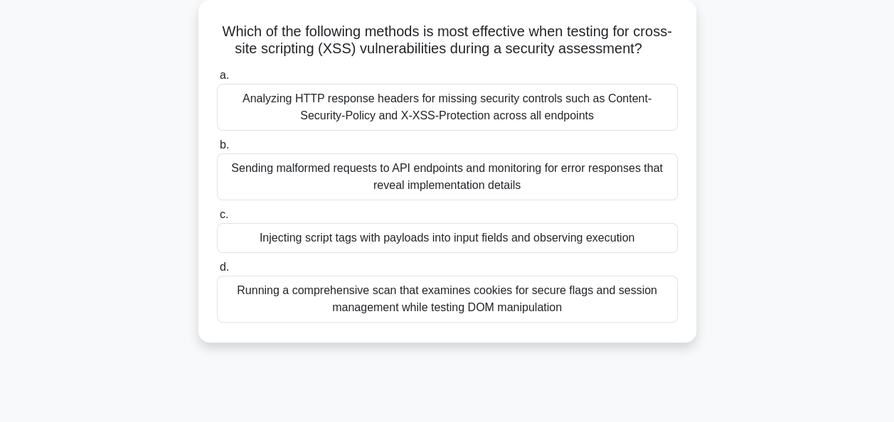
scroll to position [76, 0]
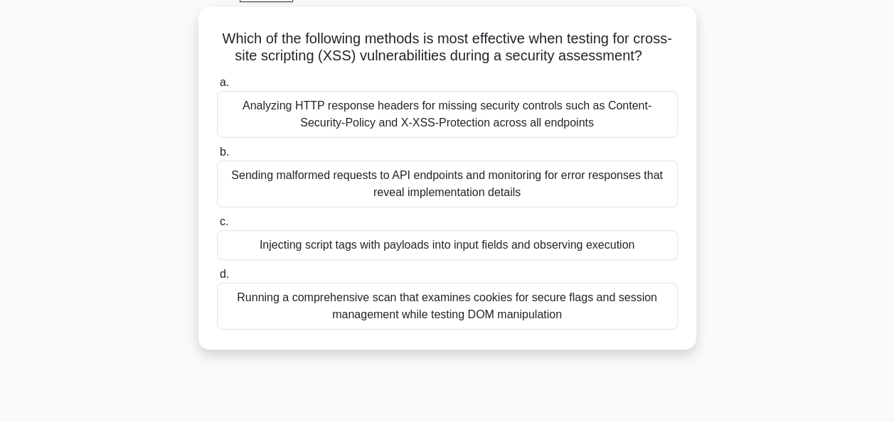
click at [804, 245] on div "Which of the following methods is most effective when testing for cross-site sc…" at bounding box center [447, 187] width 811 height 360
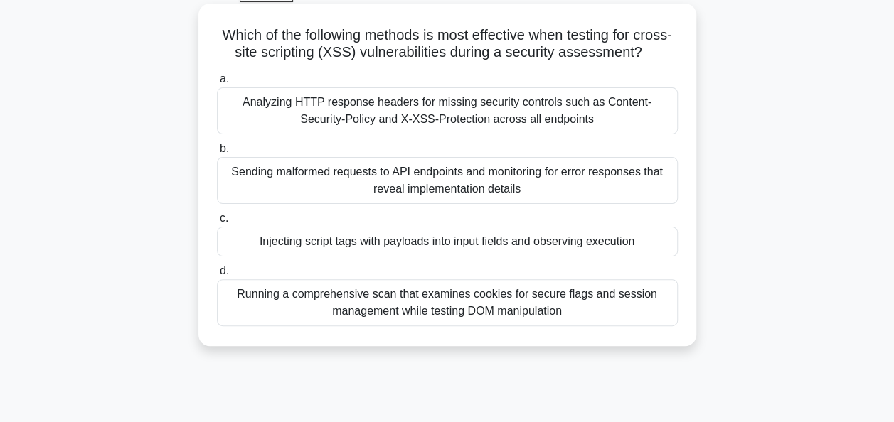
click at [659, 257] on div "Injecting script tags with payloads into input fields and observing execution" at bounding box center [447, 242] width 461 height 30
click at [217, 223] on input "c. Injecting script tags with payloads into input fields and observing execution" at bounding box center [217, 218] width 0 height 9
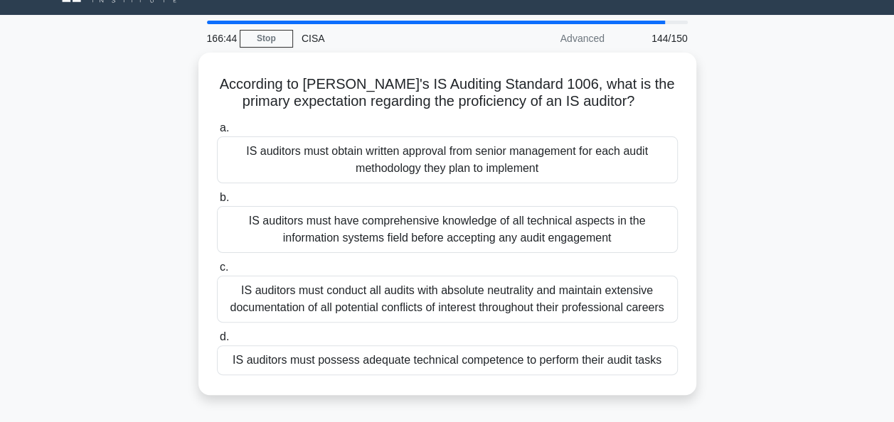
scroll to position [33, 0]
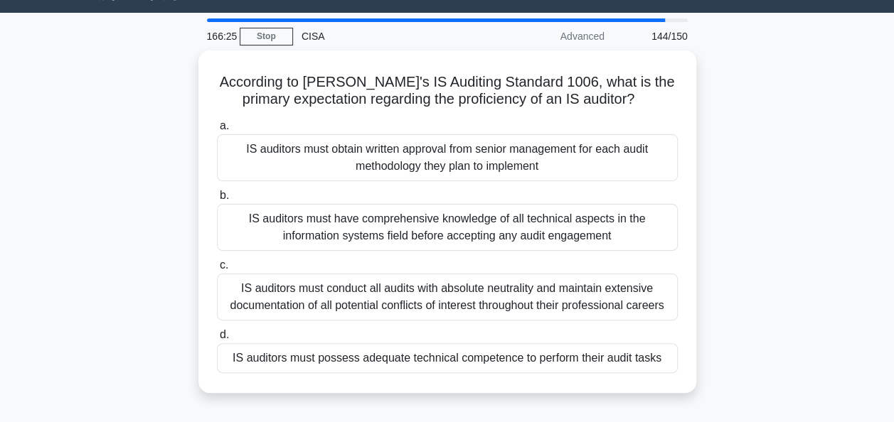
click at [811, 215] on div "According to ISACA's IS Auditing Standard 1006, what is the primary expectation…" at bounding box center [447, 230] width 811 height 360
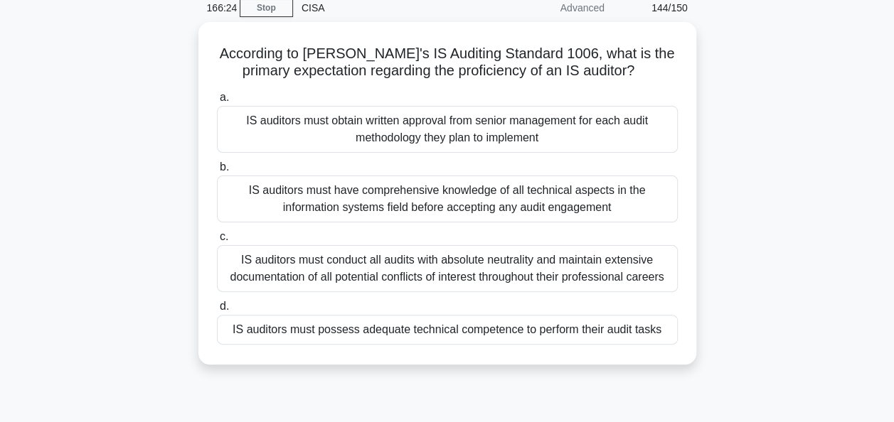
scroll to position [63, 0]
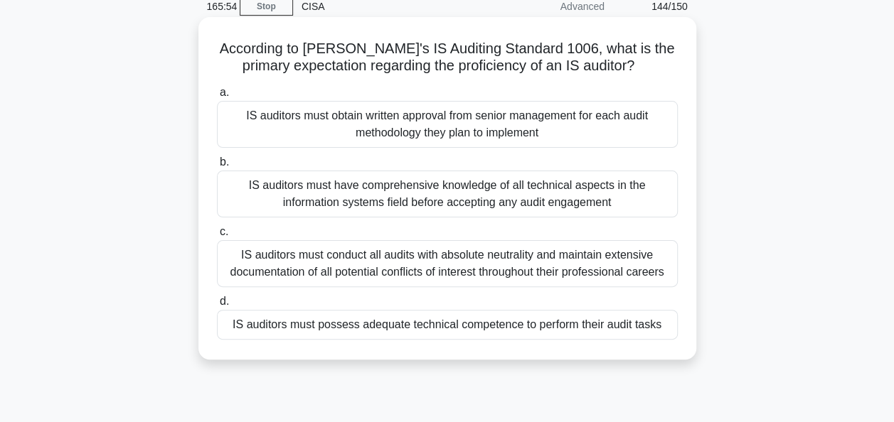
click at [640, 322] on div "IS auditors must possess adequate technical competence to perform their audit t…" at bounding box center [447, 325] width 461 height 30
click at [217, 306] on input "d. IS auditors must possess adequate technical competence to perform their audi…" at bounding box center [217, 301] width 0 height 9
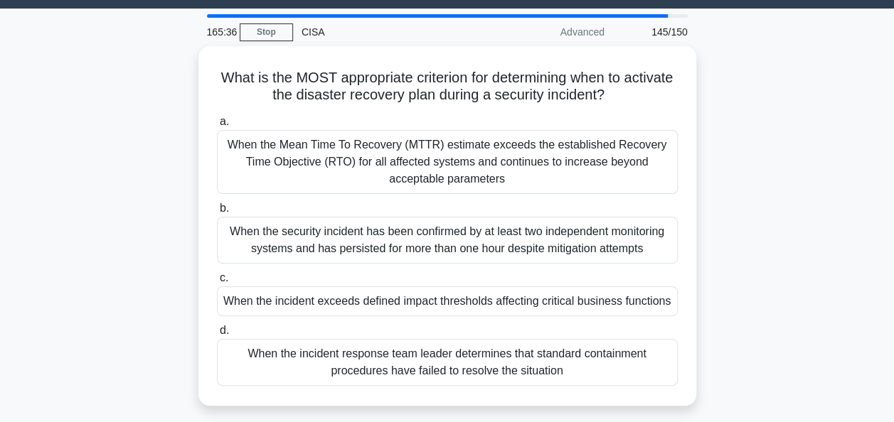
scroll to position [64, 0]
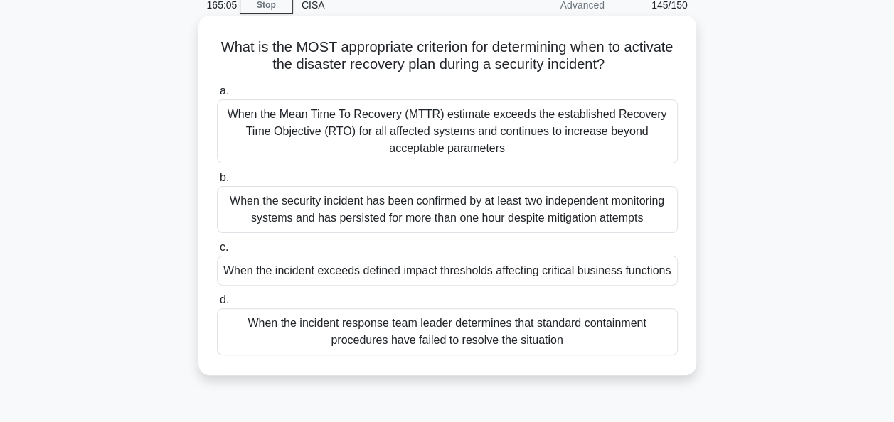
click at [651, 270] on div "When the incident exceeds defined impact thresholds affecting critical business…" at bounding box center [447, 271] width 461 height 30
click at [217, 252] on input "c. When the incident exceeds defined impact thresholds affecting critical busin…" at bounding box center [217, 247] width 0 height 9
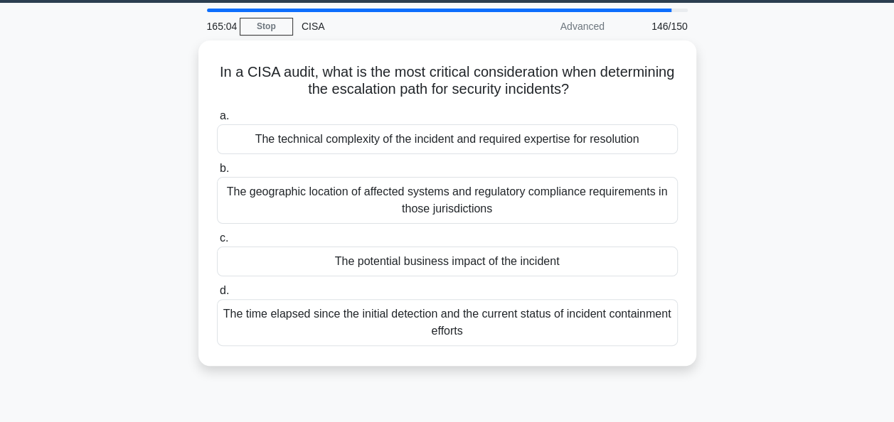
scroll to position [44, 0]
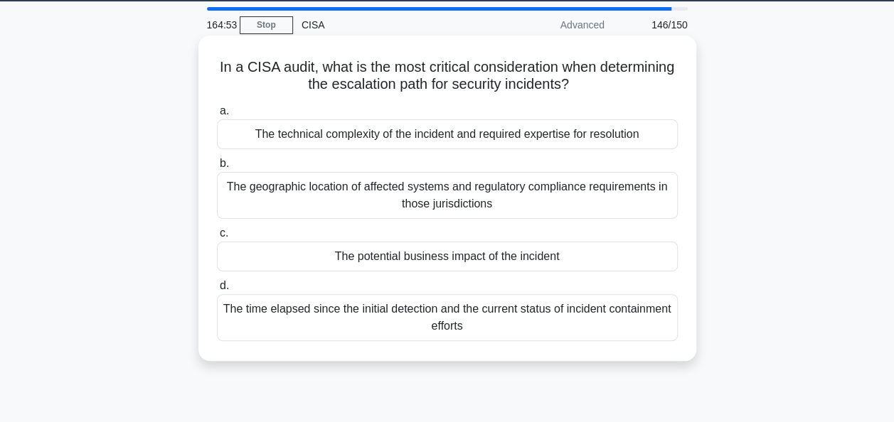
click at [647, 257] on div "The potential business impact of the incident" at bounding box center [447, 257] width 461 height 30
click at [217, 238] on input "c. The potential business impact of the incident" at bounding box center [217, 233] width 0 height 9
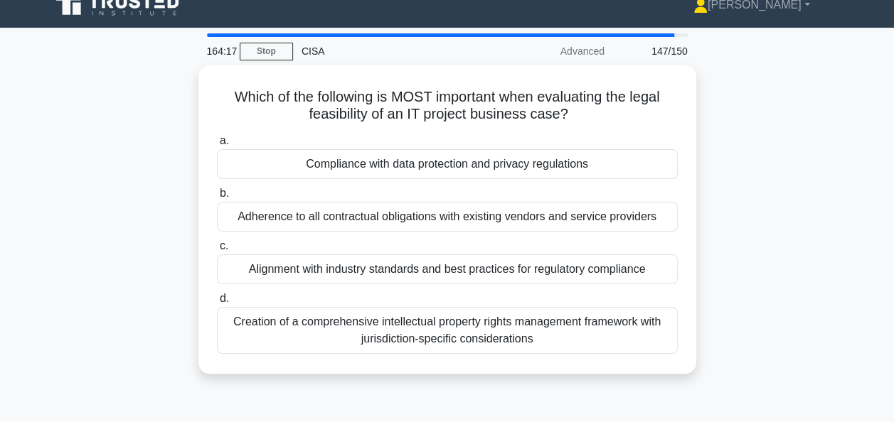
scroll to position [32, 0]
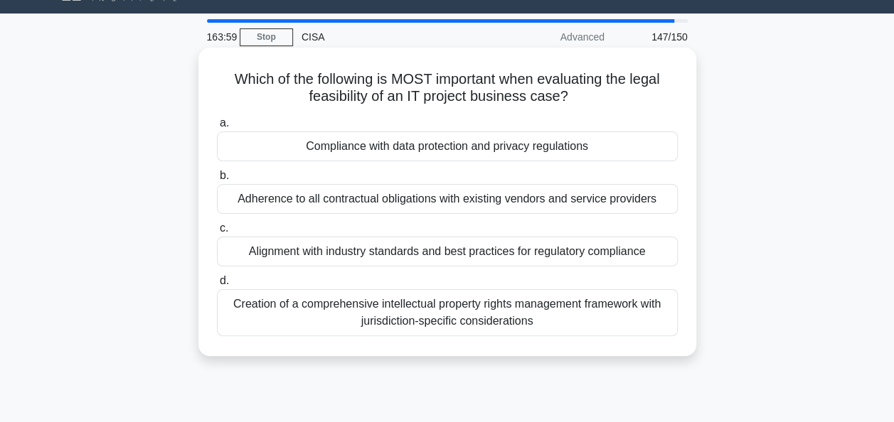
click at [642, 249] on div "Alignment with industry standards and best practices for regulatory compliance" at bounding box center [447, 252] width 461 height 30
click at [217, 233] on input "c. Alignment with industry standards and best practices for regulatory complian…" at bounding box center [217, 228] width 0 height 9
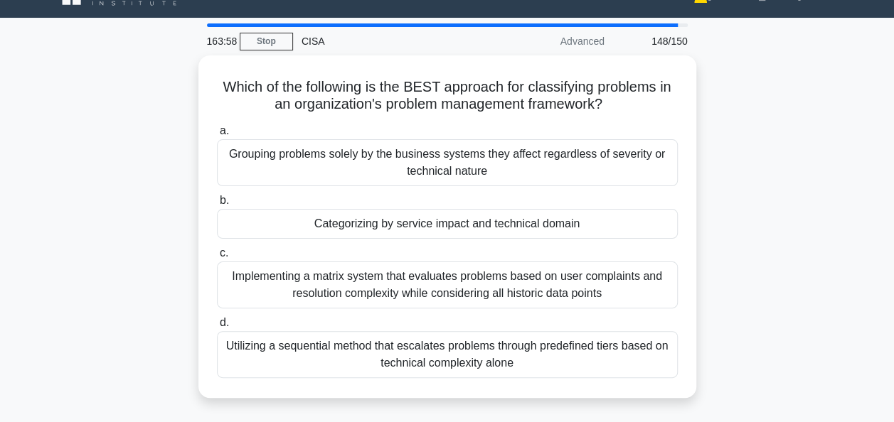
scroll to position [28, 0]
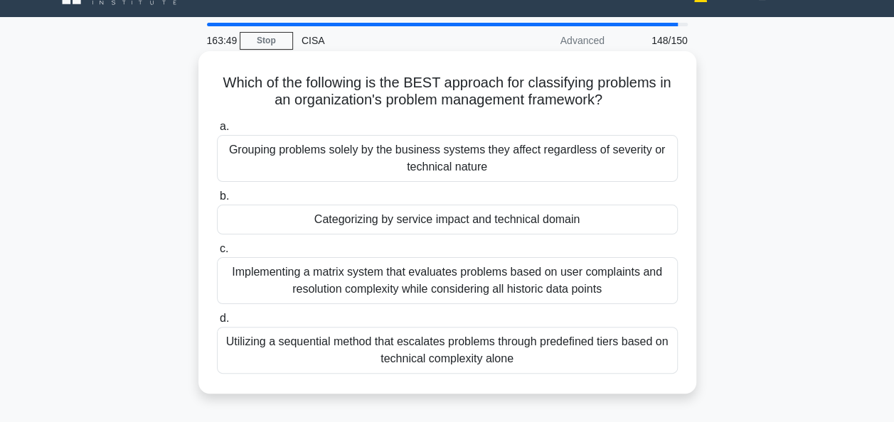
click at [646, 219] on div "Categorizing by service impact and technical domain" at bounding box center [447, 220] width 461 height 30
click at [217, 201] on input "b. Categorizing by service impact and technical domain" at bounding box center [217, 196] width 0 height 9
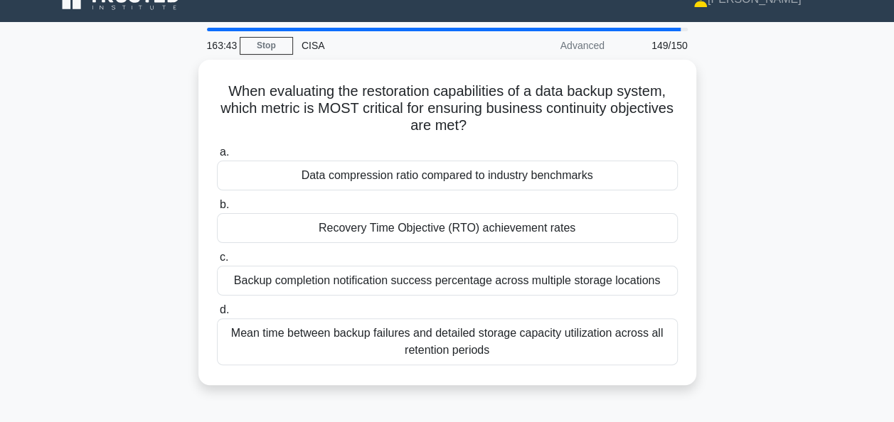
scroll to position [23, 0]
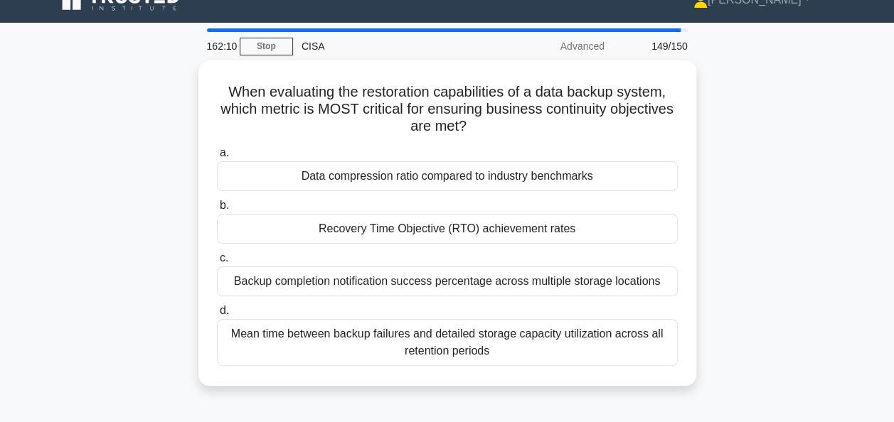
click at [731, 235] on div "When evaluating the restoration capabilities of a data backup system, which met…" at bounding box center [447, 231] width 811 height 343
click at [707, 239] on div "When evaluating the restoration capabilities of a data backup system, which met…" at bounding box center [447, 231] width 811 height 343
click at [774, 283] on div "When evaluating the restoration capabilities of a data backup system, which met…" at bounding box center [447, 231] width 811 height 343
click at [754, 262] on div "When evaluating the restoration capabilities of a data backup system, which met…" at bounding box center [447, 231] width 811 height 343
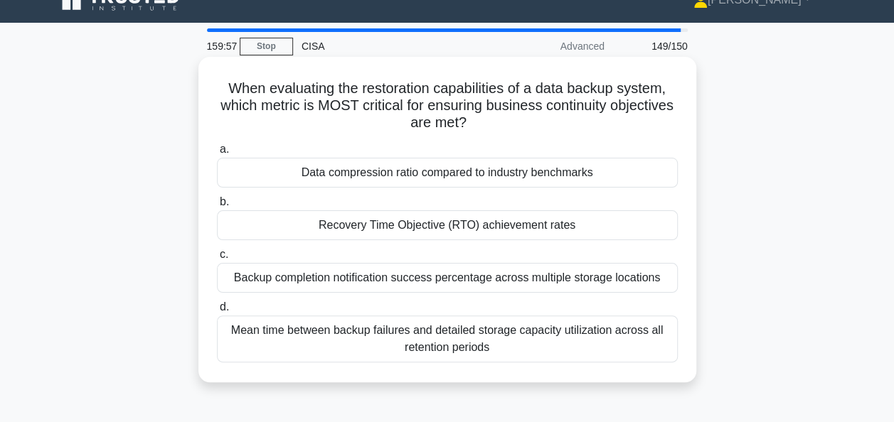
click at [626, 221] on div "Recovery Time Objective (RTO) achievement rates" at bounding box center [447, 225] width 461 height 30
click at [217, 207] on input "b. Recovery Time Objective (RTO) achievement rates" at bounding box center [217, 202] width 0 height 9
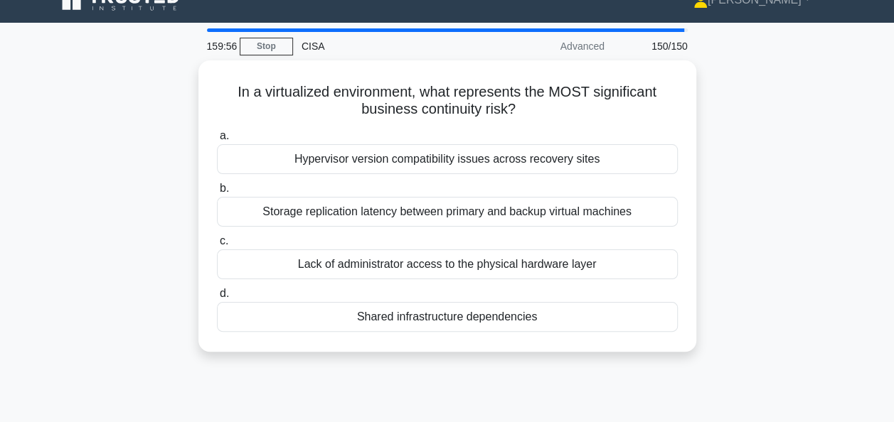
scroll to position [27, 0]
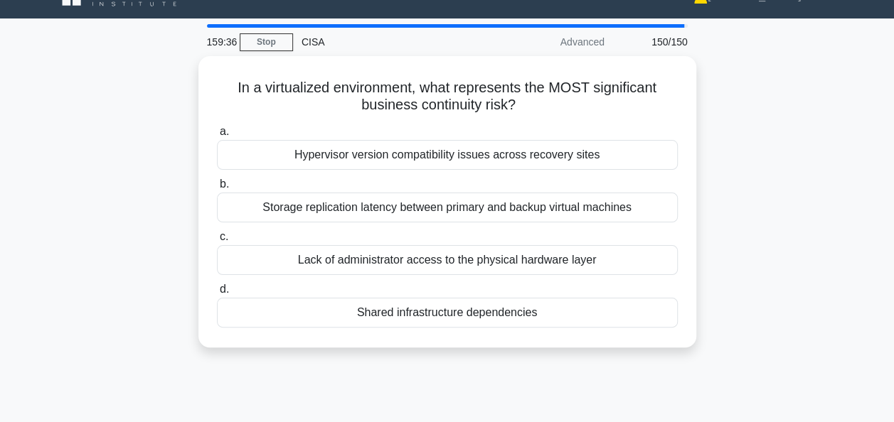
click at [711, 139] on div "In a virtualized environment, what represents the MOST significant business con…" at bounding box center [447, 210] width 811 height 309
click at [753, 243] on div "In a virtualized environment, what represents the MOST significant business con…" at bounding box center [447, 210] width 811 height 309
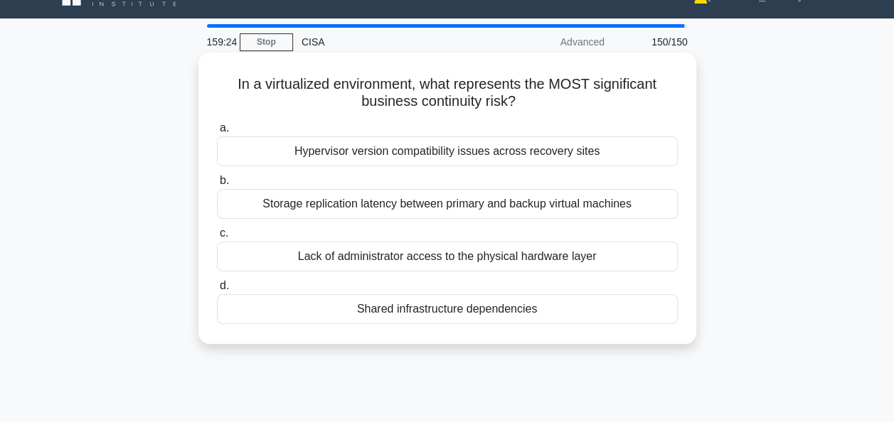
click at [585, 158] on div "Hypervisor version compatibility issues across recovery sites" at bounding box center [447, 152] width 461 height 30
click at [217, 133] on input "a. Hypervisor version compatibility issues across recovery sites" at bounding box center [217, 128] width 0 height 9
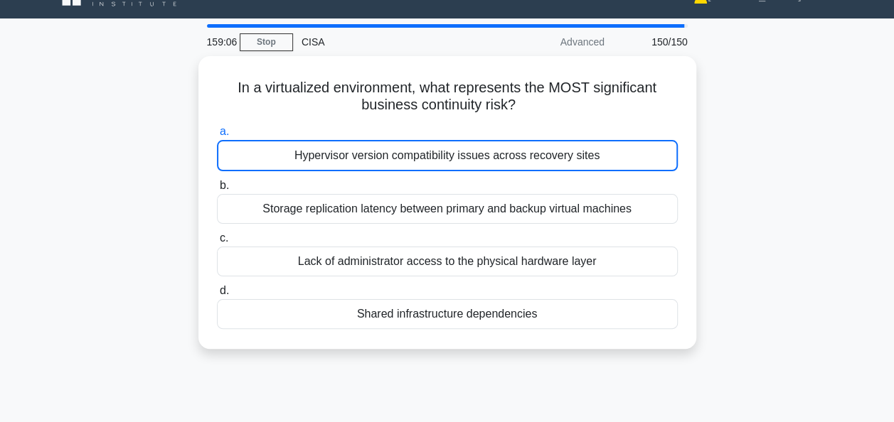
scroll to position [0, 0]
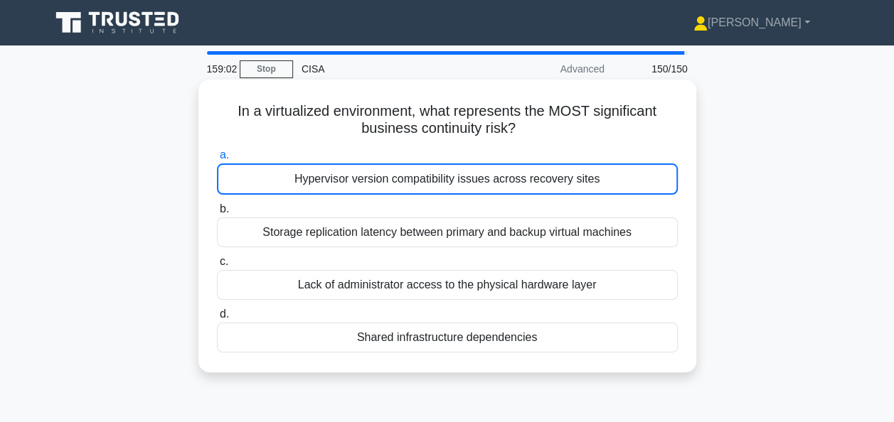
click at [652, 176] on div "Hypervisor version compatibility issues across recovery sites" at bounding box center [447, 179] width 461 height 31
click at [217, 160] on input "a. Hypervisor version compatibility issues across recovery sites" at bounding box center [217, 155] width 0 height 9
click at [559, 171] on div "Hypervisor version compatibility issues across recovery sites" at bounding box center [447, 179] width 461 height 31
click at [217, 160] on input "a. Hypervisor version compatibility issues across recovery sites" at bounding box center [217, 155] width 0 height 9
click at [555, 174] on div "Hypervisor version compatibility issues across recovery sites" at bounding box center [447, 179] width 461 height 31
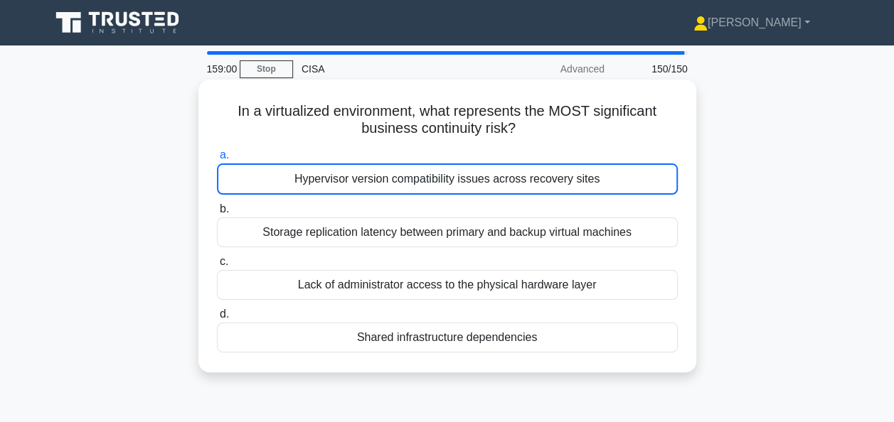
click at [217, 160] on input "a. Hypervisor version compatibility issues across recovery sites" at bounding box center [217, 155] width 0 height 9
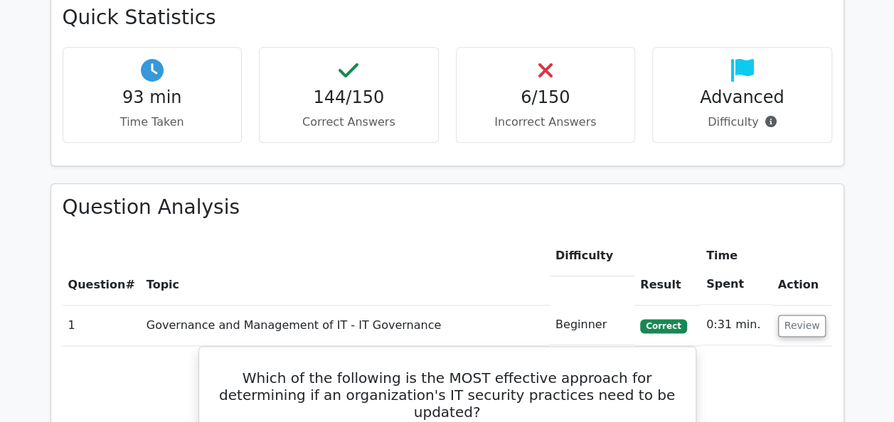
scroll to position [710, 0]
